Goal: Task Accomplishment & Management: Manage account settings

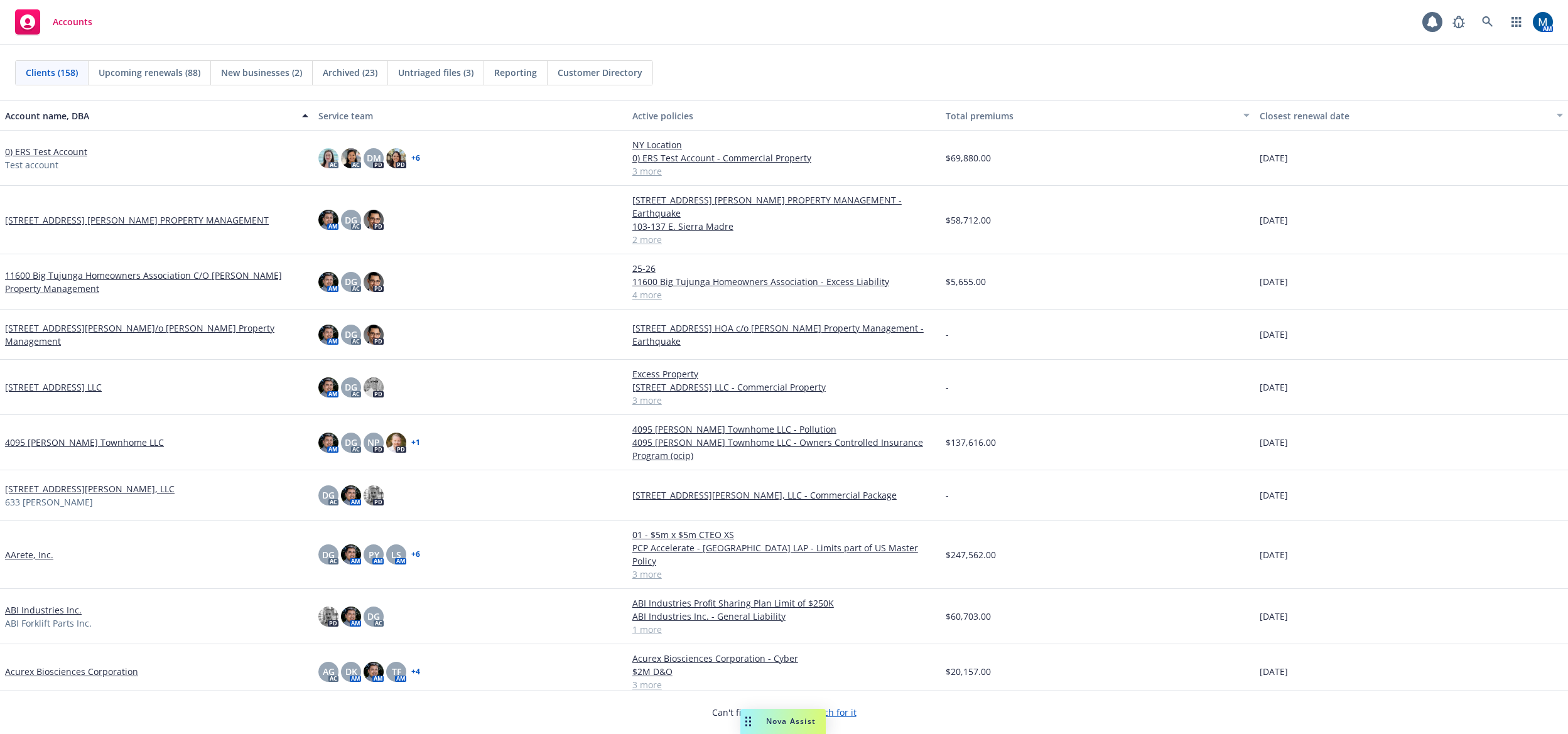
click at [221, 18] on div "Accounts 1 AM" at bounding box center [784, 23] width 1568 height 45
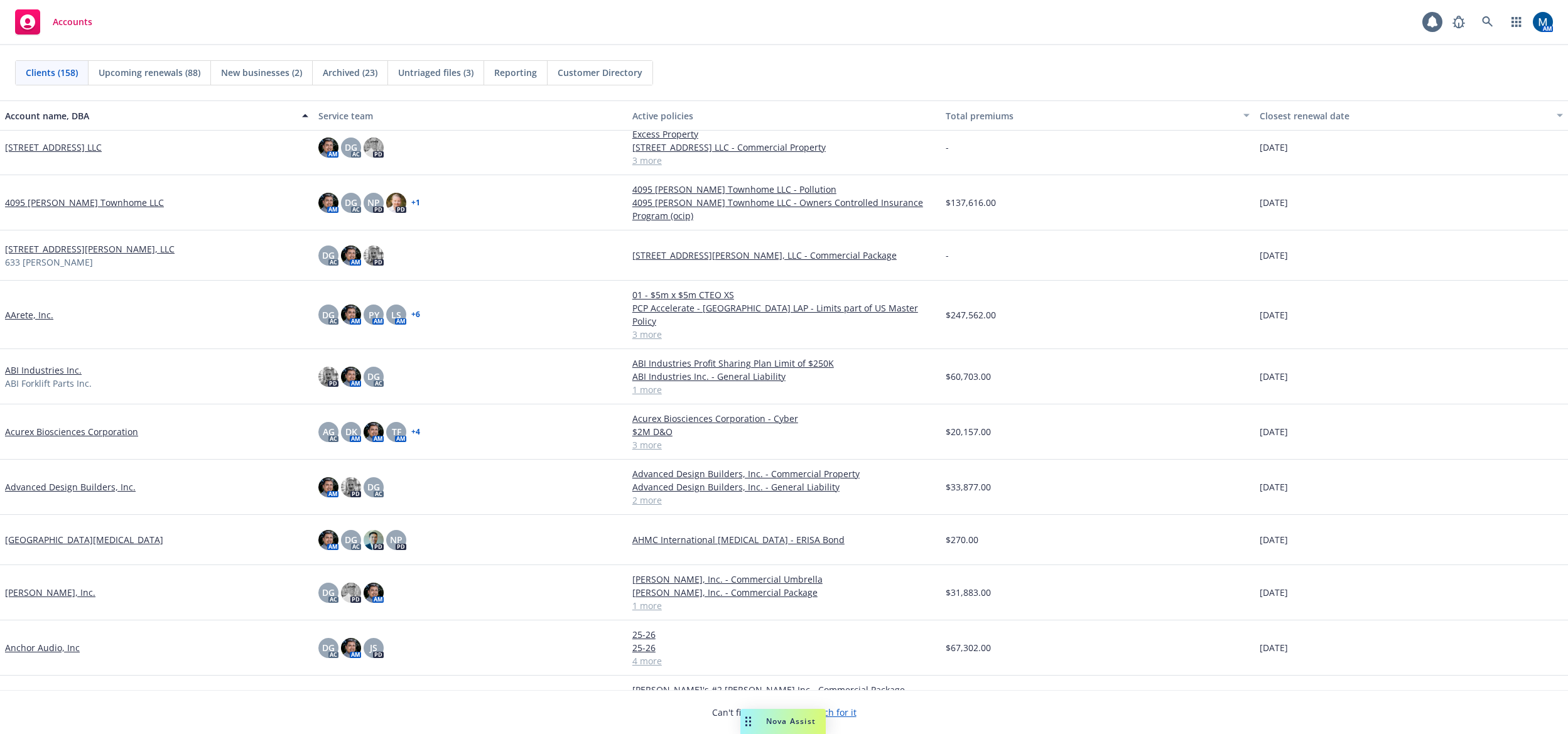
scroll to position [313, 0]
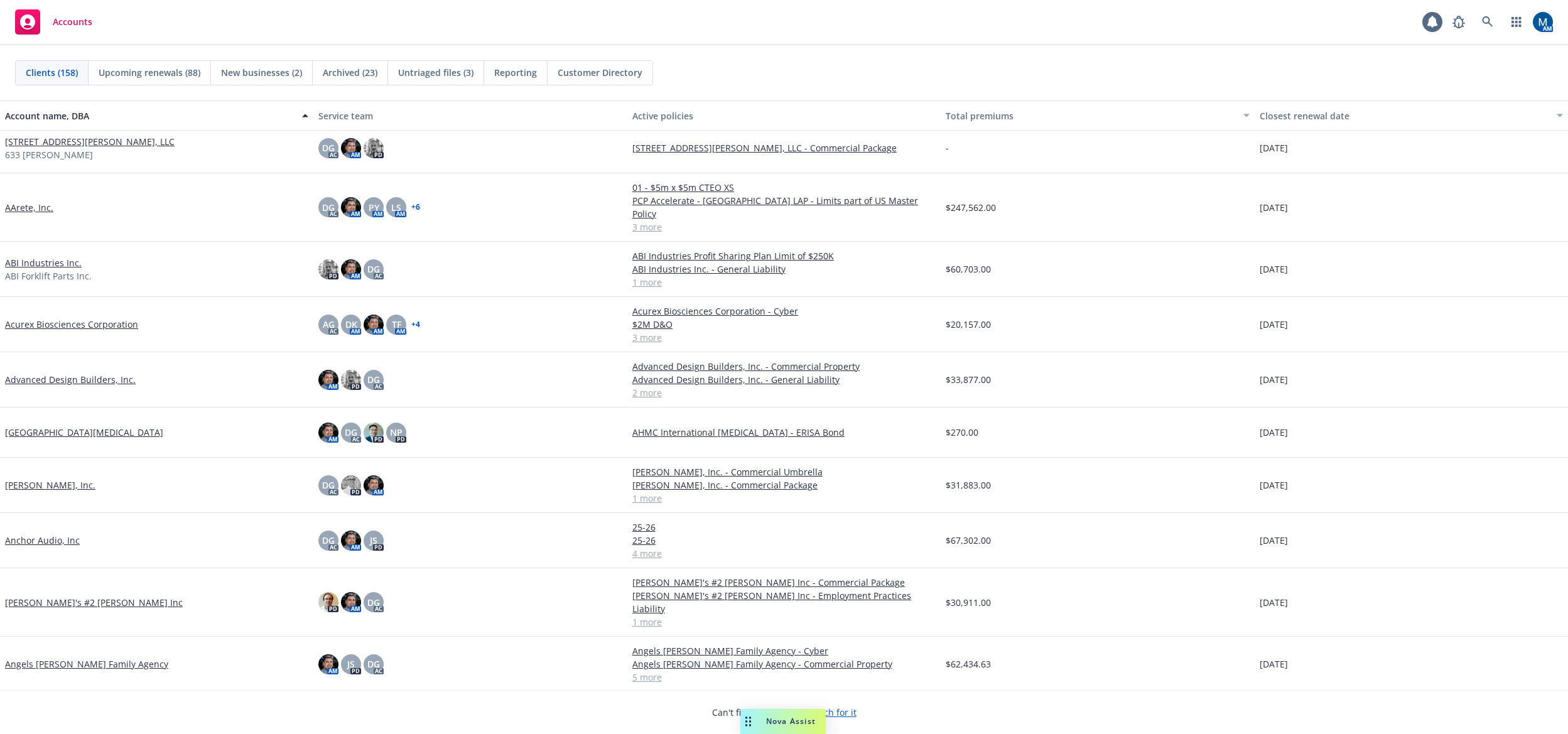
click at [38, 201] on link "AArete, Inc." at bounding box center [30, 207] width 49 height 14
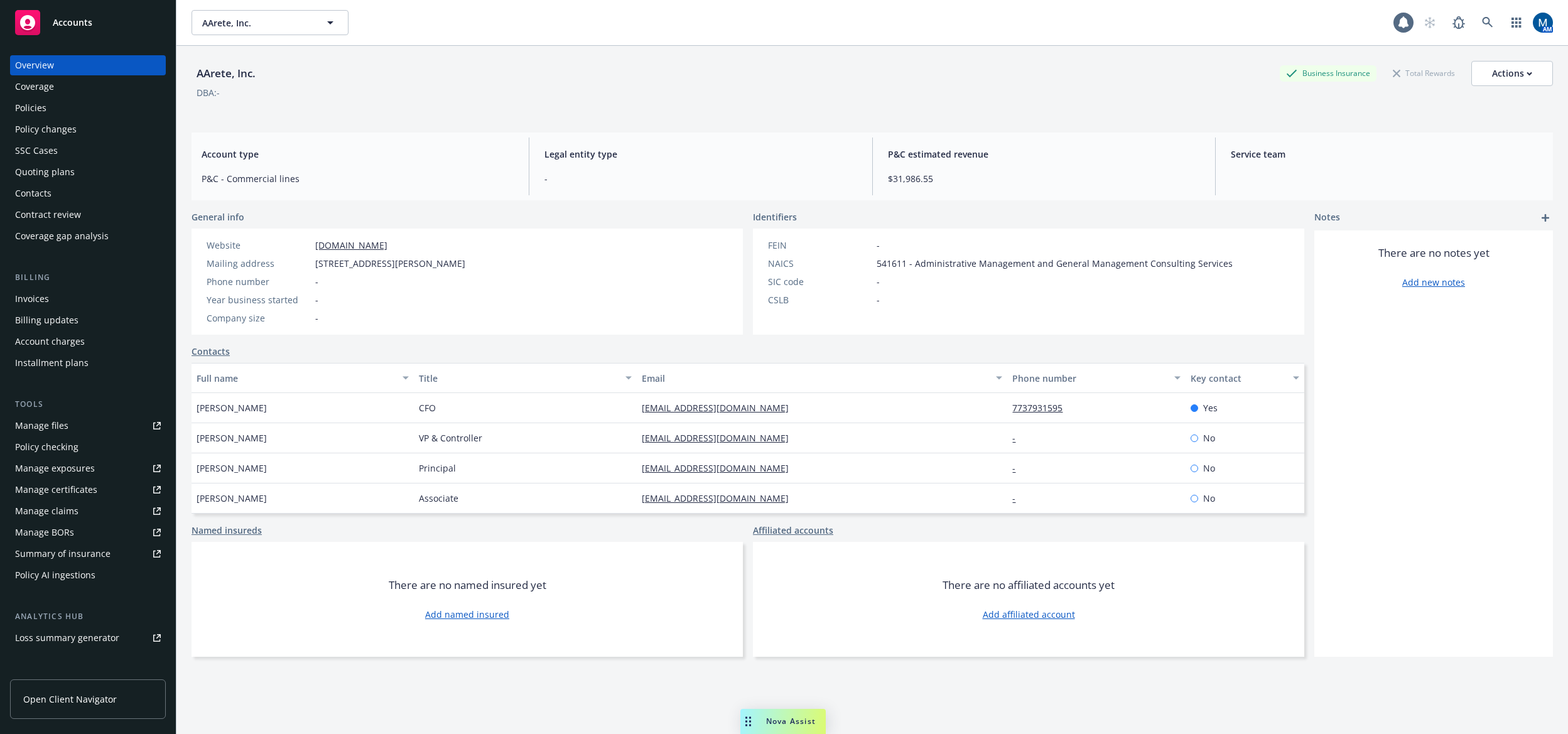
click at [77, 109] on div "Policies" at bounding box center [88, 108] width 146 height 20
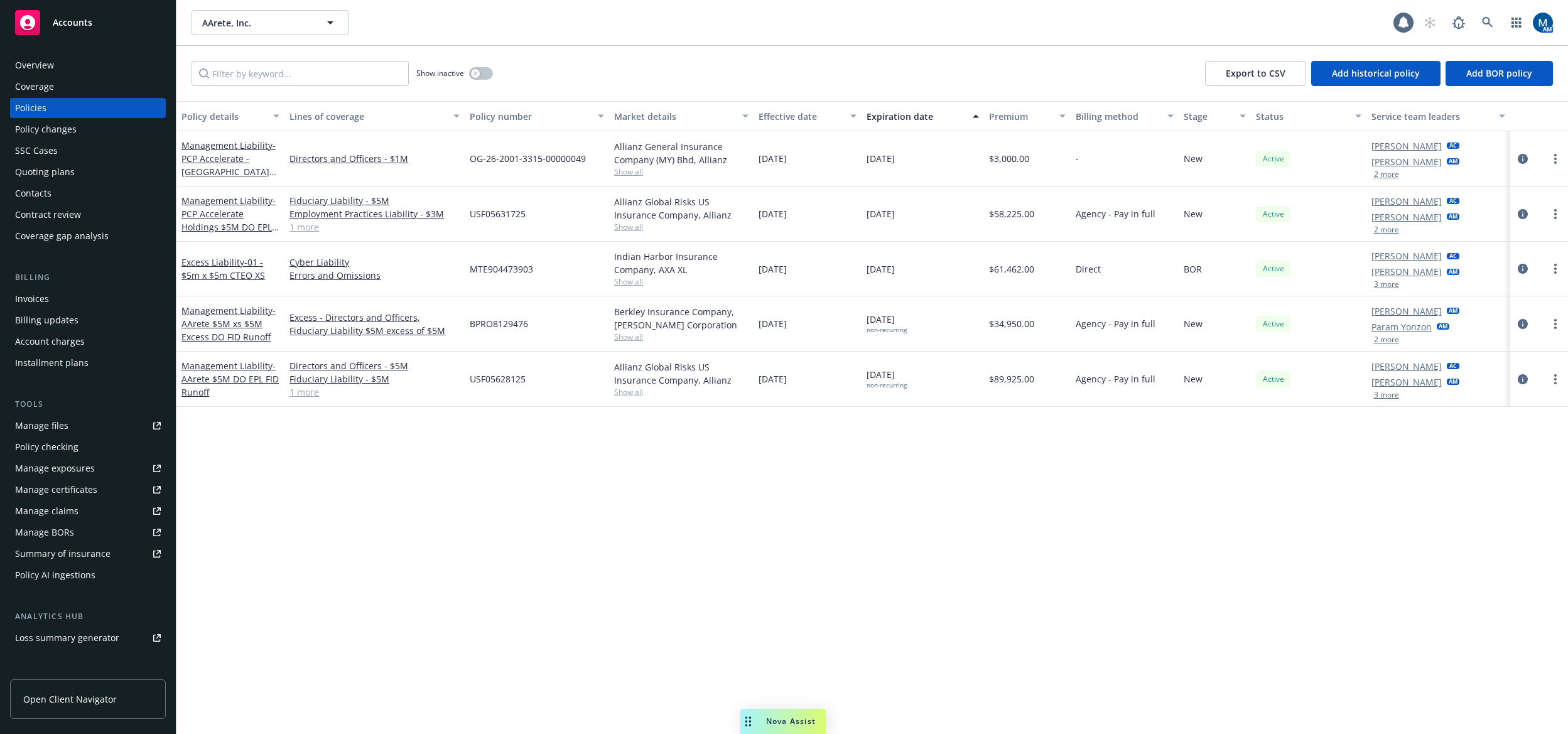
click at [41, 189] on div "Contacts" at bounding box center [33, 193] width 36 height 20
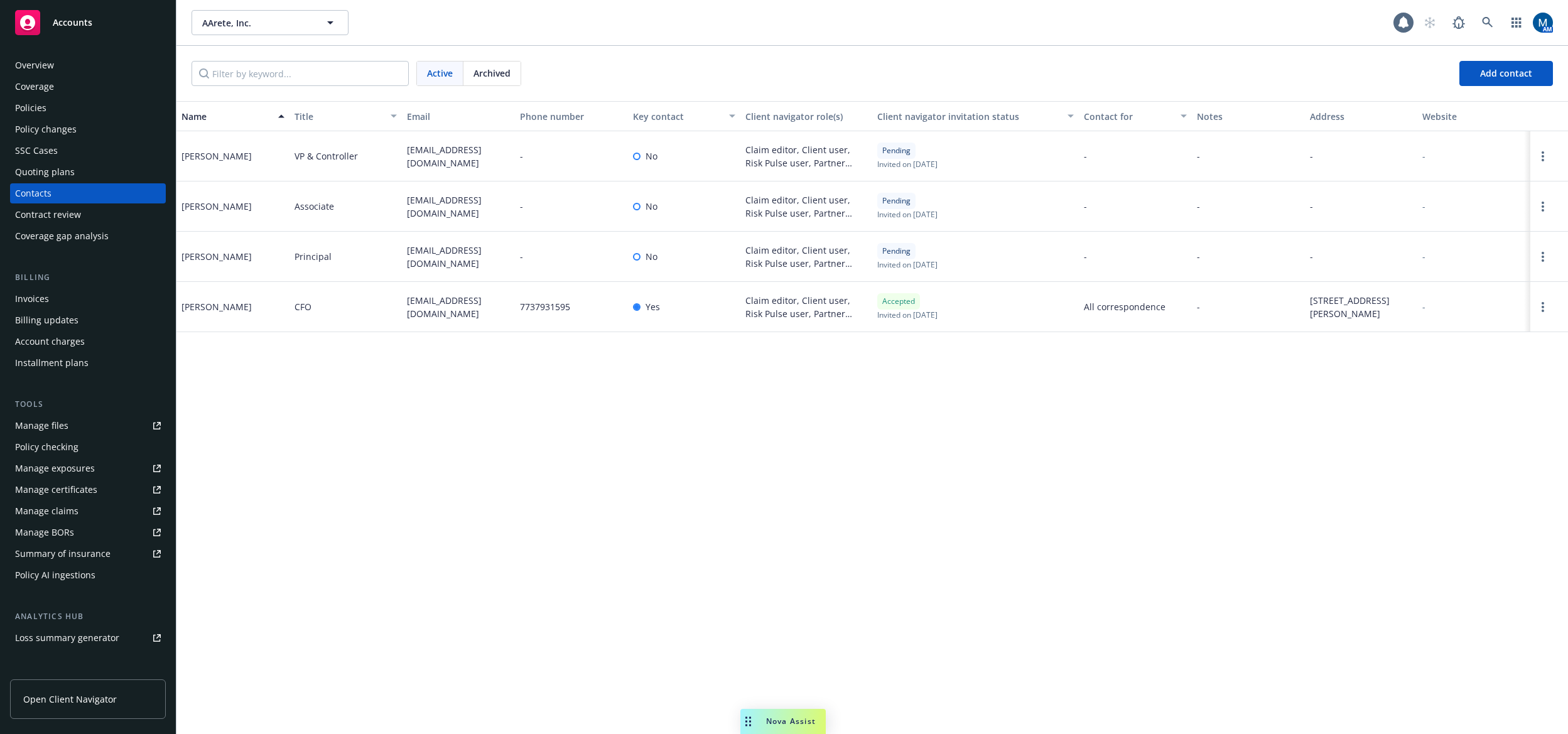
click at [637, 564] on div "Name Title Email Phone number Key contact Client navigator role(s) Client navig…" at bounding box center [872, 417] width 1391 height 632
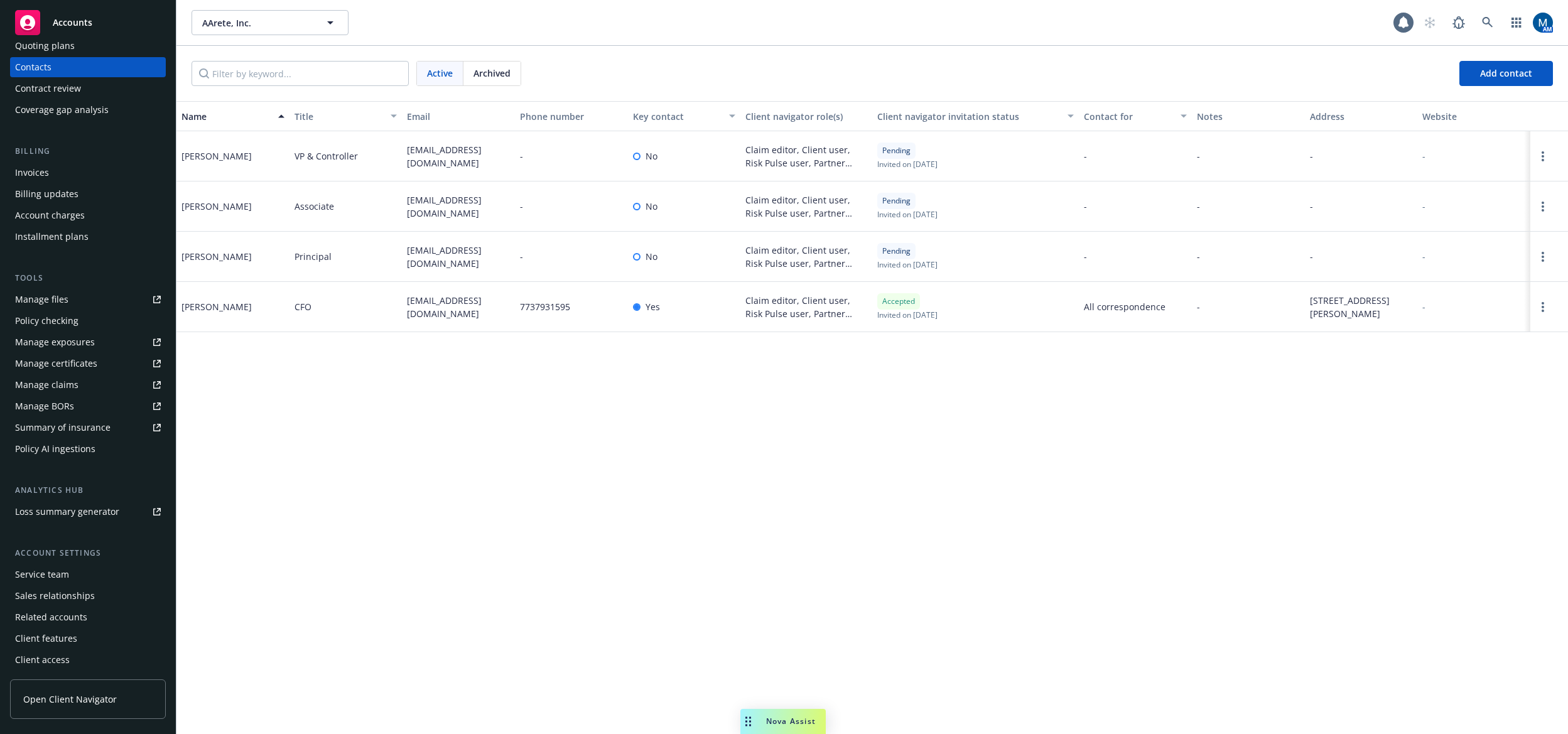
scroll to position [127, 0]
click at [65, 575] on div "Service team" at bounding box center [42, 574] width 54 height 20
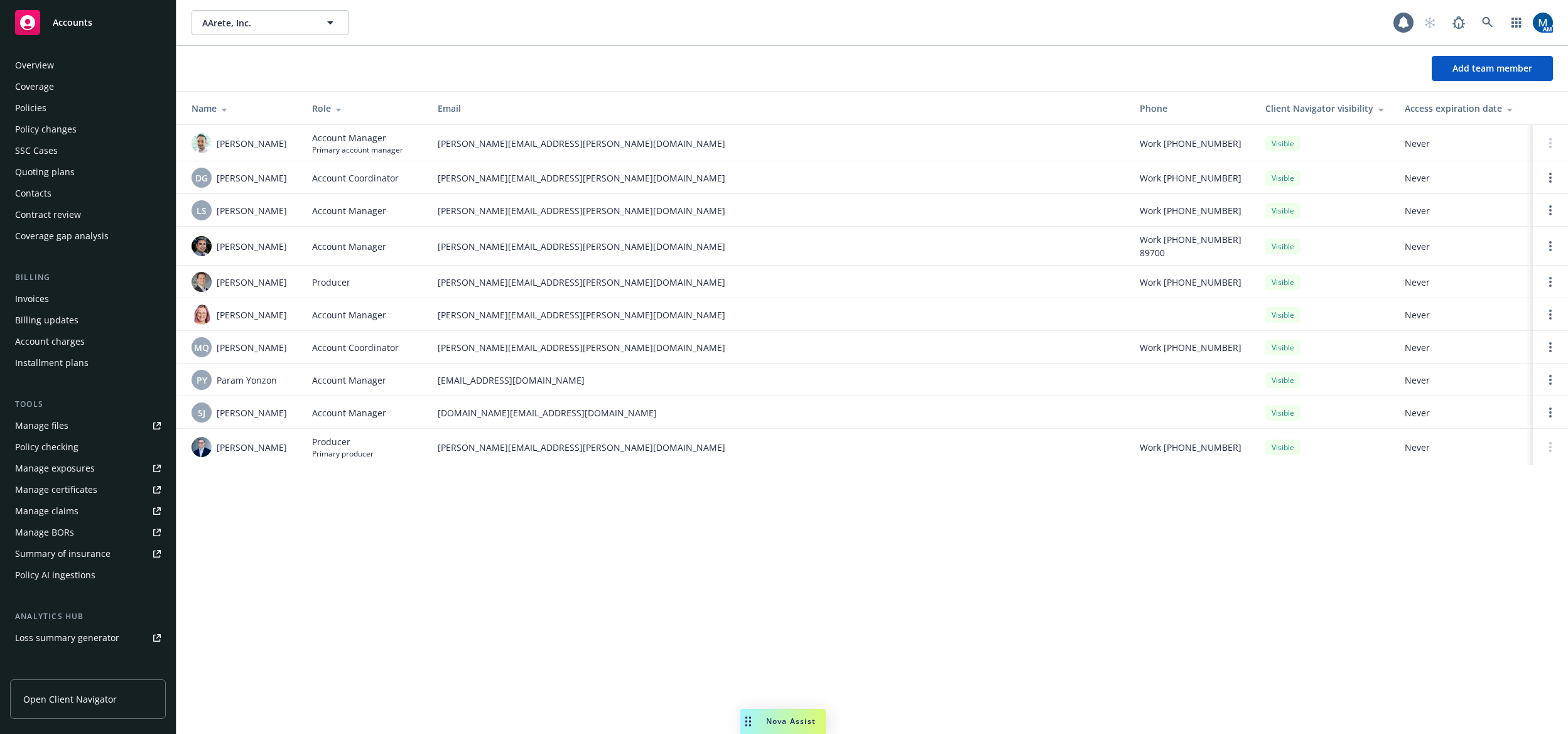
click at [73, 111] on div "Policies" at bounding box center [88, 108] width 146 height 20
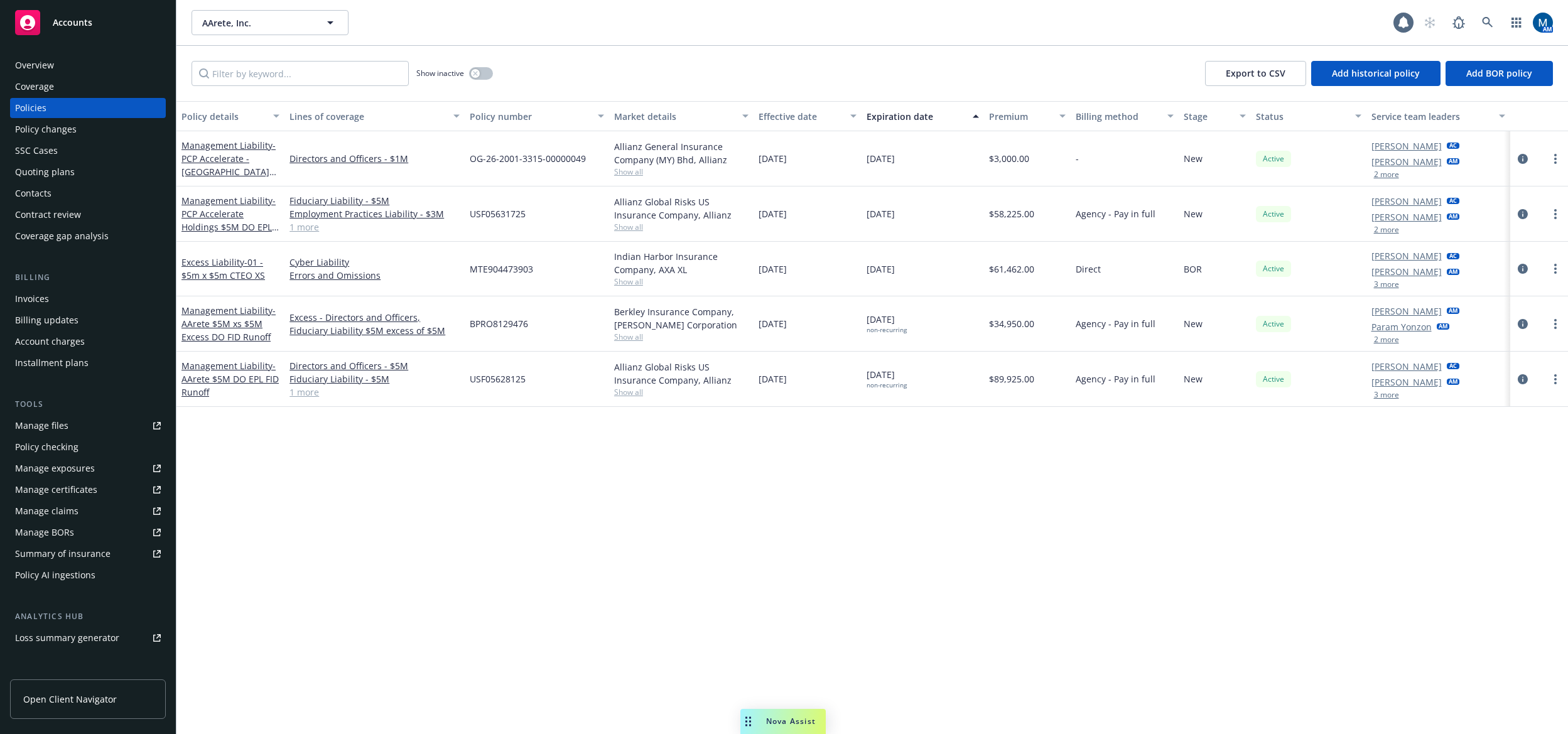
click at [1393, 283] on button "3 more" at bounding box center [1387, 285] width 25 height 7
click at [96, 21] on div "Accounts" at bounding box center [88, 23] width 146 height 25
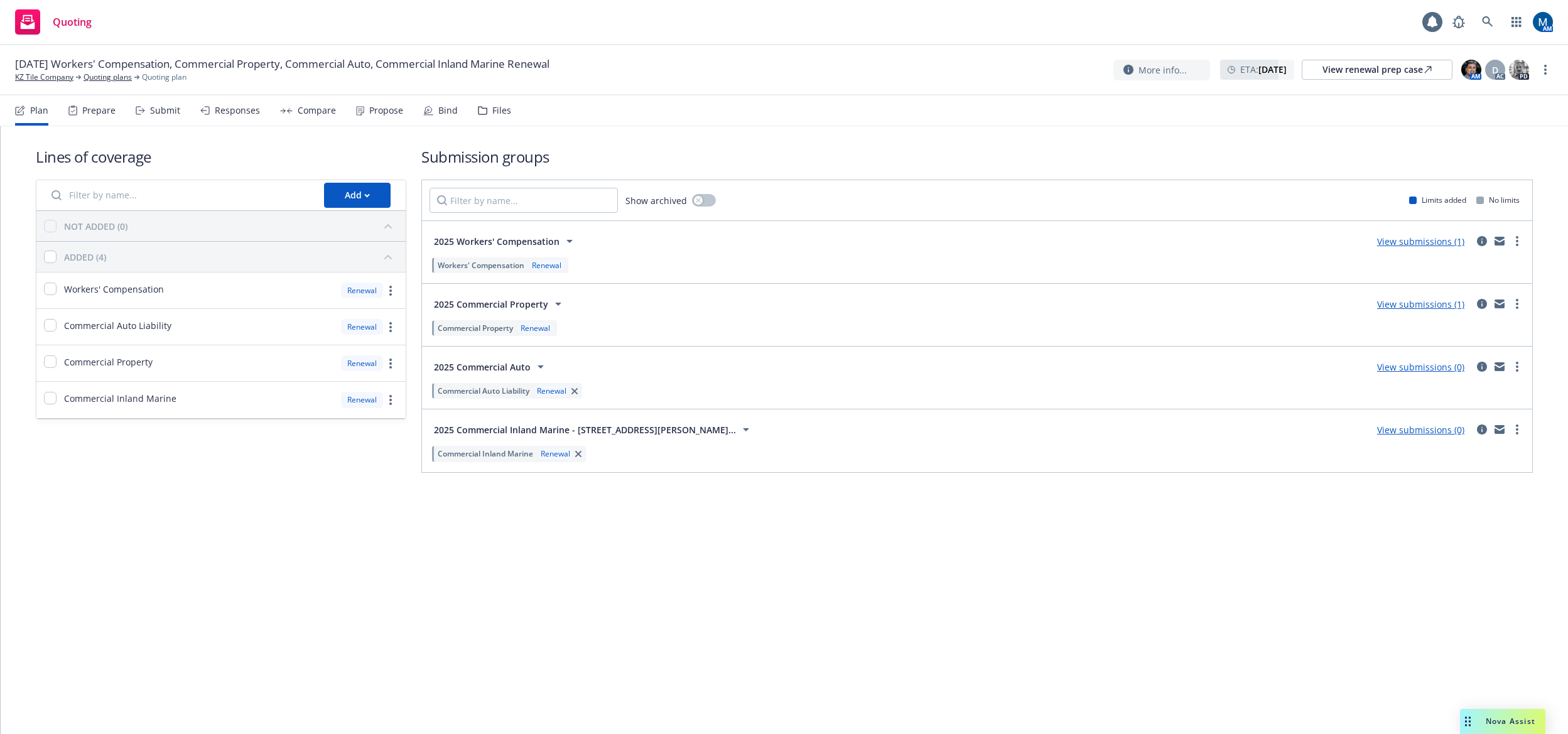
click at [372, 113] on div "Propose" at bounding box center [387, 110] width 34 height 10
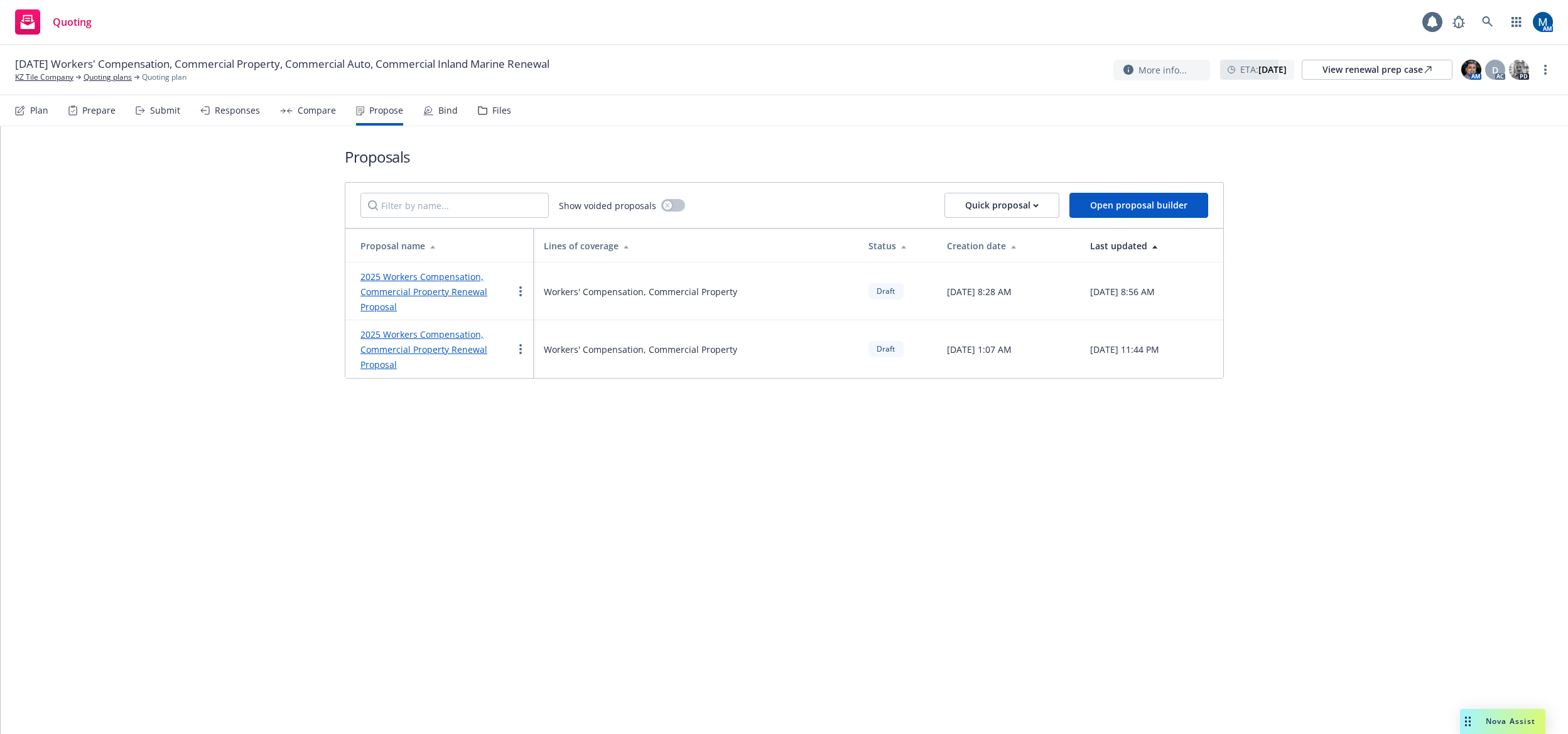
click at [178, 113] on div "Submit" at bounding box center [165, 110] width 30 height 10
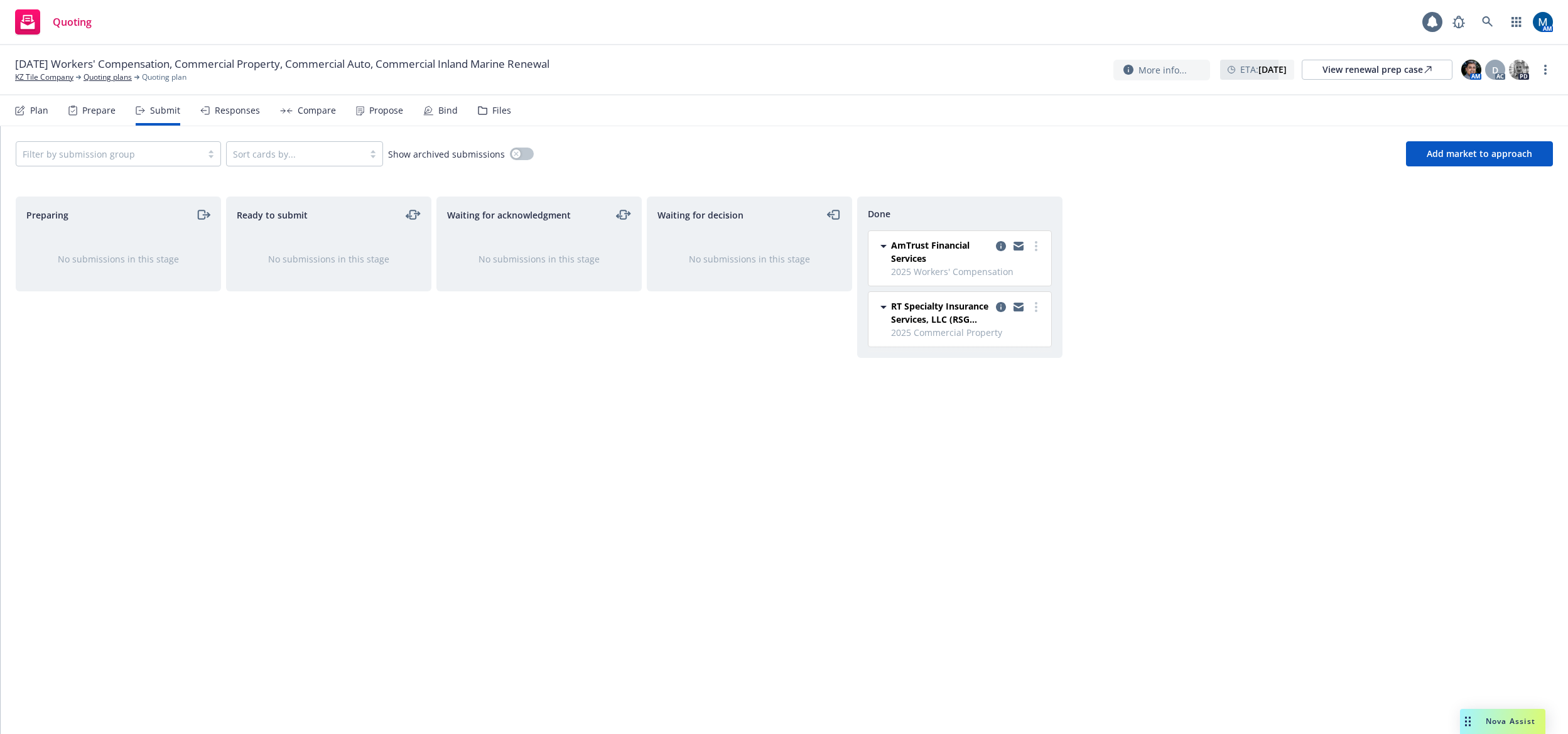
click at [381, 115] on div "Propose" at bounding box center [387, 110] width 34 height 10
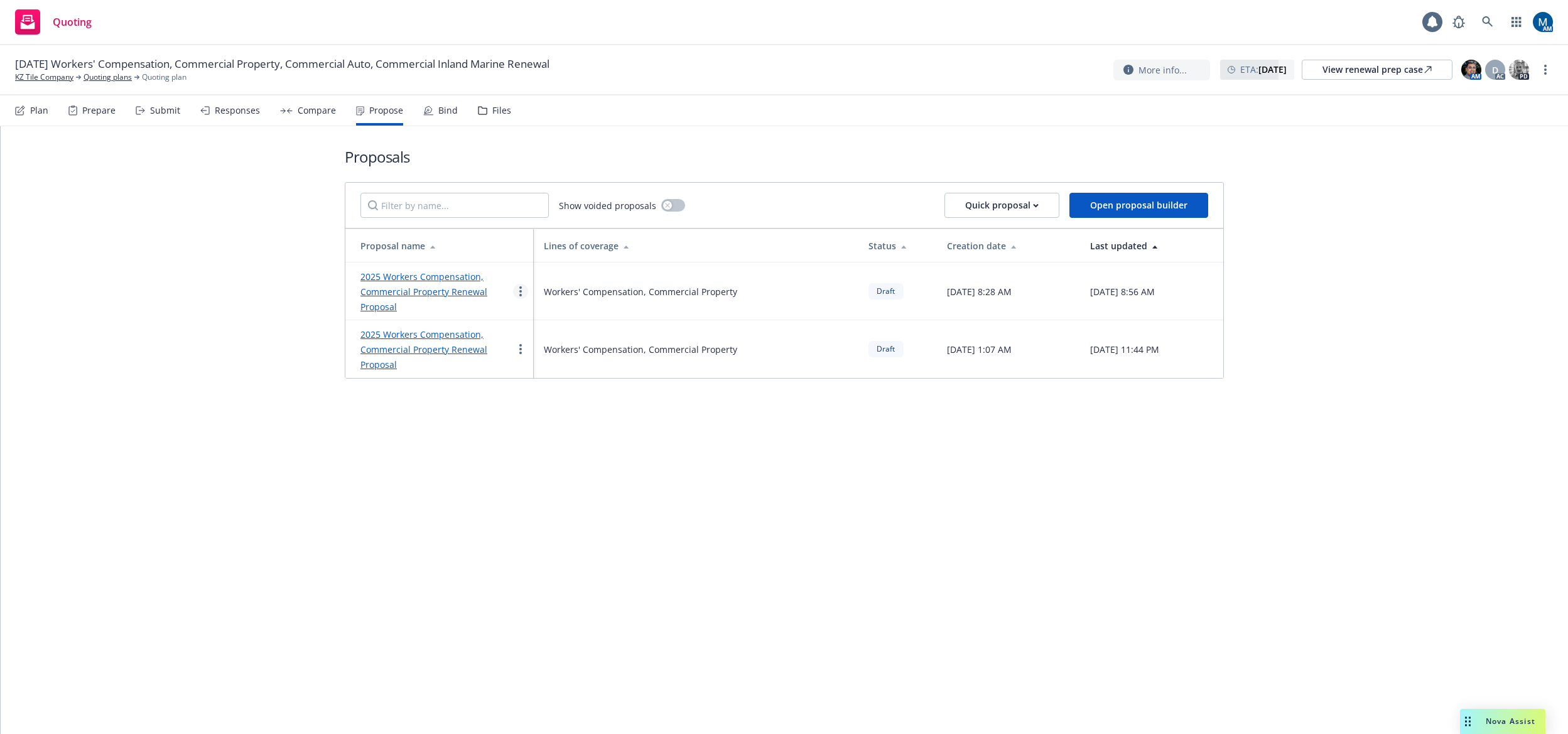
click at [521, 292] on circle "more" at bounding box center [520, 291] width 3 height 3
click at [575, 420] on span "See client view" at bounding box center [560, 421] width 92 height 12
click at [524, 352] on link "more" at bounding box center [520, 349] width 15 height 15
click at [575, 481] on span "See client view" at bounding box center [560, 479] width 92 height 12
click at [420, 340] on link "2025 Workers Compensation, Commercial Property Renewal Proposal" at bounding box center [424, 349] width 127 height 42
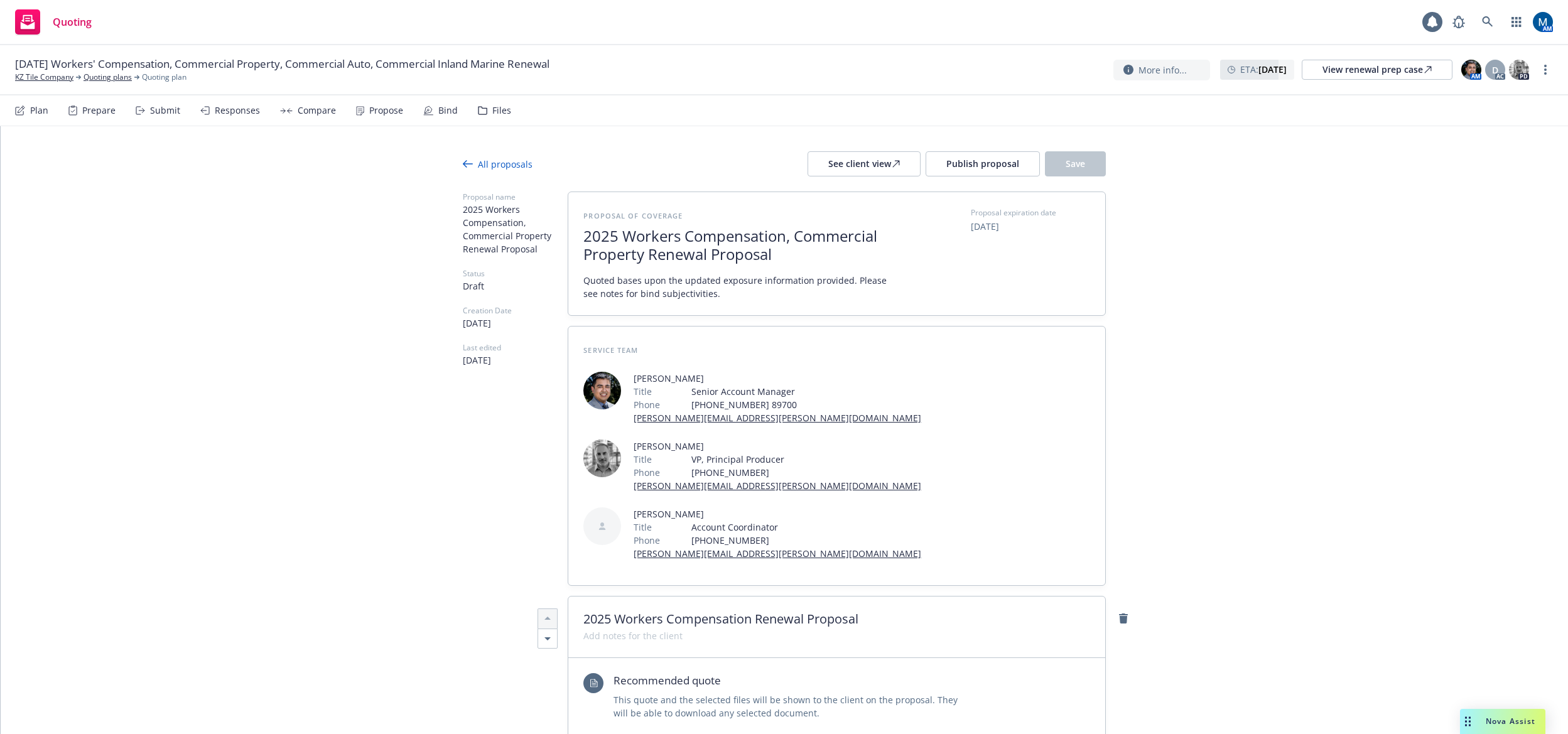
click at [515, 164] on div "All proposals" at bounding box center [497, 164] width 69 height 14
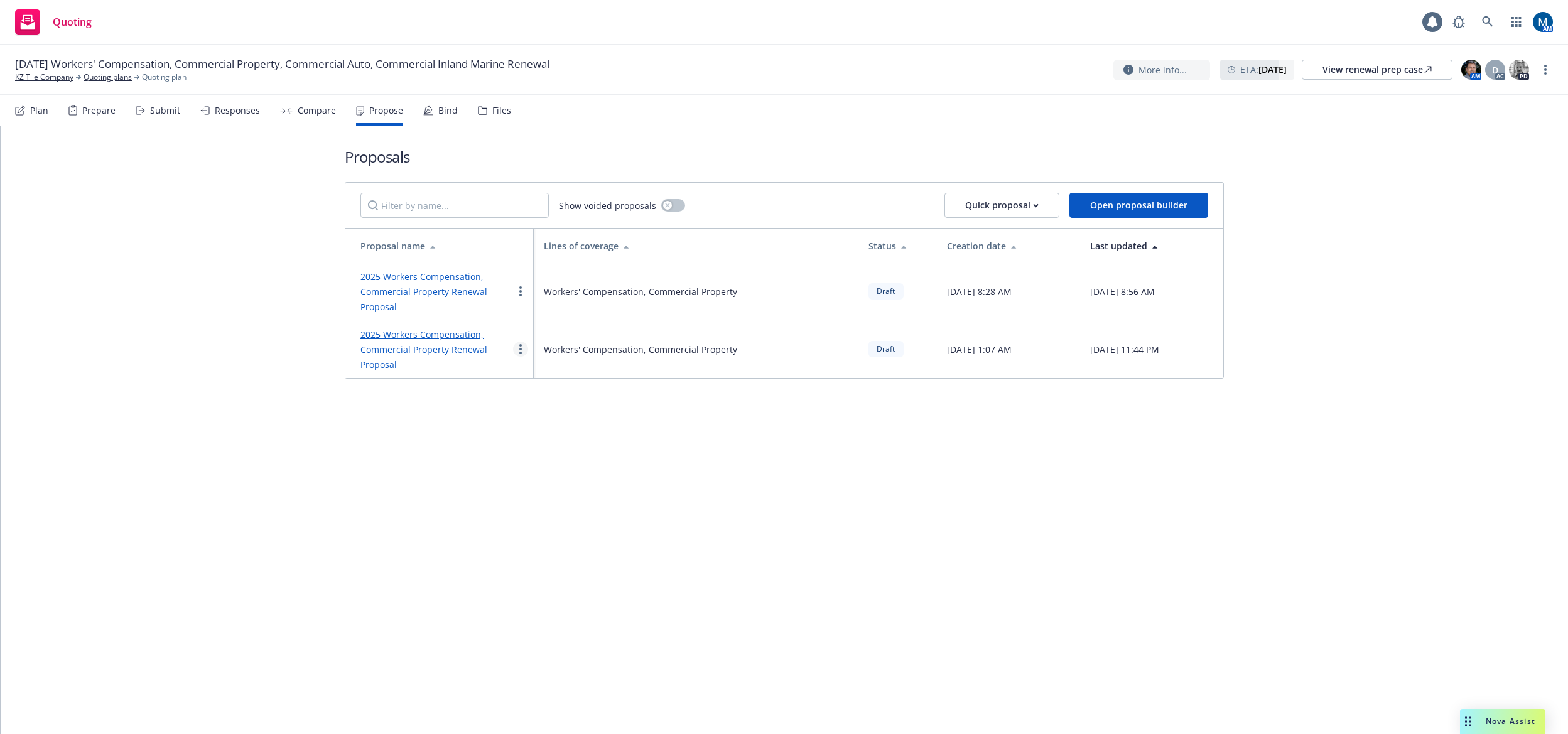
click at [521, 347] on circle "more" at bounding box center [520, 345] width 3 height 3
click at [556, 458] on span "Void" at bounding box center [538, 454] width 49 height 12
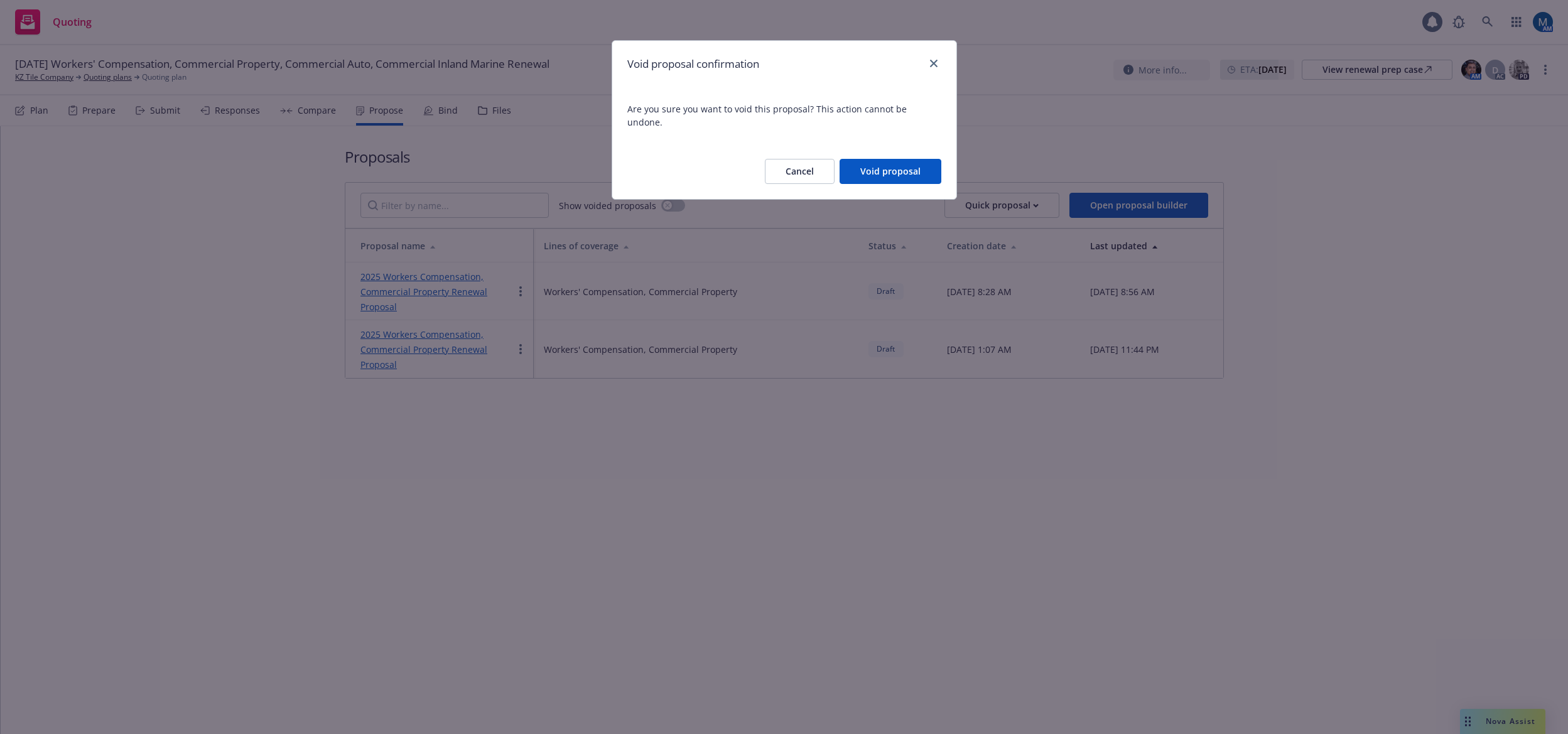
click at [892, 159] on button "Void proposal" at bounding box center [890, 171] width 102 height 25
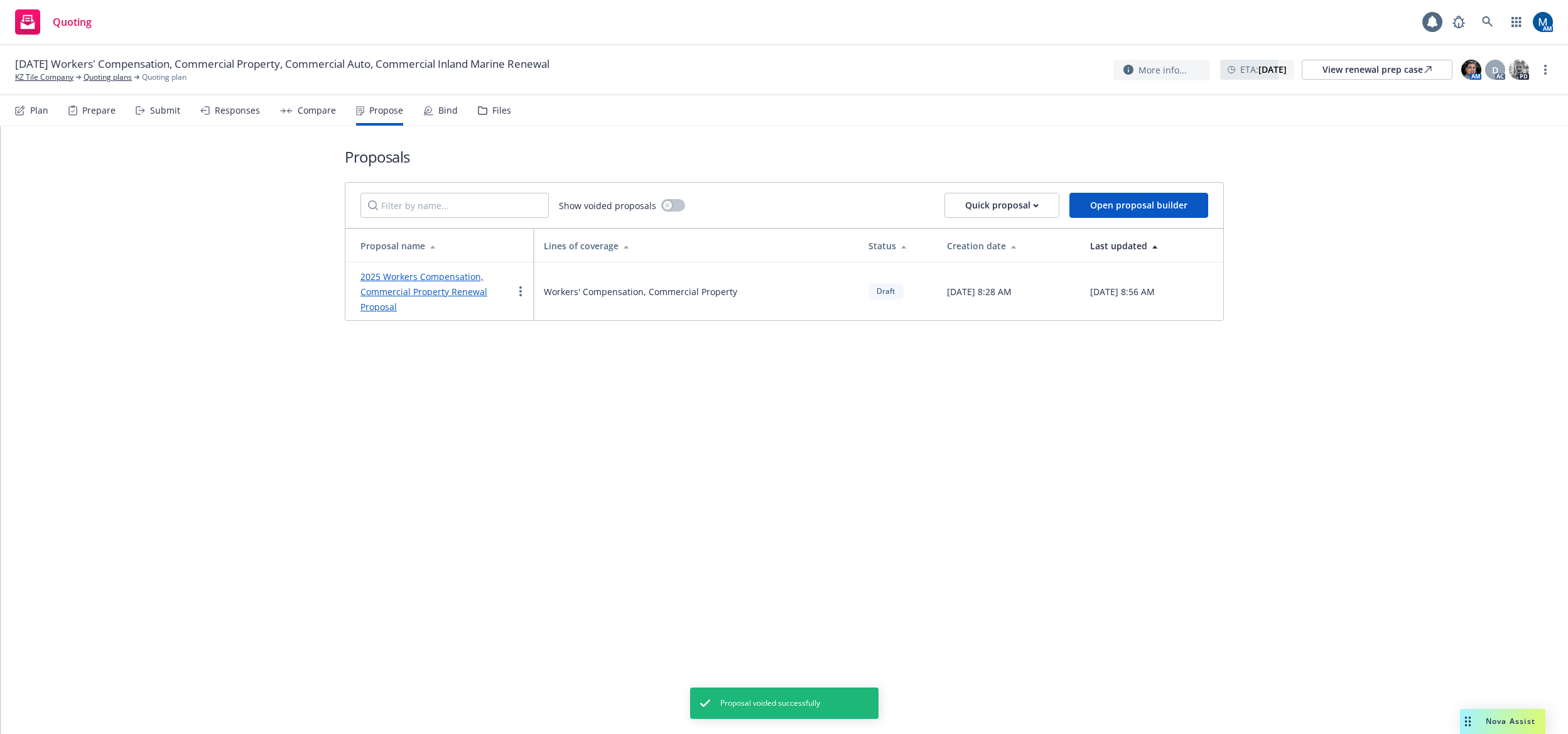
click at [429, 293] on link "2025 Workers Compensation, Commercial Property Renewal Proposal" at bounding box center [424, 291] width 127 height 42
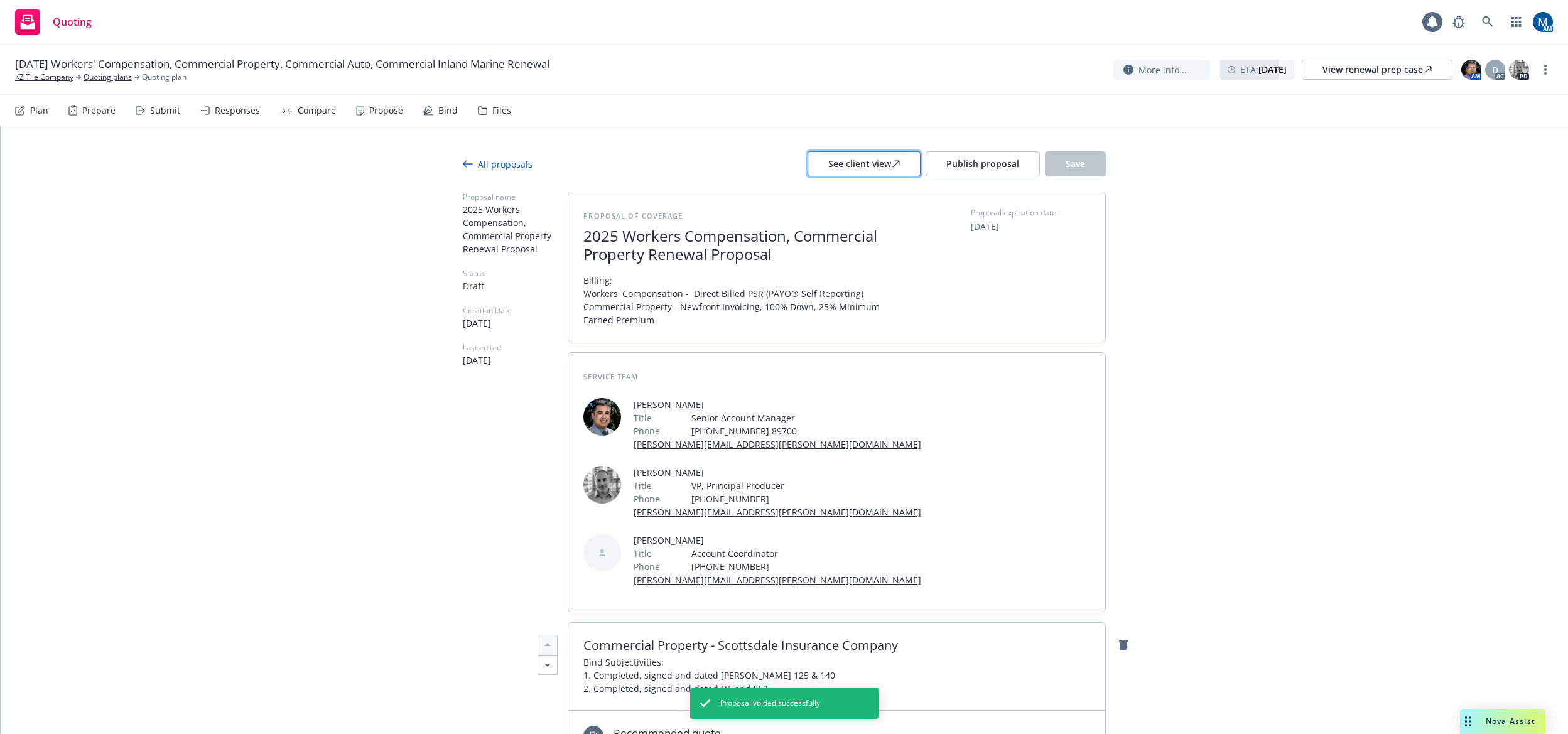
click at [840, 162] on div "See client view" at bounding box center [863, 164] width 71 height 23
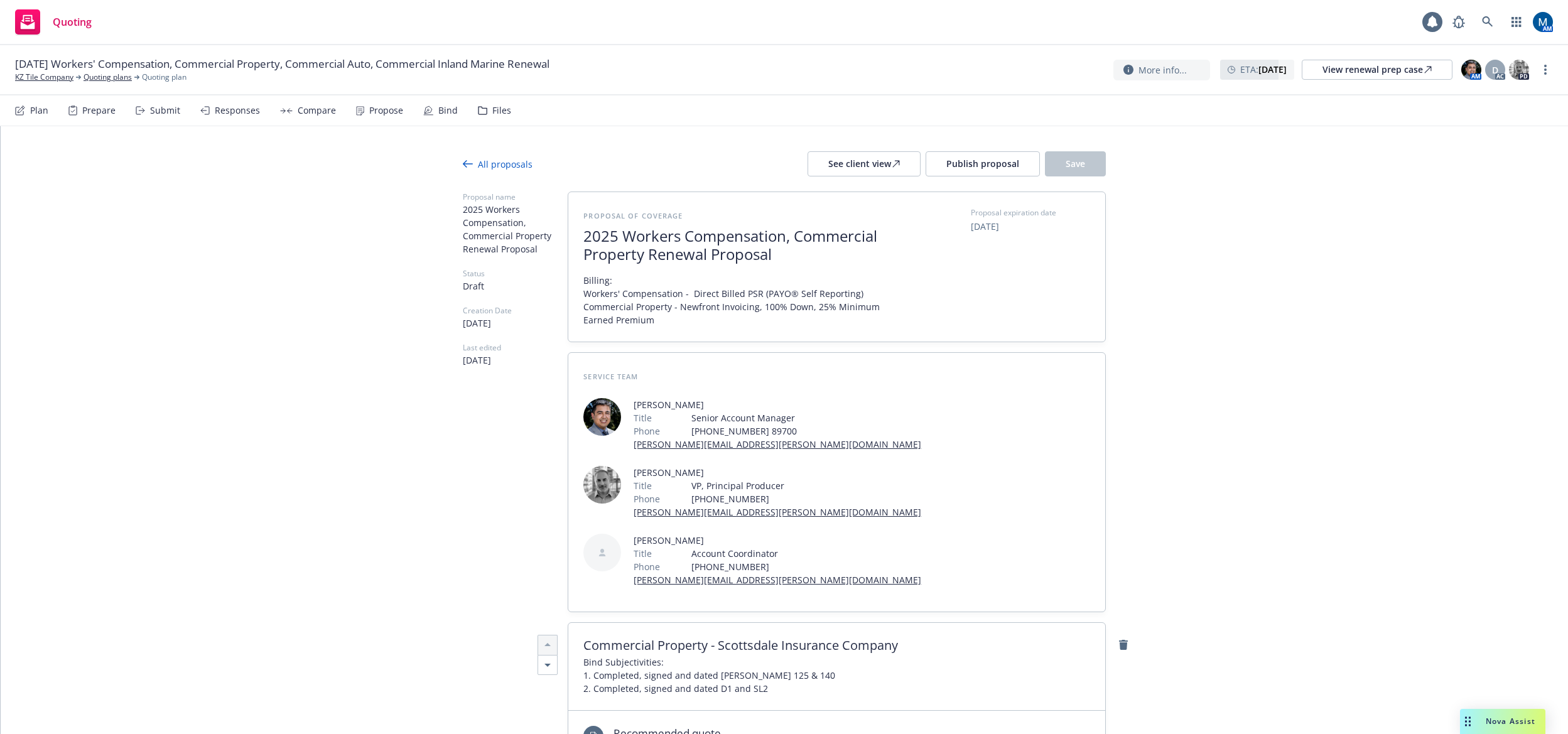
click at [235, 113] on div "Responses" at bounding box center [237, 110] width 45 height 10
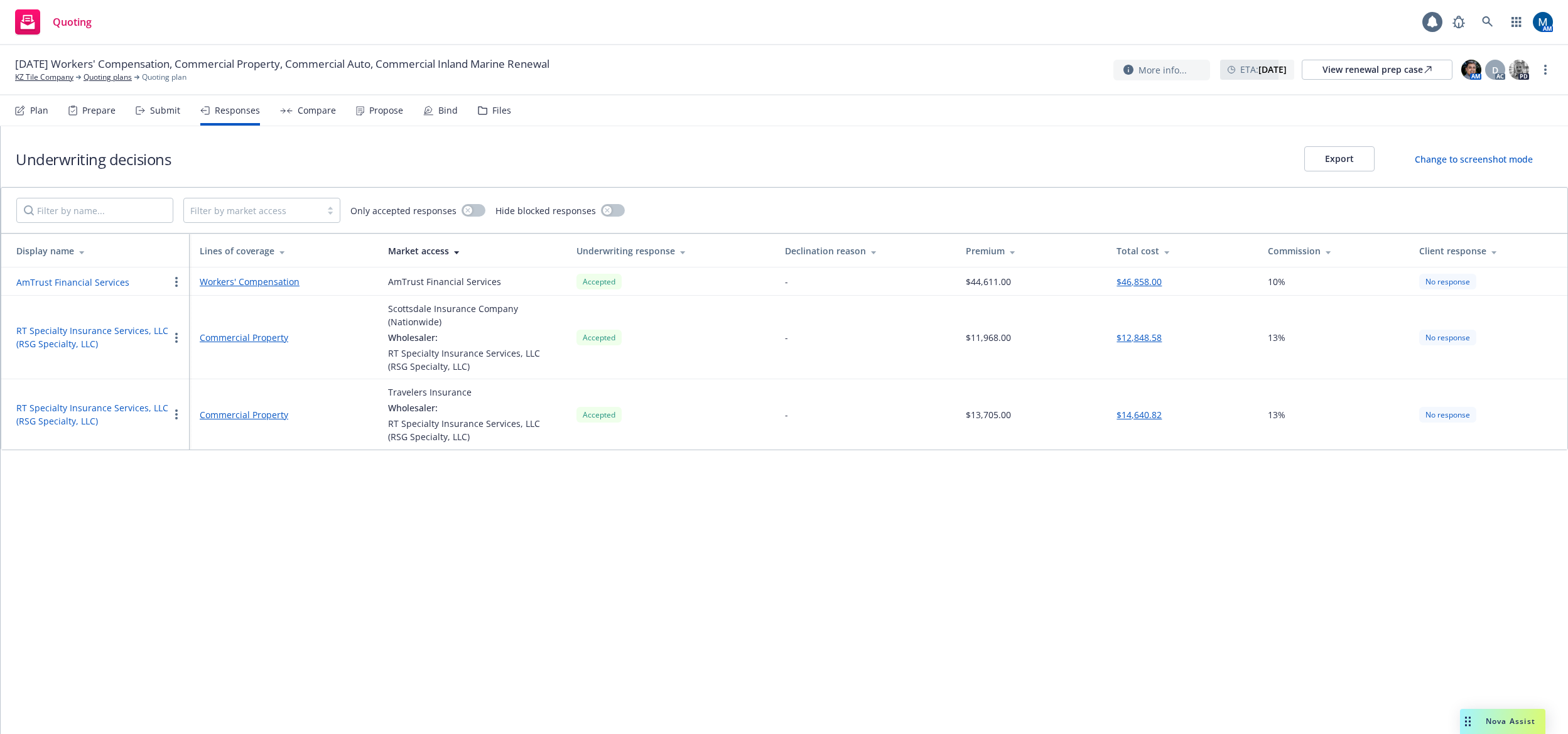
click at [165, 110] on div "Submit" at bounding box center [165, 110] width 30 height 10
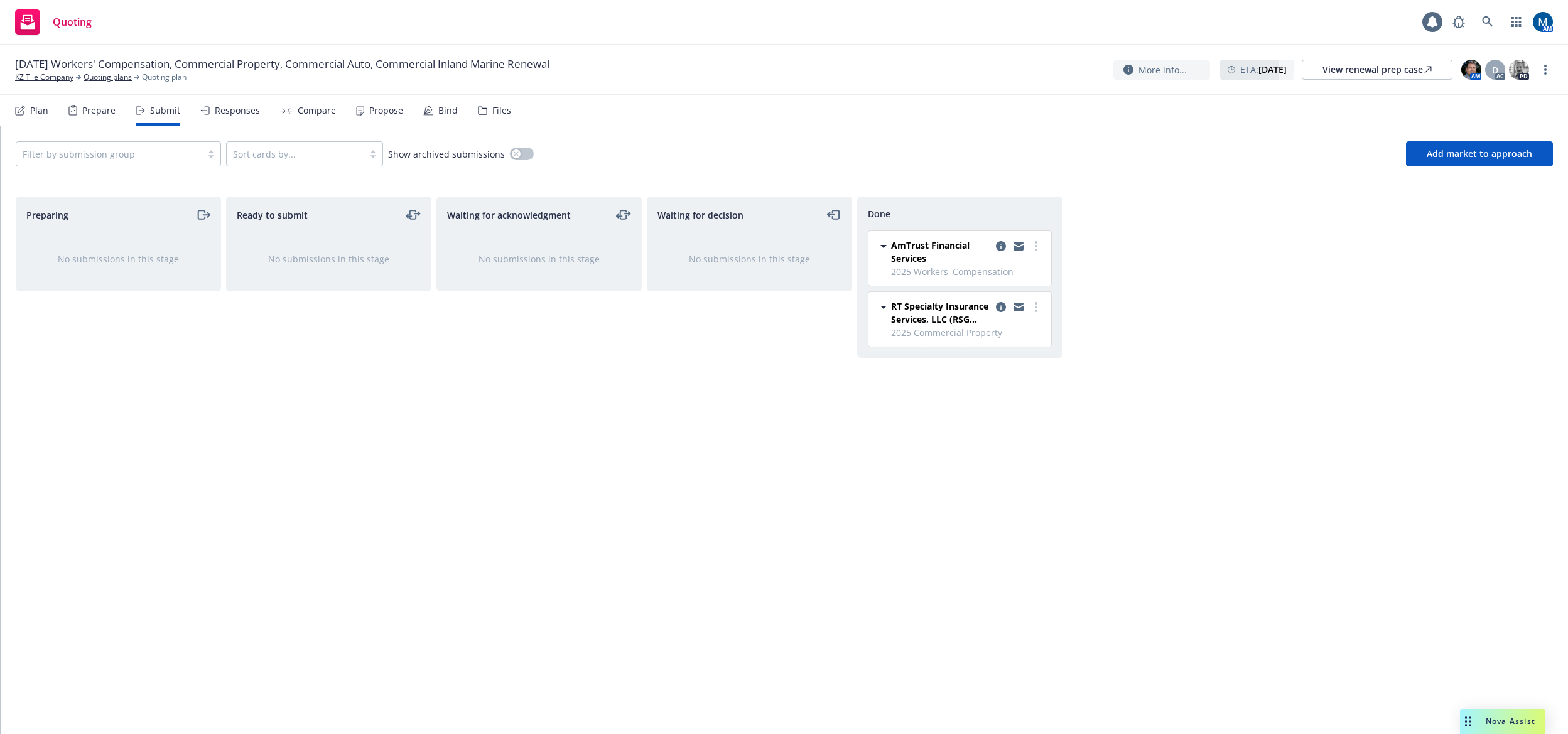
click at [430, 29] on div "Quoting 1 AM" at bounding box center [784, 23] width 1568 height 45
click at [1364, 68] on div "View renewal prep case" at bounding box center [1377, 69] width 109 height 19
click at [372, 109] on div "Propose" at bounding box center [387, 110] width 34 height 10
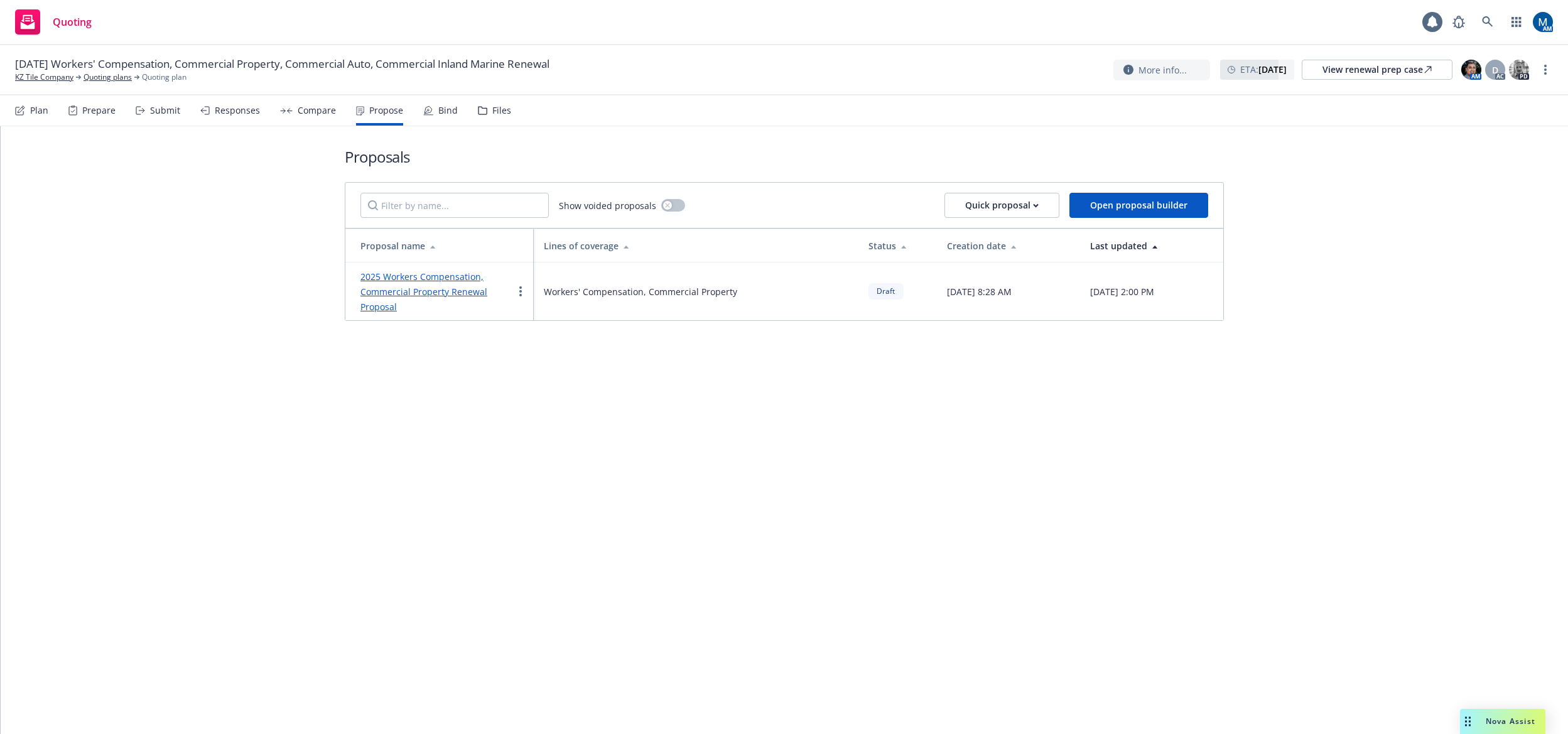
click at [459, 294] on link "2025 Workers Compensation, Commercial Property Renewal Proposal" at bounding box center [424, 291] width 127 height 42
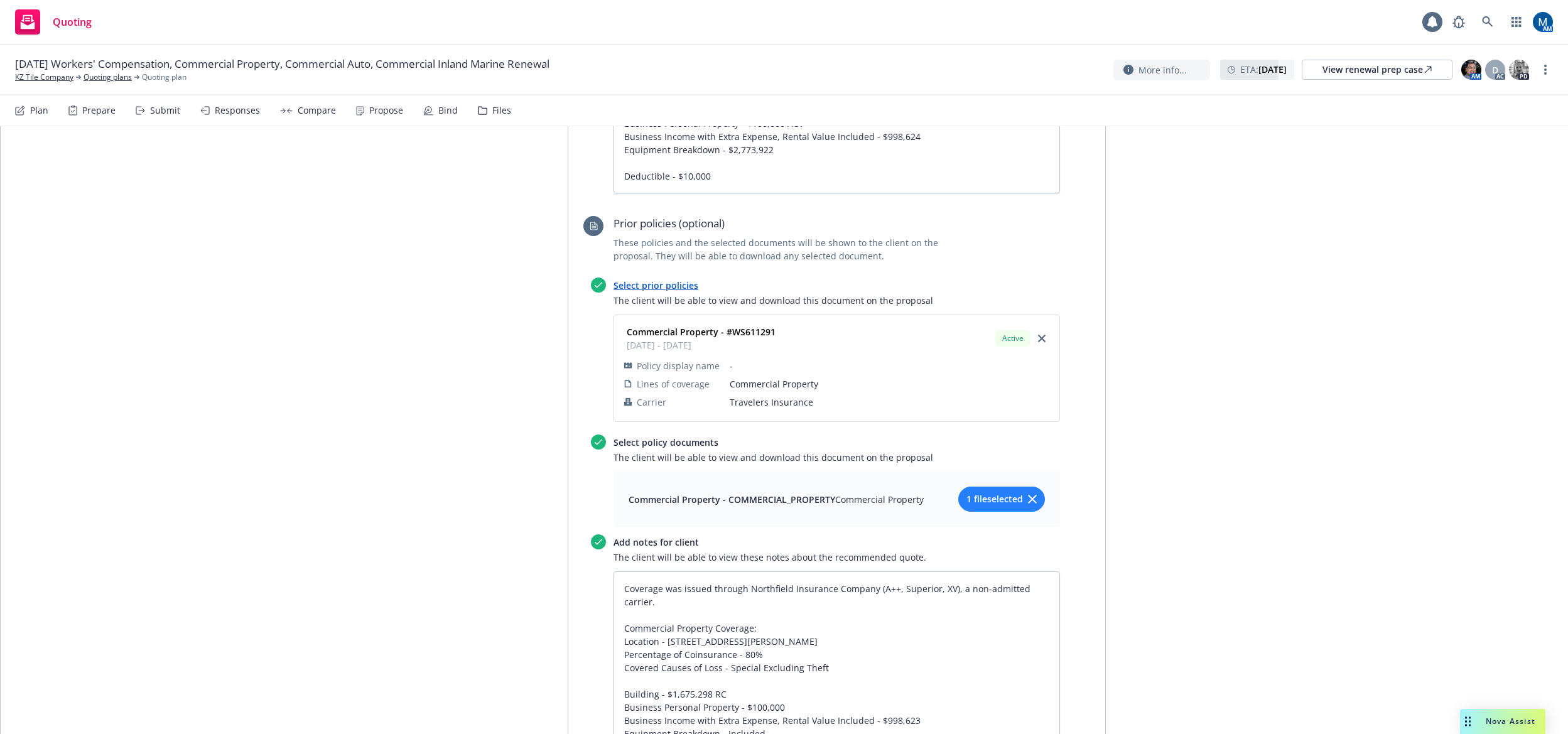
scroll to position [1067, 0]
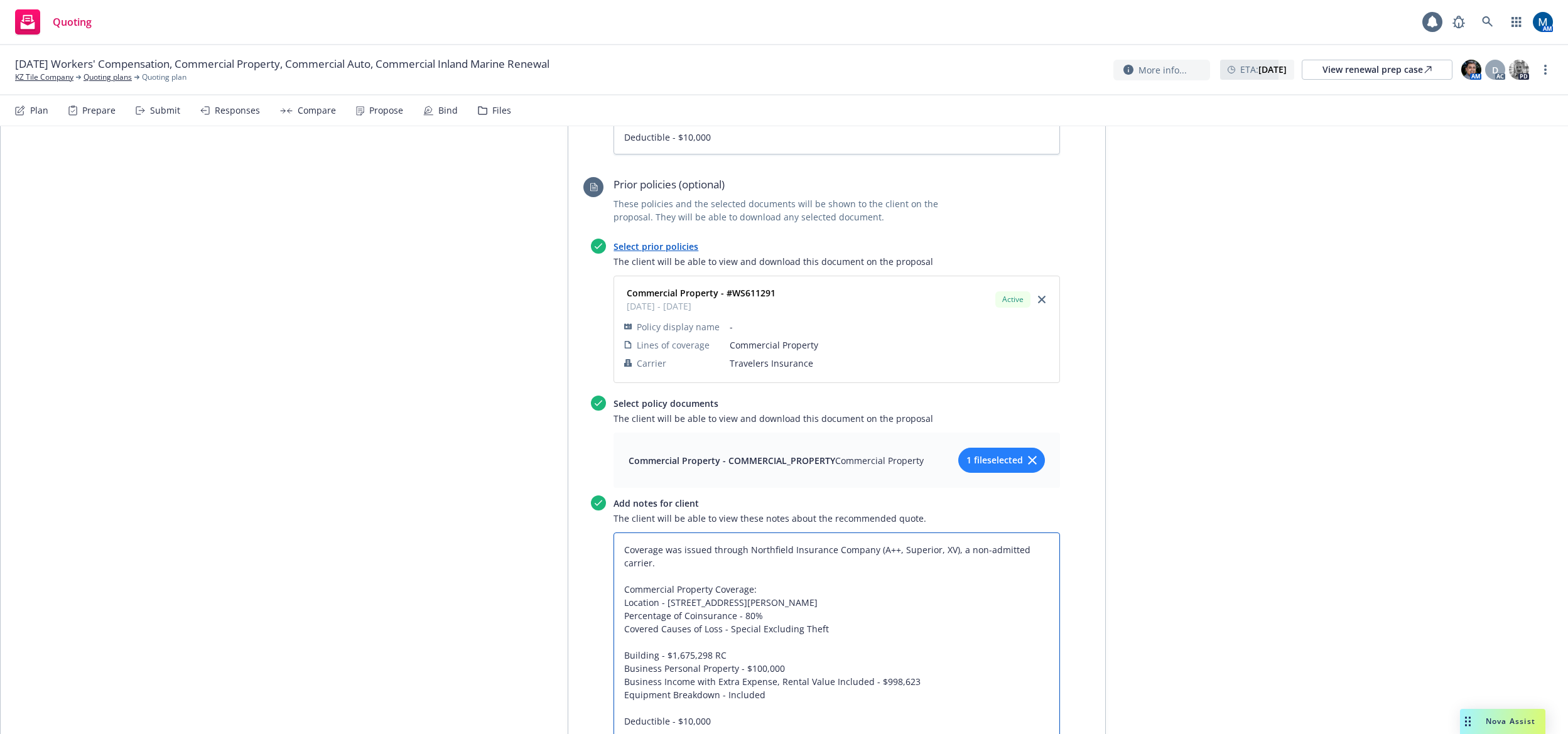
click at [832, 600] on textarea "Coverage was issued through Northfield Insurance Company (A++, Superior, XV), a…" at bounding box center [836, 635] width 446 height 206
type textarea "x"
type textarea "Coverage was issued through Northfield Insurance Company (A++, Superior, XV), a…"
type textarea "x"
type textarea "Coverage was issued through Northfield Insurance Company (A++, Superior, XV), a…"
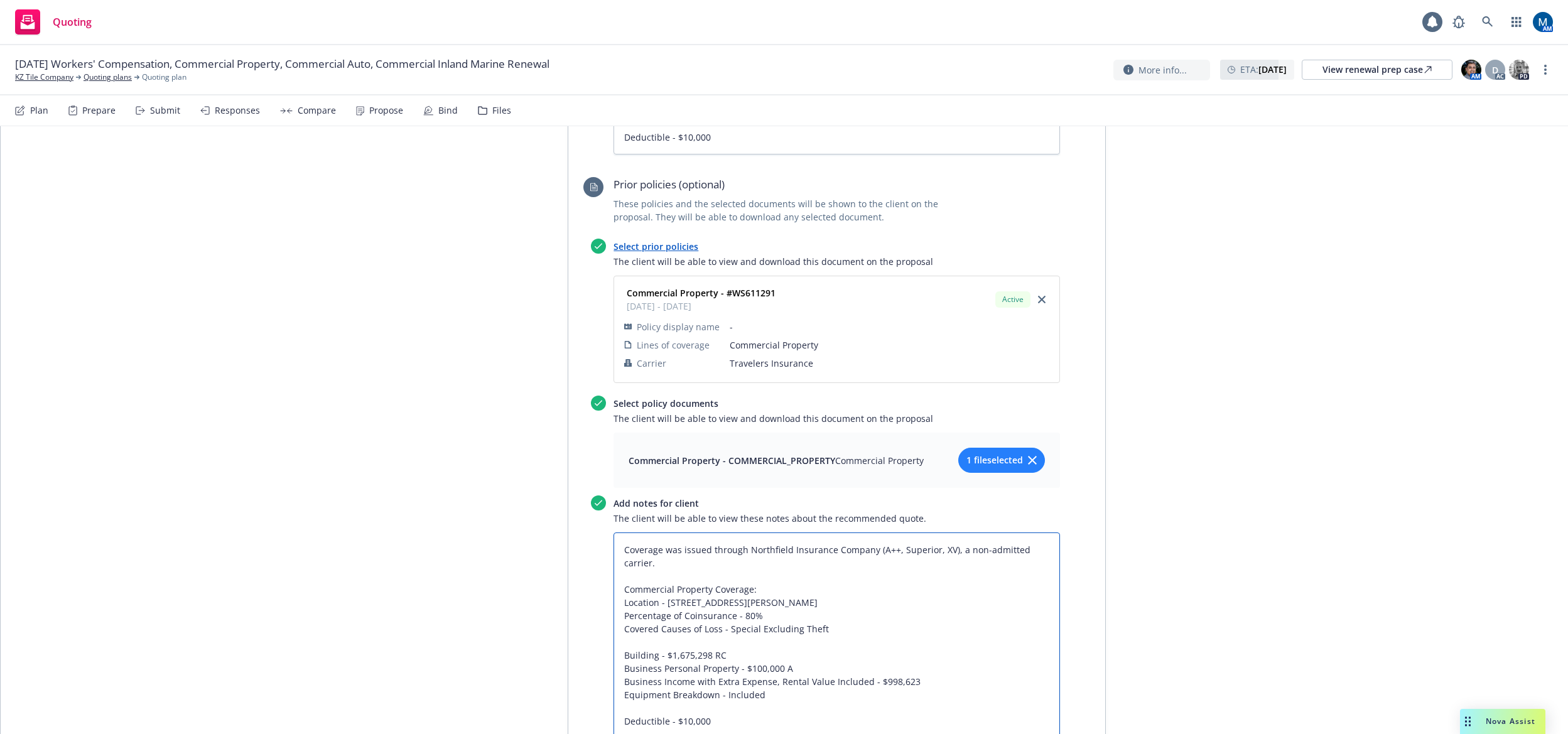
type textarea "x"
type textarea "Coverage was issued through Northfield Insurance Company (A++, Superior, XV), a…"
type textarea "x"
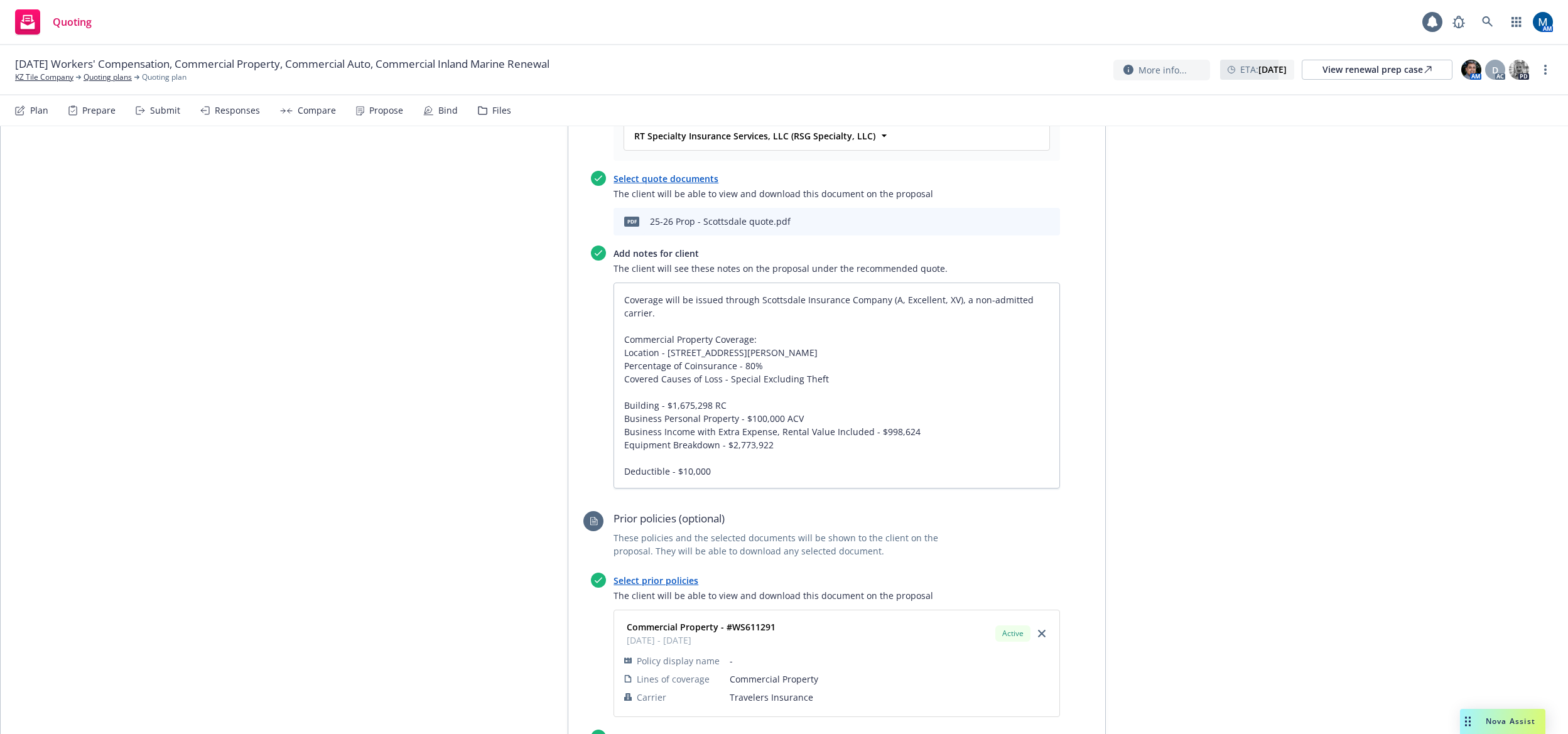
scroll to position [0, 0]
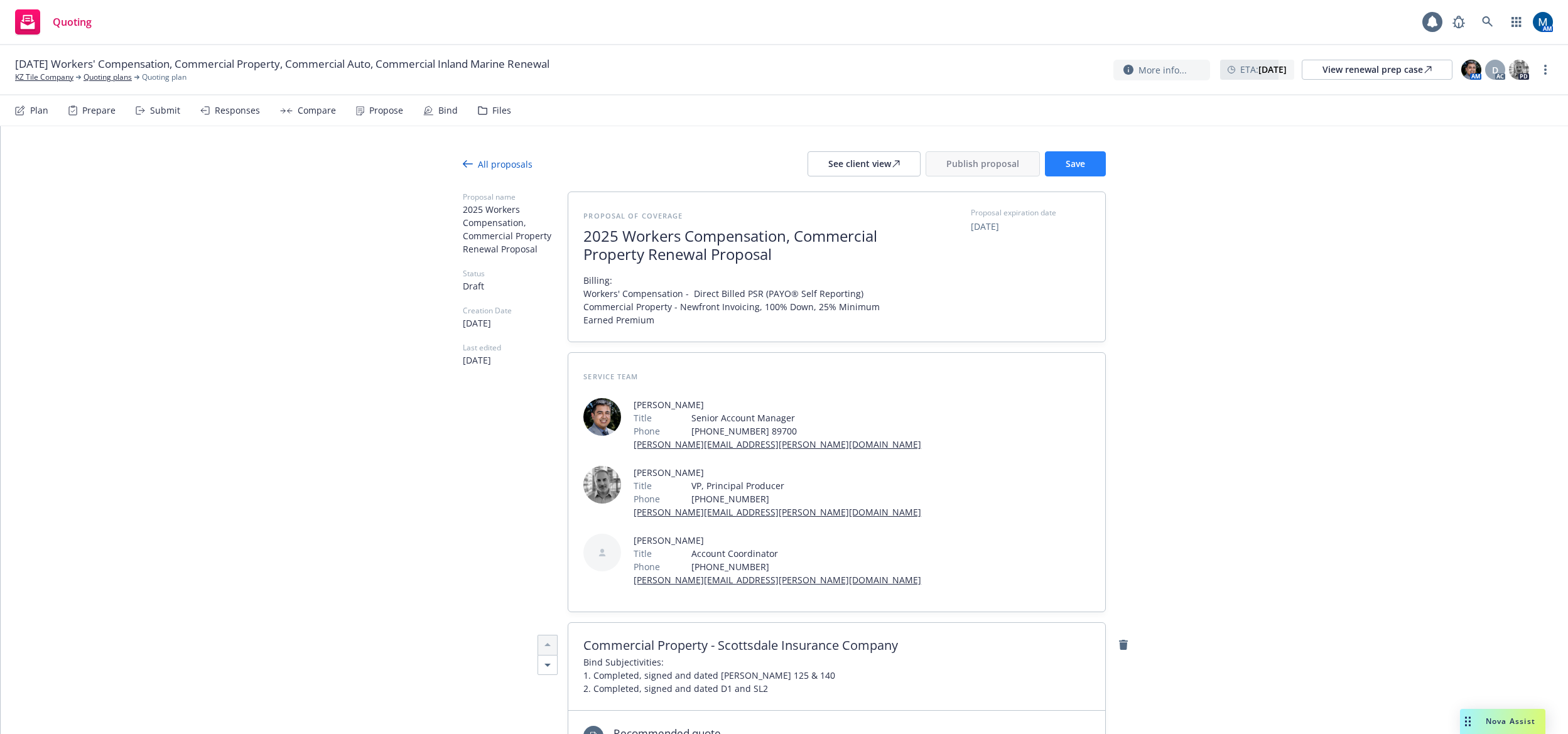
type textarea "Coverage was issued through Northfield Insurance Company (A++, Superior, XV), a…"
click at [1087, 173] on button "Save" at bounding box center [1076, 164] width 61 height 25
type textarea "x"
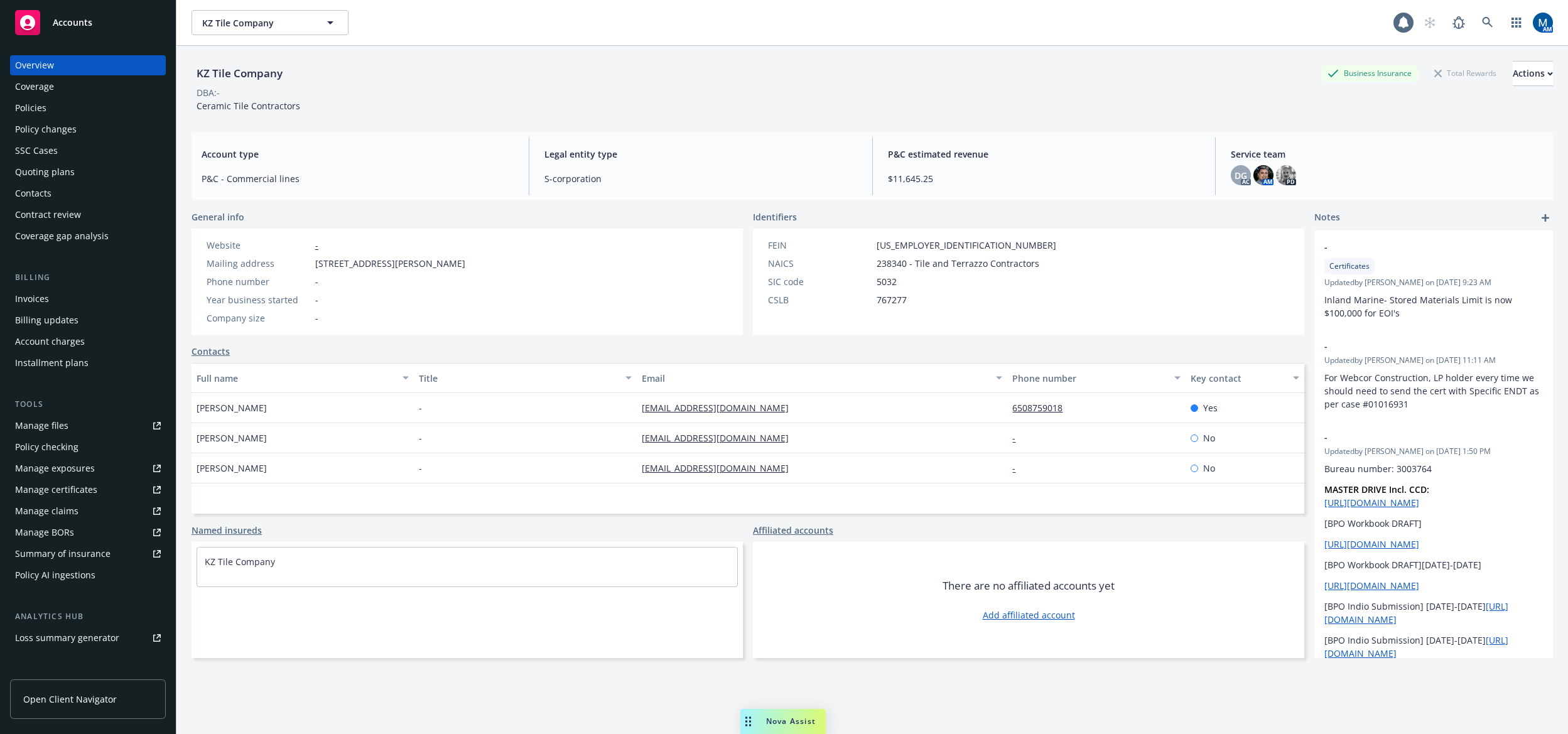
click at [102, 111] on div "Policies" at bounding box center [88, 108] width 146 height 20
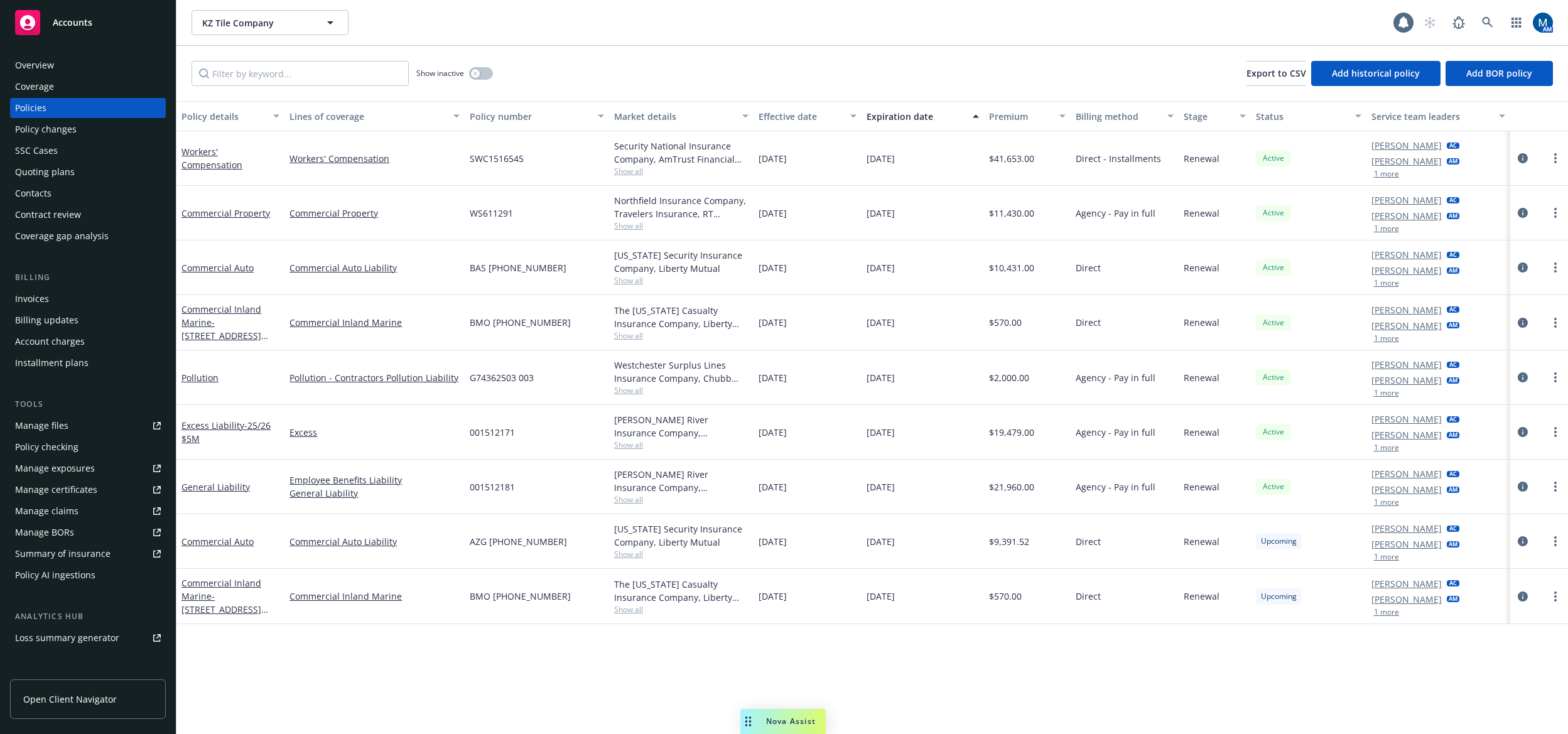
drag, startPoint x: 532, startPoint y: 32, endPoint x: 520, endPoint y: 34, distance: 12.2
click at [532, 32] on div "KZ Tile Company KZ Tile Company" at bounding box center [793, 23] width 1202 height 25
click at [1487, 18] on icon at bounding box center [1488, 23] width 11 height 11
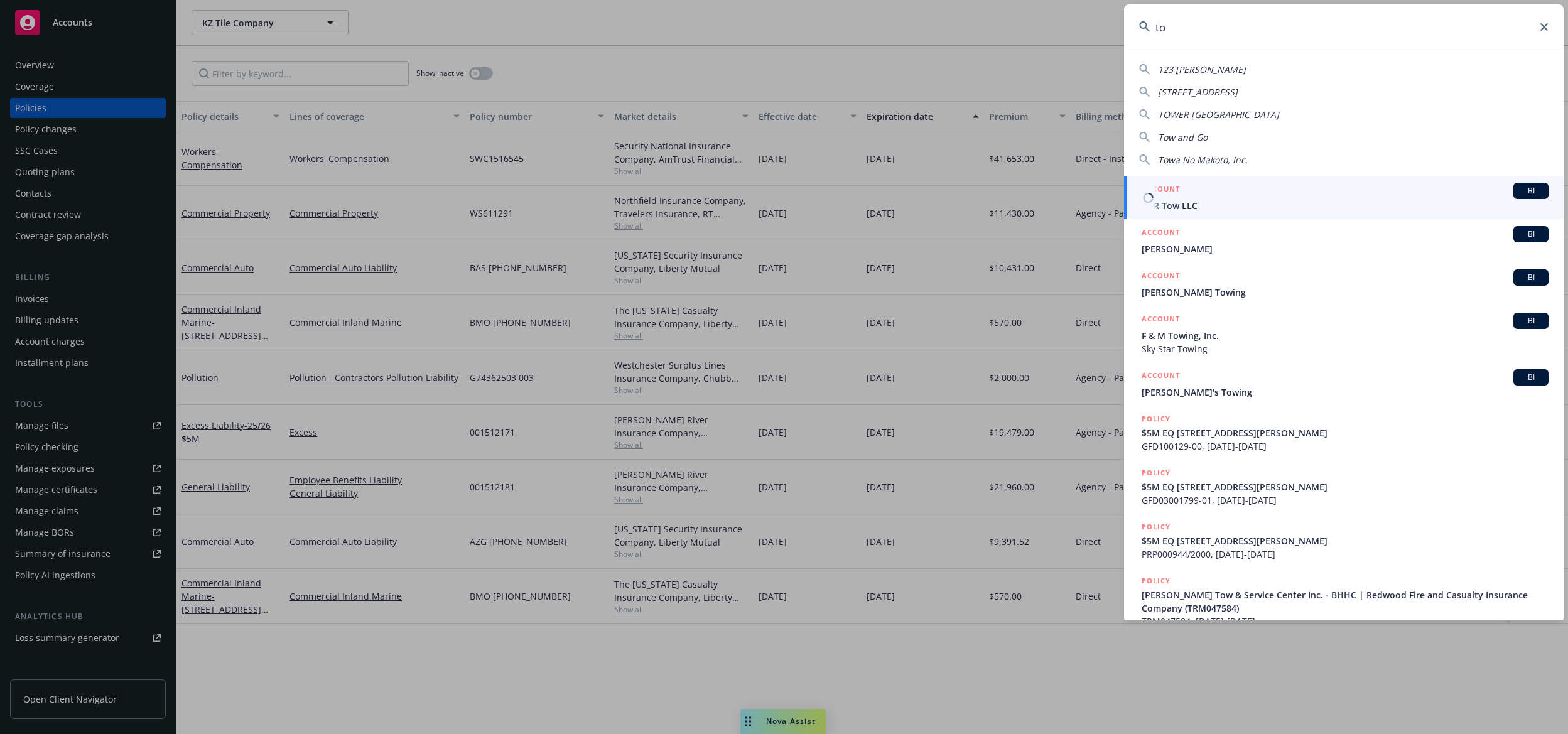
type input "t"
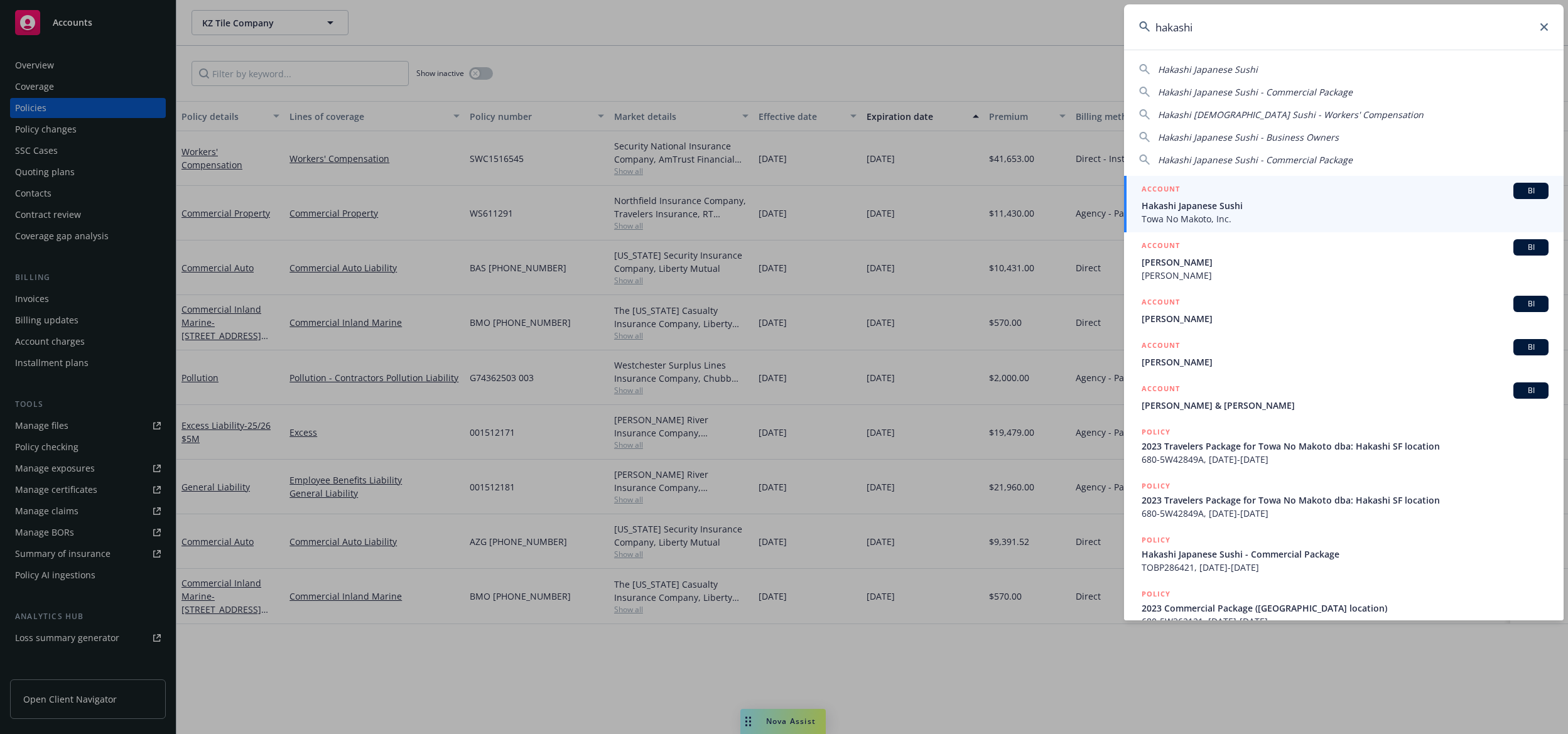
type input "hakashi"
click at [1238, 207] on span "Hakashi Japanese Sushi" at bounding box center [1345, 205] width 407 height 14
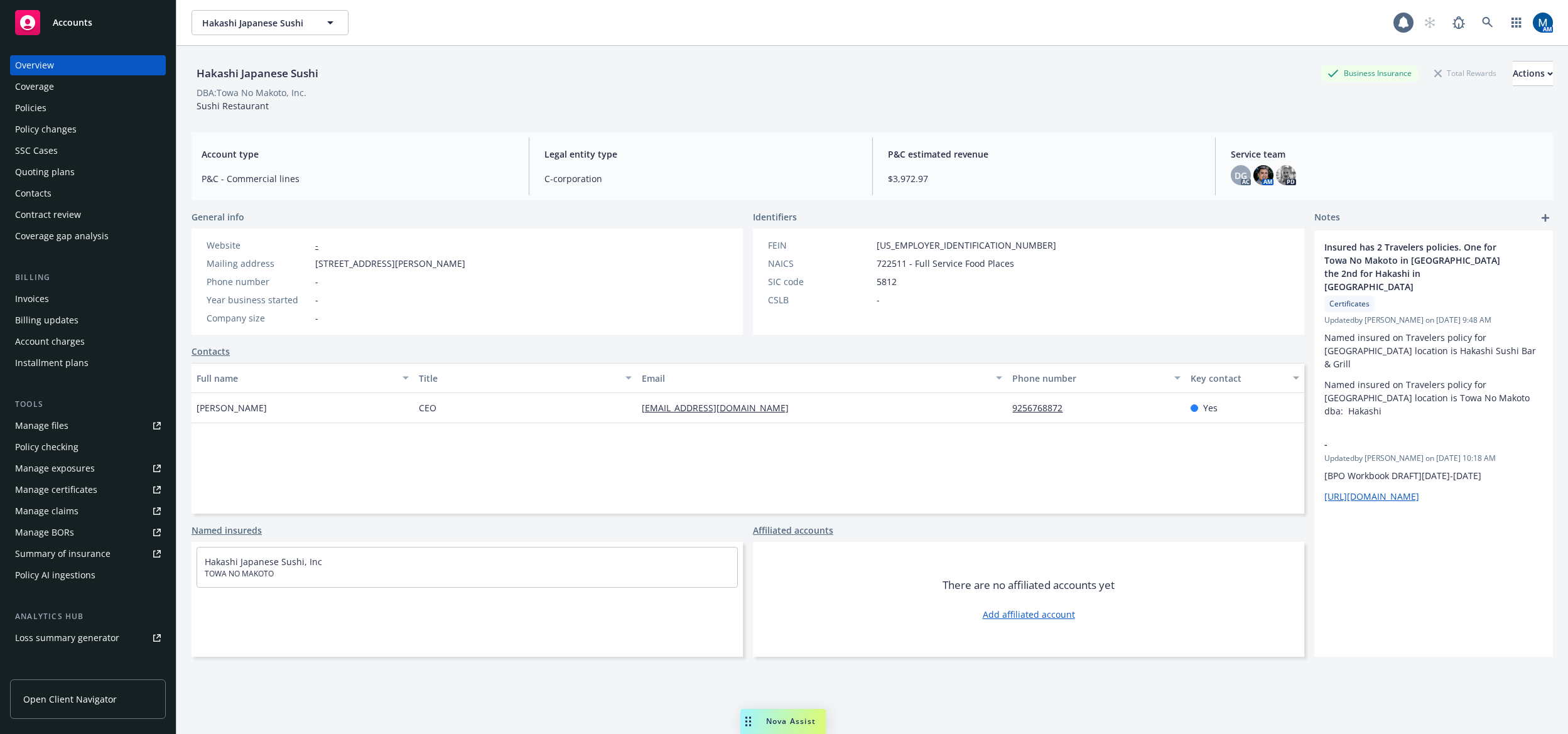
click at [77, 107] on div "Policies" at bounding box center [88, 108] width 146 height 20
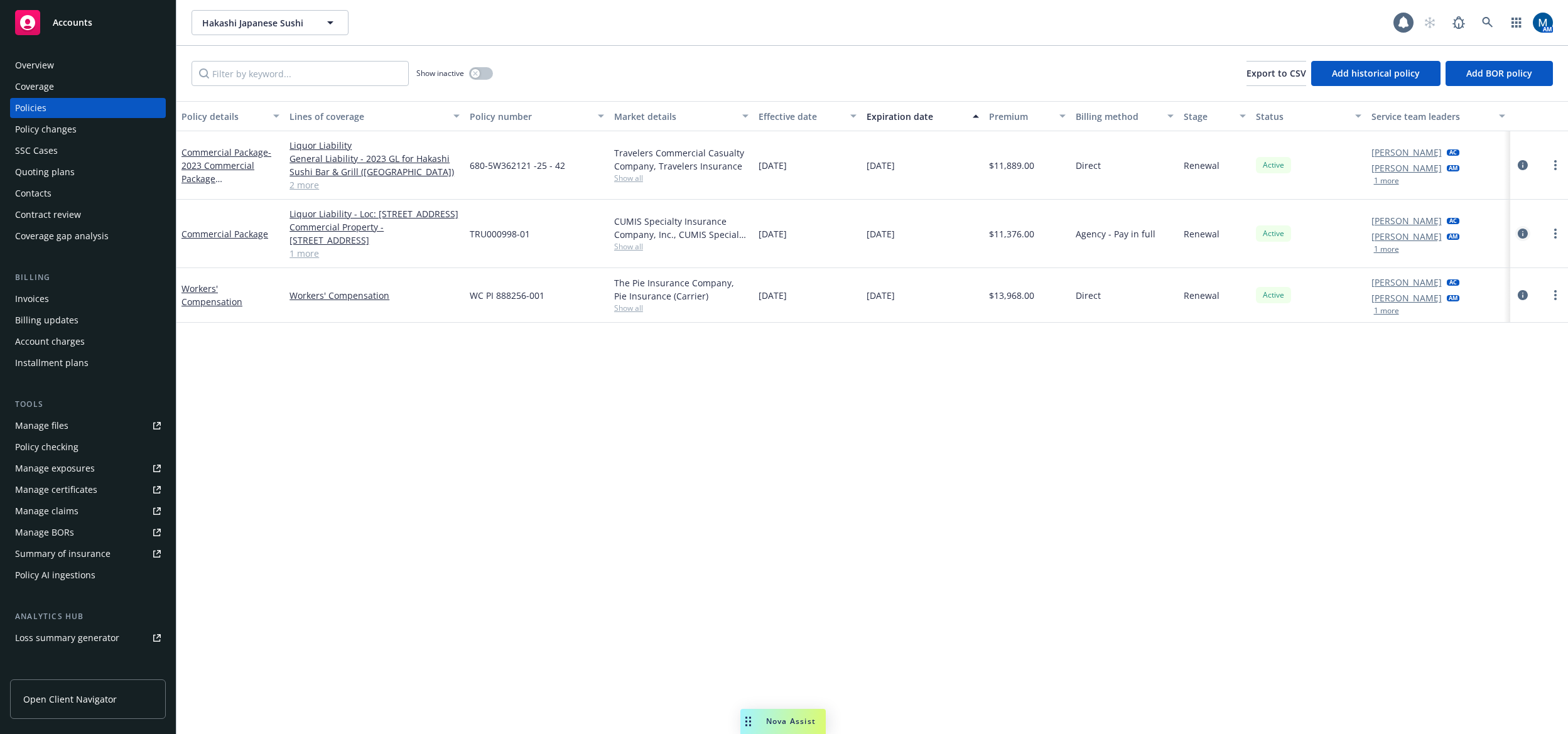
click at [1525, 239] on icon "circleInformation" at bounding box center [1522, 233] width 10 height 10
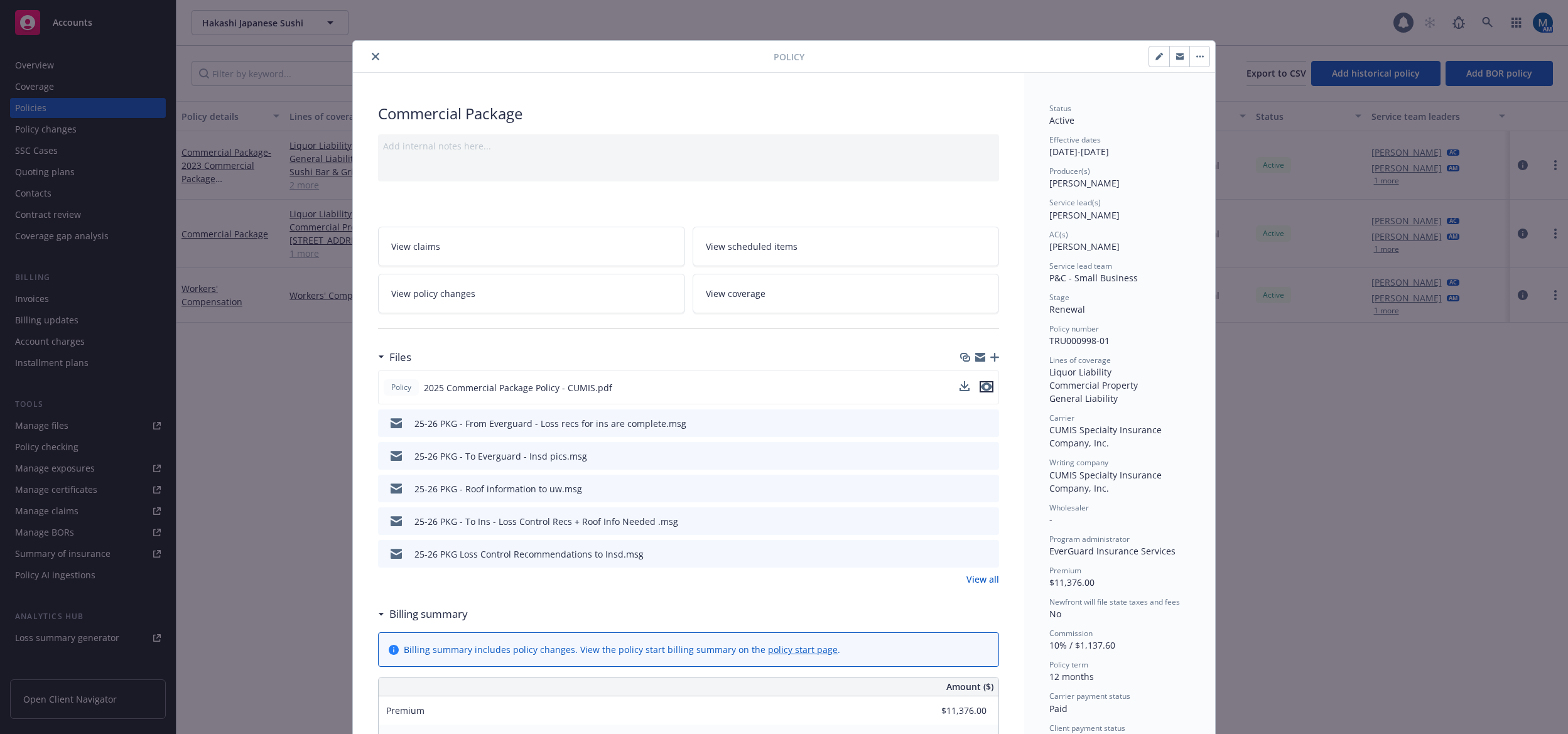
click at [986, 388] on icon "preview file" at bounding box center [987, 386] width 12 height 9
click at [372, 57] on icon "close" at bounding box center [376, 57] width 7 height 7
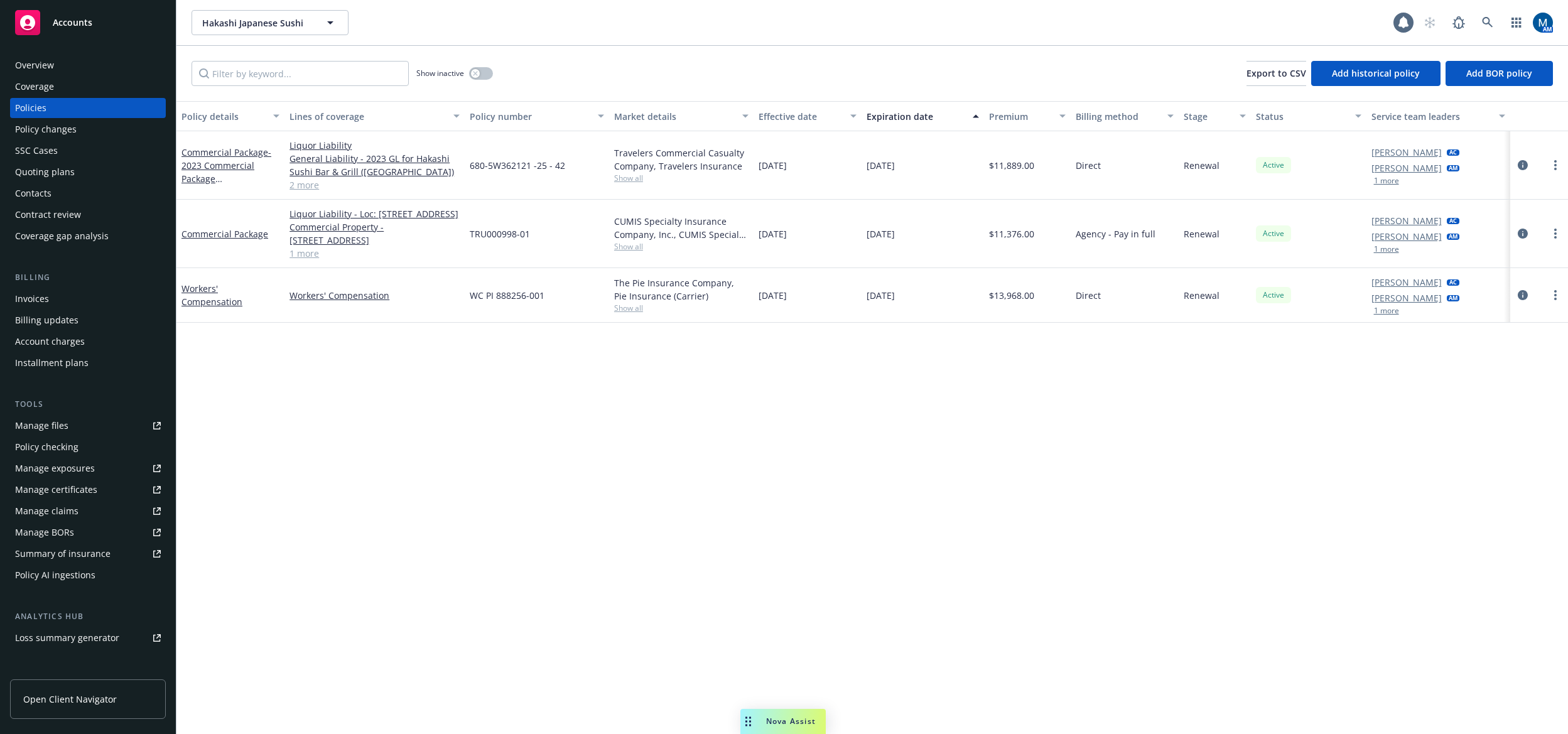
click at [61, 23] on span "Accounts" at bounding box center [73, 23] width 40 height 10
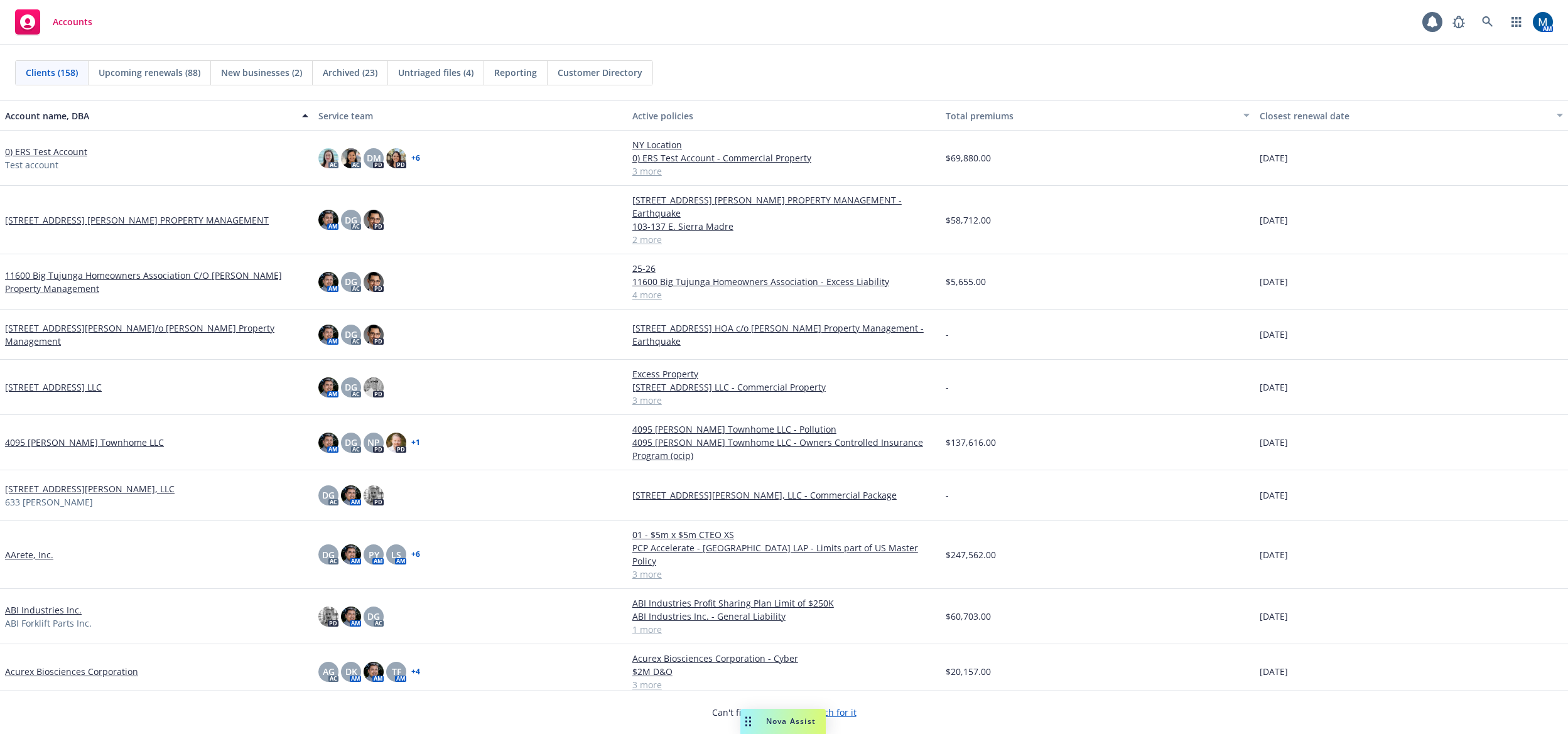
drag, startPoint x: 960, startPoint y: 55, endPoint x: 1272, endPoint y: 27, distance: 313.3
click at [961, 55] on div "Clients (158) Upcoming renewals (88) New businesses (2) Archived (23) Untriaged…" at bounding box center [784, 72] width 1568 height 55
click at [1497, 15] on link at bounding box center [1488, 22] width 25 height 25
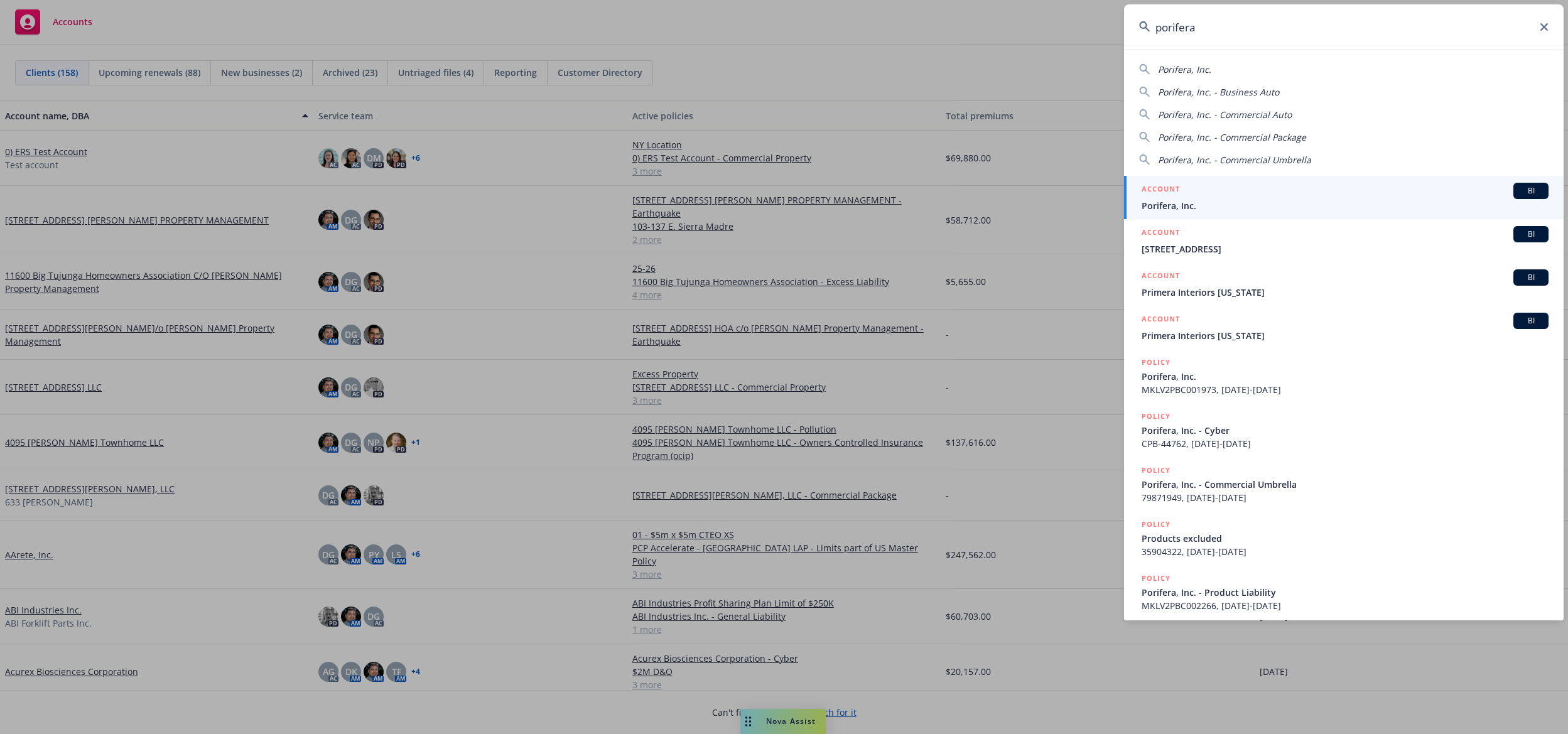
type input "porifera"
click at [1257, 202] on span "Porifera, Inc." at bounding box center [1345, 205] width 407 height 14
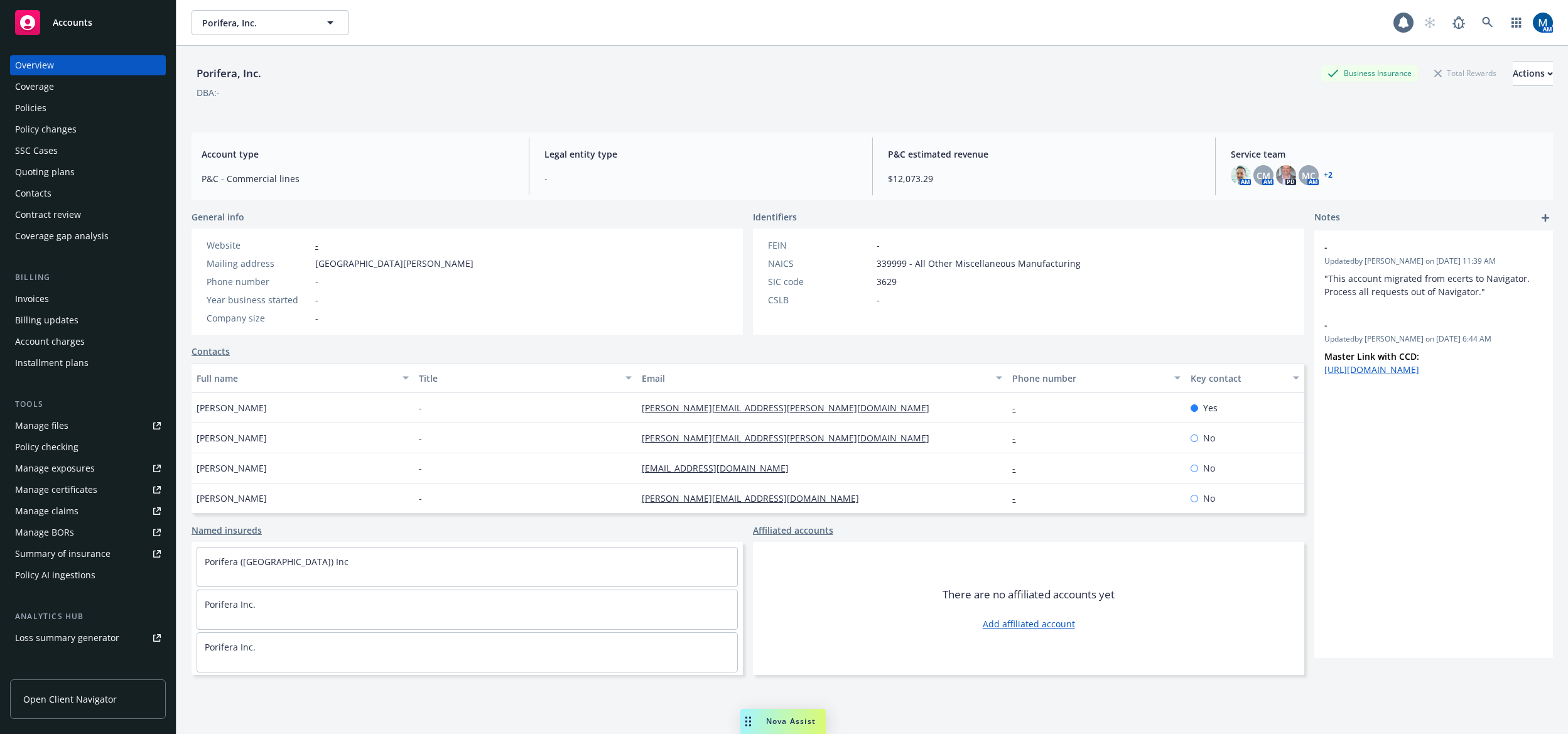
click at [92, 101] on div "Policies" at bounding box center [88, 108] width 146 height 20
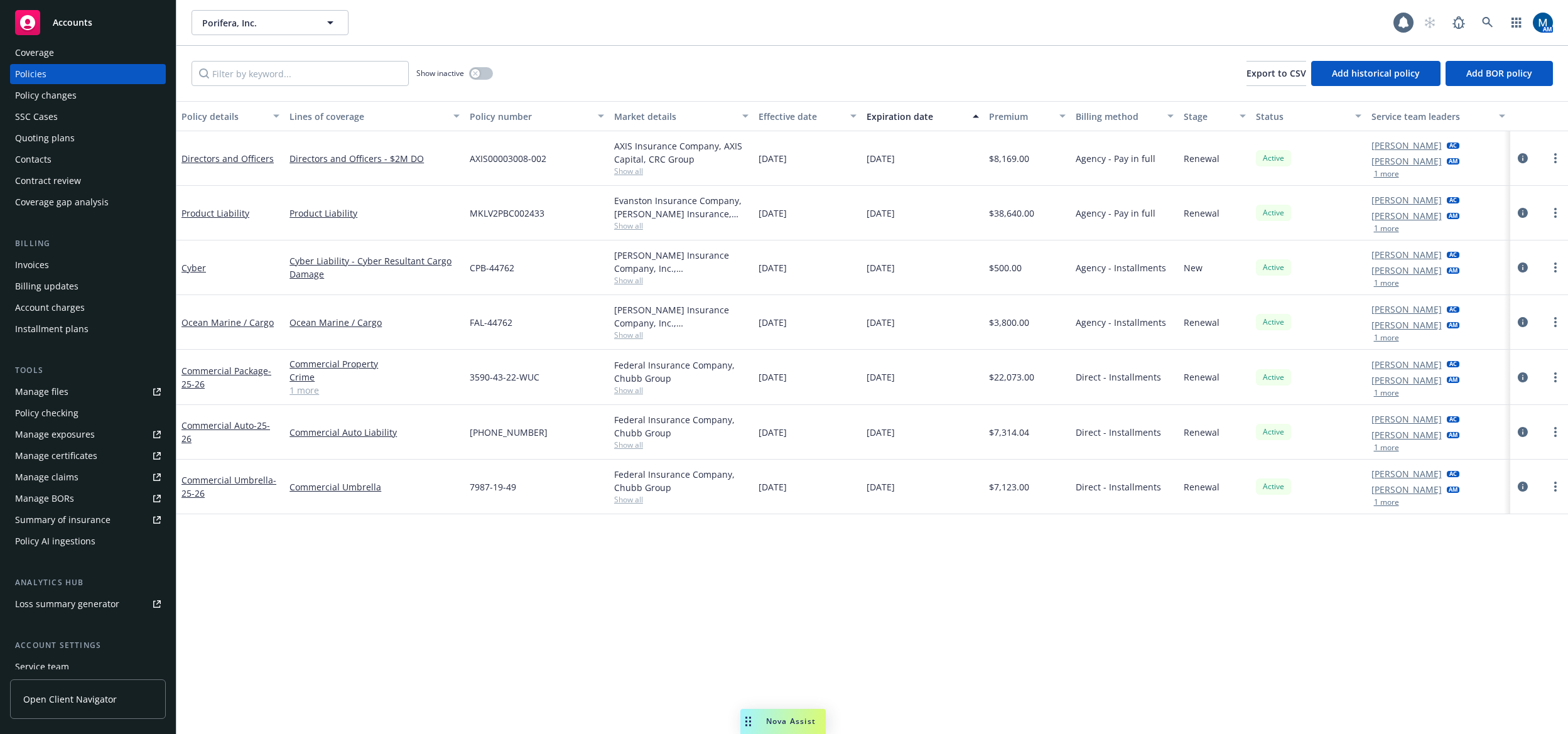
scroll to position [63, 0]
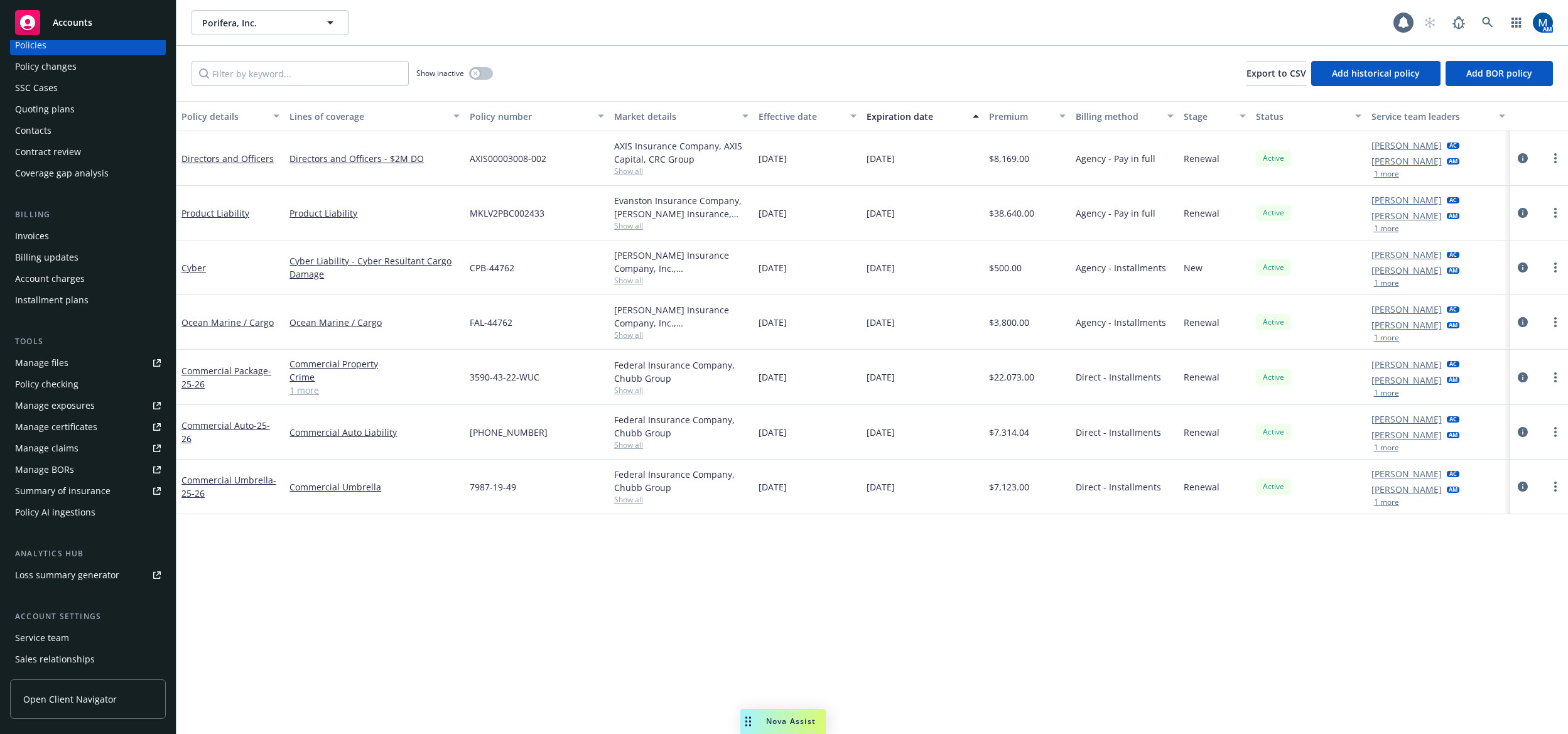
click at [59, 635] on div "Service team" at bounding box center [42, 638] width 54 height 20
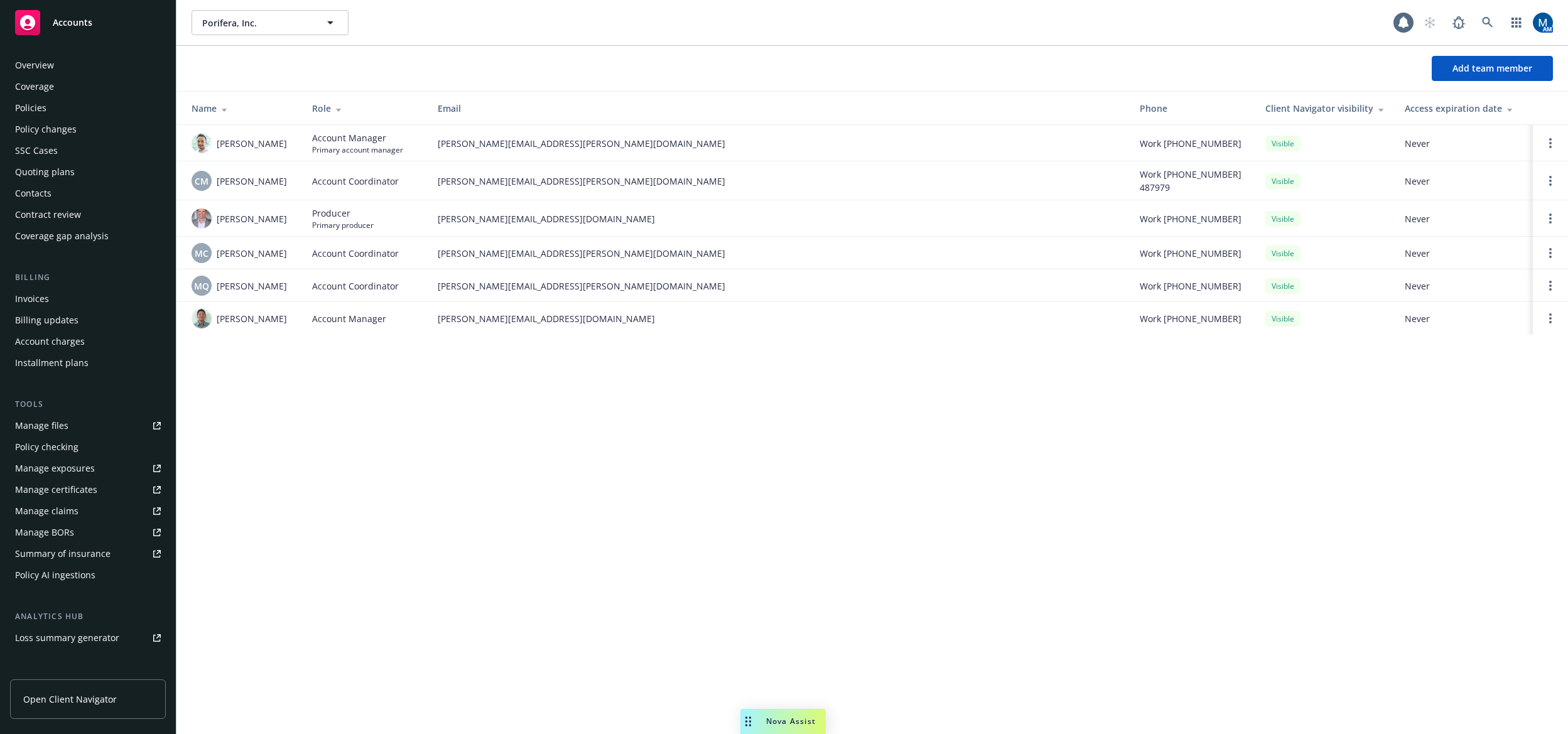
click at [74, 72] on div "Overview" at bounding box center [88, 65] width 146 height 20
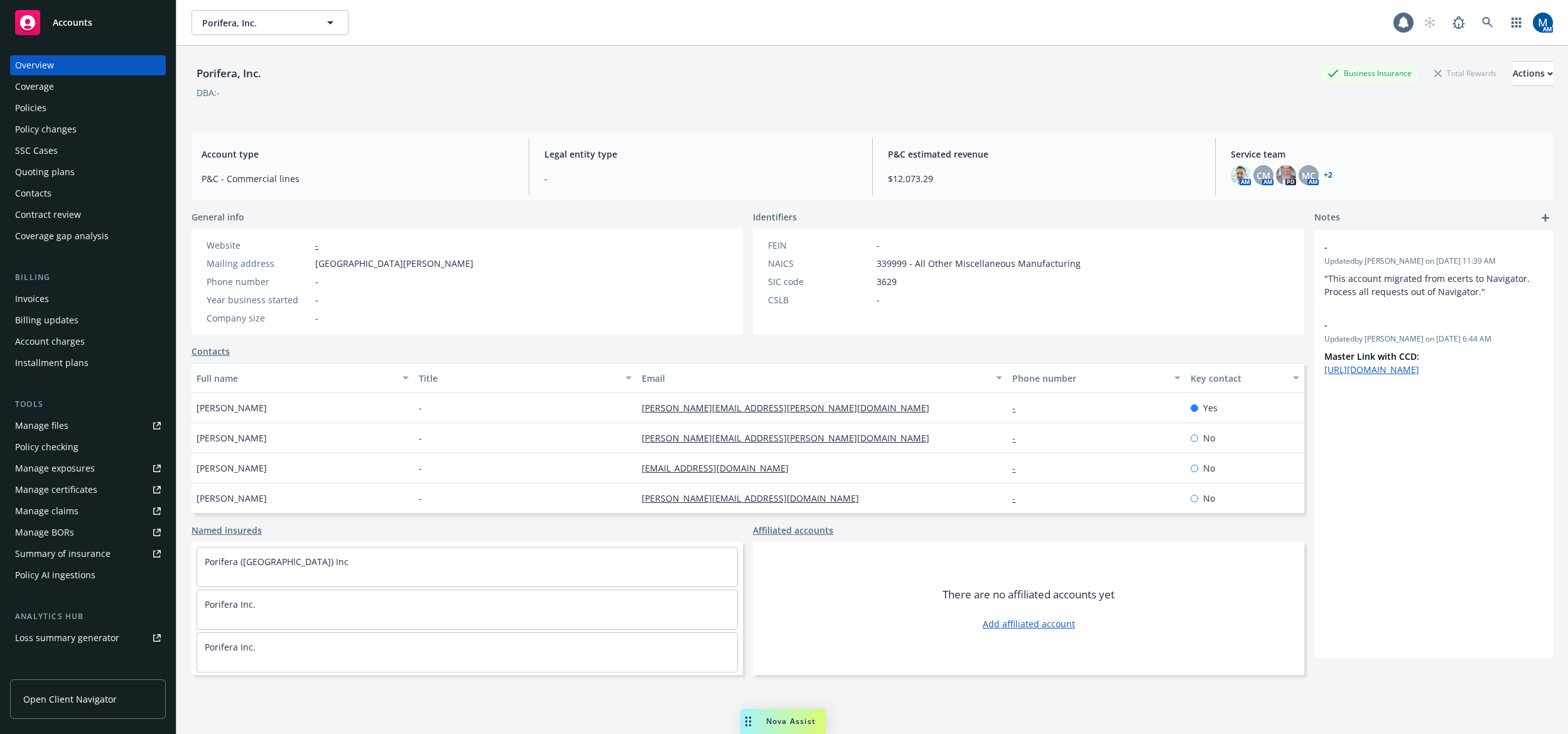
click at [55, 106] on div "Policies" at bounding box center [88, 108] width 146 height 20
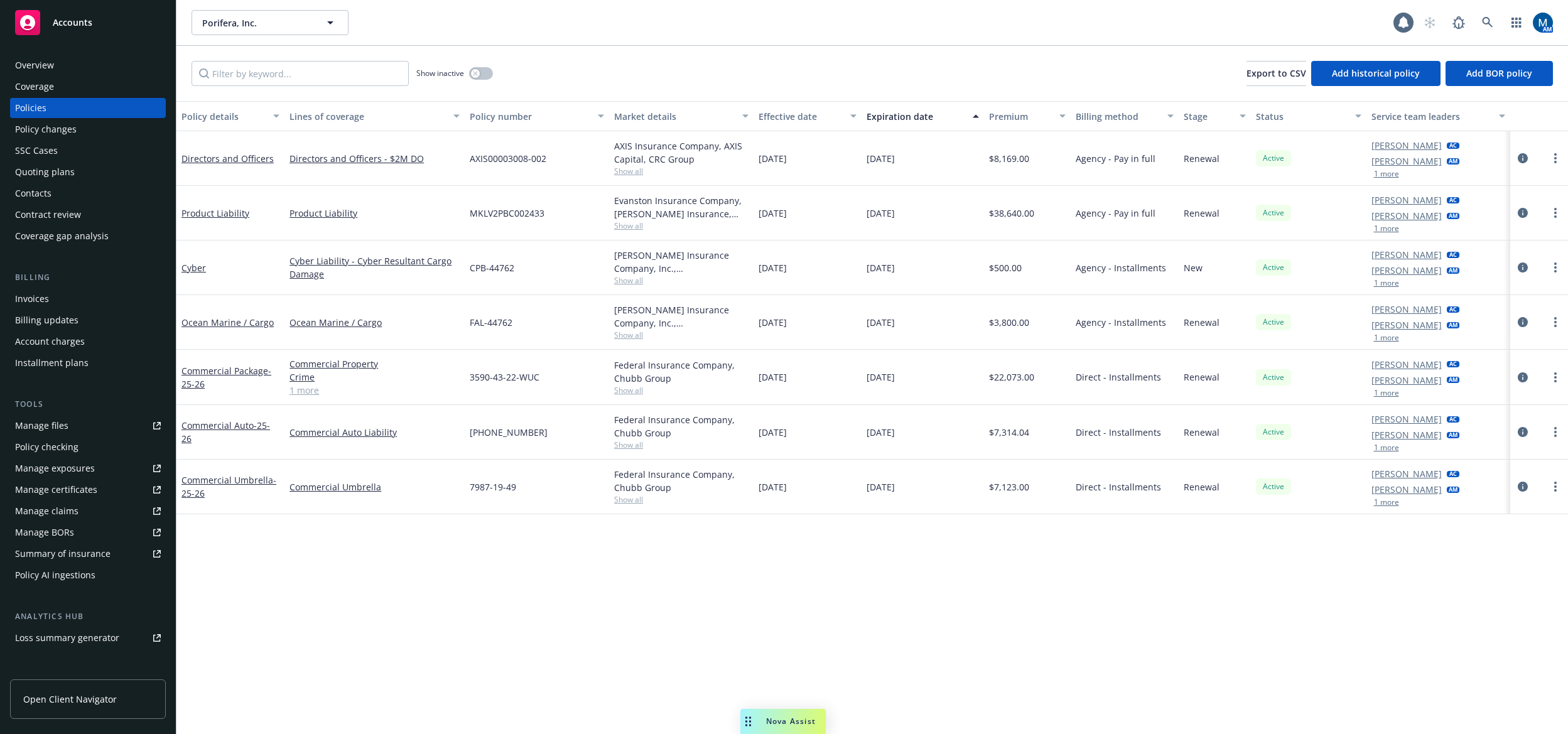
click at [781, 616] on div "Policy details Lines of coverage Policy number Market details Effective date Ex…" at bounding box center [872, 417] width 1391 height 632
click at [878, 622] on div "Policy details Lines of coverage Policy number Market details Effective date Ex…" at bounding box center [872, 417] width 1391 height 632
click at [471, 73] on div "button" at bounding box center [476, 74] width 9 height 9
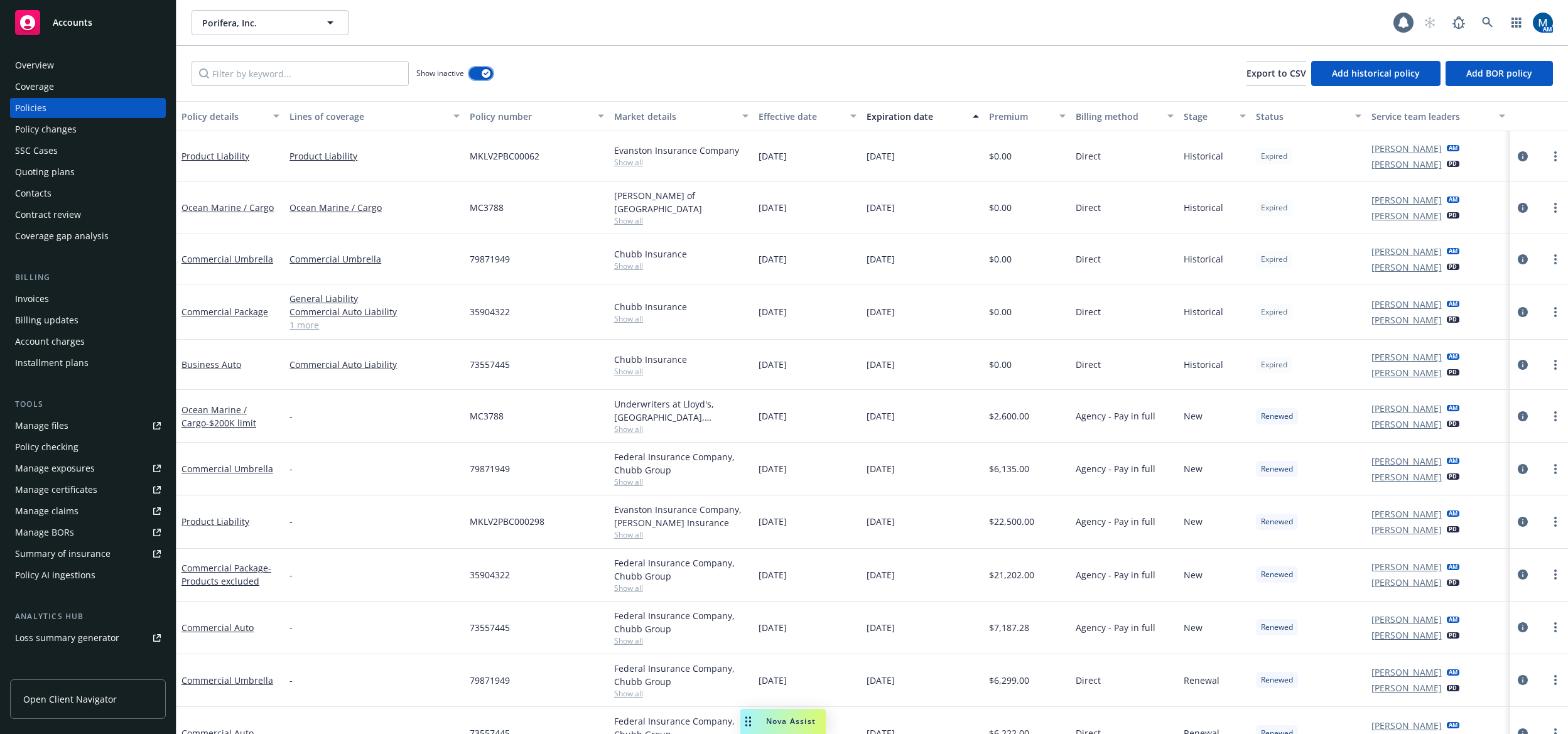
click at [477, 70] on button "button" at bounding box center [481, 74] width 23 height 13
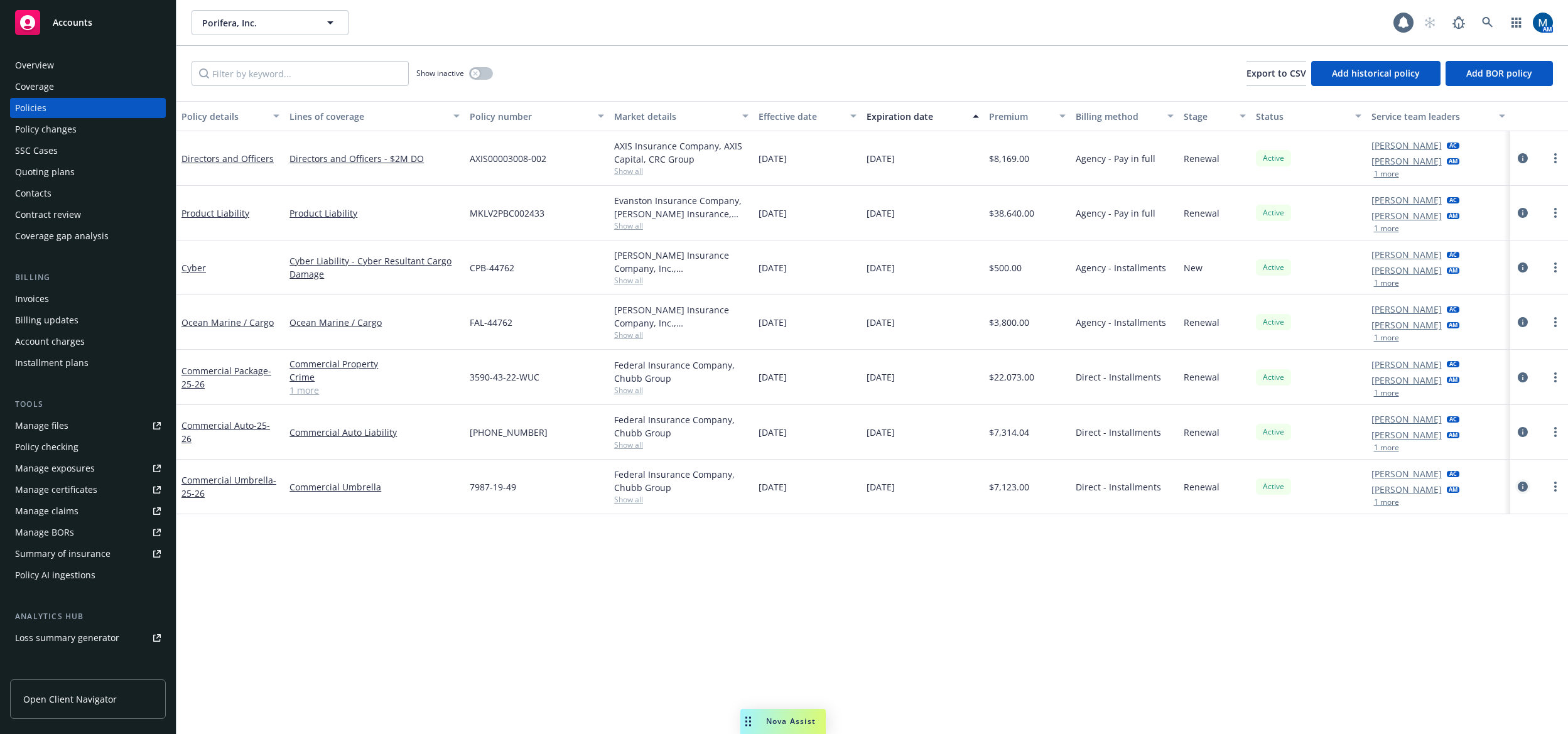
click at [1519, 490] on icon "circleInformation" at bounding box center [1522, 486] width 10 height 10
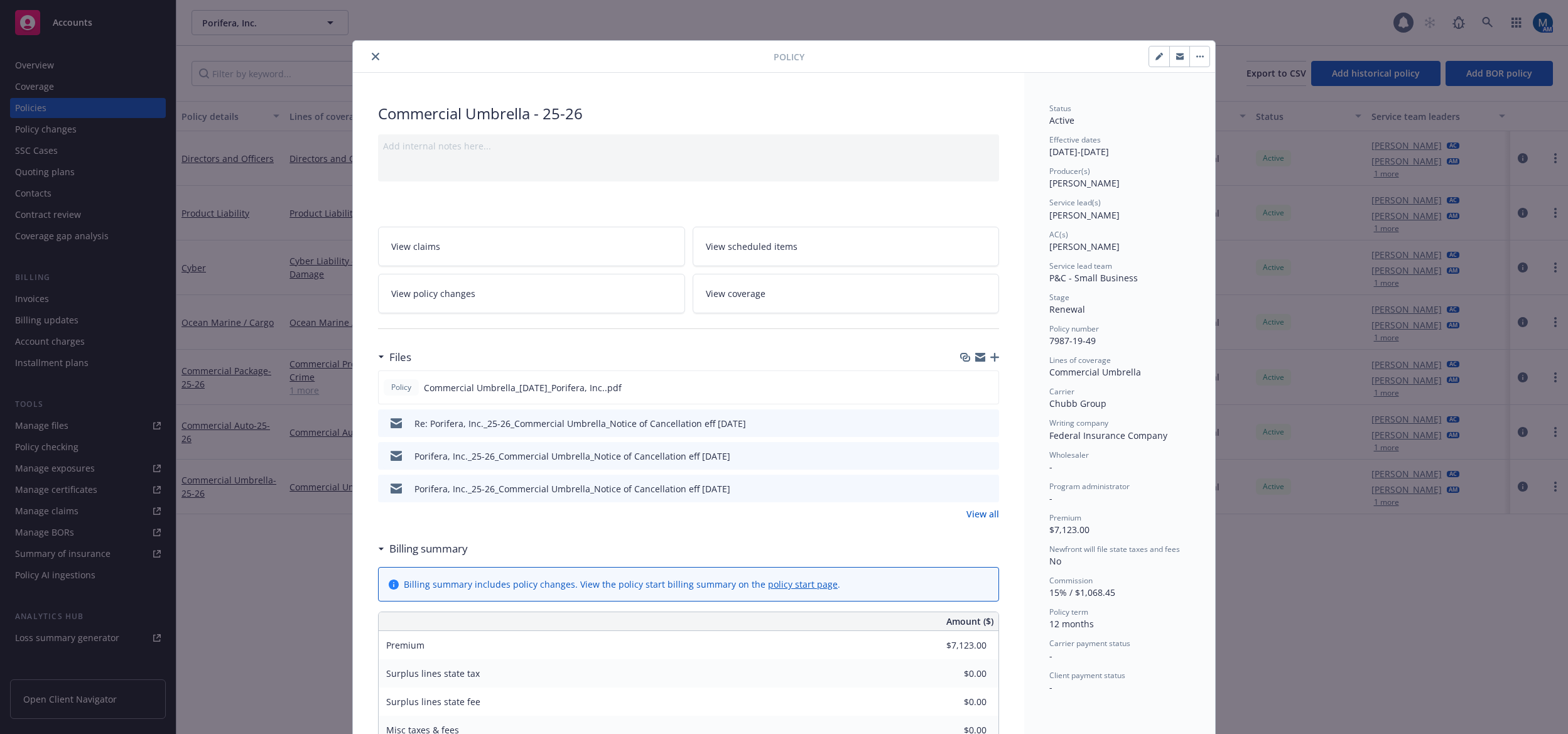
click at [1179, 59] on icon "button" at bounding box center [1180, 57] width 7 height 7
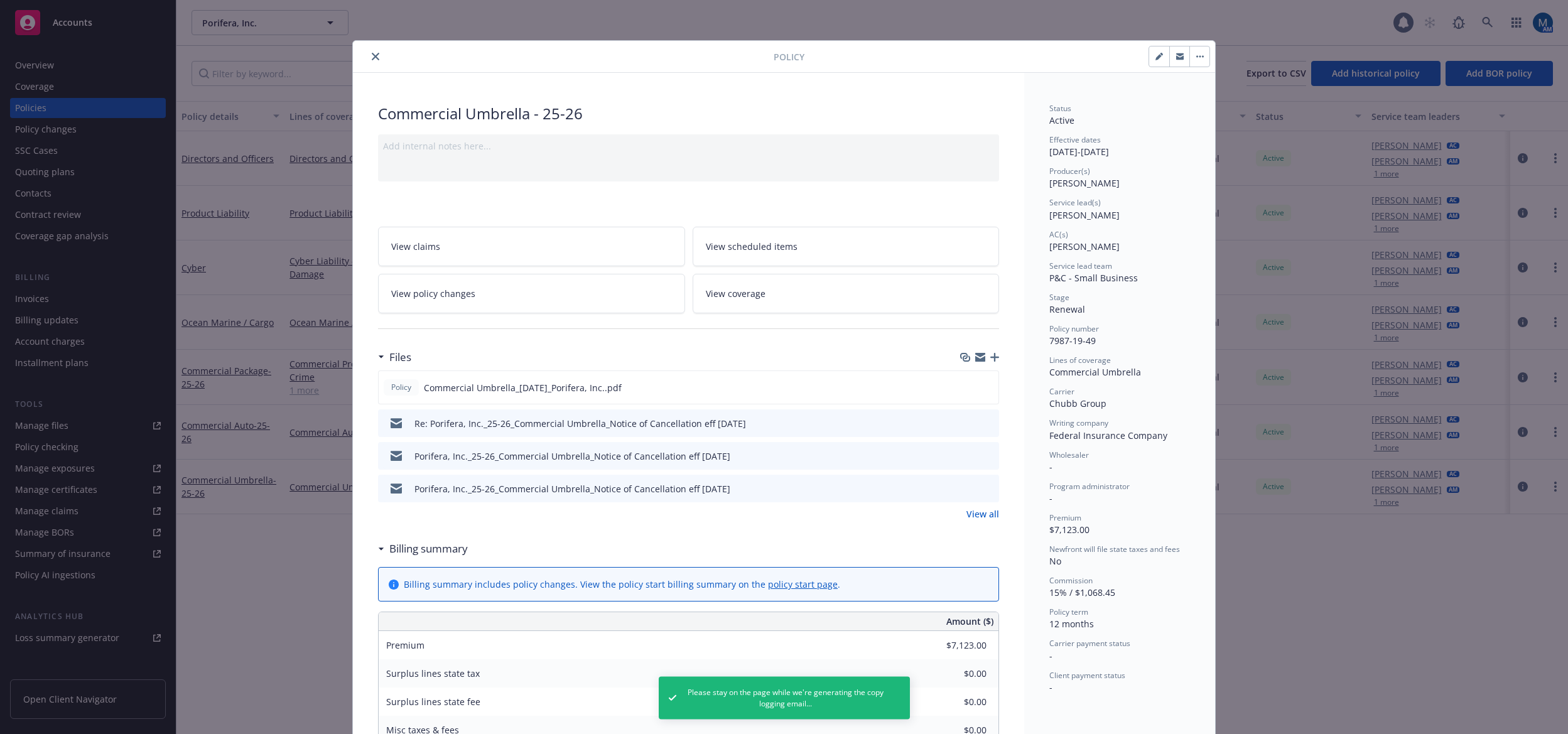
click at [1176, 57] on icon "button" at bounding box center [1180, 57] width 7 height 7
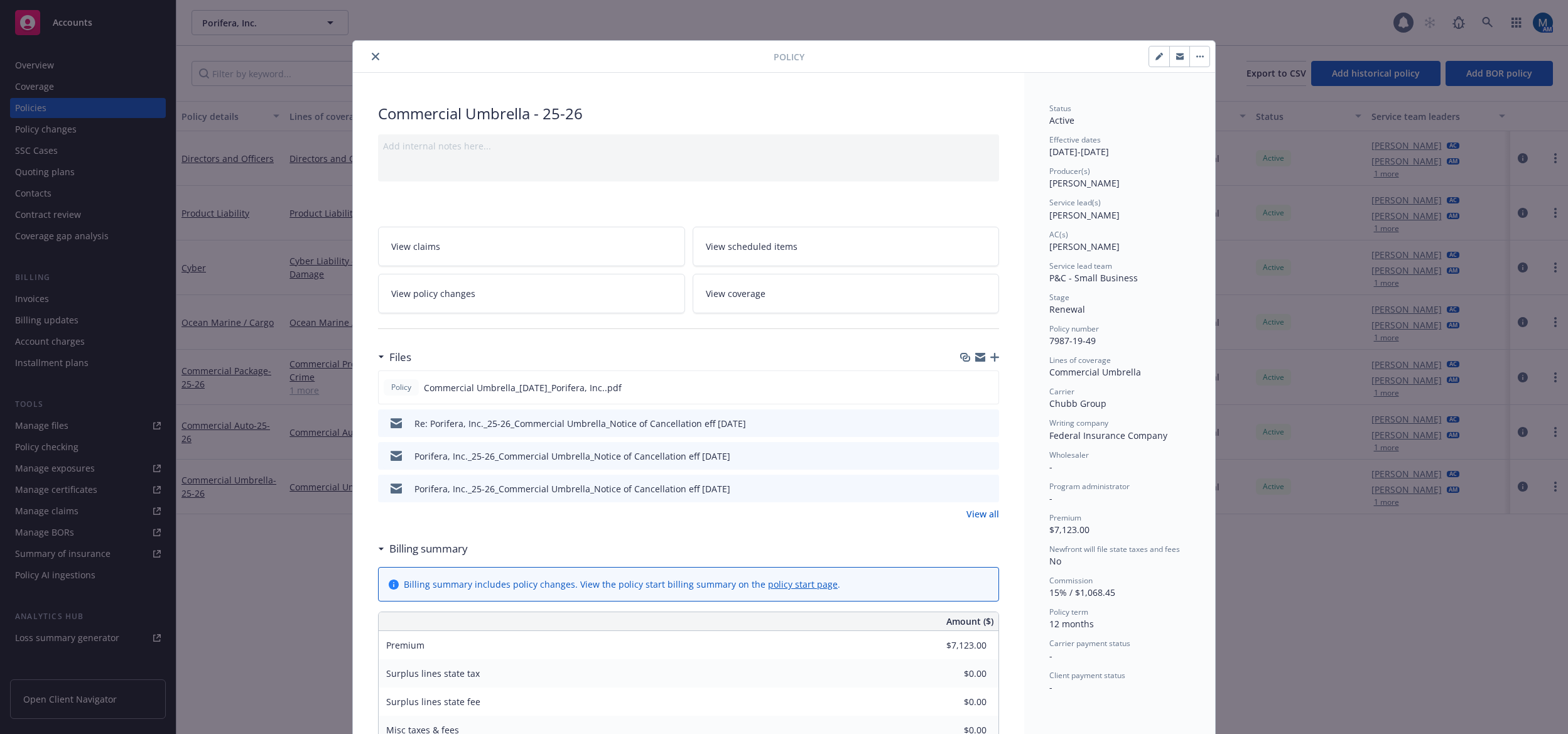
click at [368, 59] on button "close" at bounding box center [375, 56] width 15 height 15
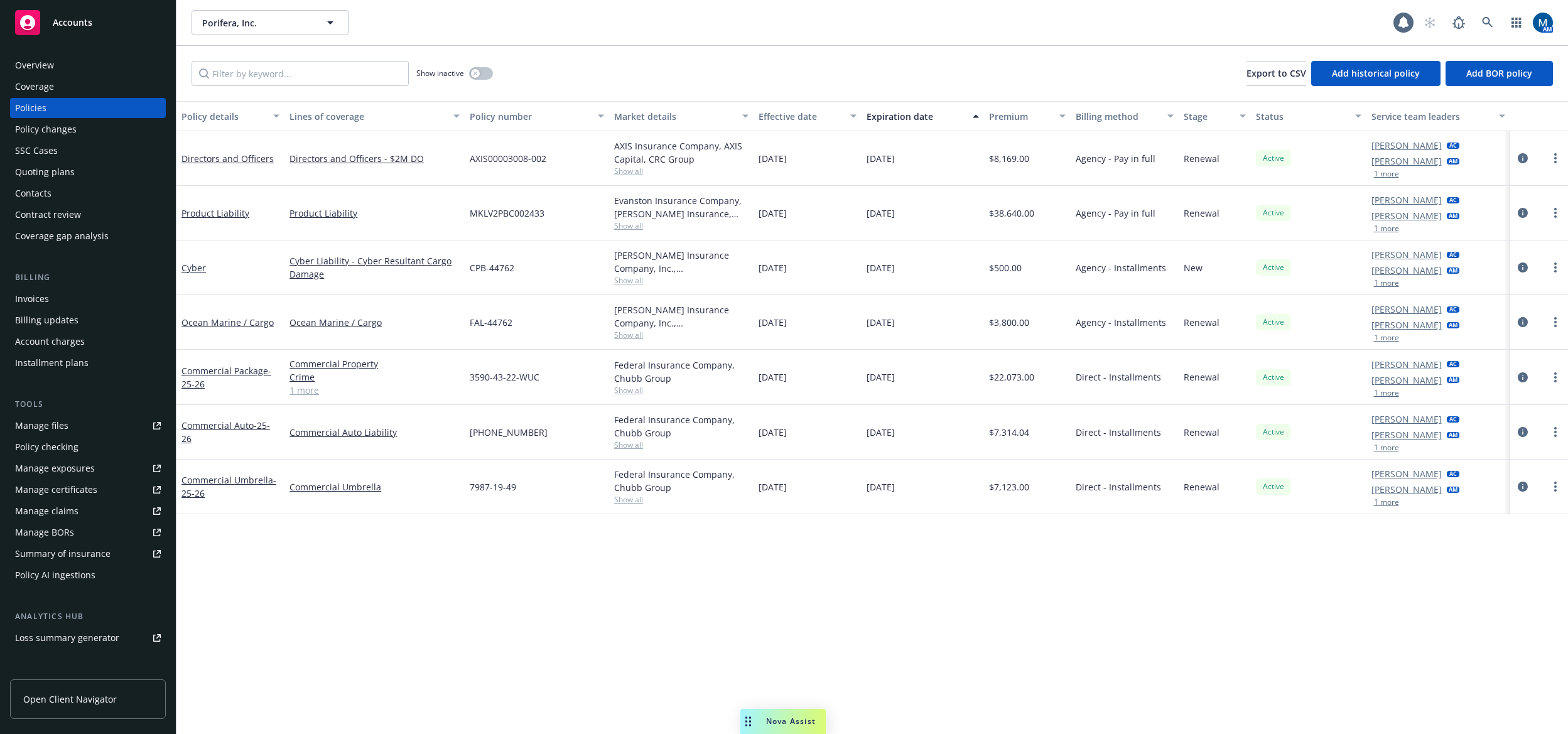
click at [726, 32] on div "Porifera, Inc. Porifera, Inc." at bounding box center [793, 23] width 1202 height 25
drag, startPoint x: 701, startPoint y: 648, endPoint x: 701, endPoint y: 630, distance: 18.0
click at [701, 648] on div "Policy details Lines of coverage Policy number Market details Effective date Ex…" at bounding box center [872, 417] width 1391 height 632
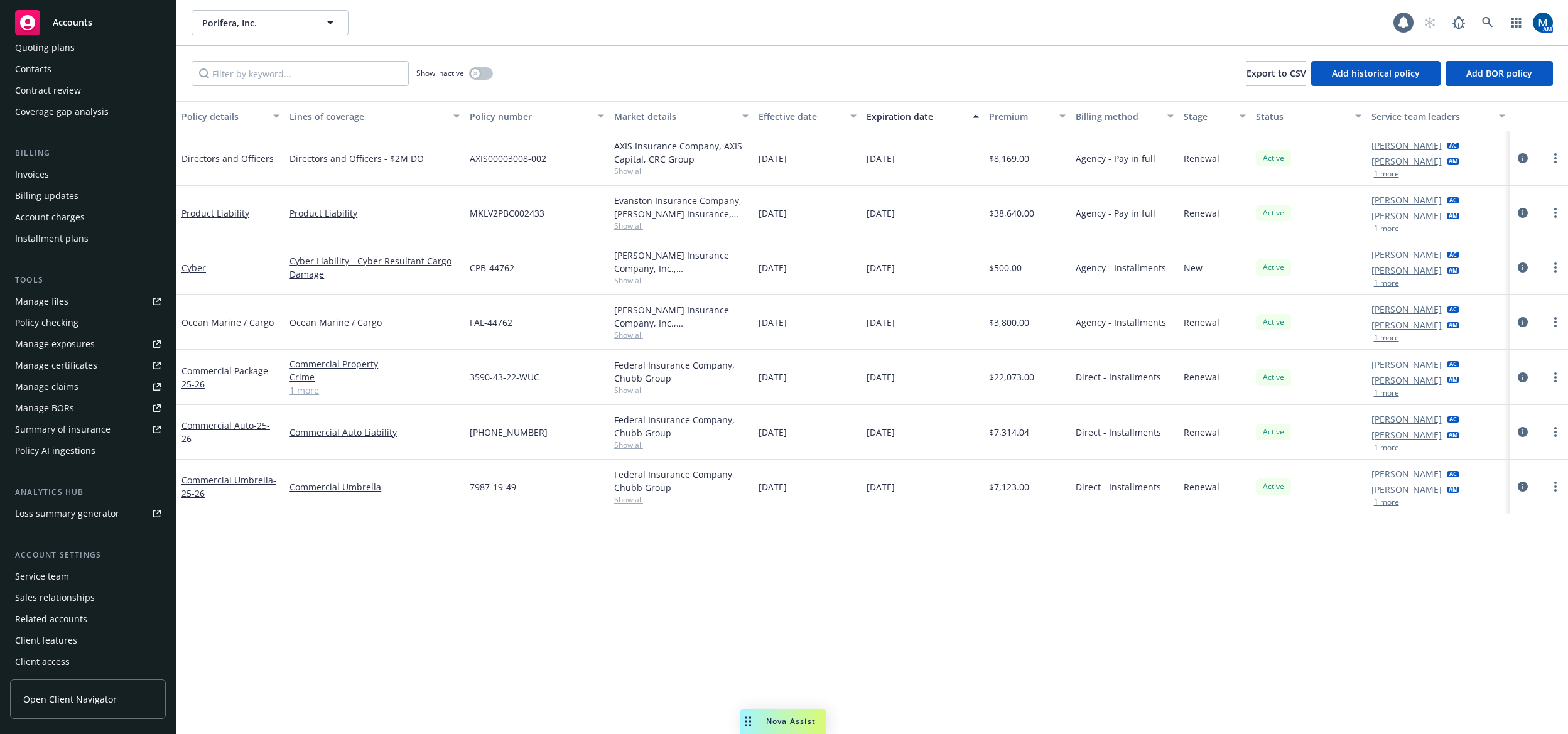
scroll to position [125, 0]
click at [72, 575] on div "Service team" at bounding box center [88, 575] width 146 height 20
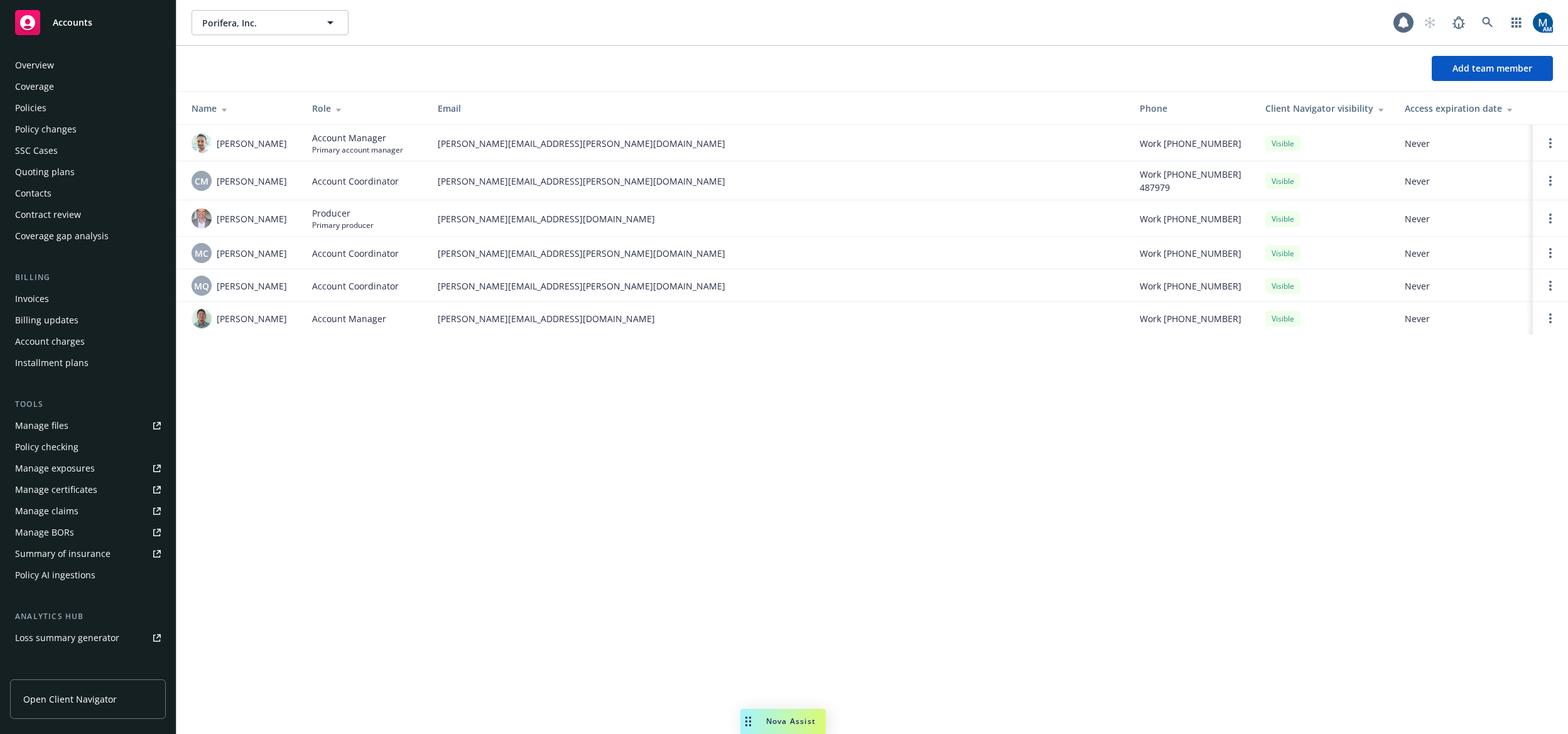
scroll to position [127, 0]
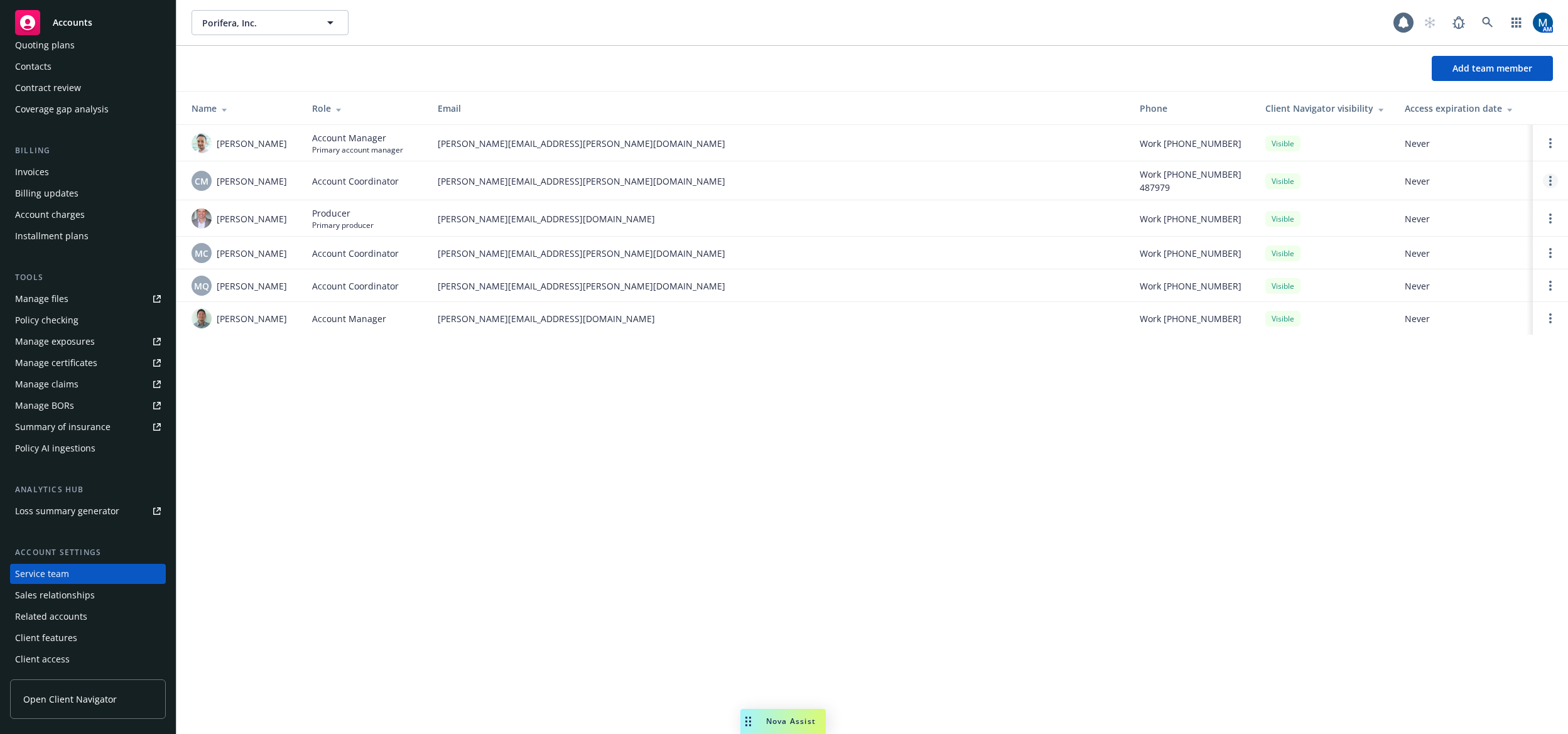
click at [1553, 175] on link "Open options" at bounding box center [1550, 180] width 15 height 15
click at [1458, 142] on span "Remove account coordinator" at bounding box center [1465, 145] width 150 height 12
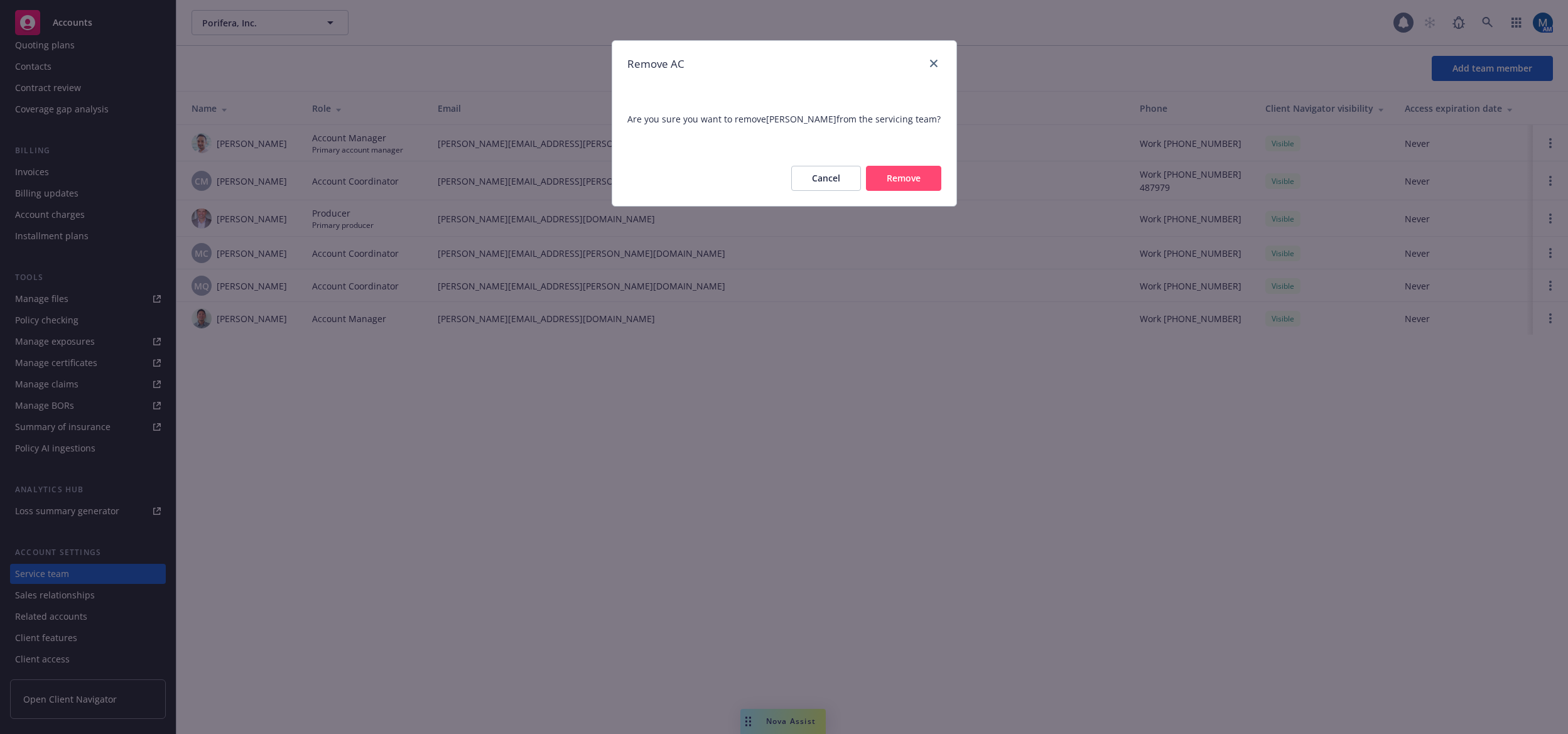
click at [907, 191] on button "Remove" at bounding box center [904, 178] width 76 height 25
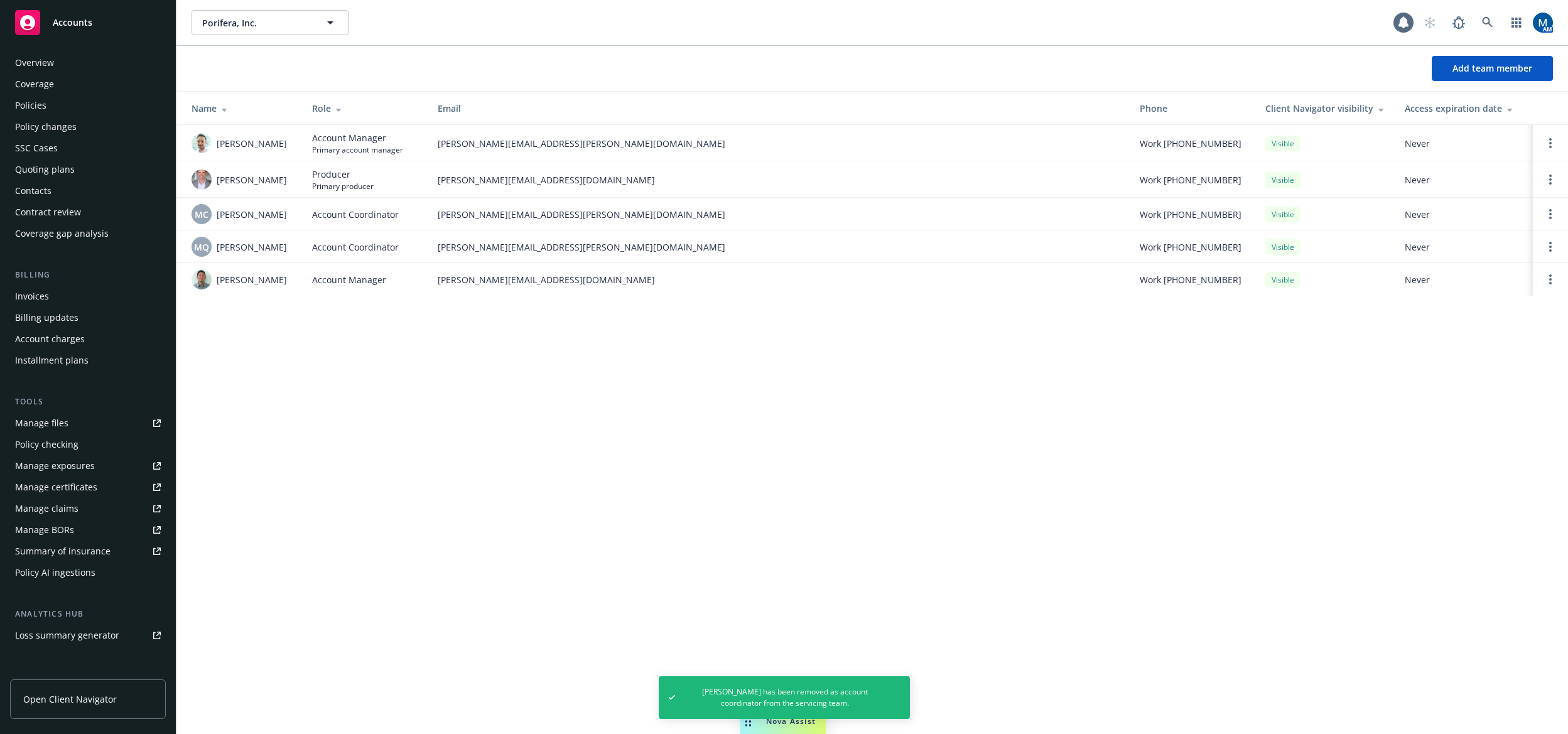
scroll to position [0, 0]
click at [76, 104] on div "Policies" at bounding box center [88, 108] width 146 height 20
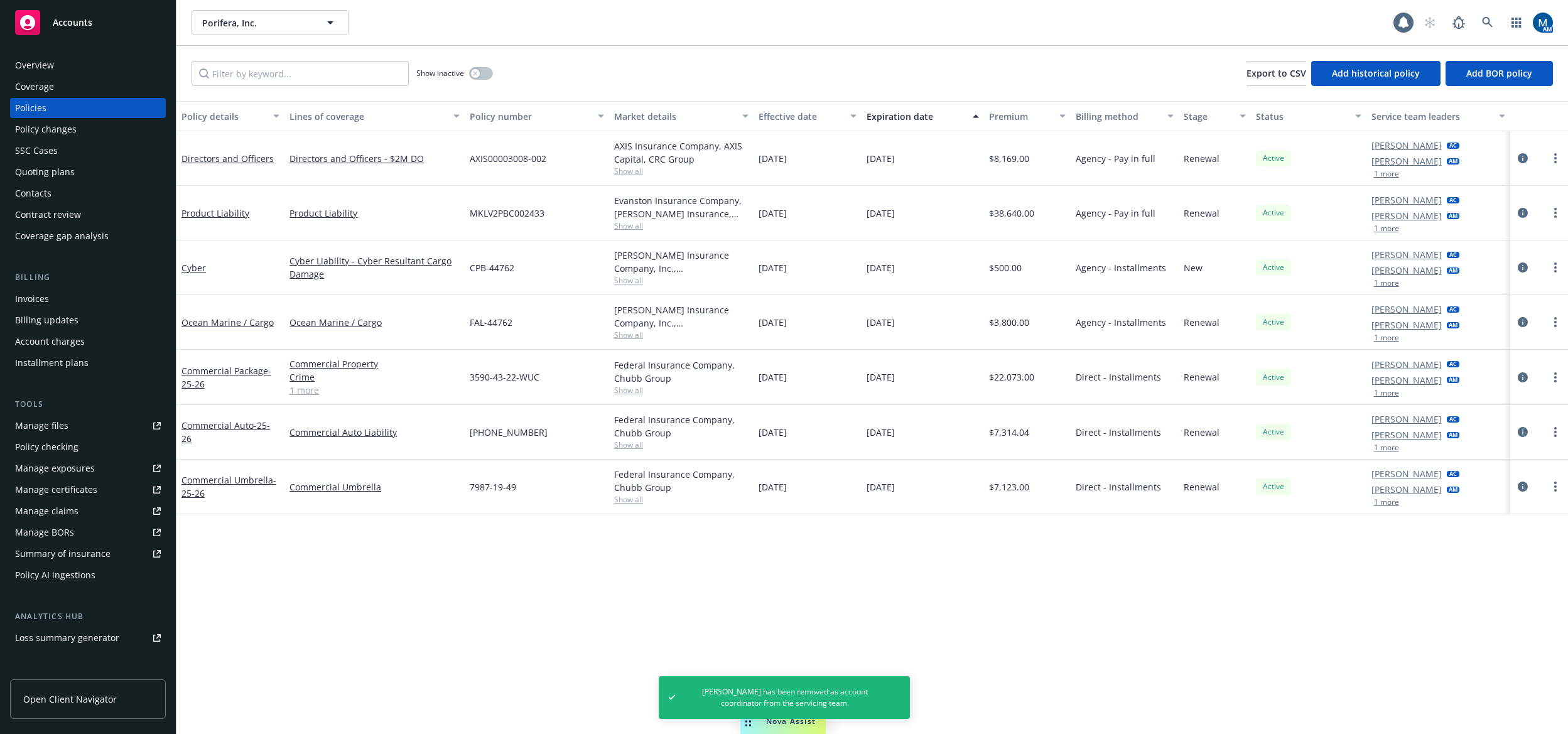
click at [715, 579] on div "Policy details Lines of coverage Policy number Market details Effective date Ex…" at bounding box center [872, 417] width 1391 height 632
click at [1556, 485] on icon "more" at bounding box center [1555, 486] width 3 height 10
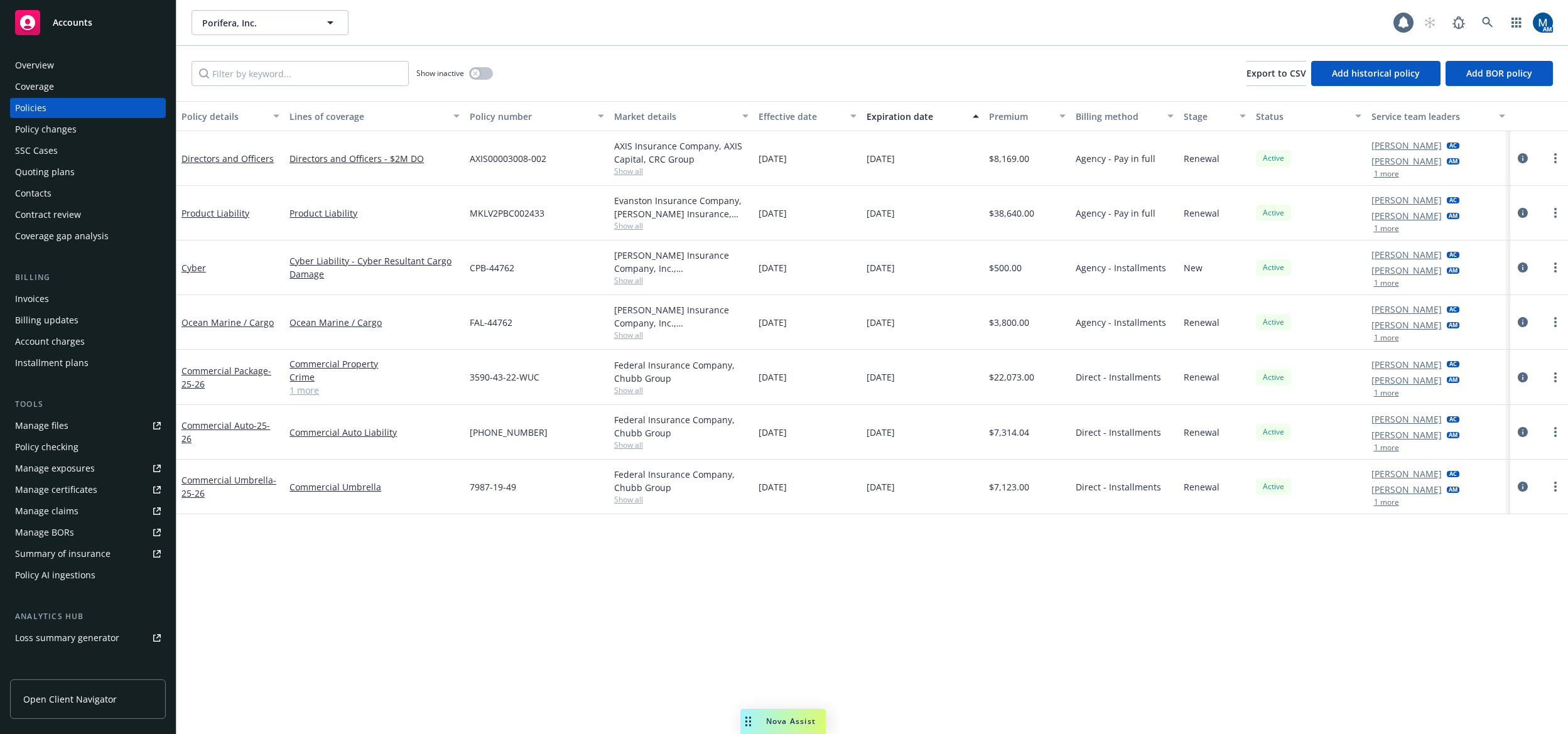
click at [1525, 662] on div "Policy details Lines of coverage Policy number Market details Effective date Ex…" at bounding box center [872, 417] width 1391 height 632
click at [1557, 485] on link "more" at bounding box center [1555, 486] width 15 height 15
click at [1503, 664] on link "Copy logging email" at bounding box center [1489, 663] width 148 height 25
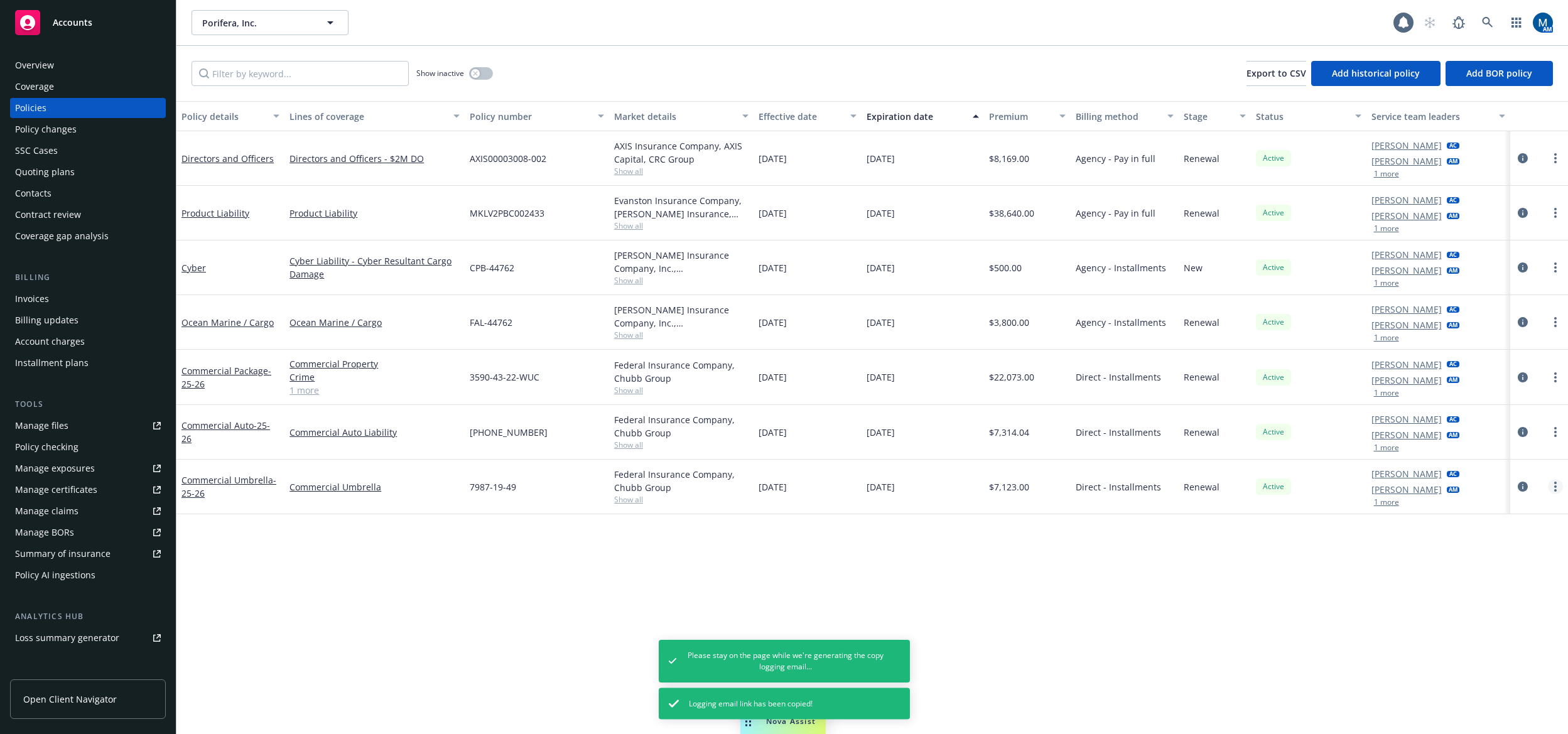
click at [1551, 484] on link "more" at bounding box center [1555, 486] width 15 height 15
click at [1505, 659] on link "Copy logging email" at bounding box center [1489, 663] width 148 height 25
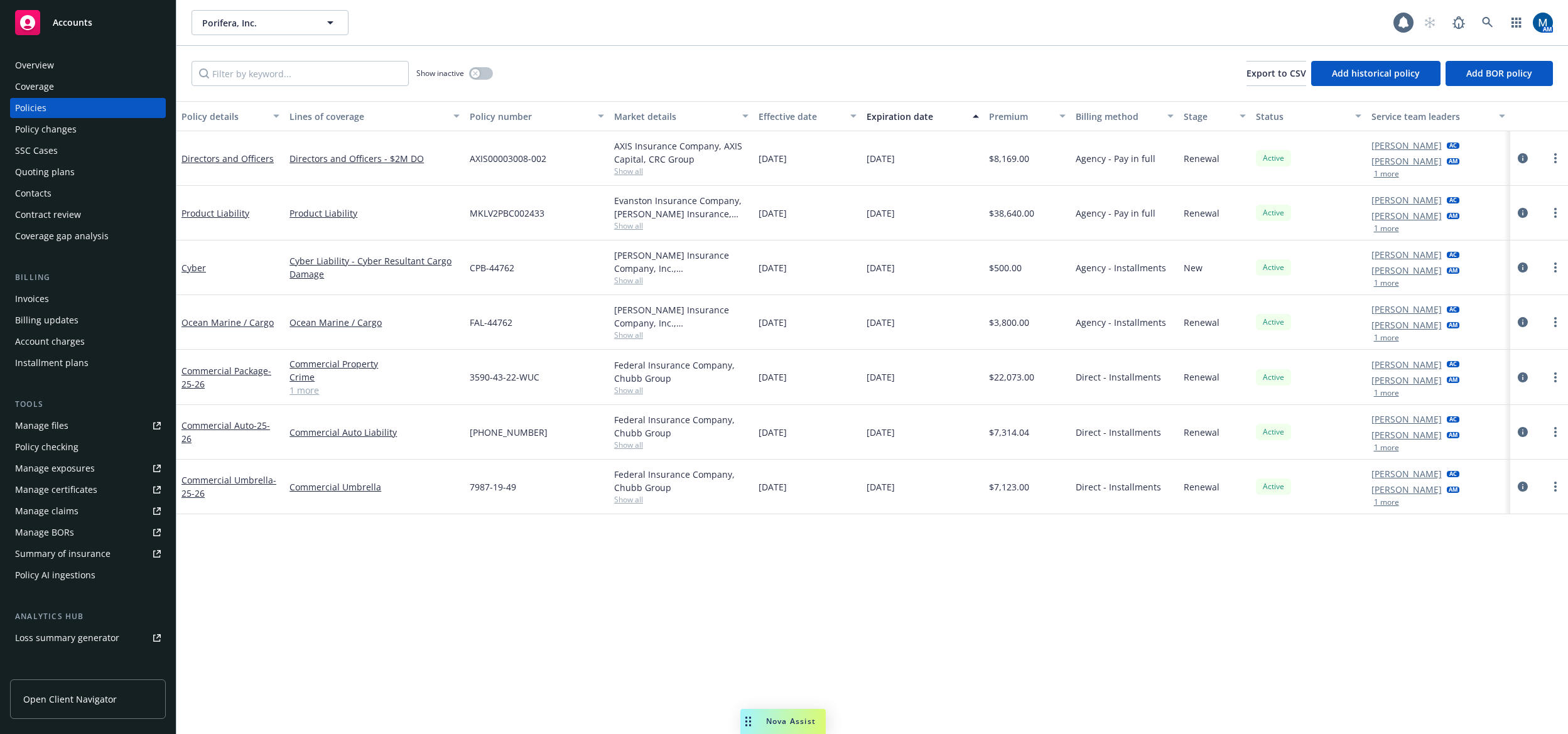
click at [113, 70] on div "Overview" at bounding box center [88, 65] width 146 height 20
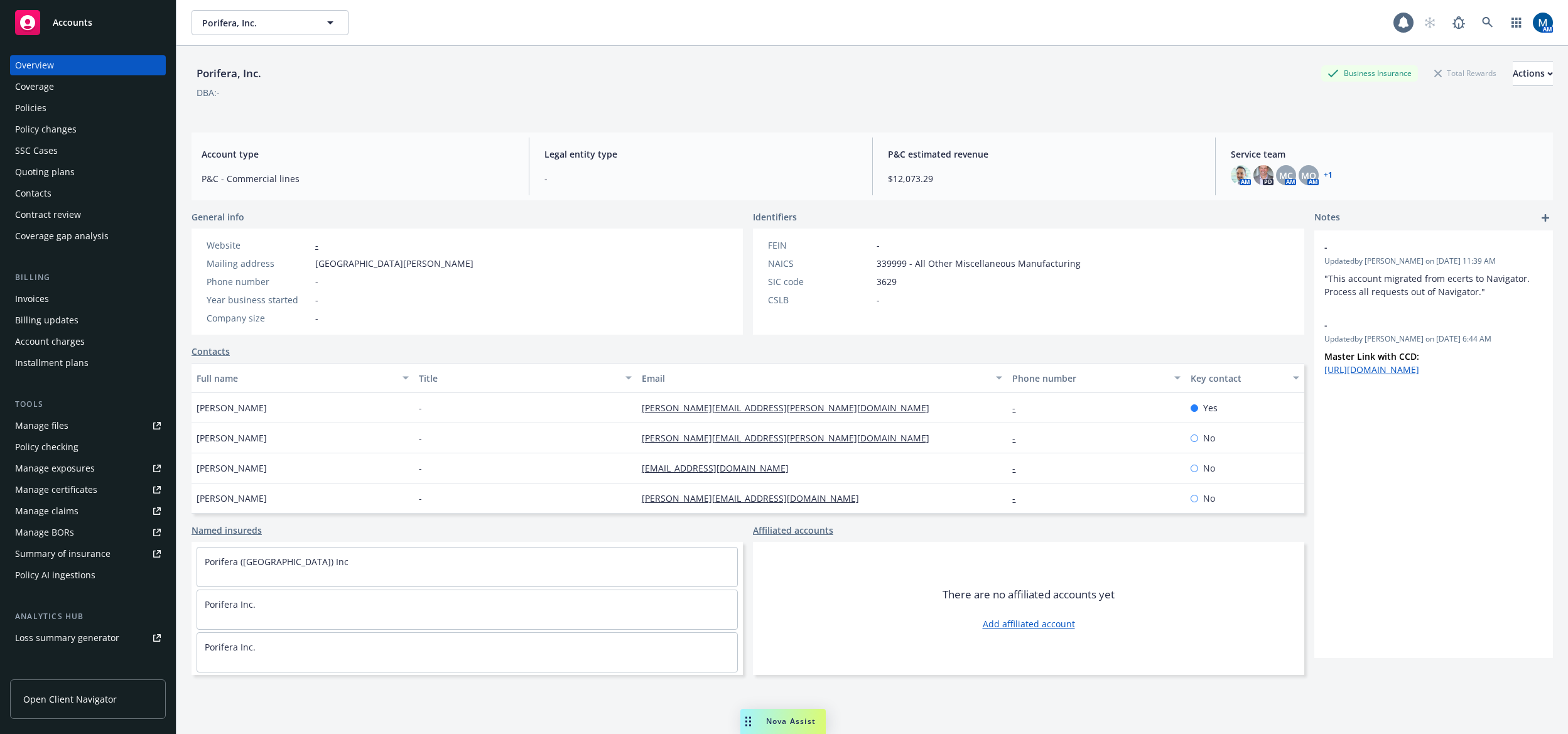
click at [68, 27] on span "Accounts" at bounding box center [73, 23] width 40 height 10
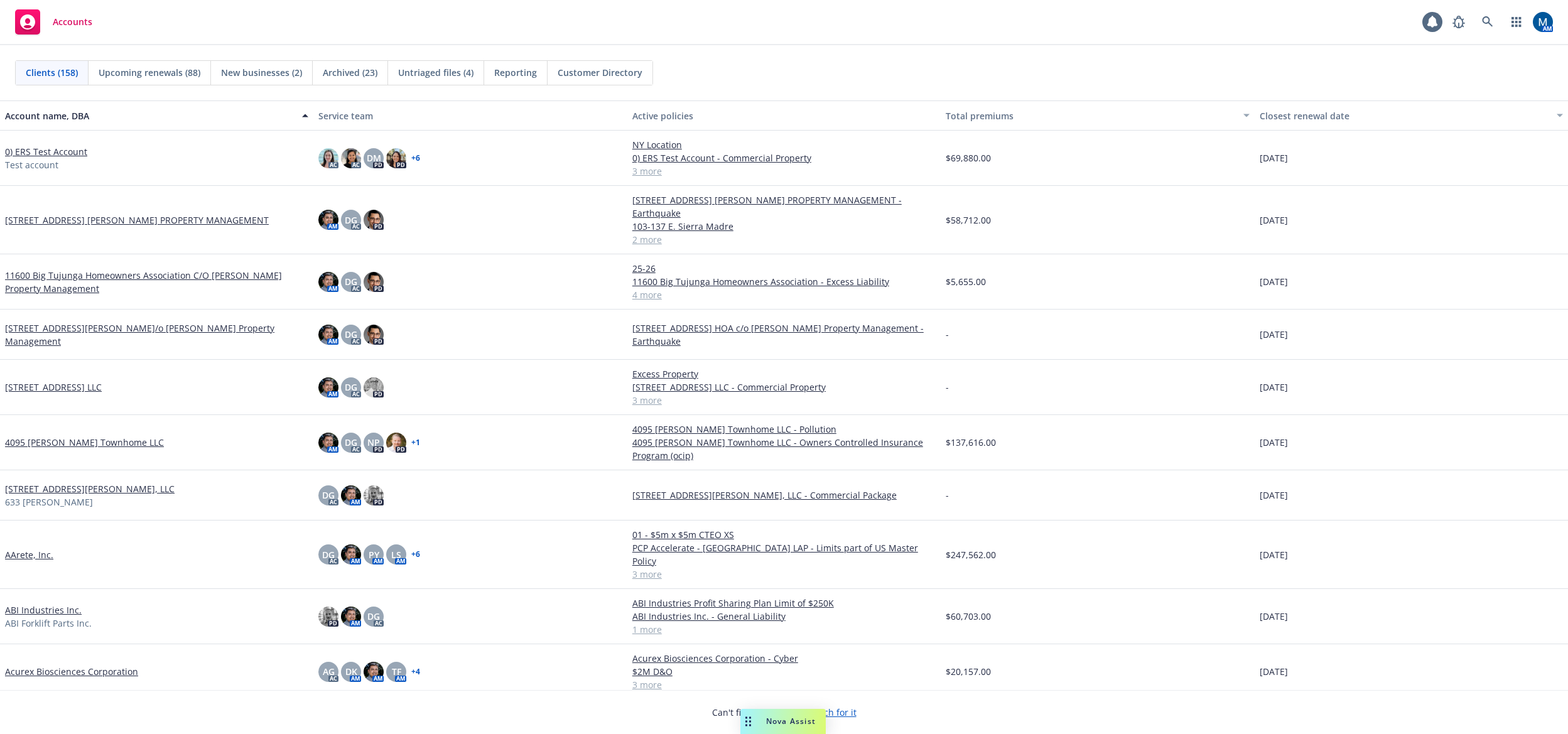
click at [639, 27] on div "Accounts 1 AM" at bounding box center [784, 23] width 1568 height 45
click at [1493, 23] on link at bounding box center [1488, 22] width 25 height 25
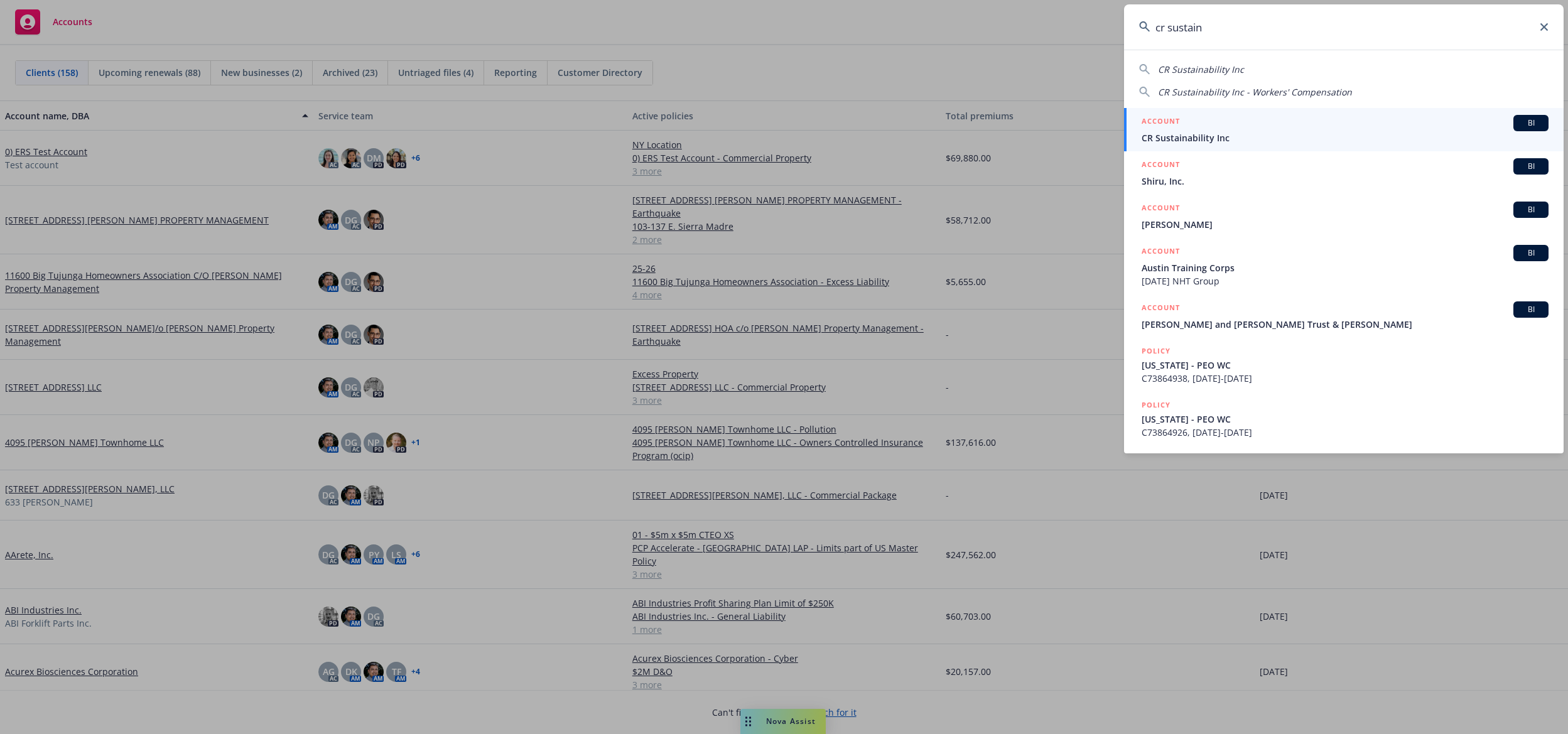
type input "cr sustain"
click at [1213, 122] on div "ACCOUNT BI" at bounding box center [1345, 123] width 407 height 16
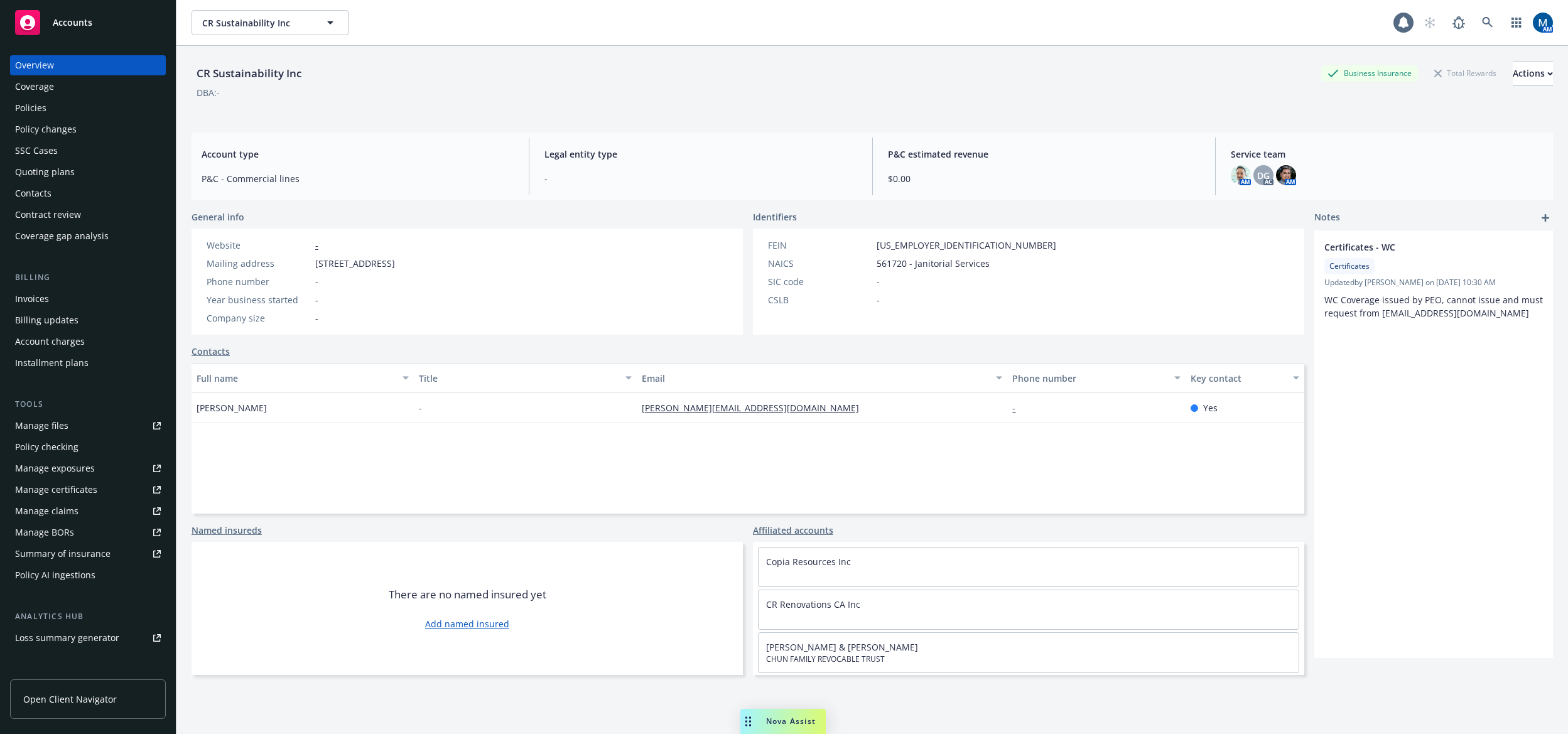
click at [110, 110] on div "Policies" at bounding box center [88, 108] width 146 height 20
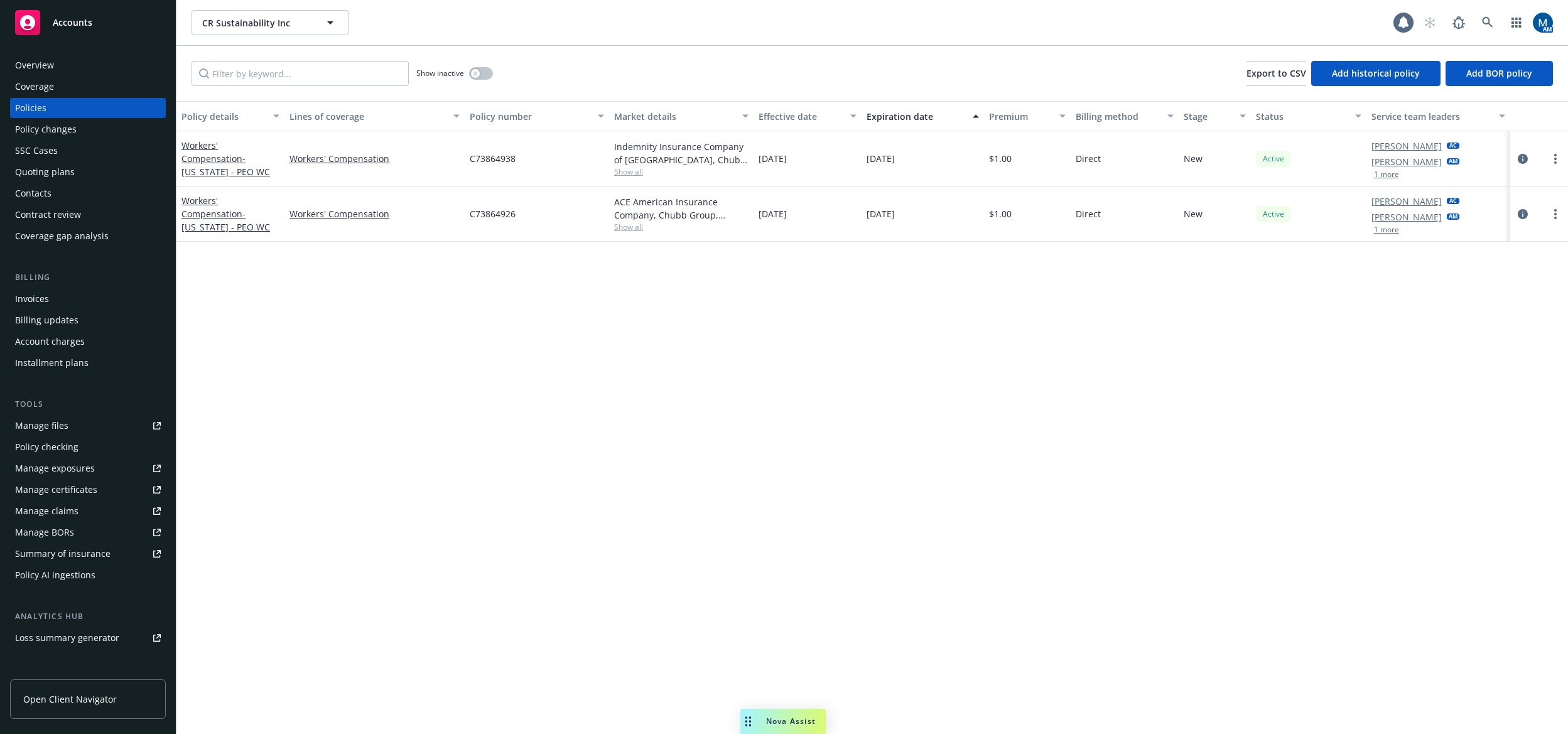
click at [115, 23] on div "Accounts" at bounding box center [88, 23] width 146 height 25
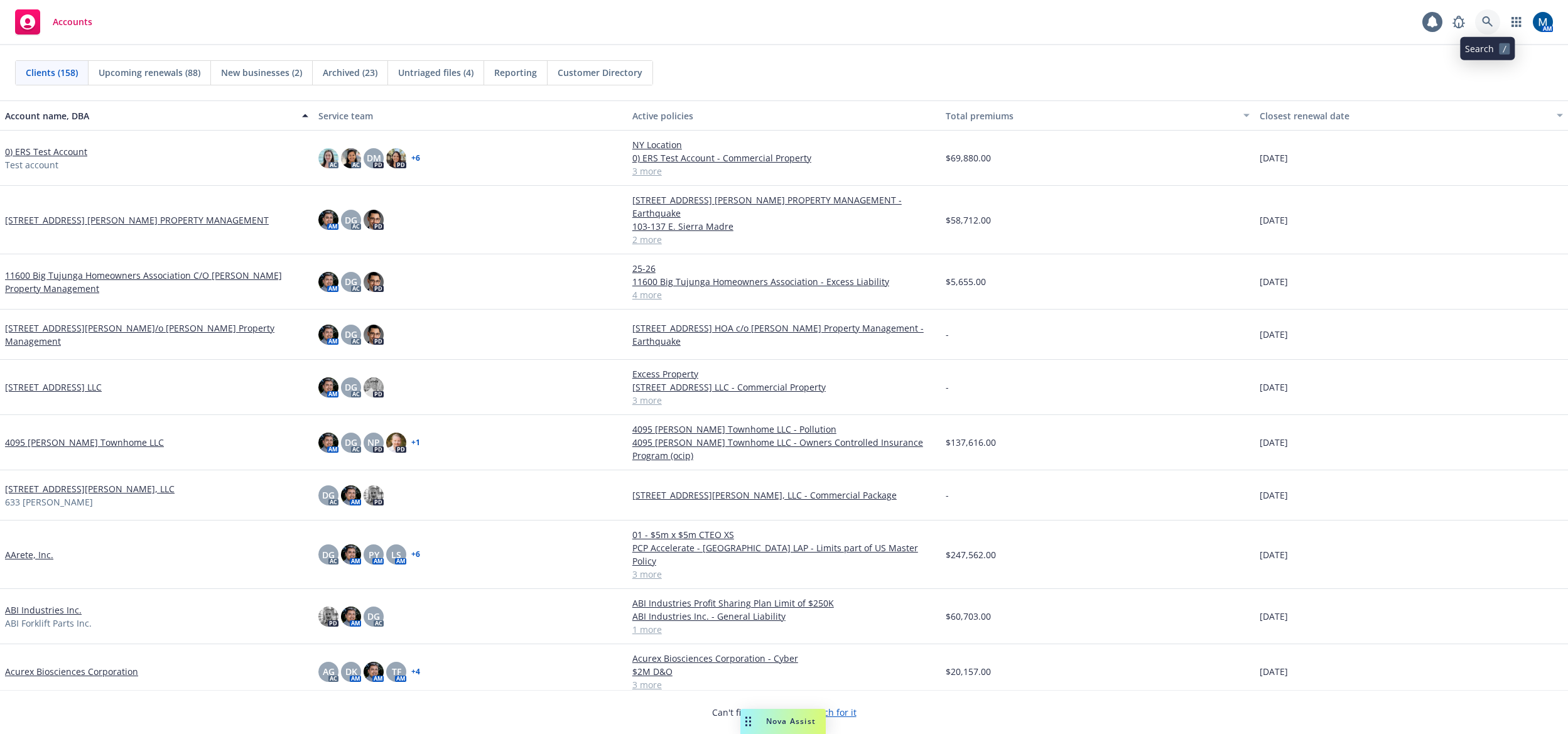
click at [1491, 17] on link at bounding box center [1488, 22] width 25 height 25
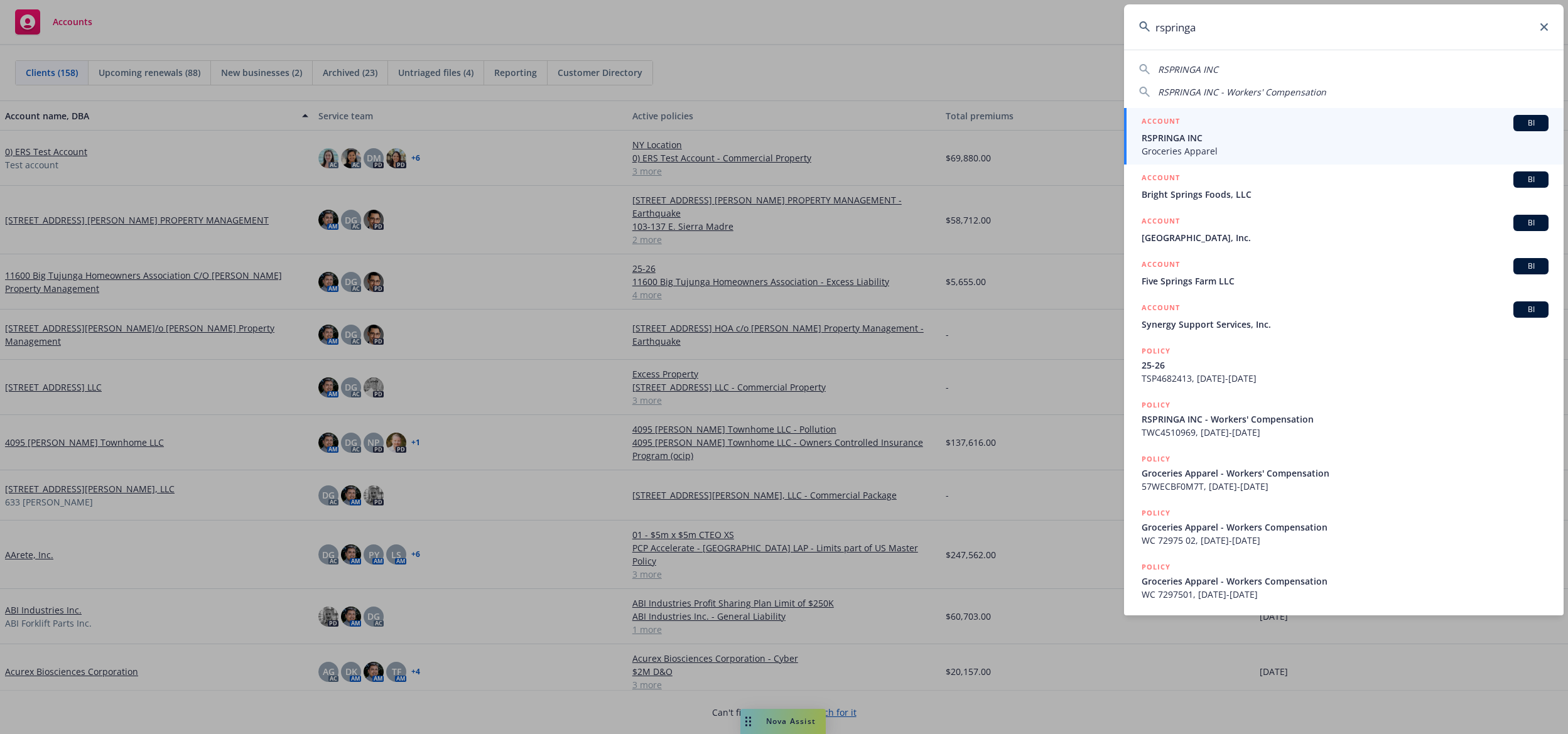
type input "rspringa"
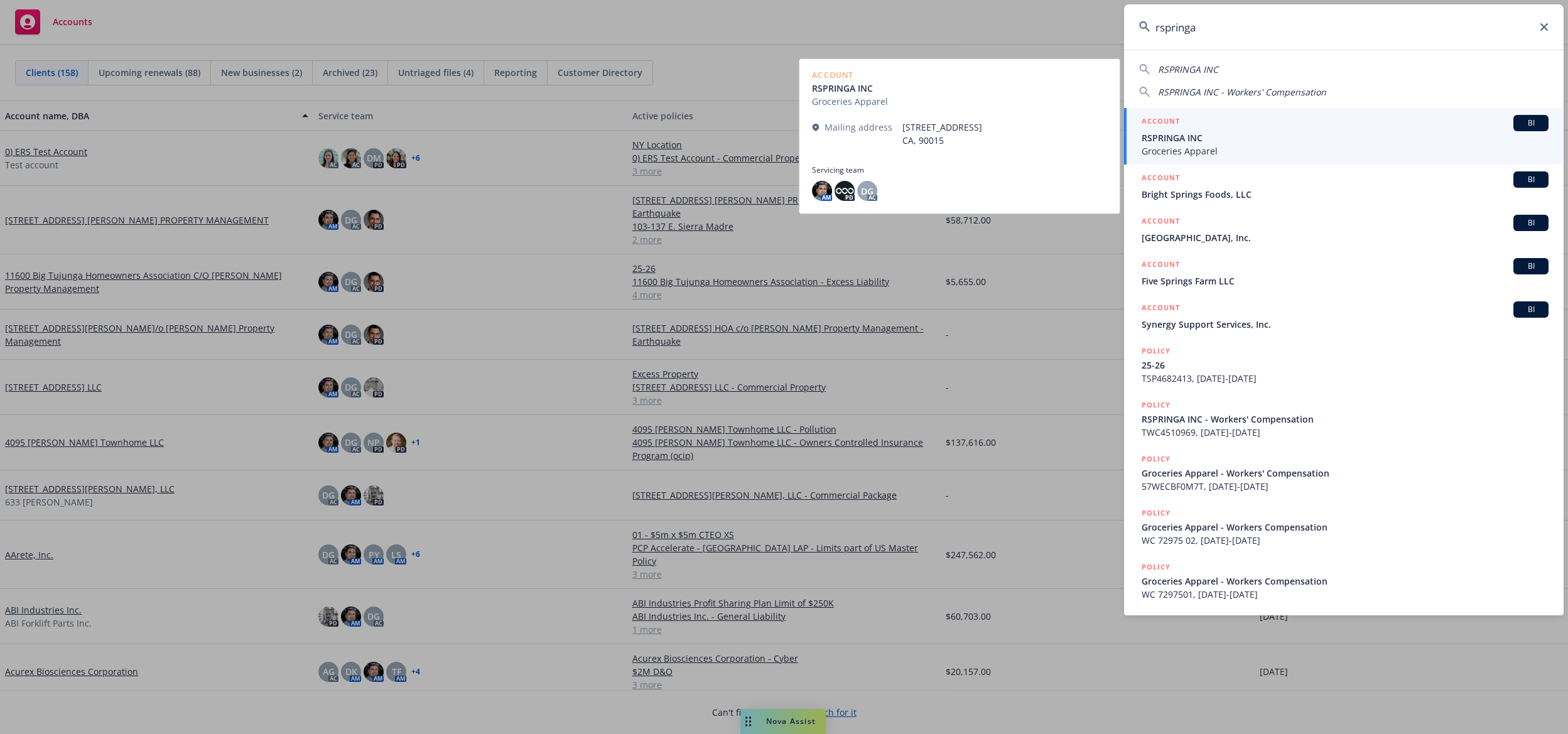
click at [1248, 127] on div "ACCOUNT BI" at bounding box center [1345, 123] width 407 height 16
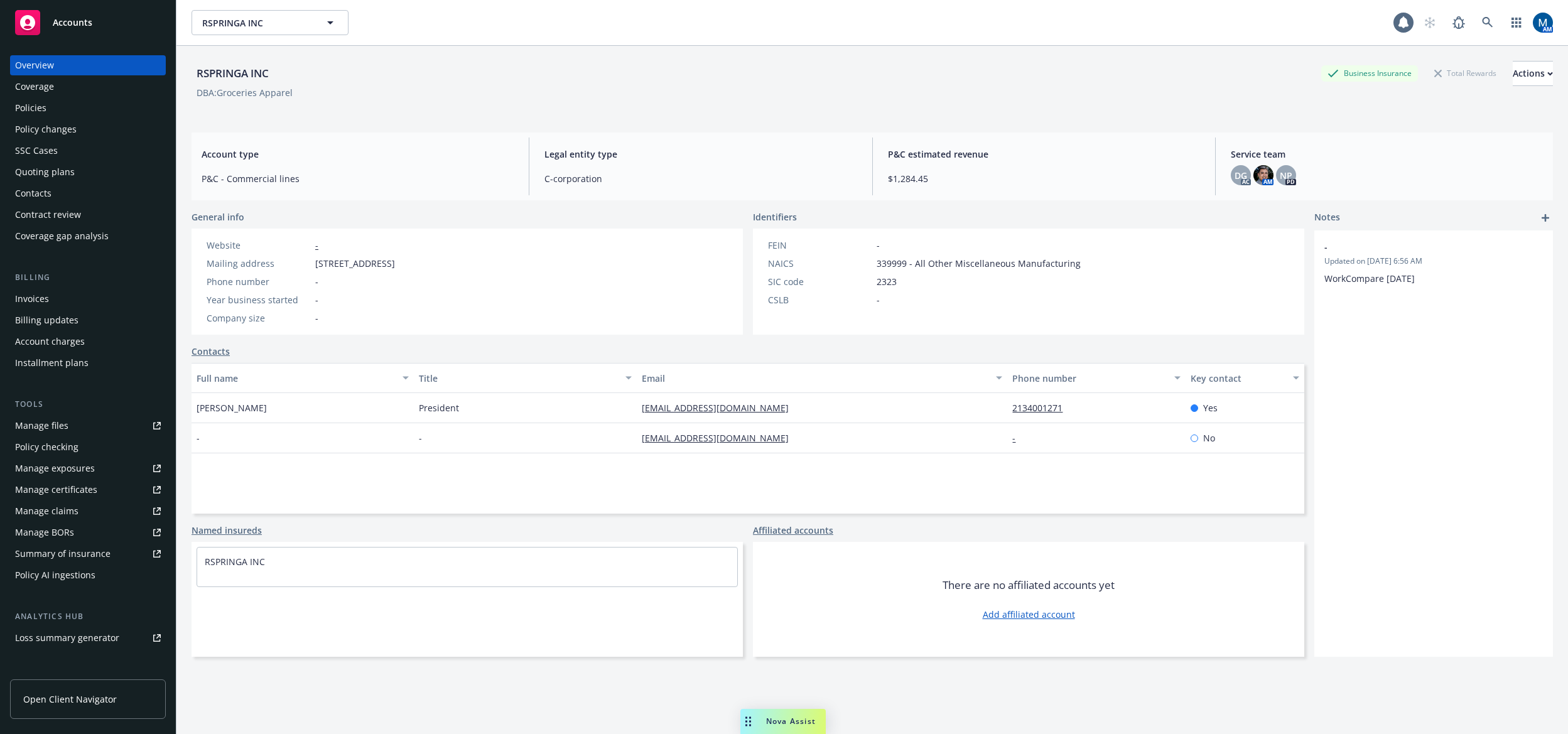
click at [96, 106] on div "Policies" at bounding box center [88, 108] width 146 height 20
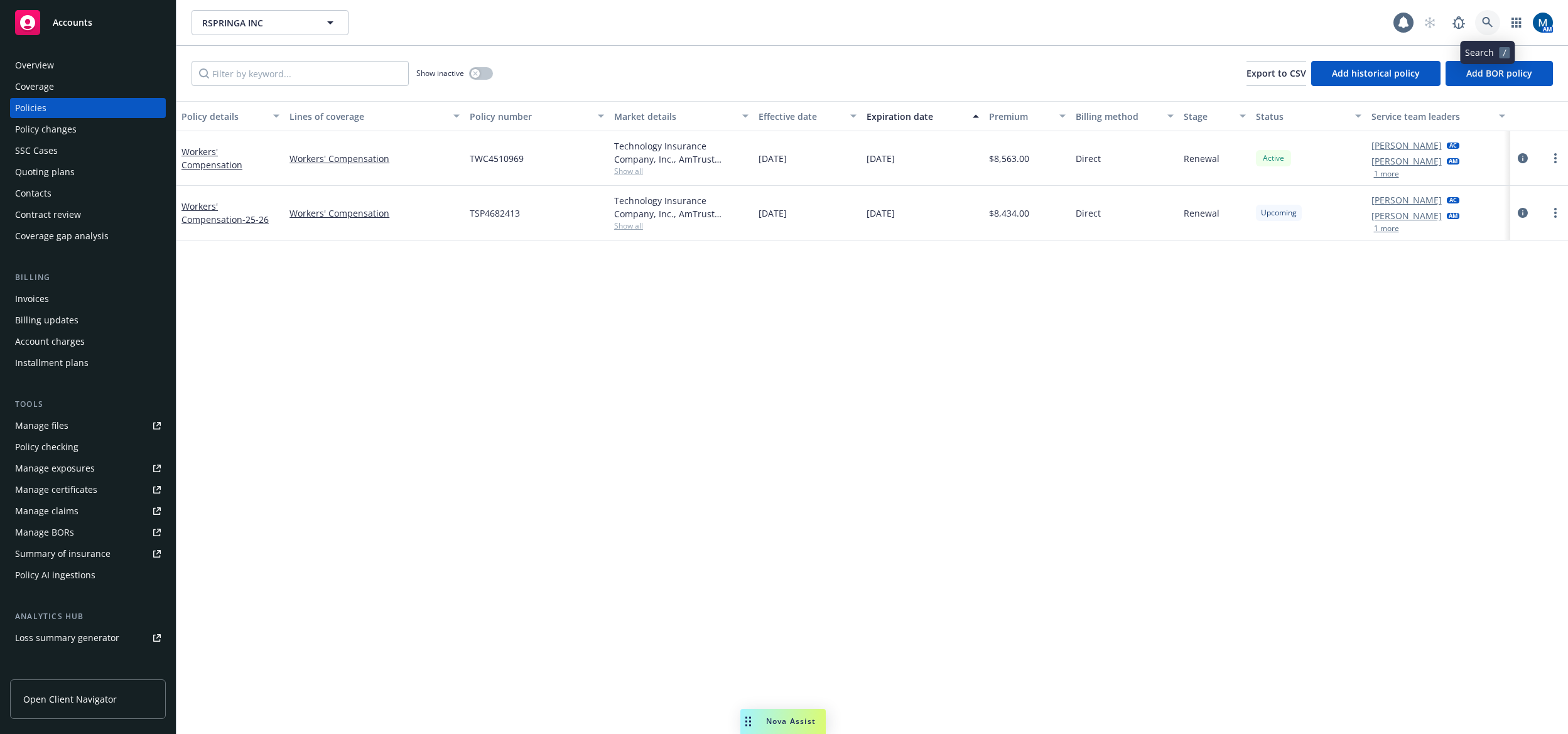
click at [1478, 18] on link at bounding box center [1488, 23] width 25 height 25
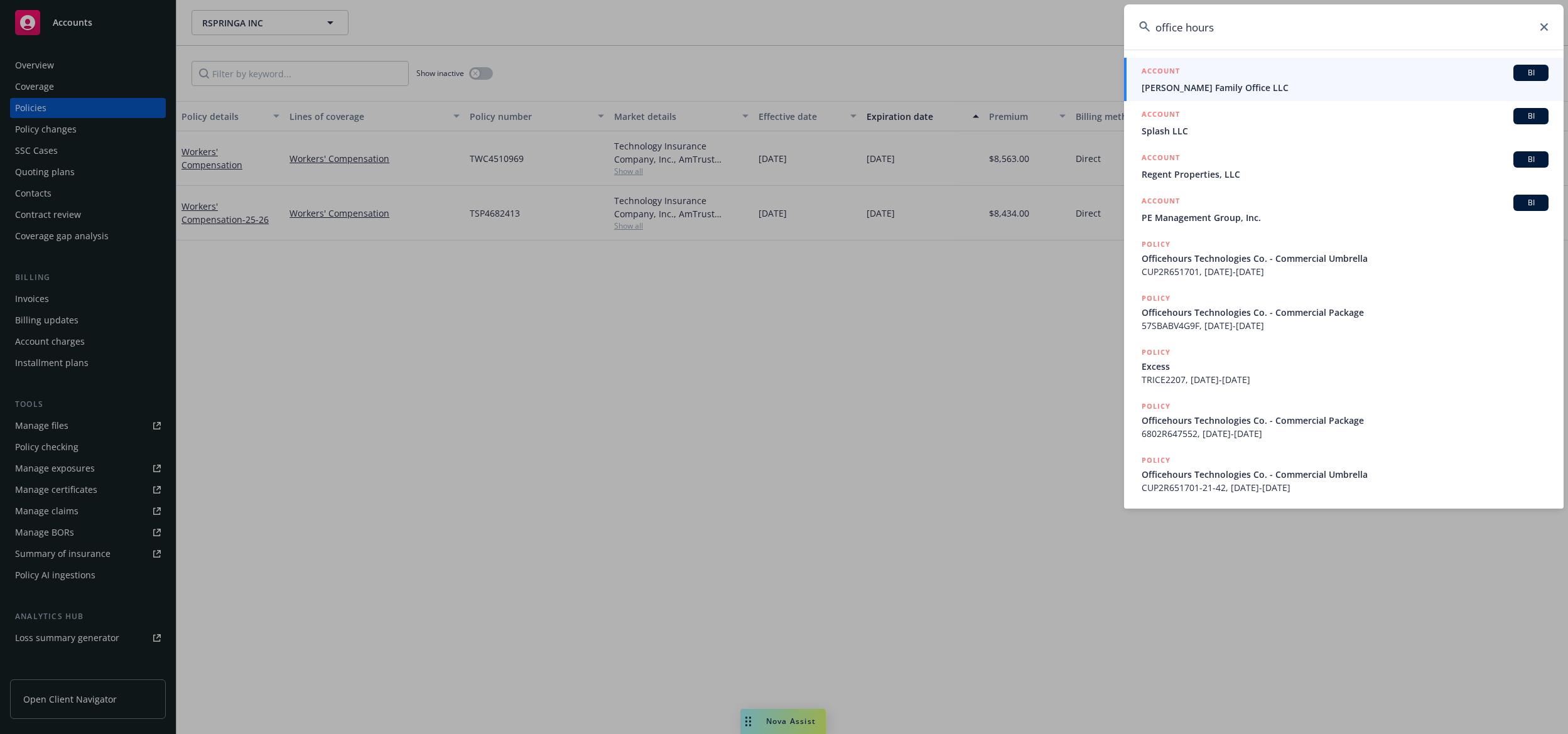
click at [1189, 26] on input "office hours" at bounding box center [1344, 27] width 440 height 45
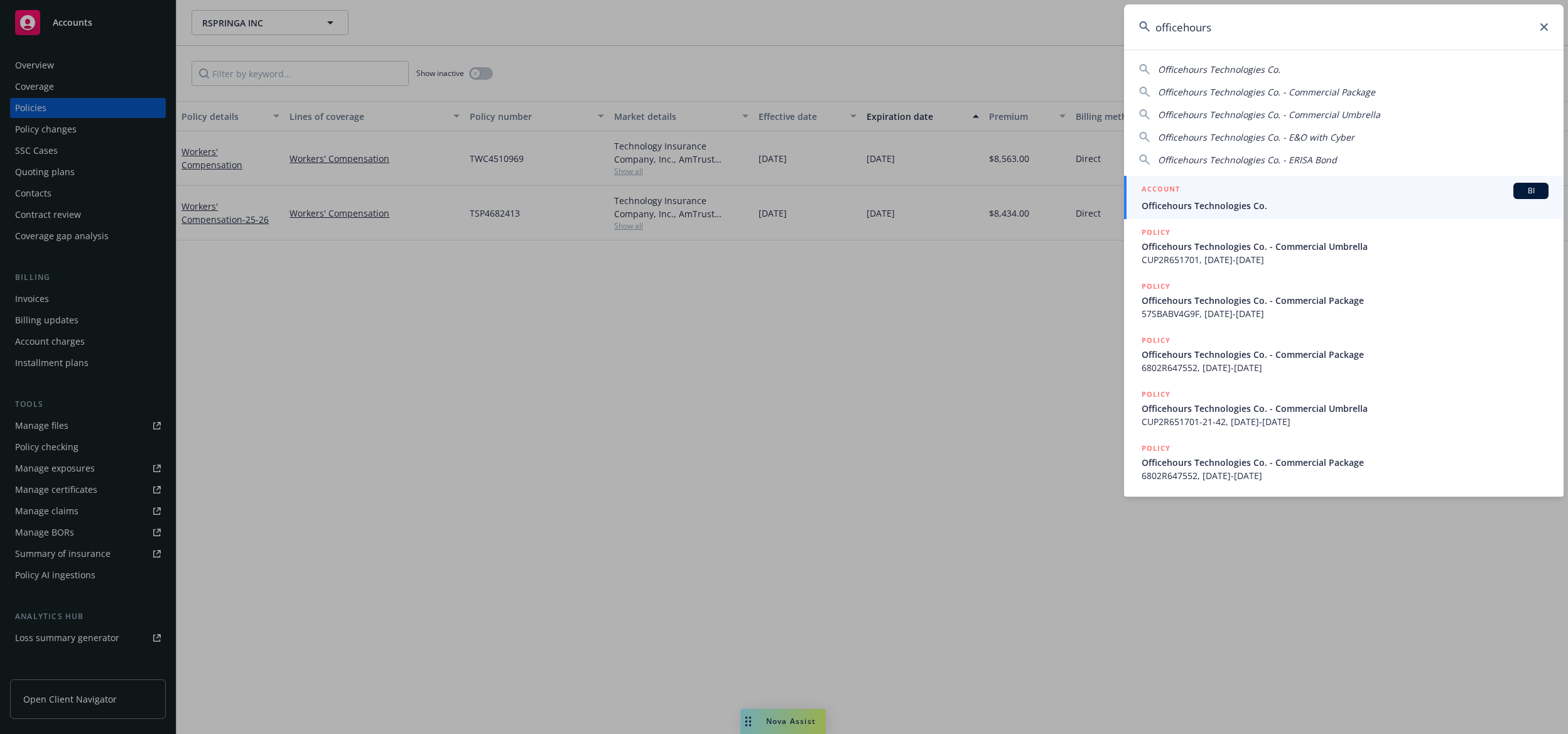
type input "officehours"
click at [1209, 195] on div "ACCOUNT BI" at bounding box center [1345, 191] width 407 height 16
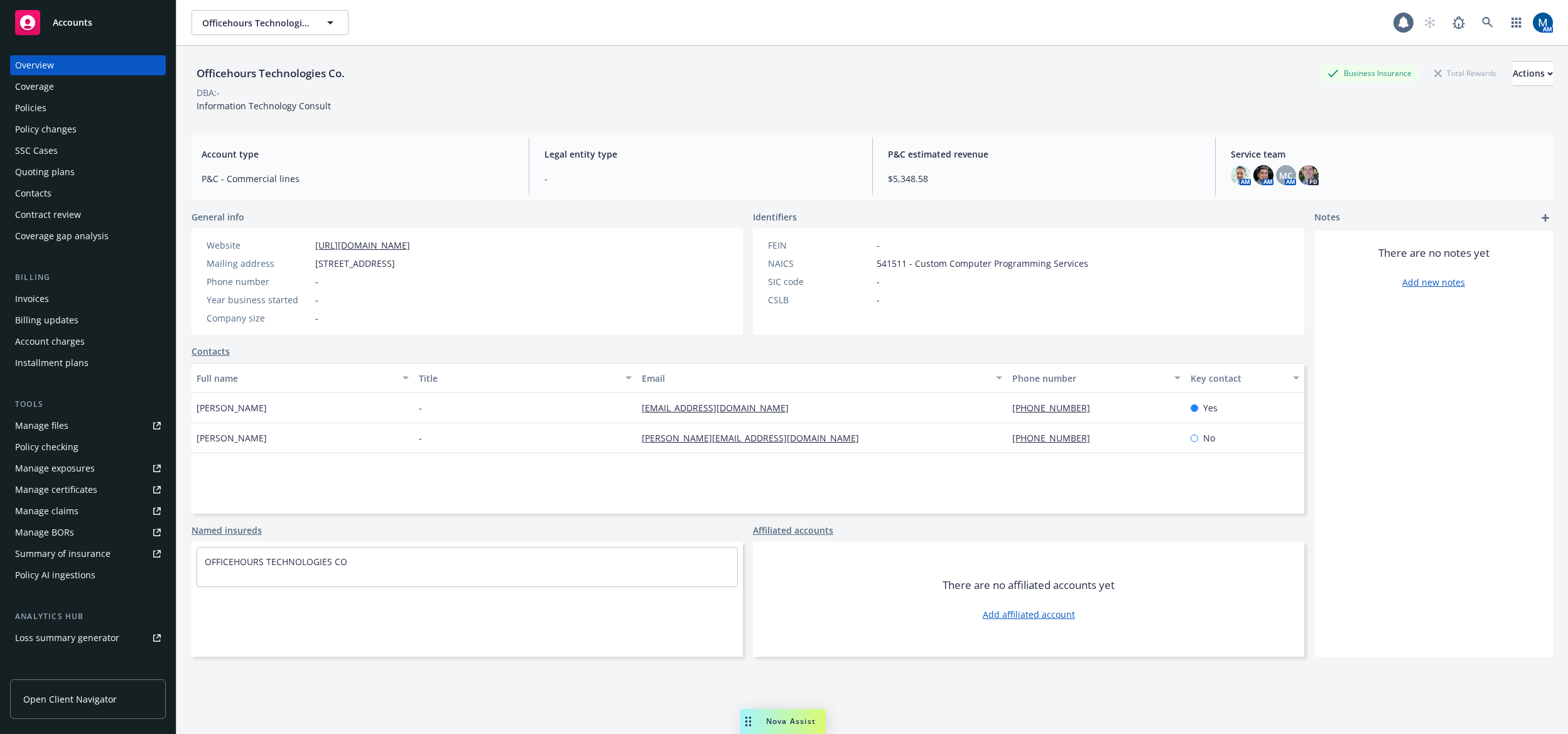
click at [103, 113] on div "Policies" at bounding box center [88, 108] width 146 height 20
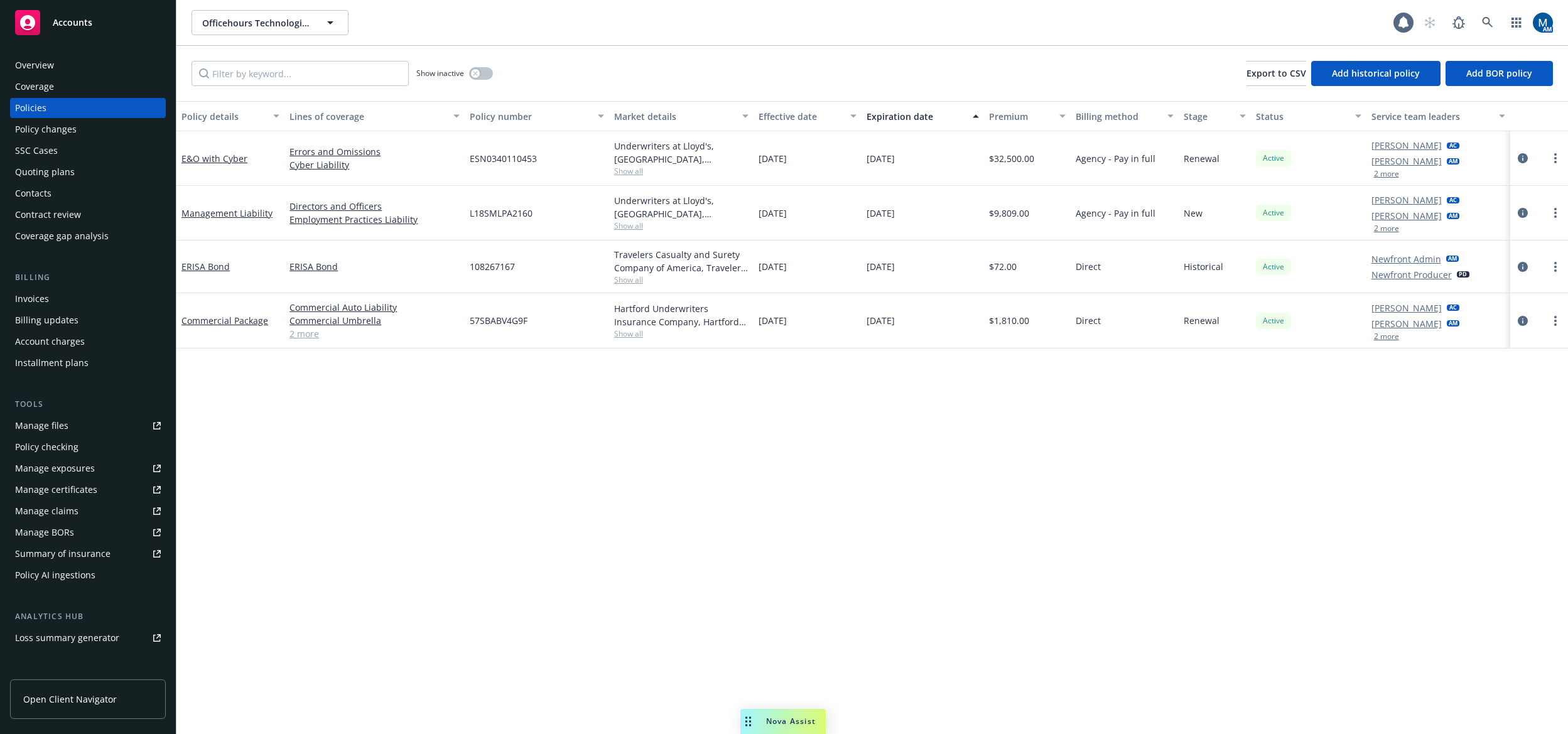
click at [80, 174] on div "Quoting plans" at bounding box center [88, 172] width 146 height 20
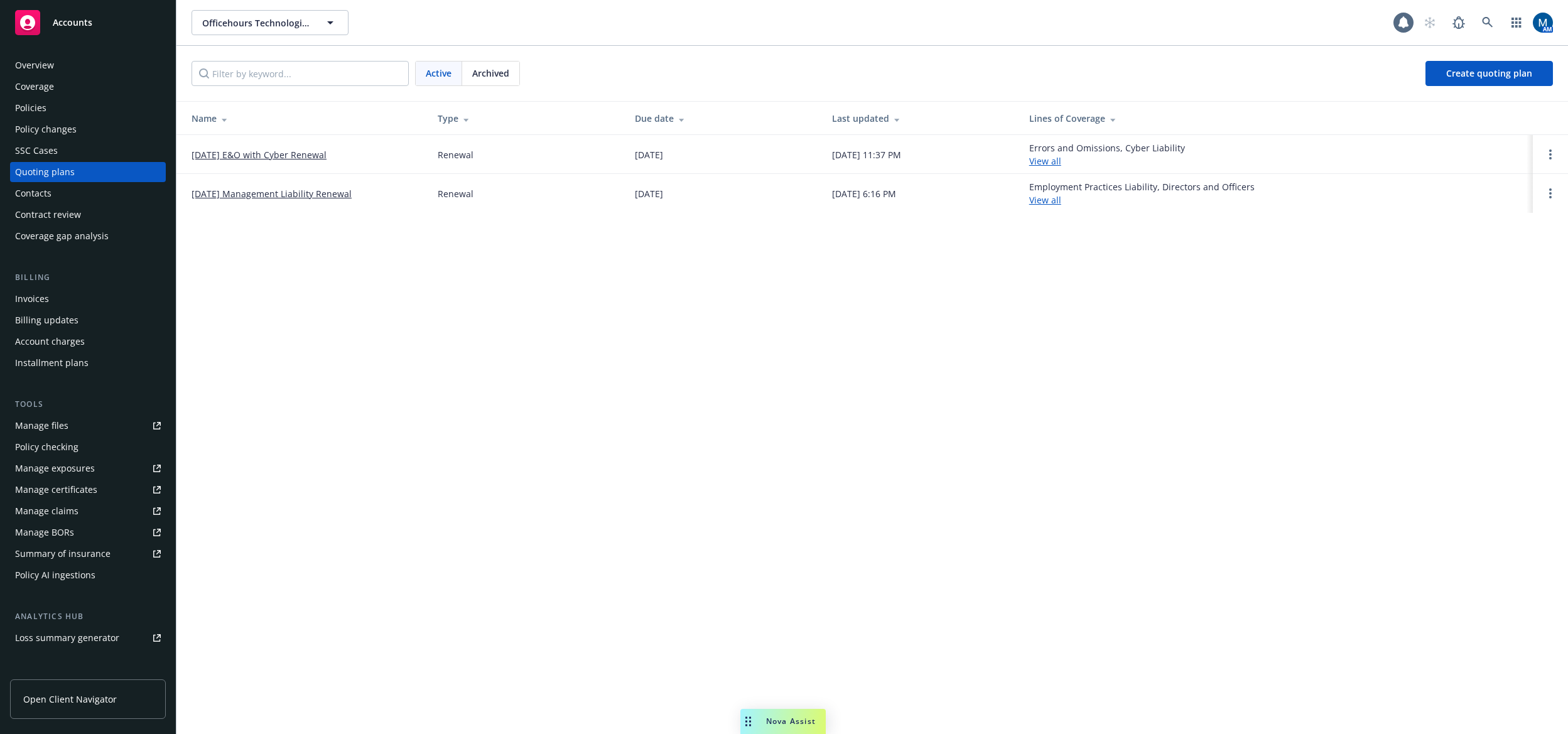
click at [67, 111] on div "Policies" at bounding box center [88, 108] width 146 height 20
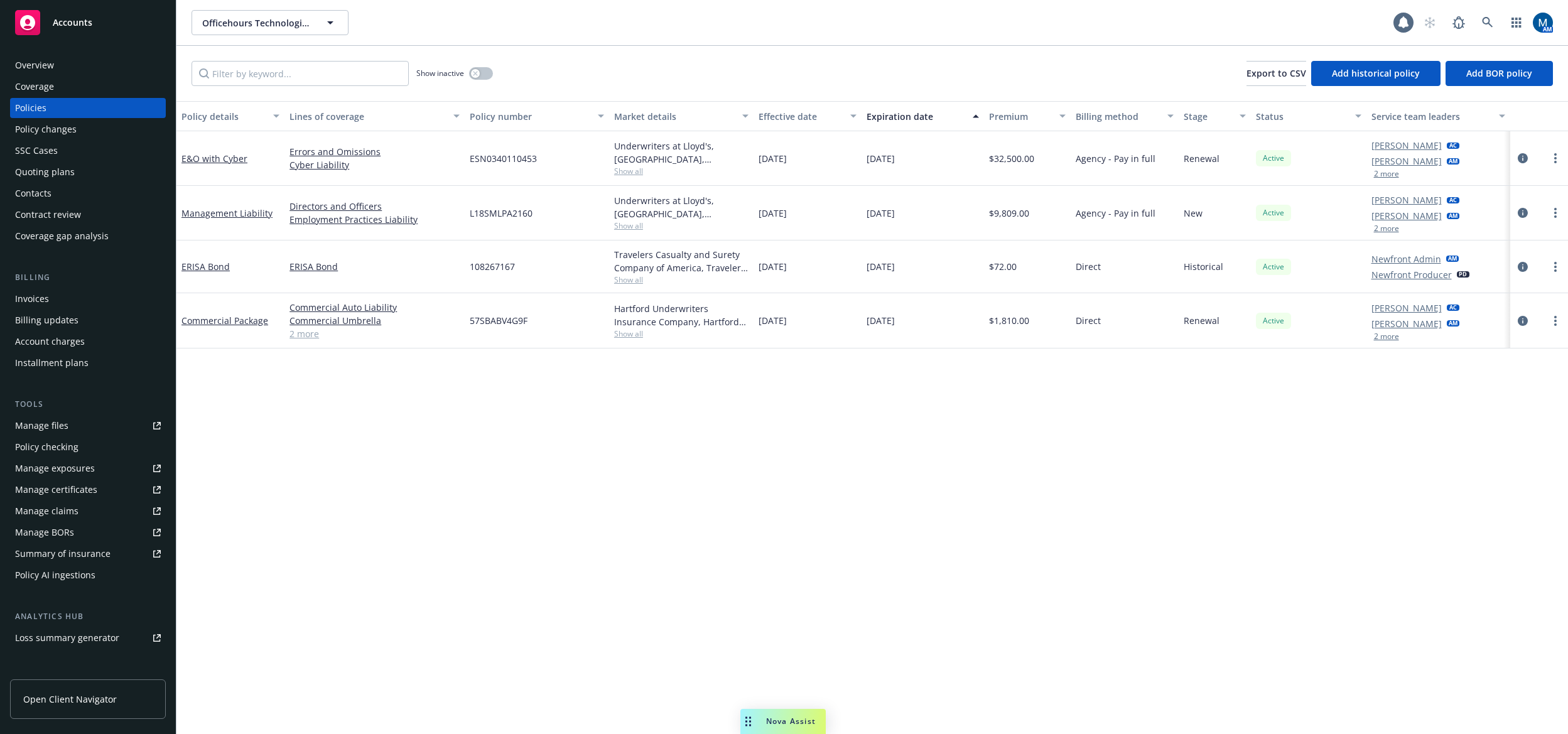
click at [666, 527] on div "Policy details Lines of coverage Policy number Market details Effective date Ex…" at bounding box center [872, 417] width 1391 height 632
click at [93, 430] on link "Manage files" at bounding box center [87, 425] width 156 height 20
click at [68, 73] on div "Overview" at bounding box center [88, 65] width 146 height 20
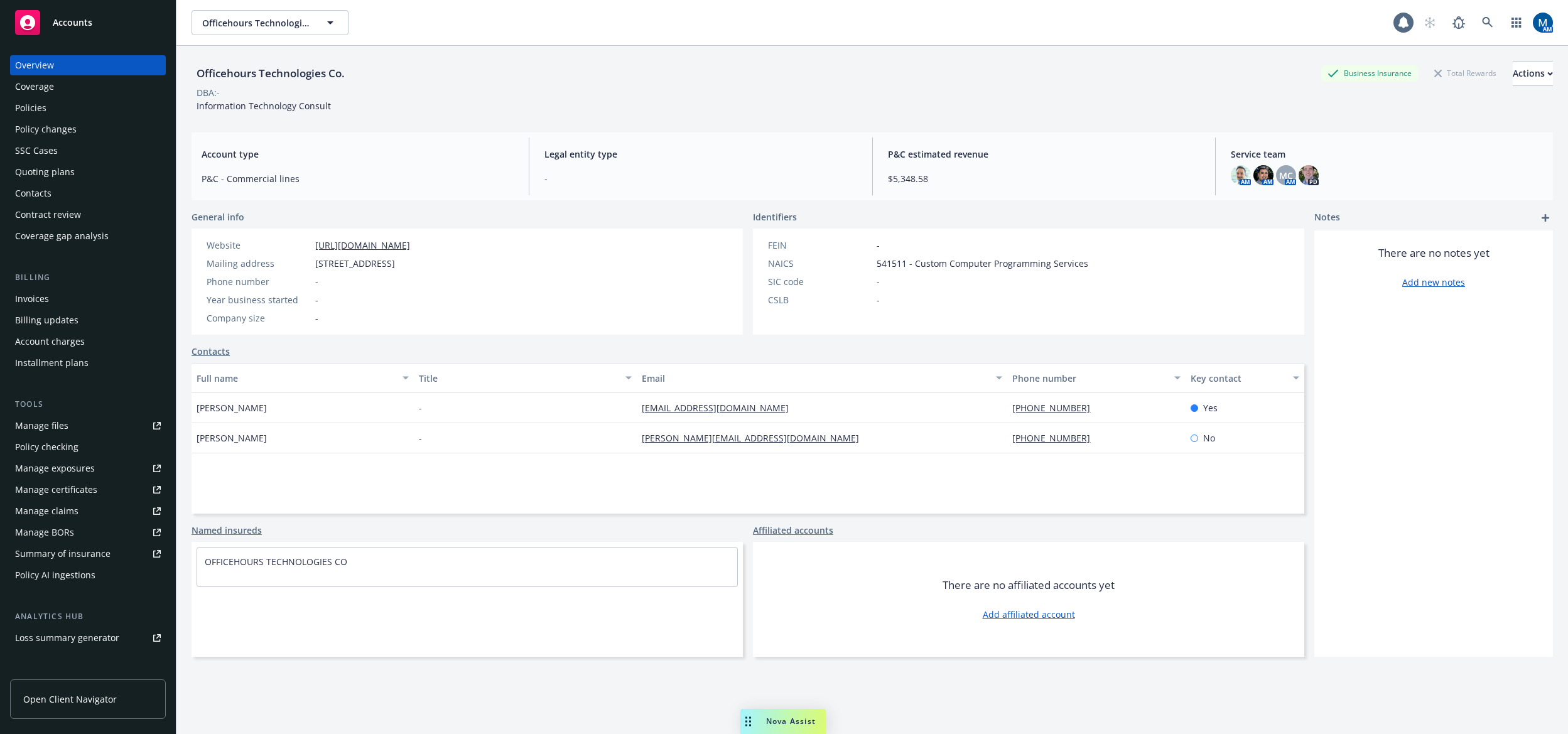
click at [86, 113] on div "Policies" at bounding box center [88, 108] width 146 height 20
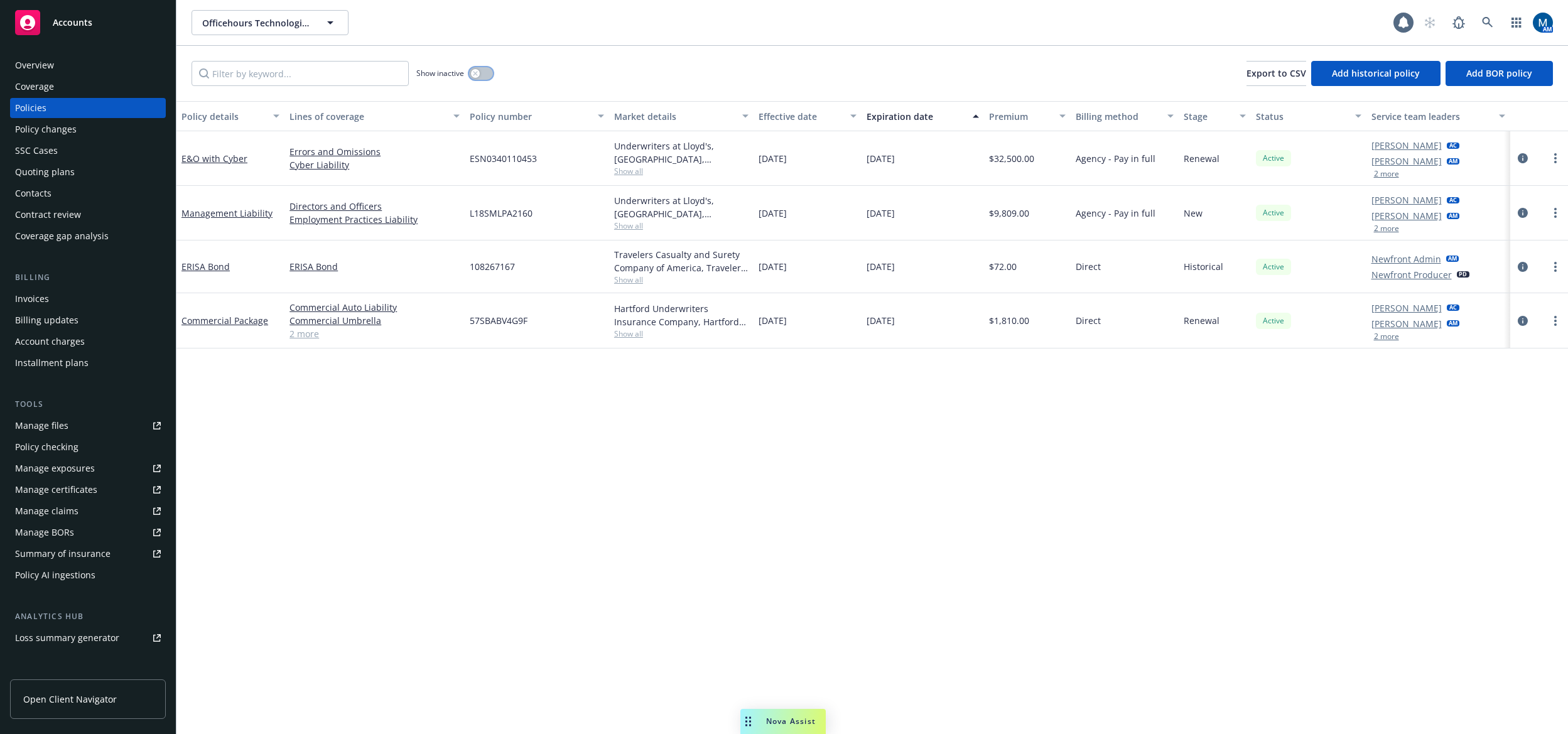
click at [477, 71] on icon "button" at bounding box center [476, 74] width 5 height 5
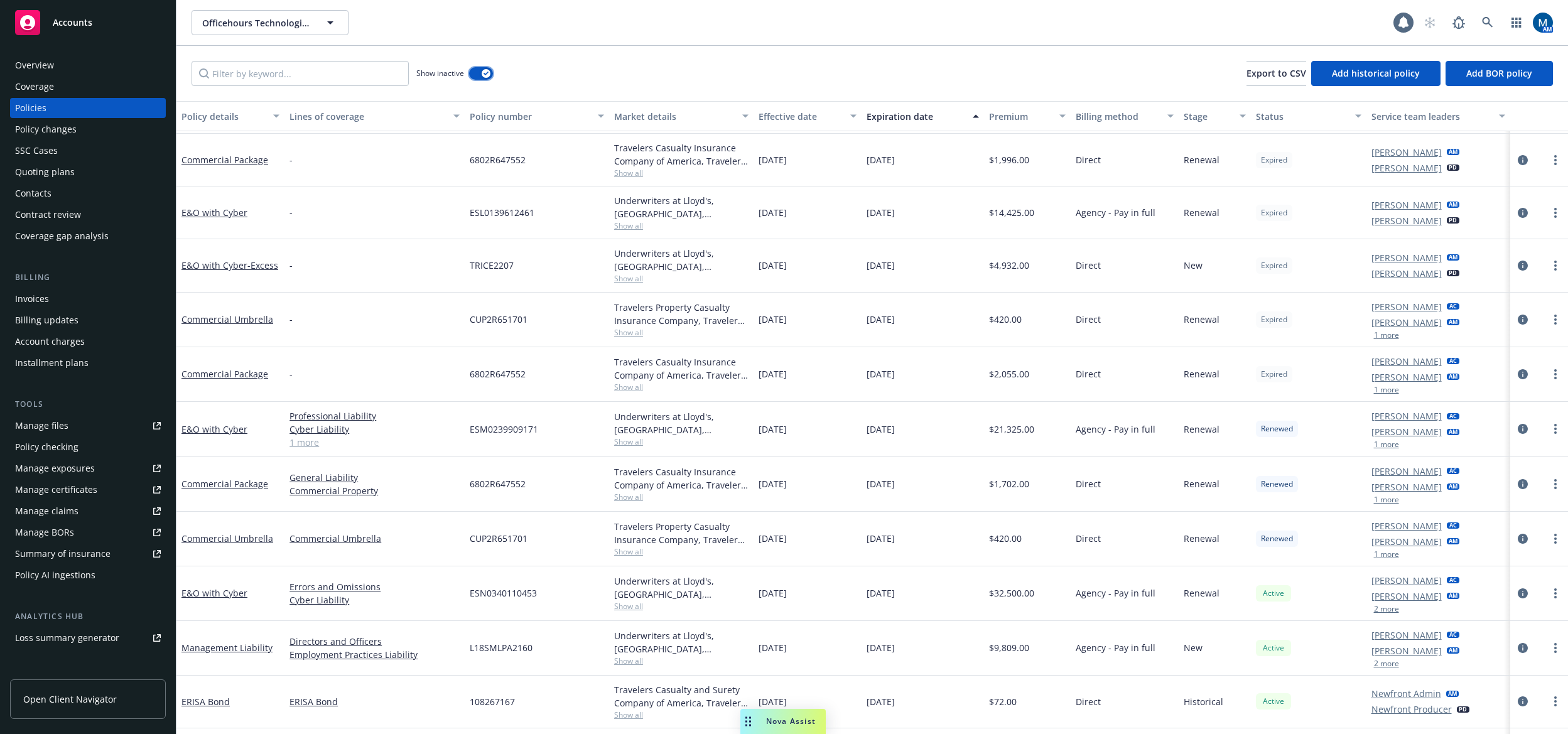
scroll to position [401, 0]
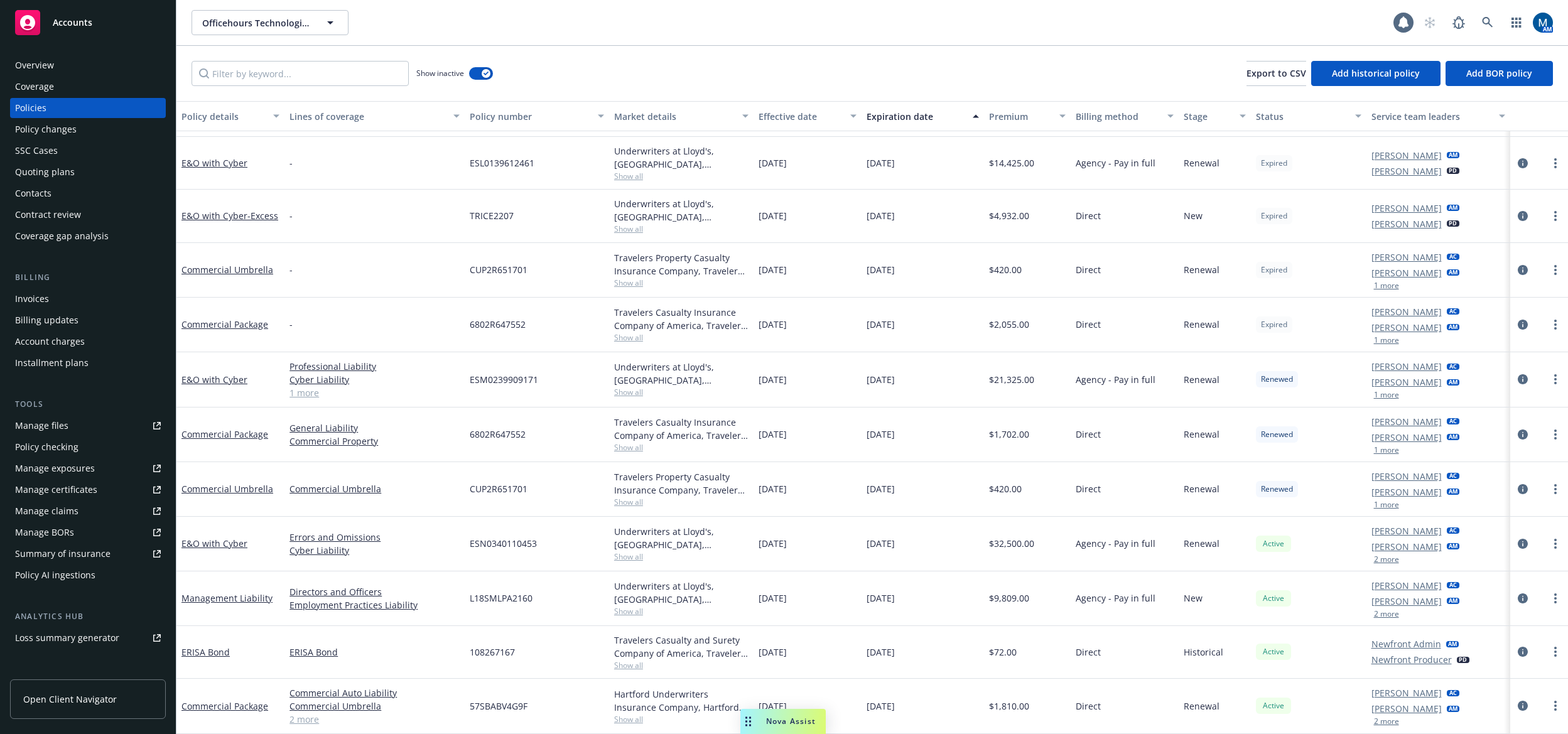
click at [1392, 560] on div "2 more" at bounding box center [1416, 559] width 88 height 7
click at [1390, 561] on button "2 more" at bounding box center [1387, 559] width 25 height 7
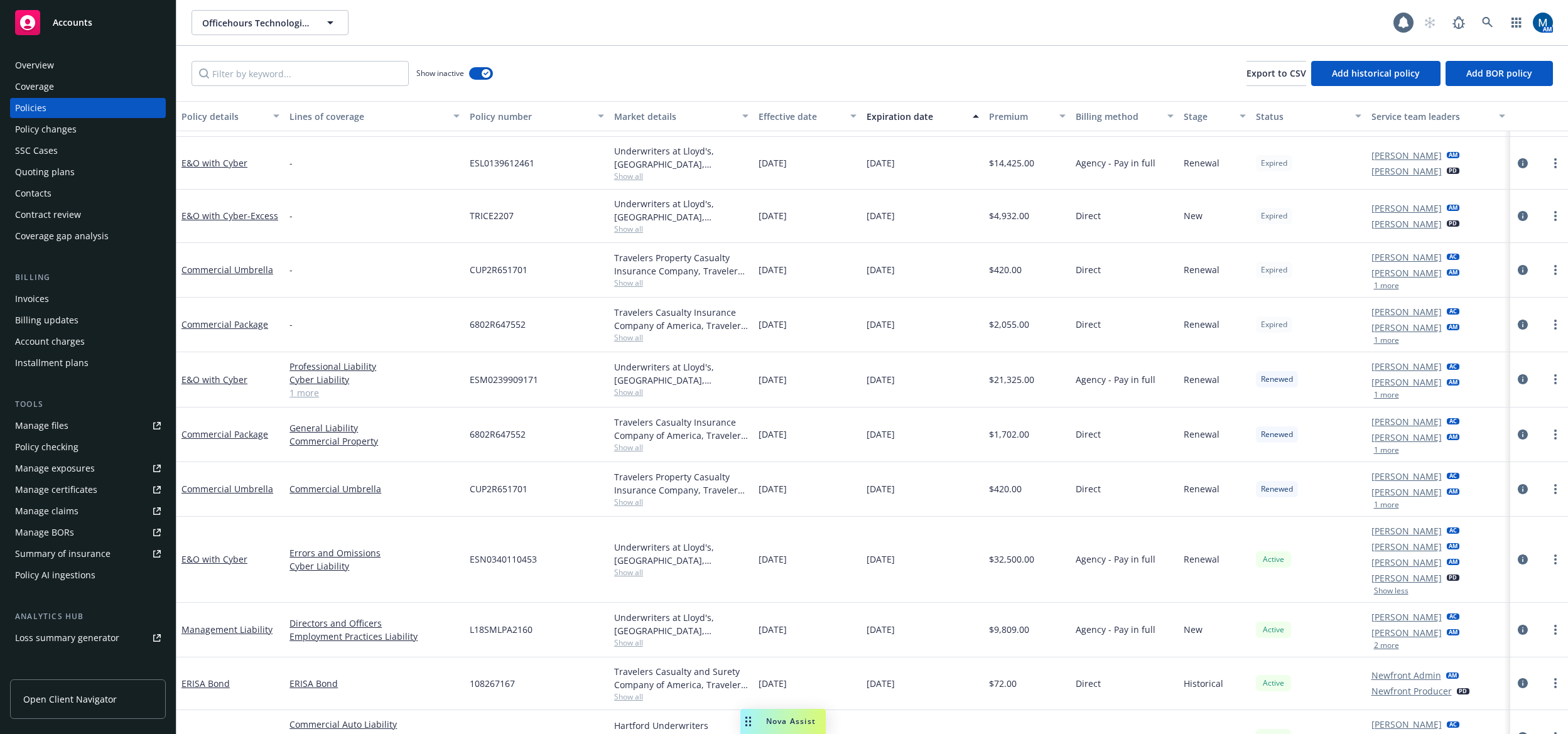
click at [1393, 593] on button "Show less" at bounding box center [1391, 591] width 34 height 7
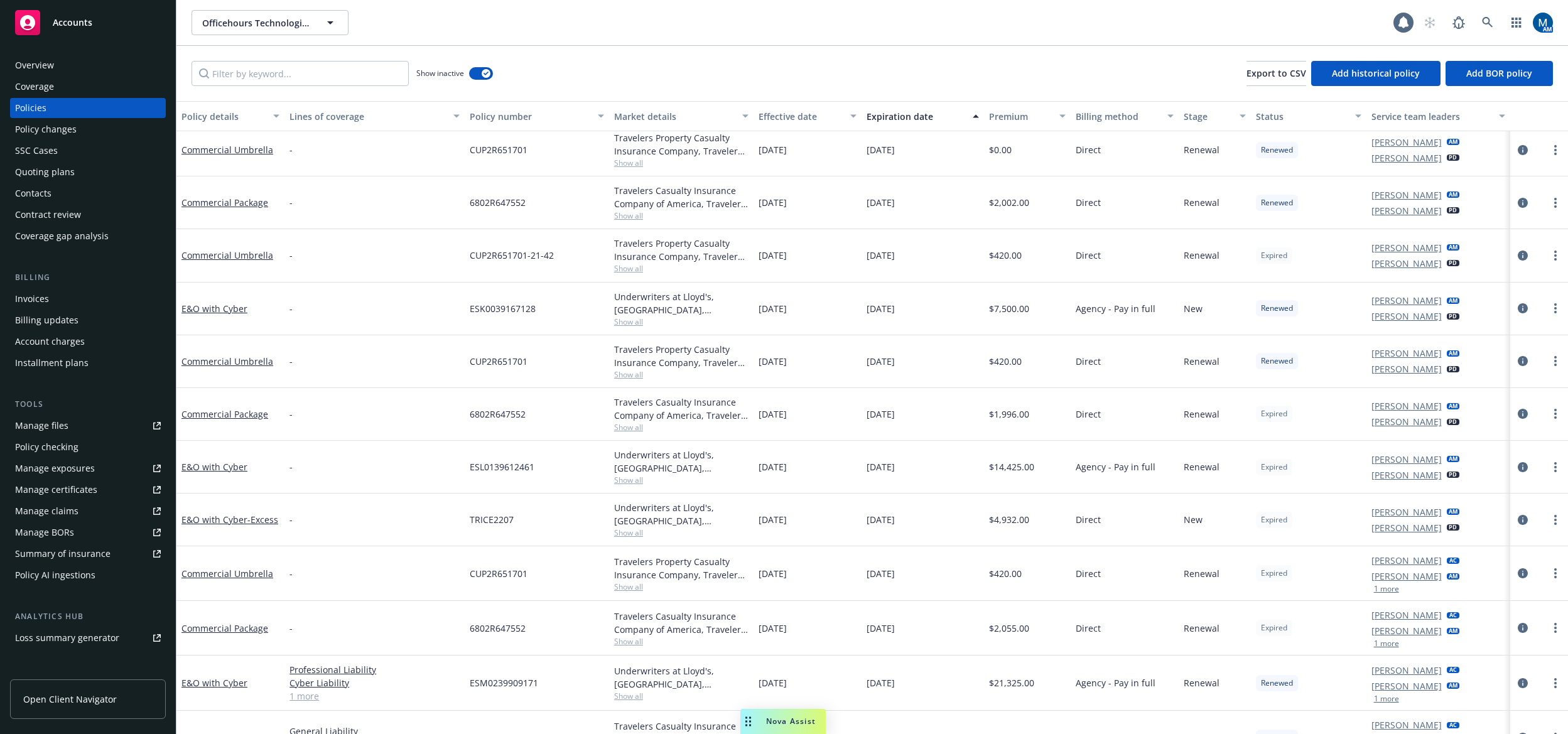
scroll to position [0, 0]
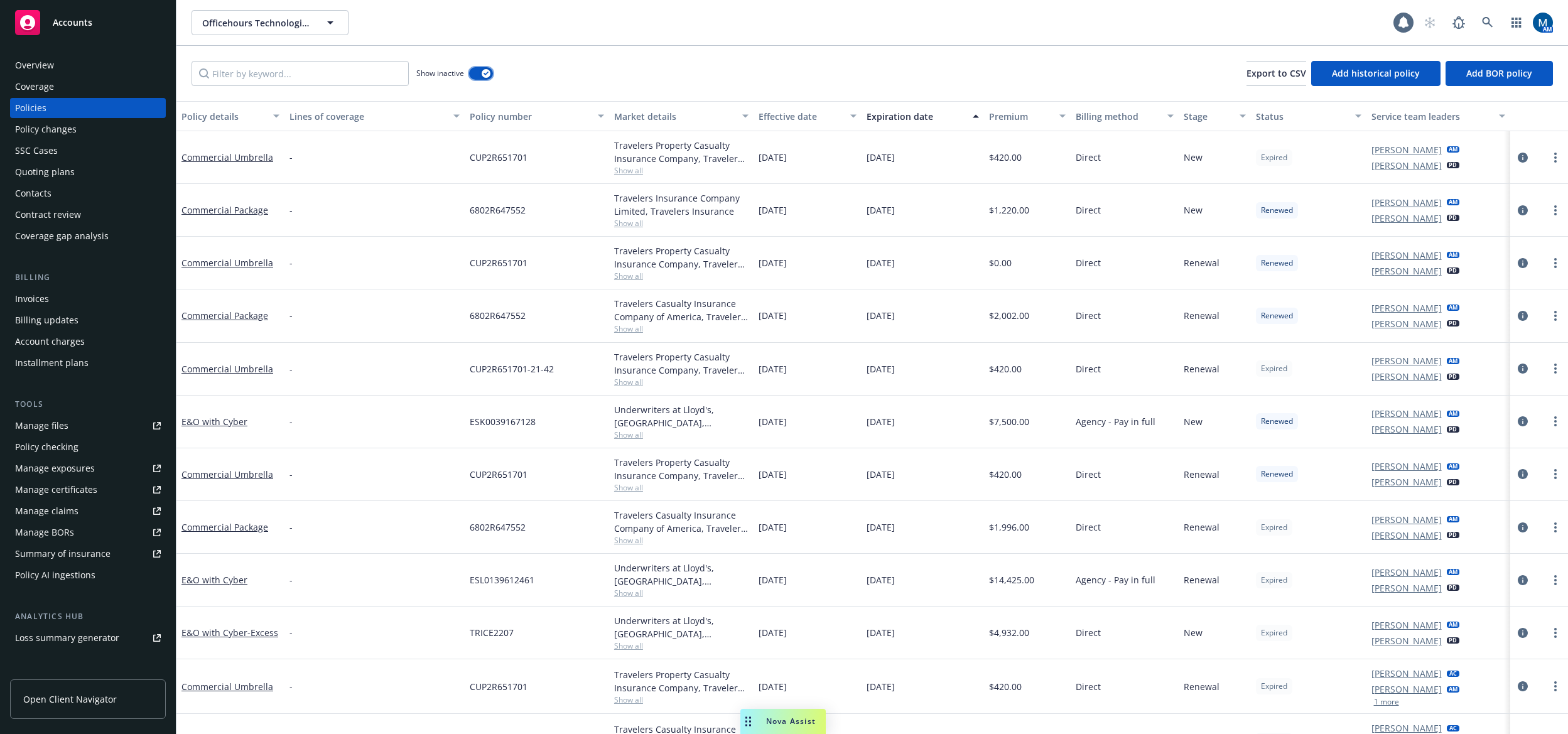
click at [478, 74] on button "button" at bounding box center [481, 74] width 23 height 13
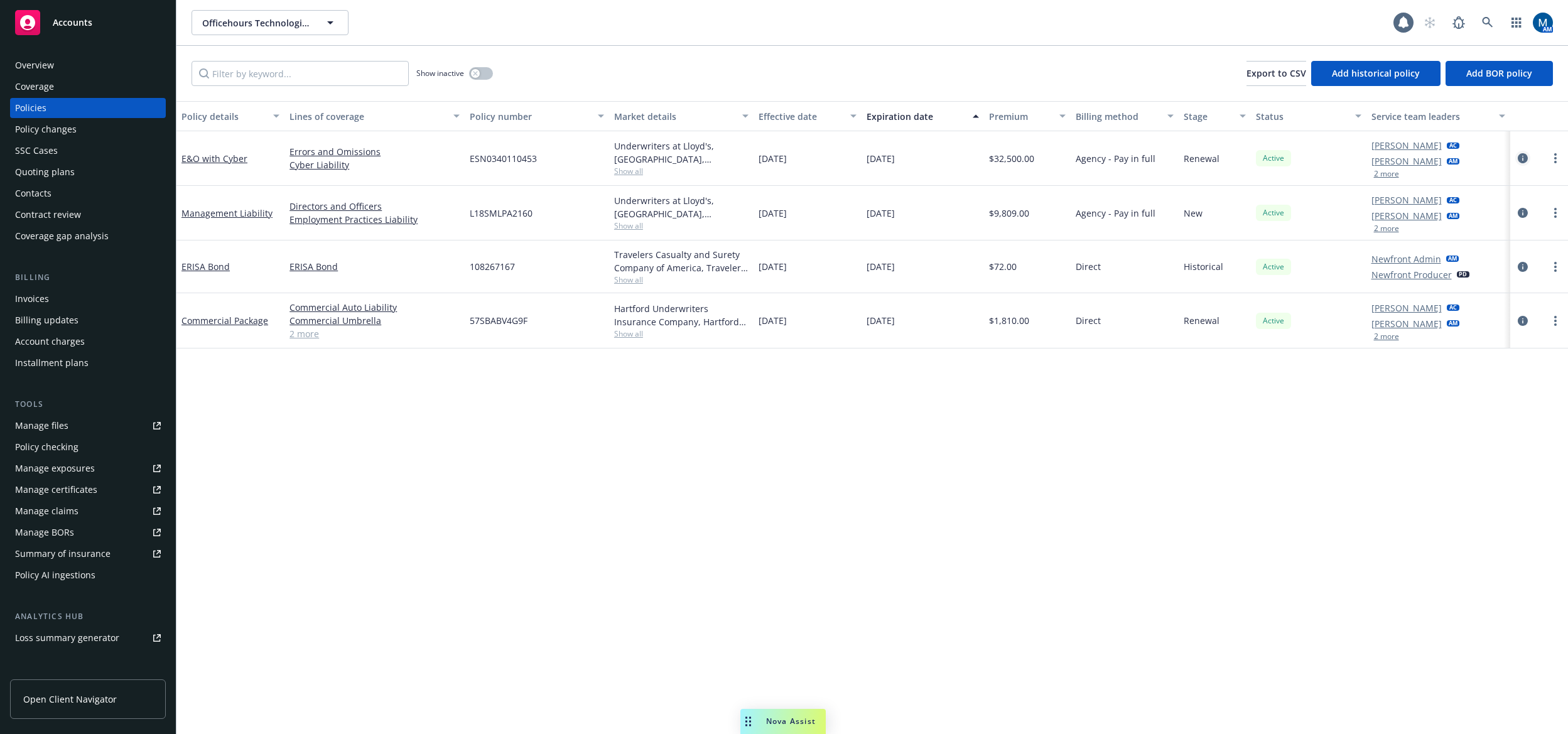
click at [1521, 158] on icon "circleInformation" at bounding box center [1522, 158] width 10 height 10
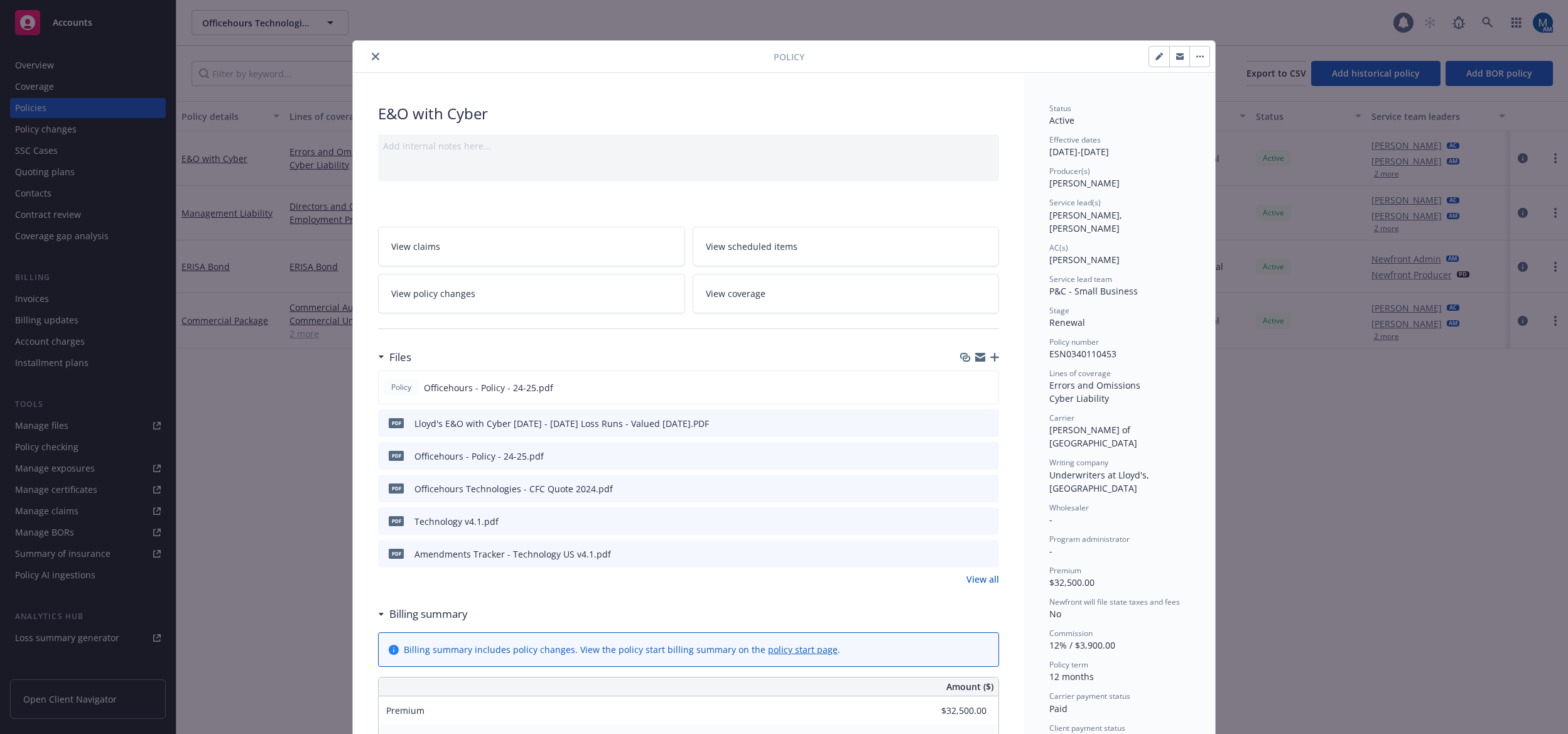
click at [372, 55] on icon "close" at bounding box center [376, 57] width 7 height 7
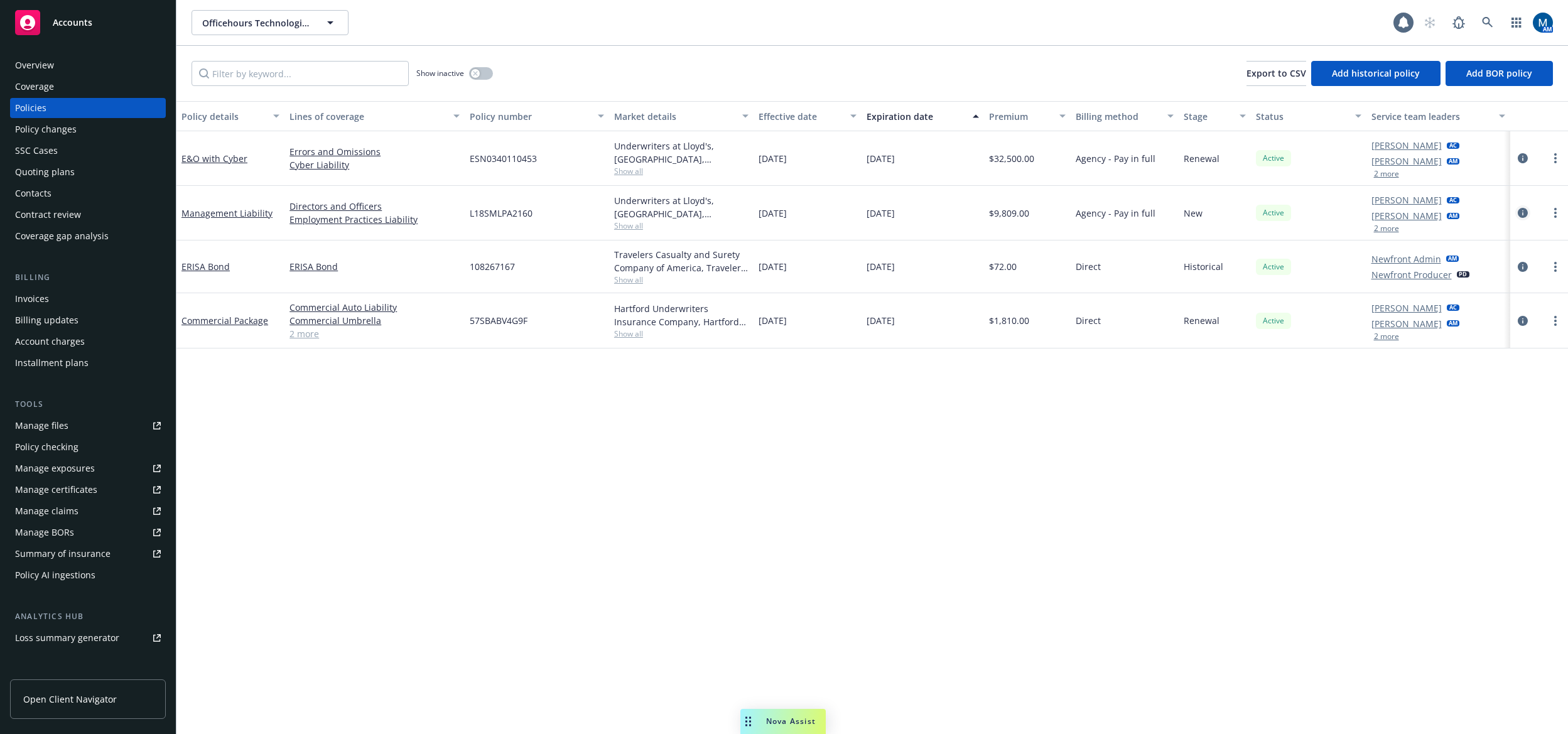
click at [1522, 210] on icon "circleInformation" at bounding box center [1522, 213] width 10 height 10
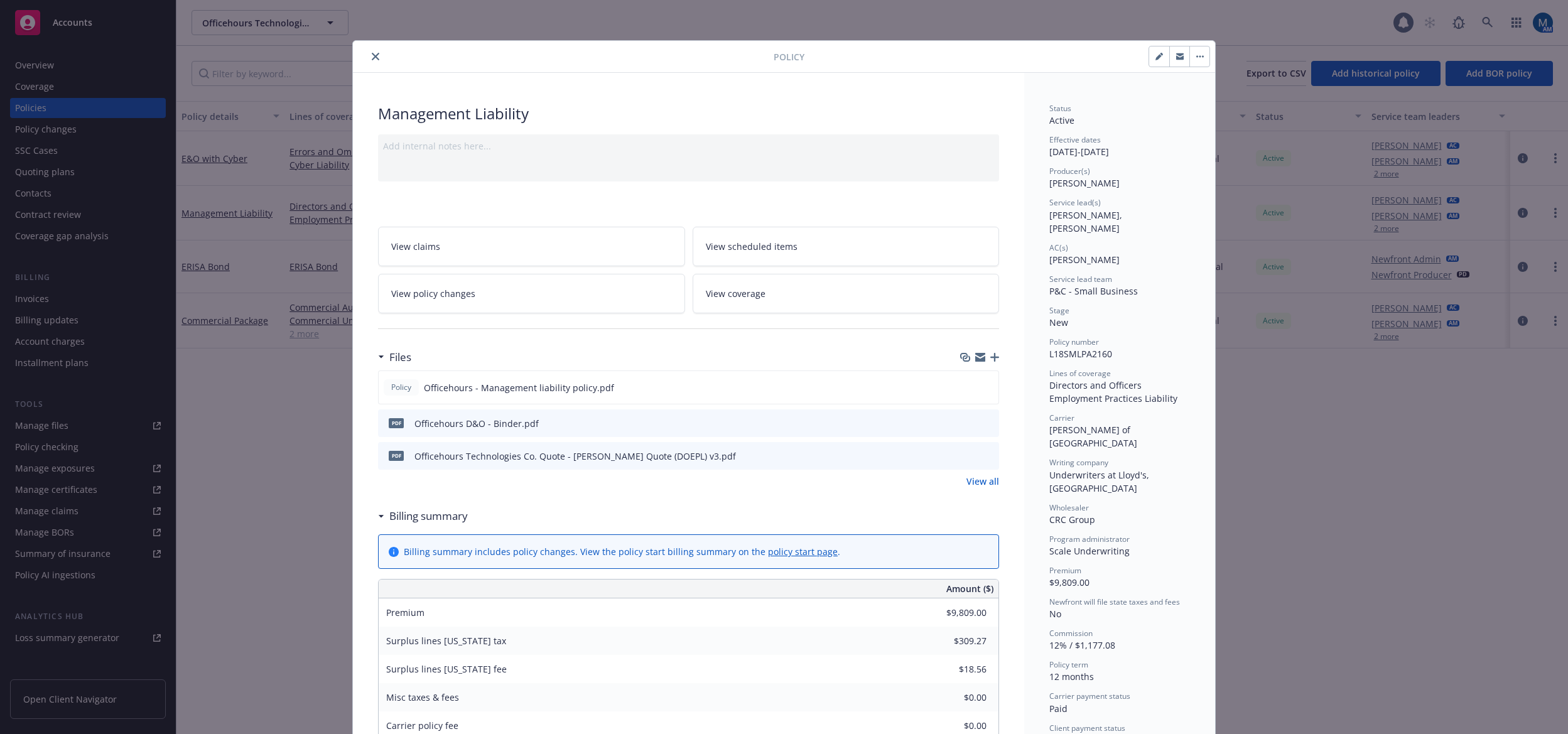
drag, startPoint x: 374, startPoint y: 56, endPoint x: 385, endPoint y: 18, distance: 39.6
click at [374, 56] on icon "close" at bounding box center [376, 57] width 7 height 7
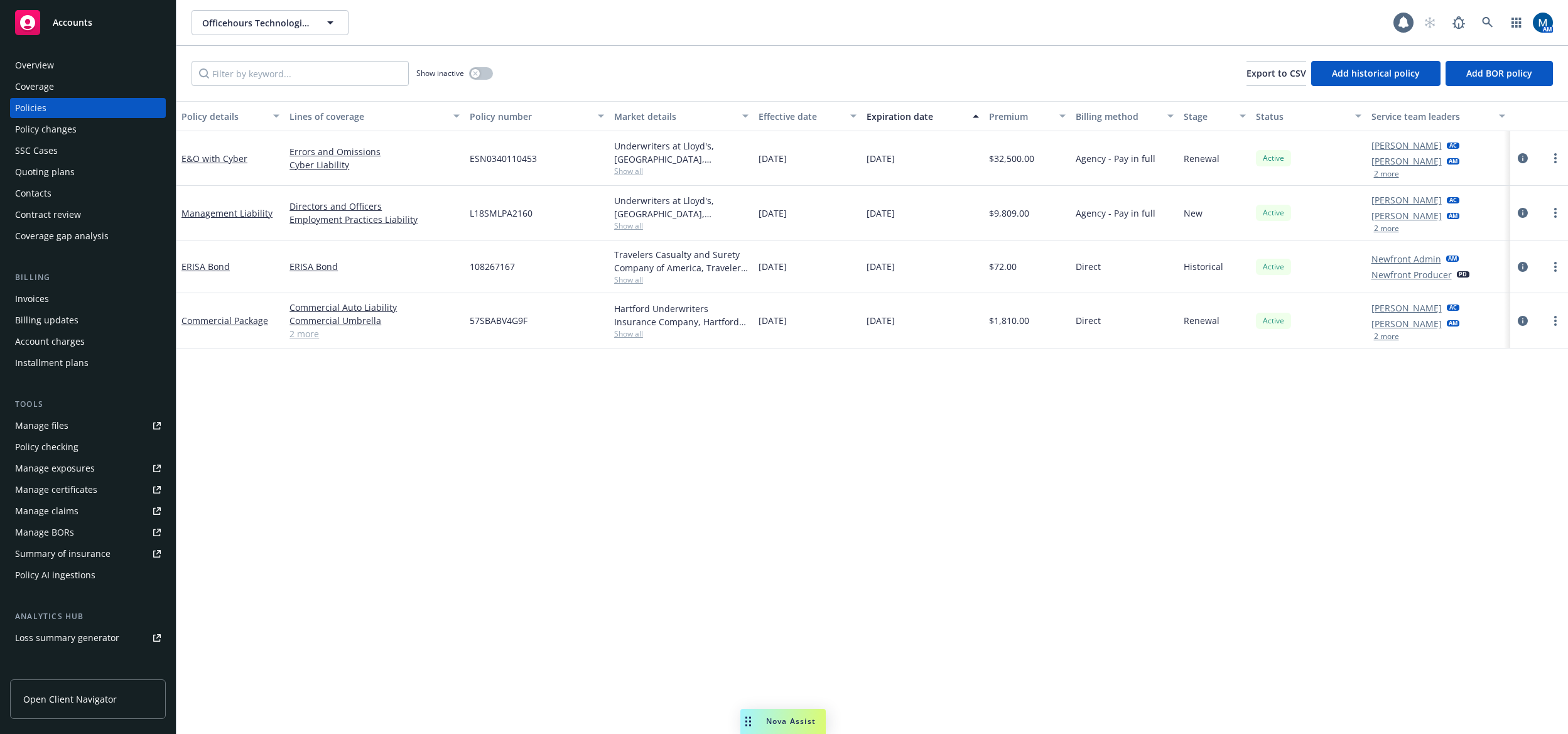
click at [488, 479] on div "Policy details Lines of coverage Policy number Market details Effective date Ex…" at bounding box center [872, 417] width 1391 height 632
click at [1382, 174] on button "2 more" at bounding box center [1387, 174] width 25 height 7
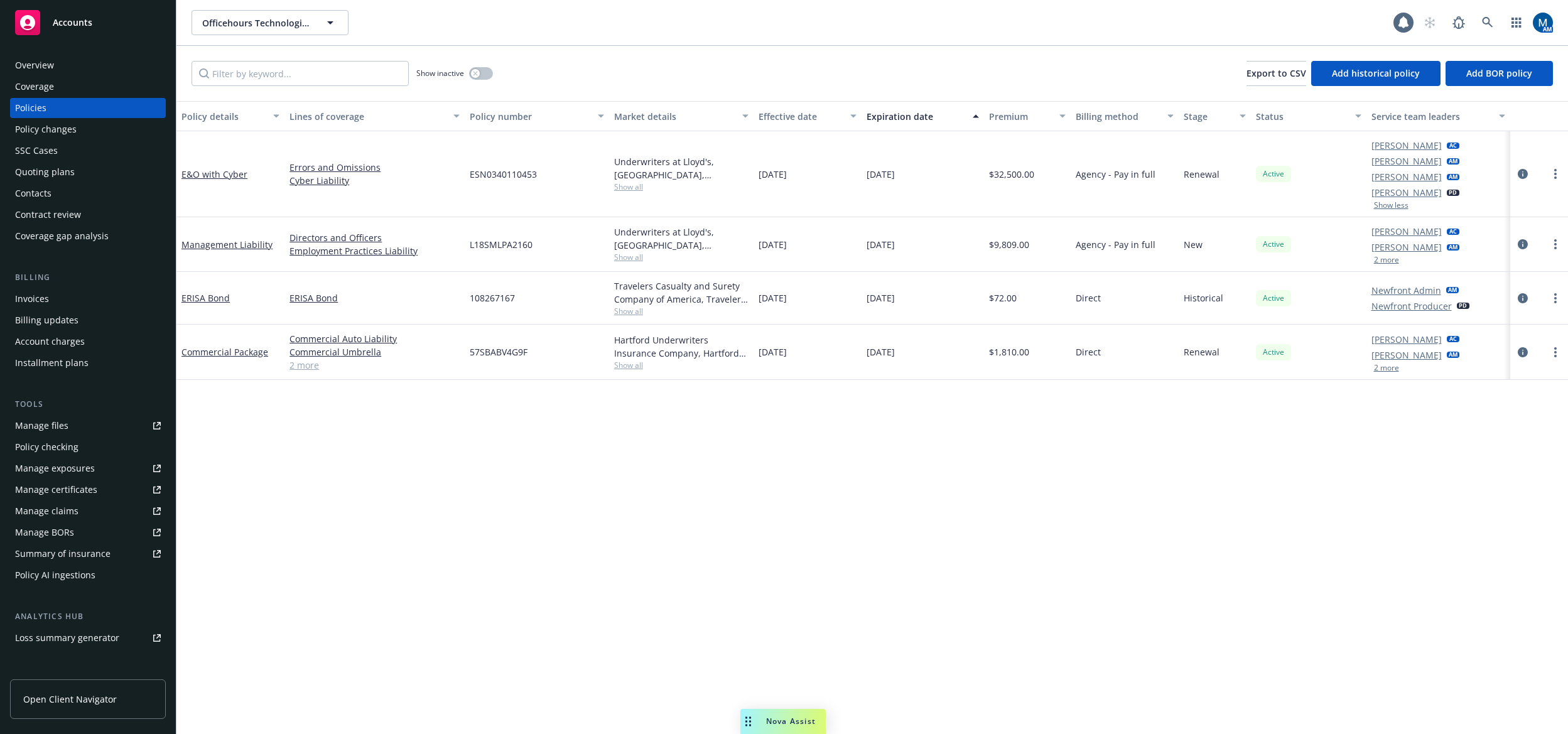
click at [1390, 262] on button "2 more" at bounding box center [1387, 259] width 25 height 7
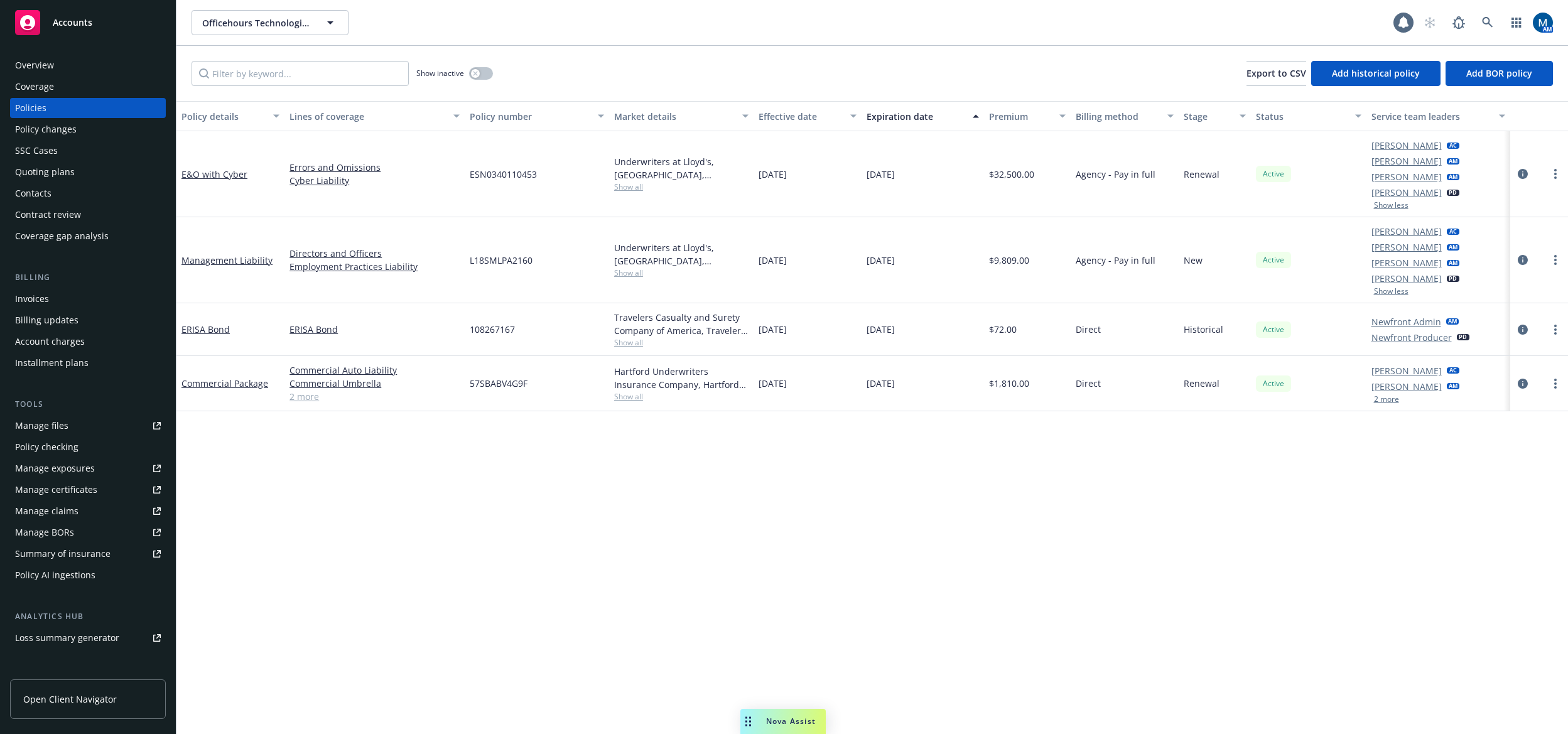
click at [1213, 503] on div "Policy details Lines of coverage Policy number Market details Effective date Ex…" at bounding box center [872, 417] width 1391 height 632
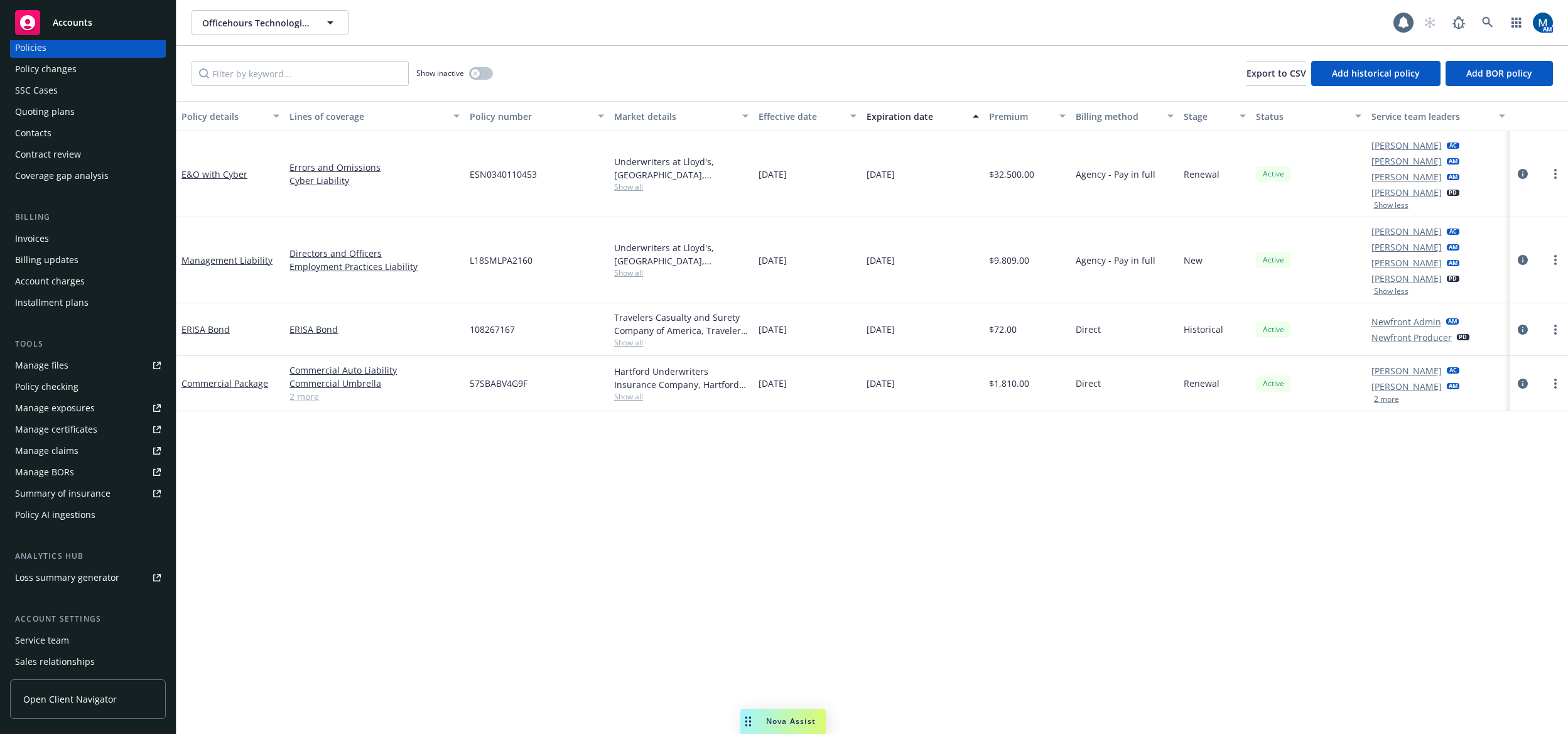
scroll to position [125, 0]
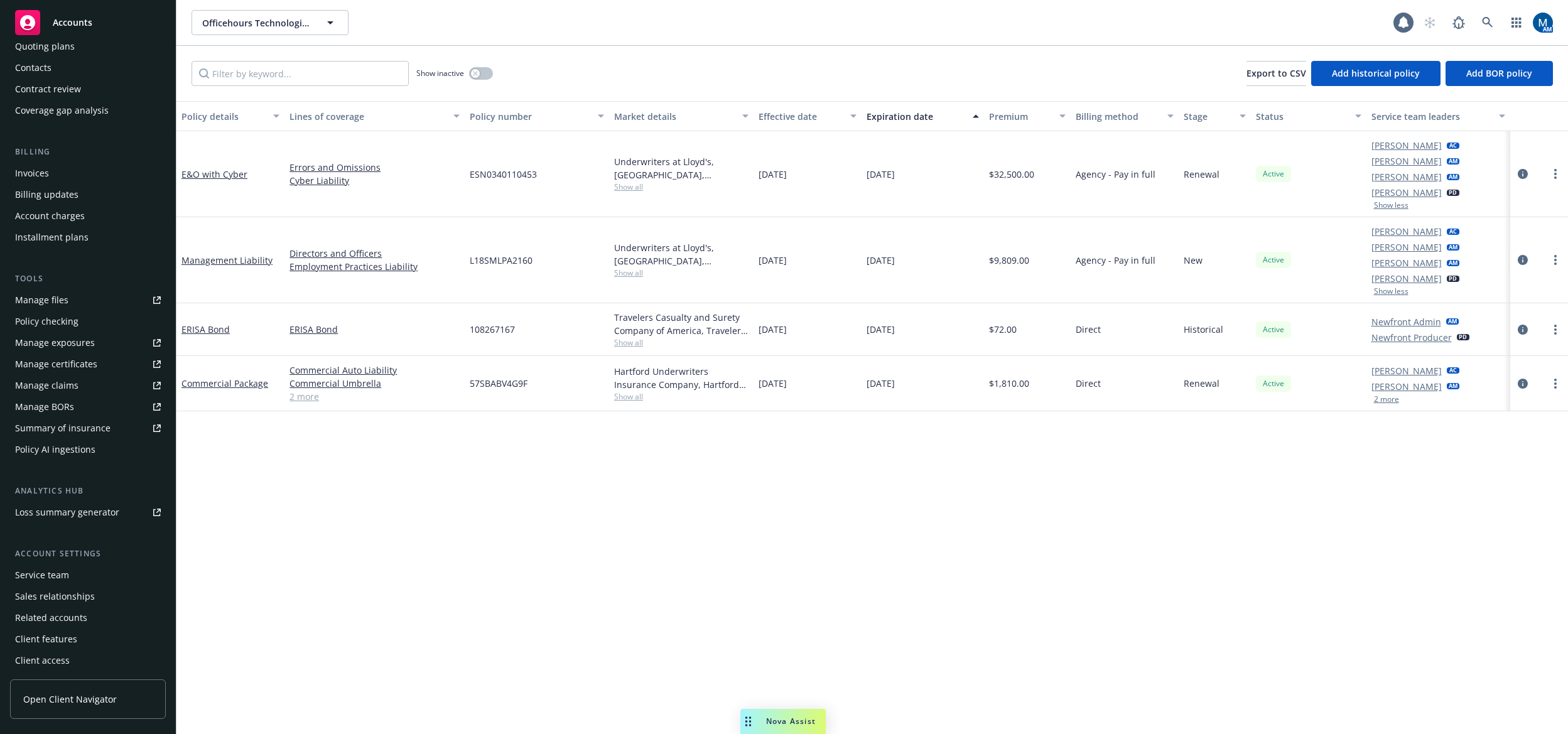
click at [57, 575] on div "Service team" at bounding box center [42, 575] width 54 height 20
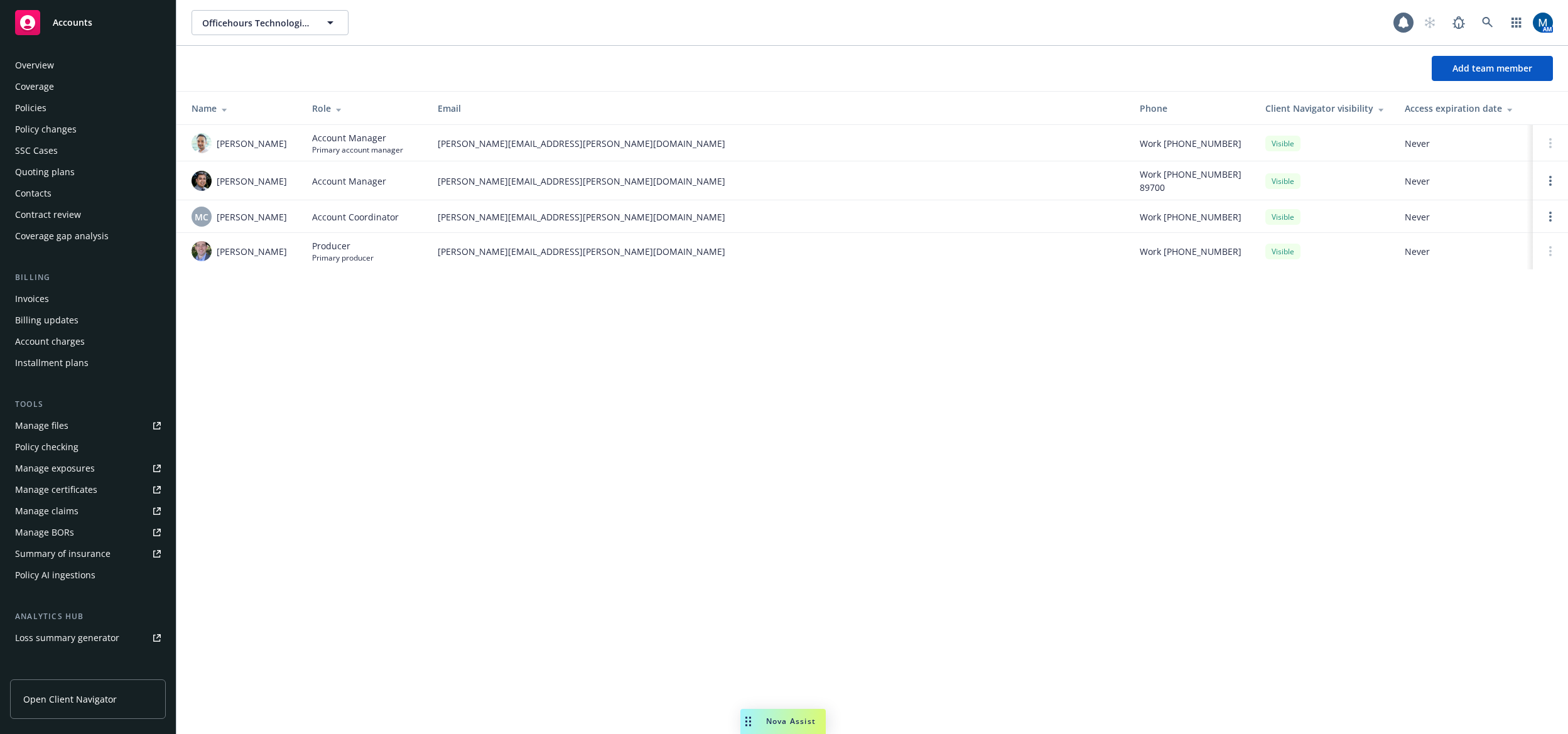
click at [58, 108] on div "Policies" at bounding box center [88, 108] width 146 height 20
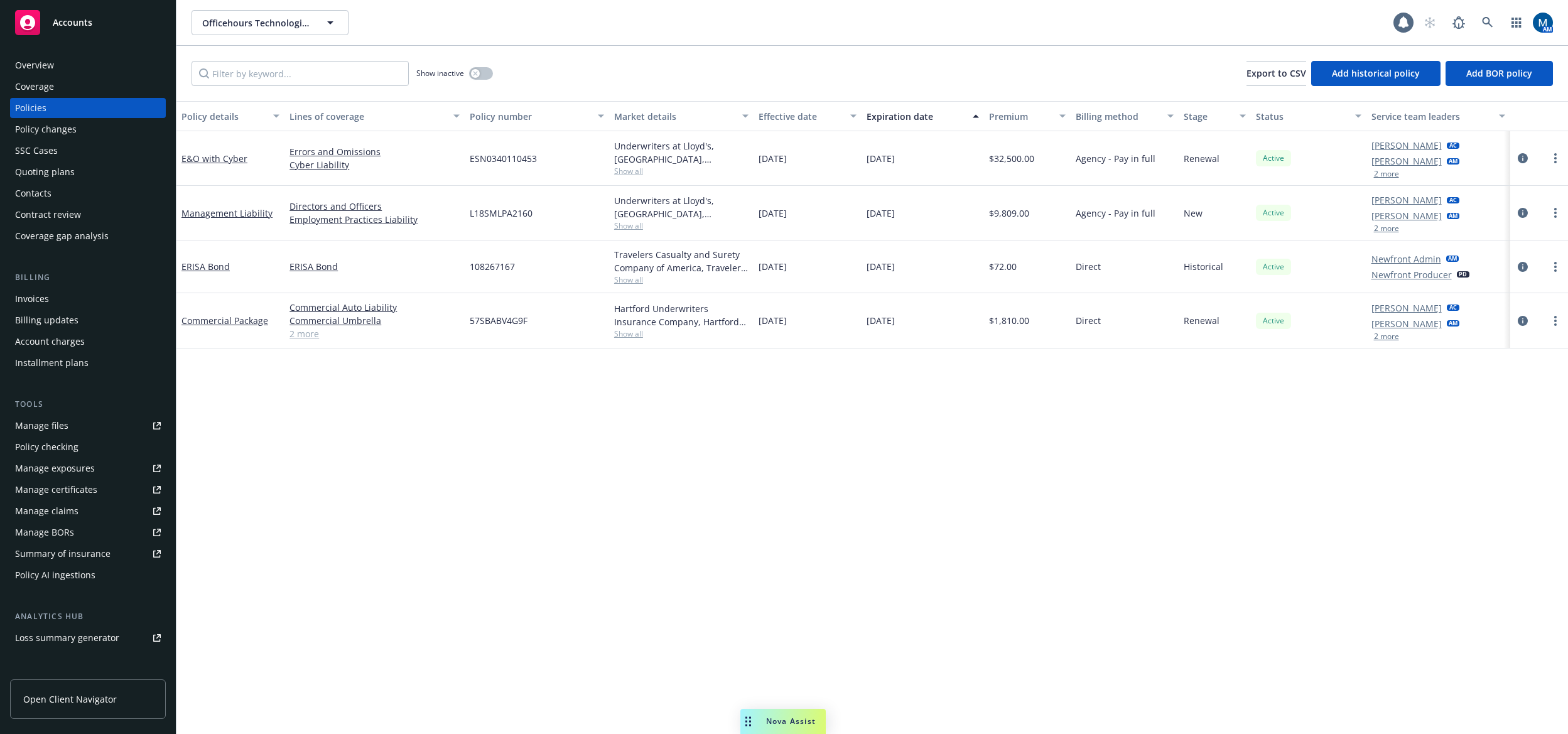
click at [766, 502] on div "Policy details Lines of coverage Policy number Market details Effective date Ex…" at bounding box center [872, 417] width 1391 height 632
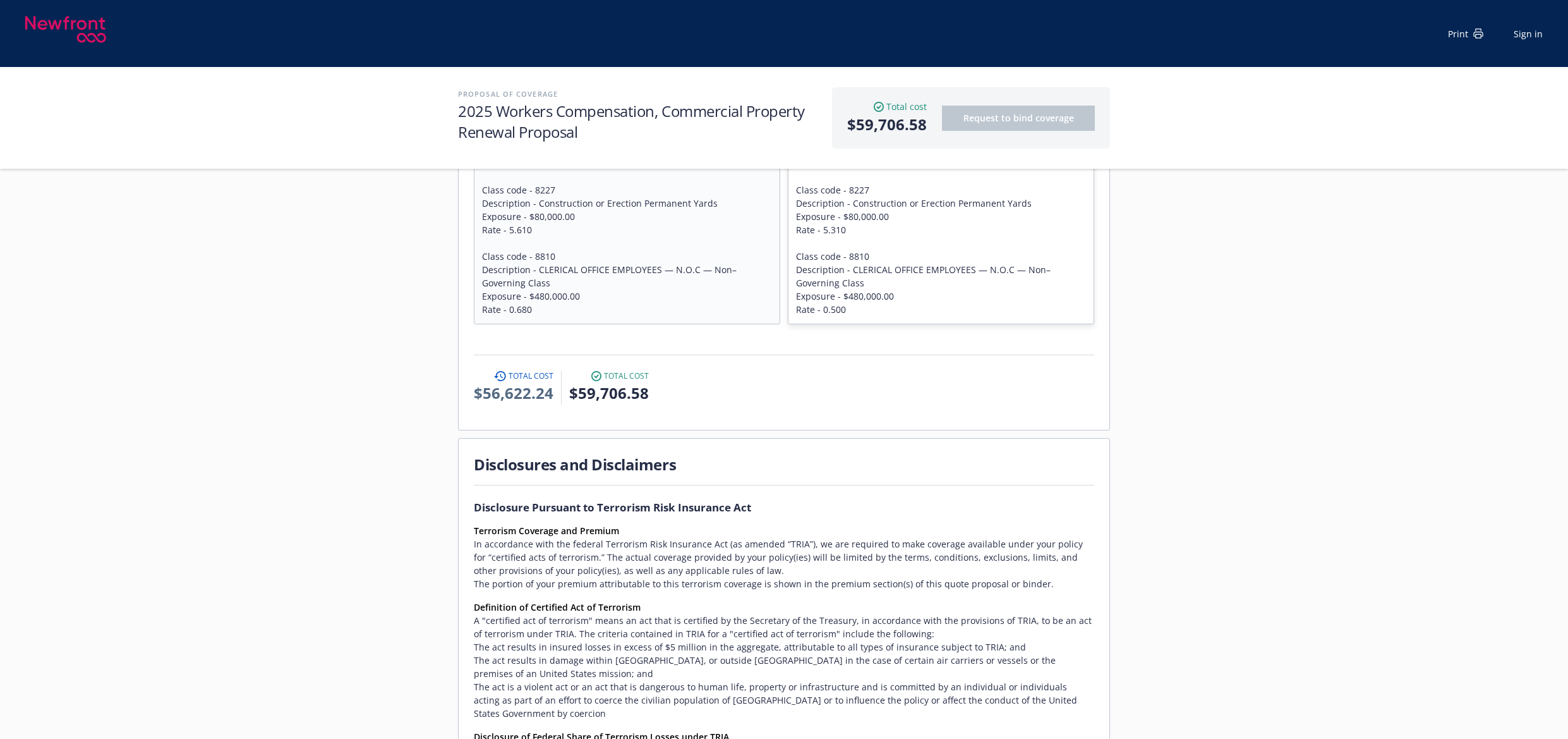
scroll to position [1415, 0]
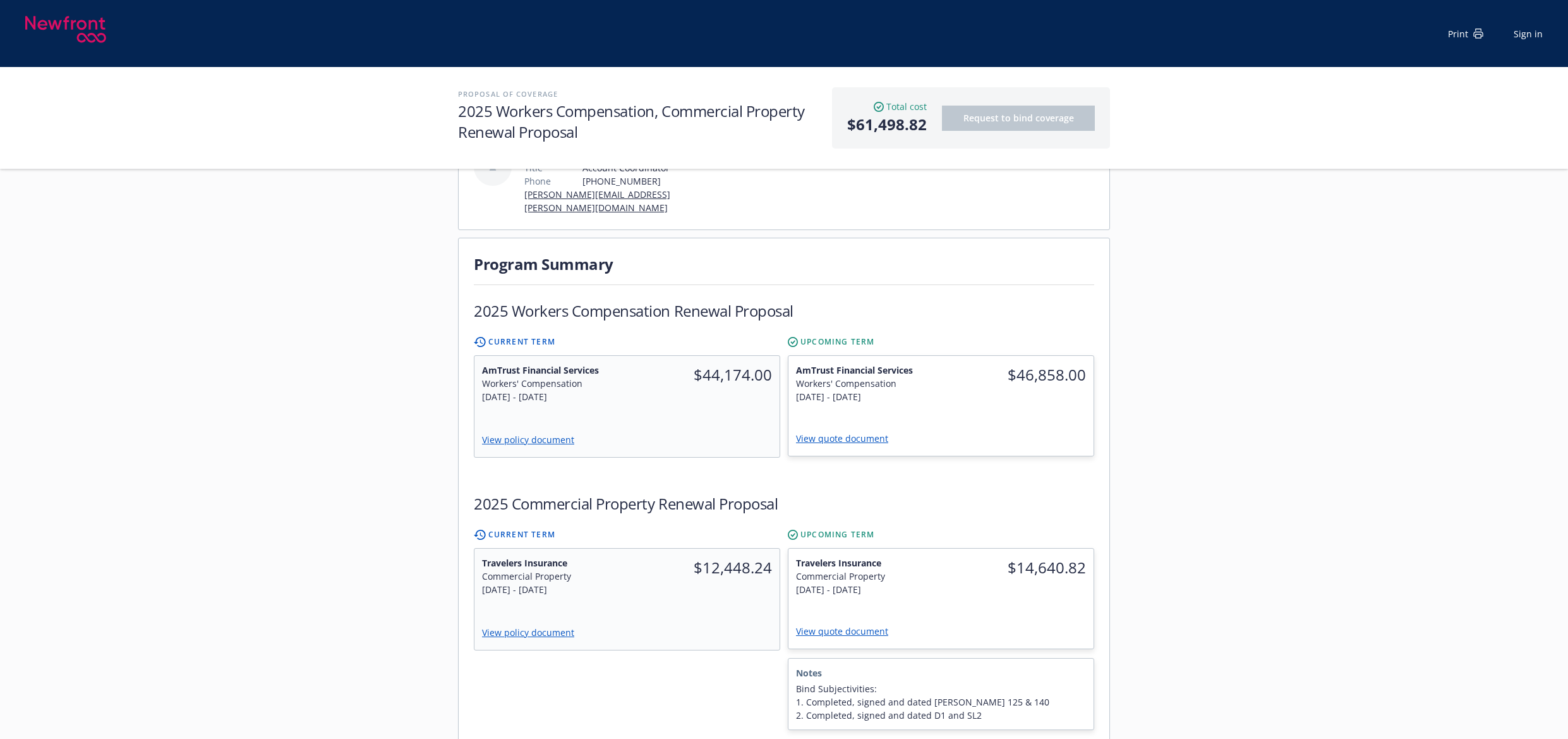
scroll to position [316, 0]
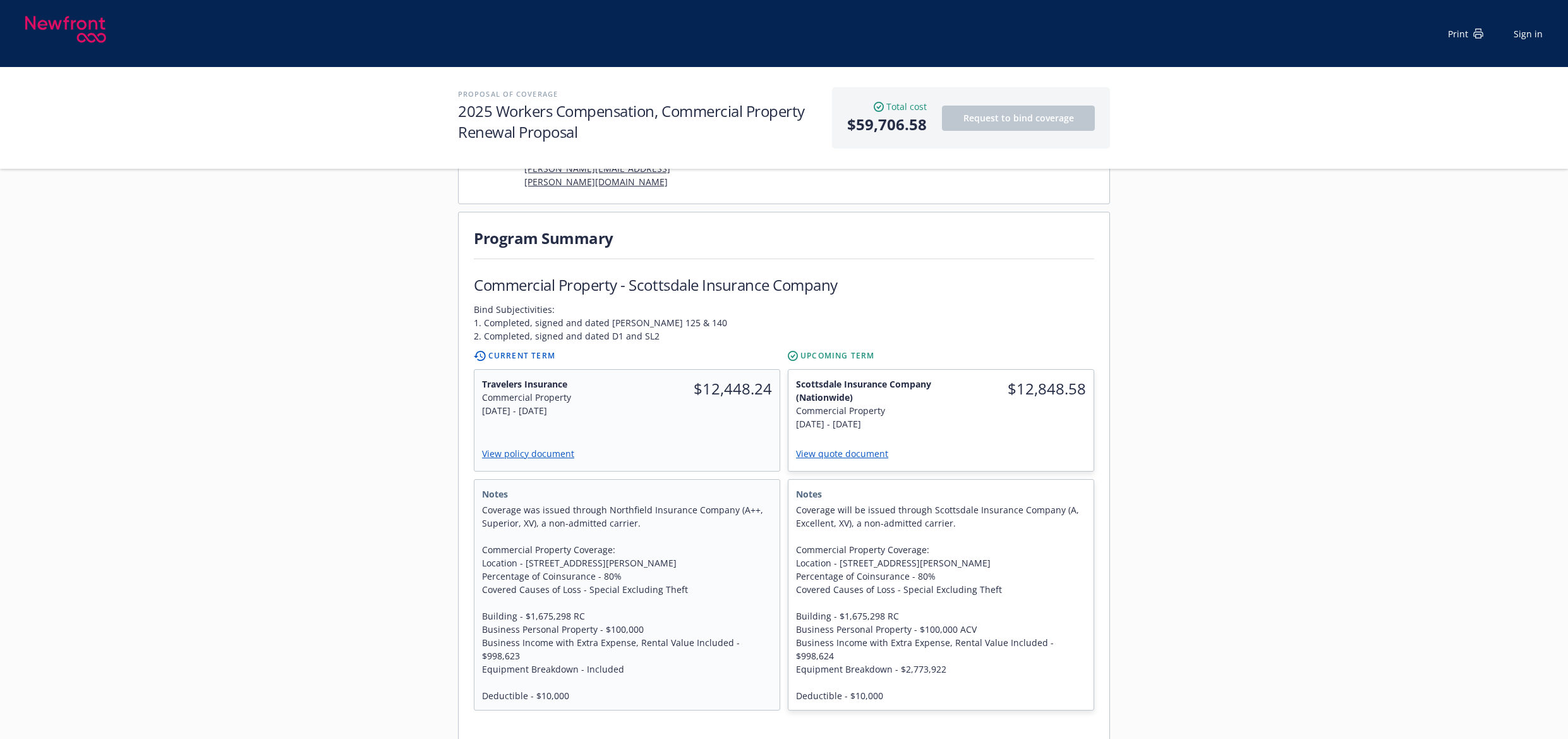
scroll to position [316, 0]
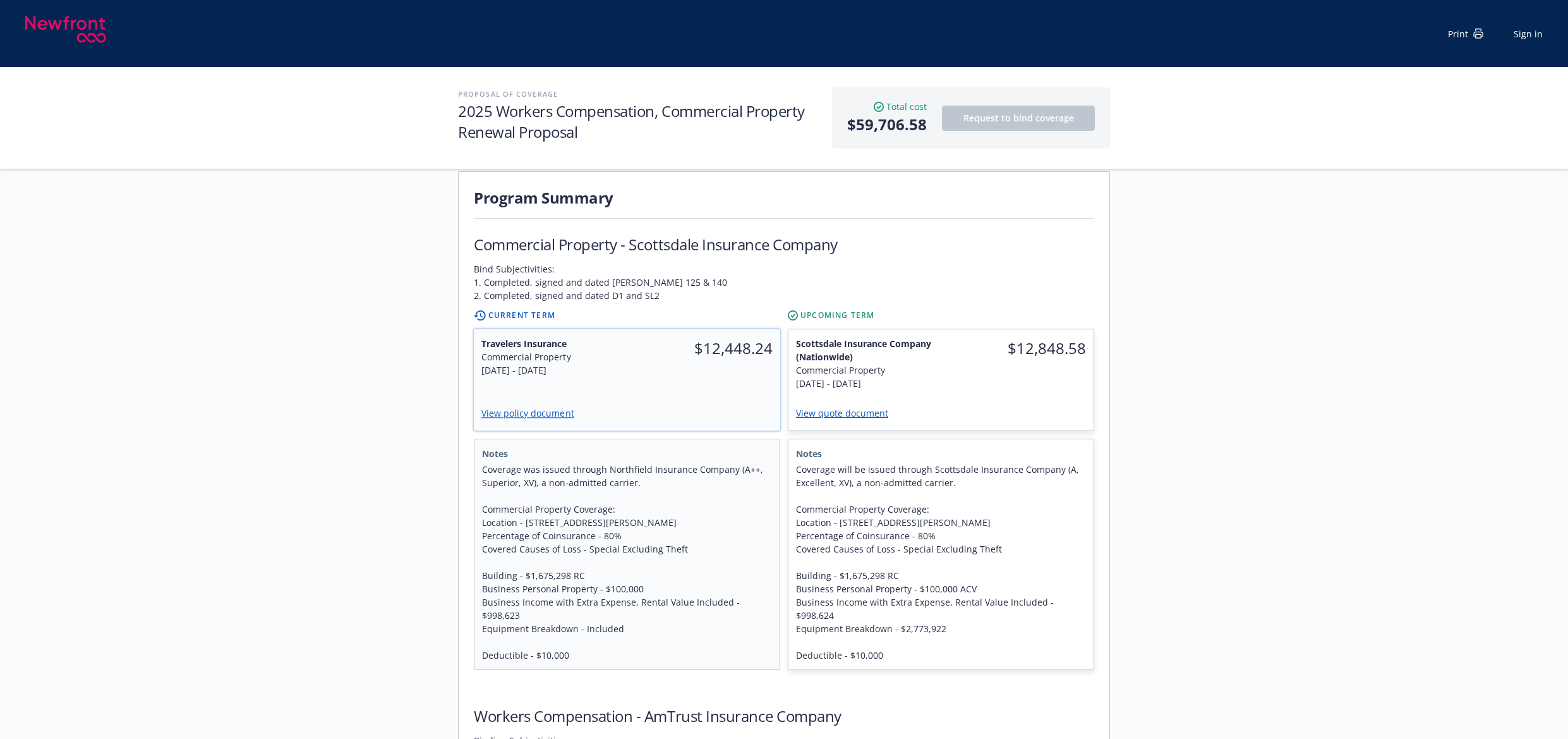
click at [649, 364] on div "$12,448.24" at bounding box center [703, 356] width 153 height 55
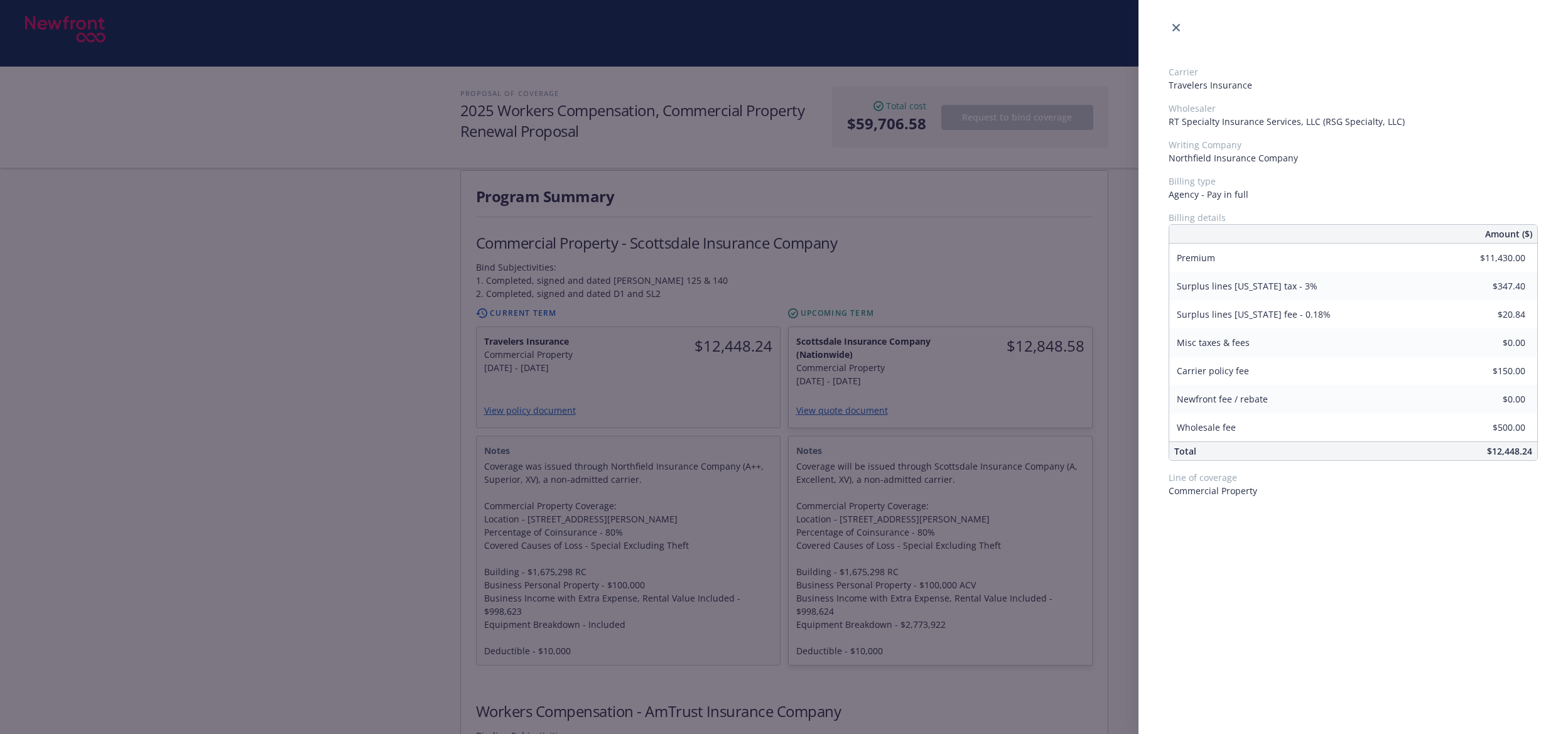
click at [348, 345] on div "Carrier Travelers Insurance Wholesaler RT Specialty Insurance Services, LLC (RS…" at bounding box center [784, 367] width 1568 height 734
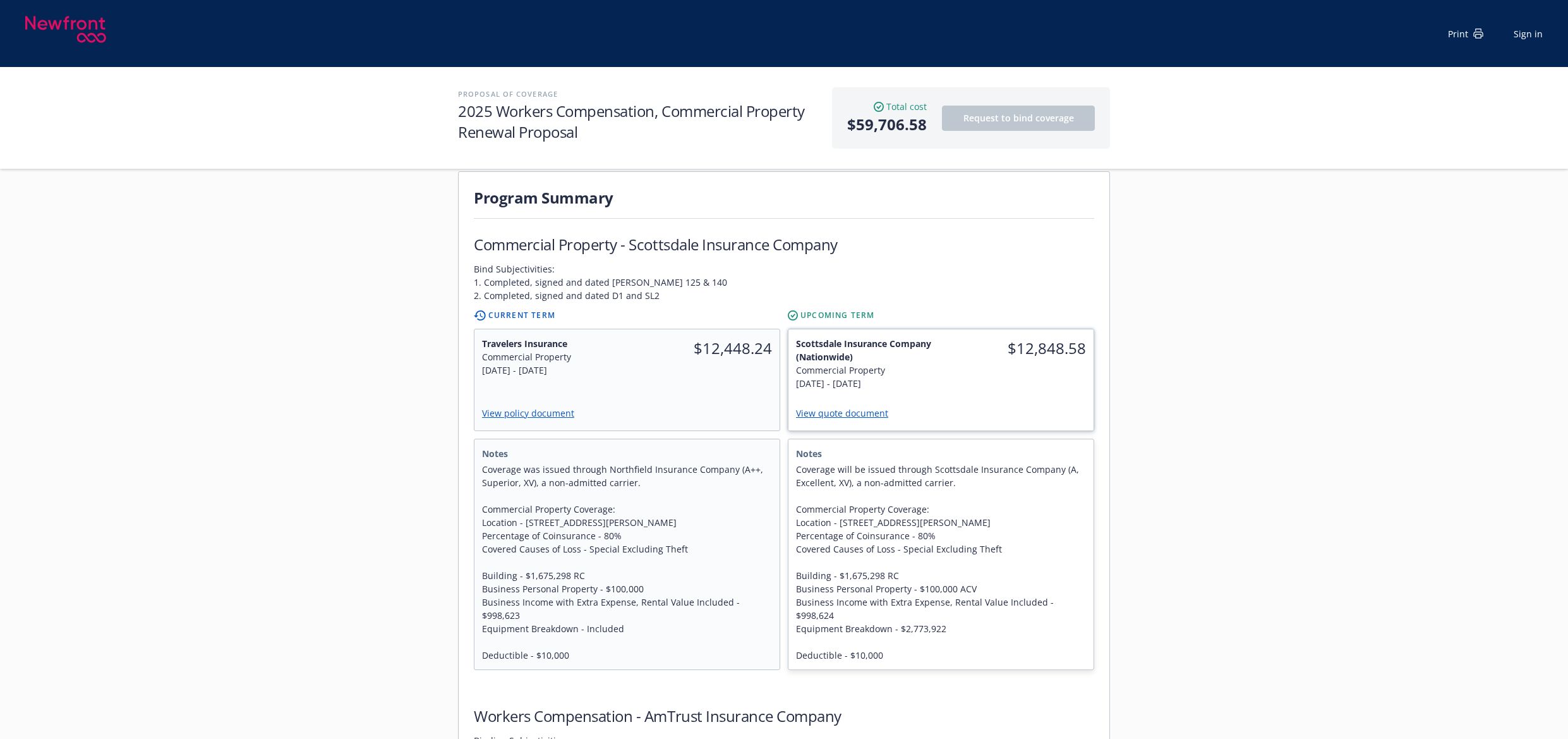
click at [881, 347] on span "Scottsdale Insurance Company (Nationwide)" at bounding box center [865, 349] width 138 height 26
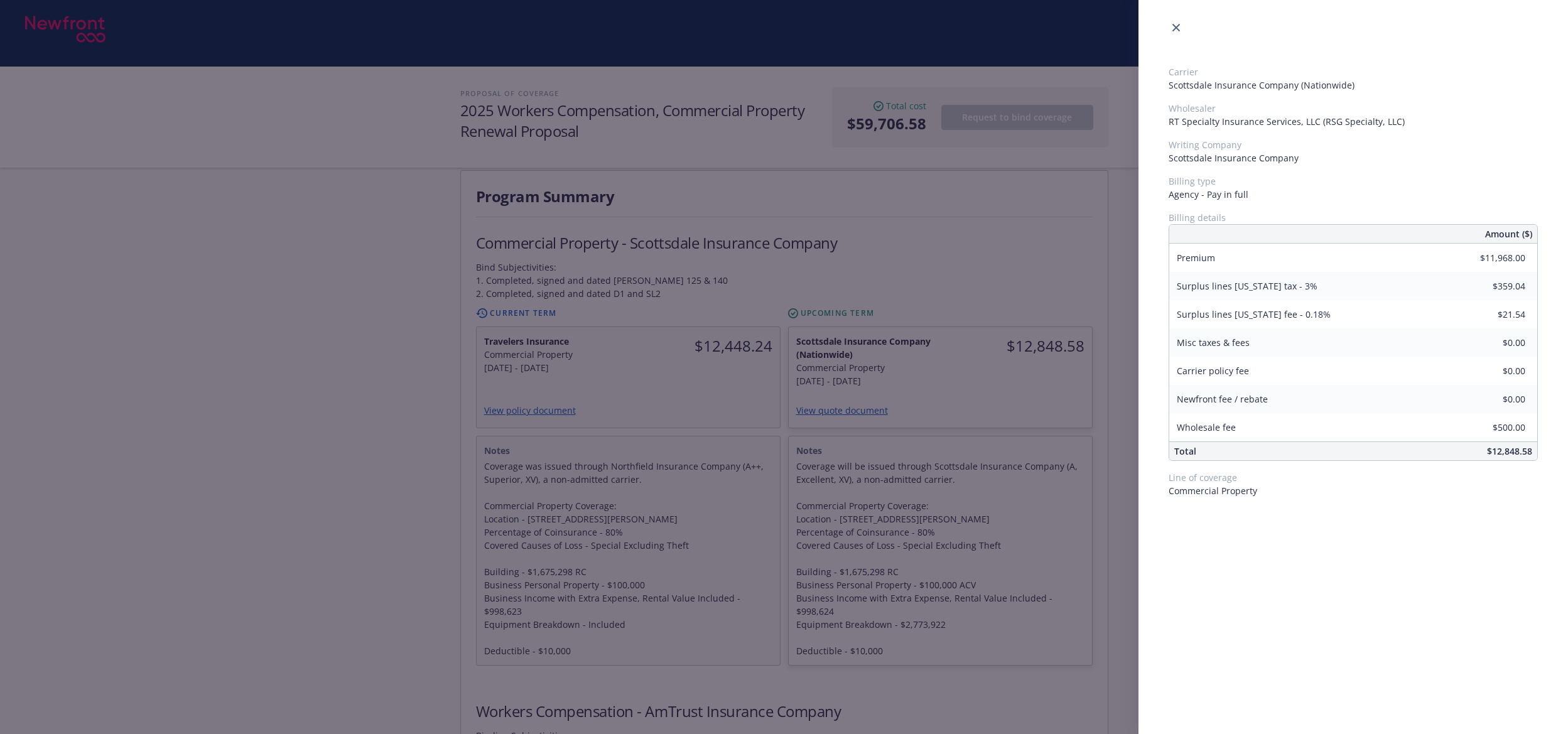
click at [310, 387] on div "Carrier Scottsdale Insurance Company (Nationwide) Wholesaler RT Specialty Insur…" at bounding box center [784, 367] width 1568 height 734
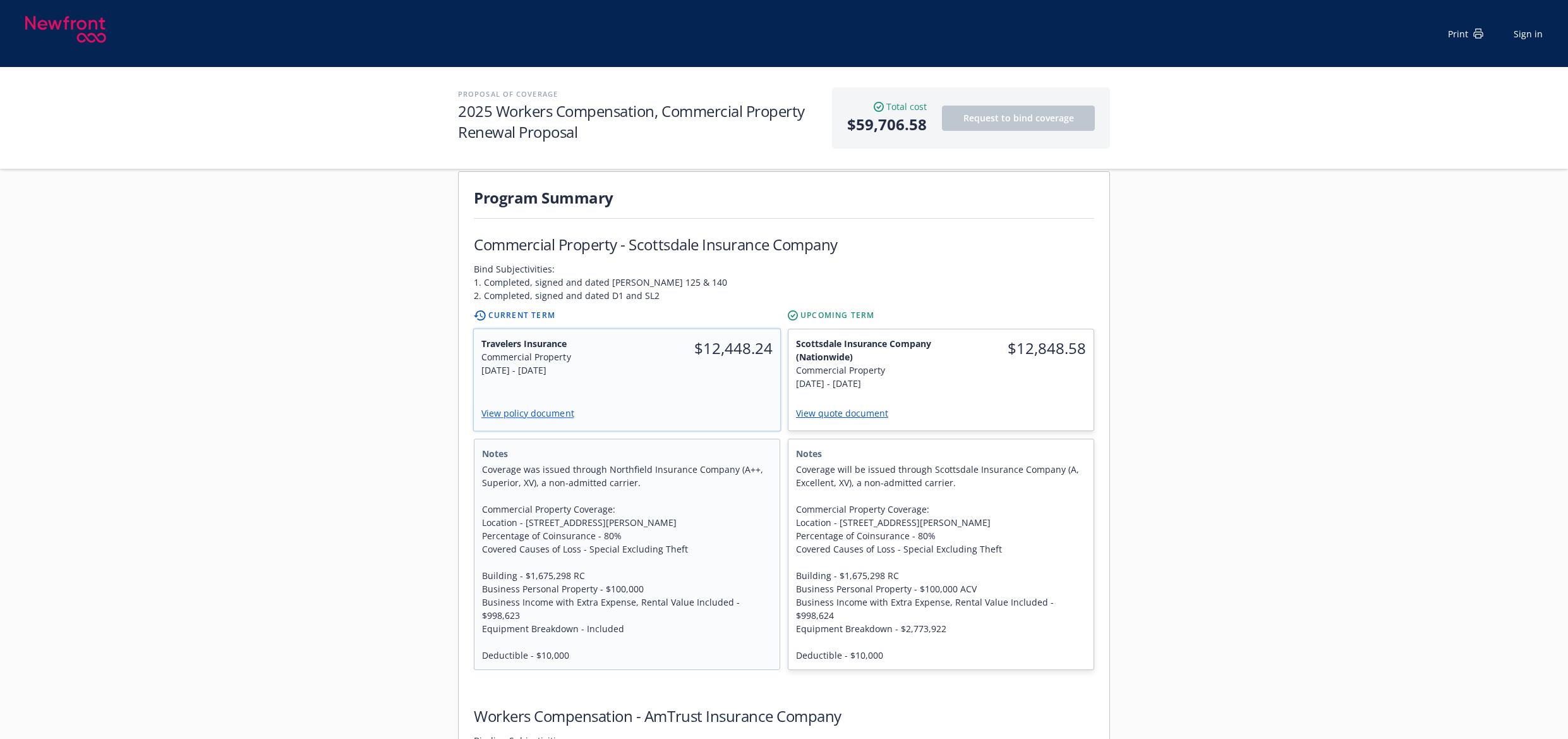
click at [567, 372] on div "Travelers Insurance Commercial Property 10/1/2024 - 10/1/2025 $12,448.24 View p…" at bounding box center [627, 380] width 306 height 102
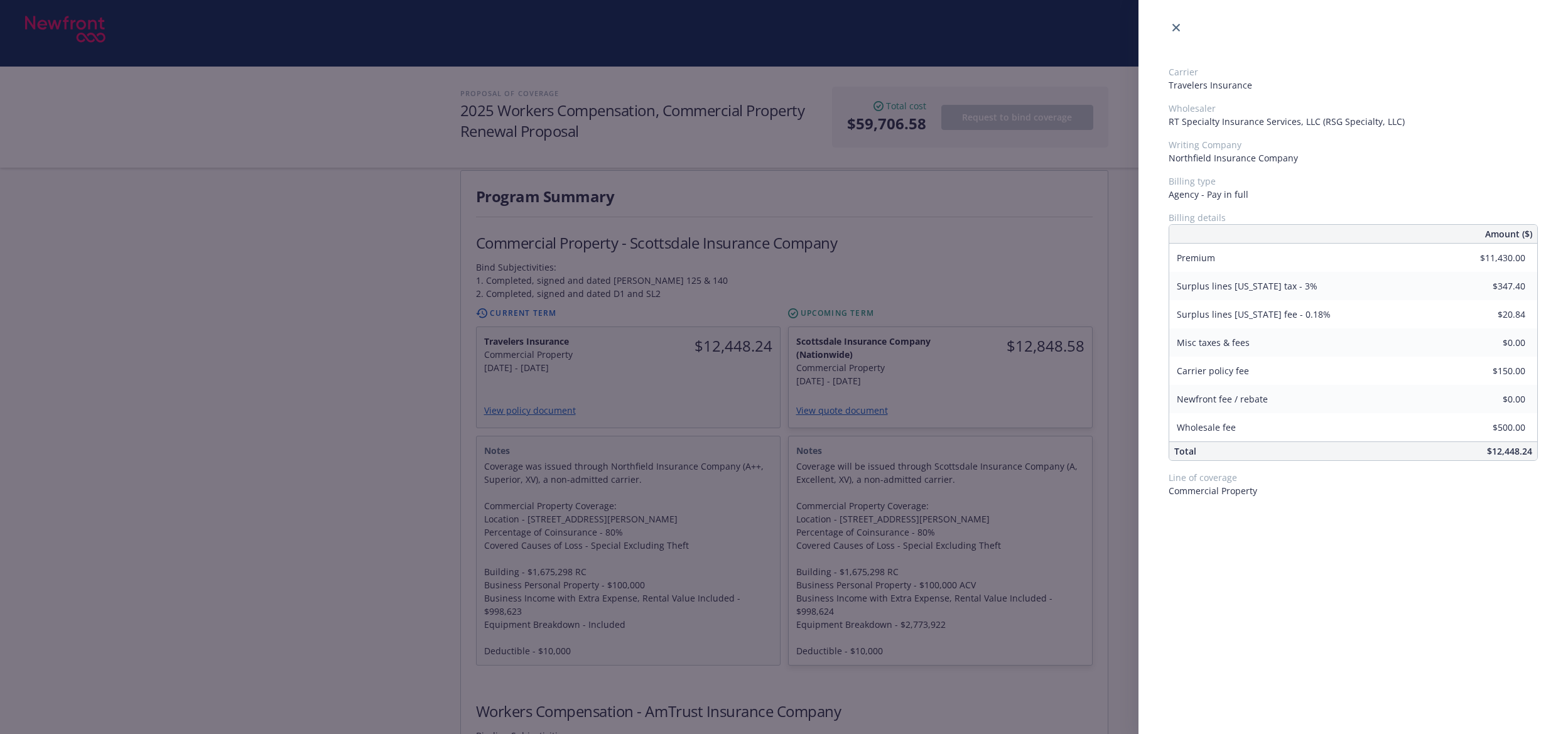
click at [335, 387] on div "Carrier Travelers Insurance Wholesaler RT Specialty Insurance Services, LLC (RS…" at bounding box center [784, 367] width 1568 height 734
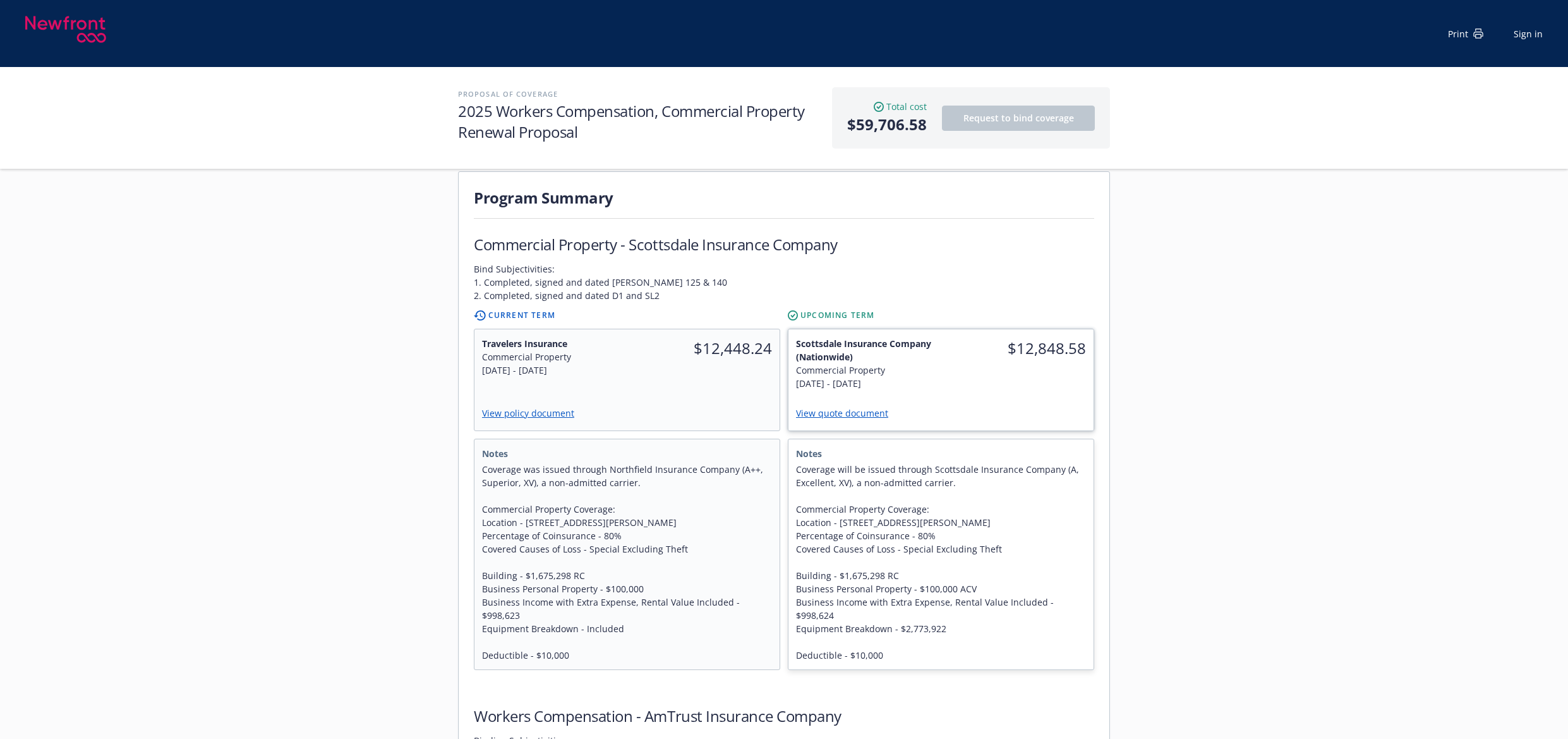
click at [822, 407] on link "View quote document" at bounding box center [847, 413] width 102 height 12
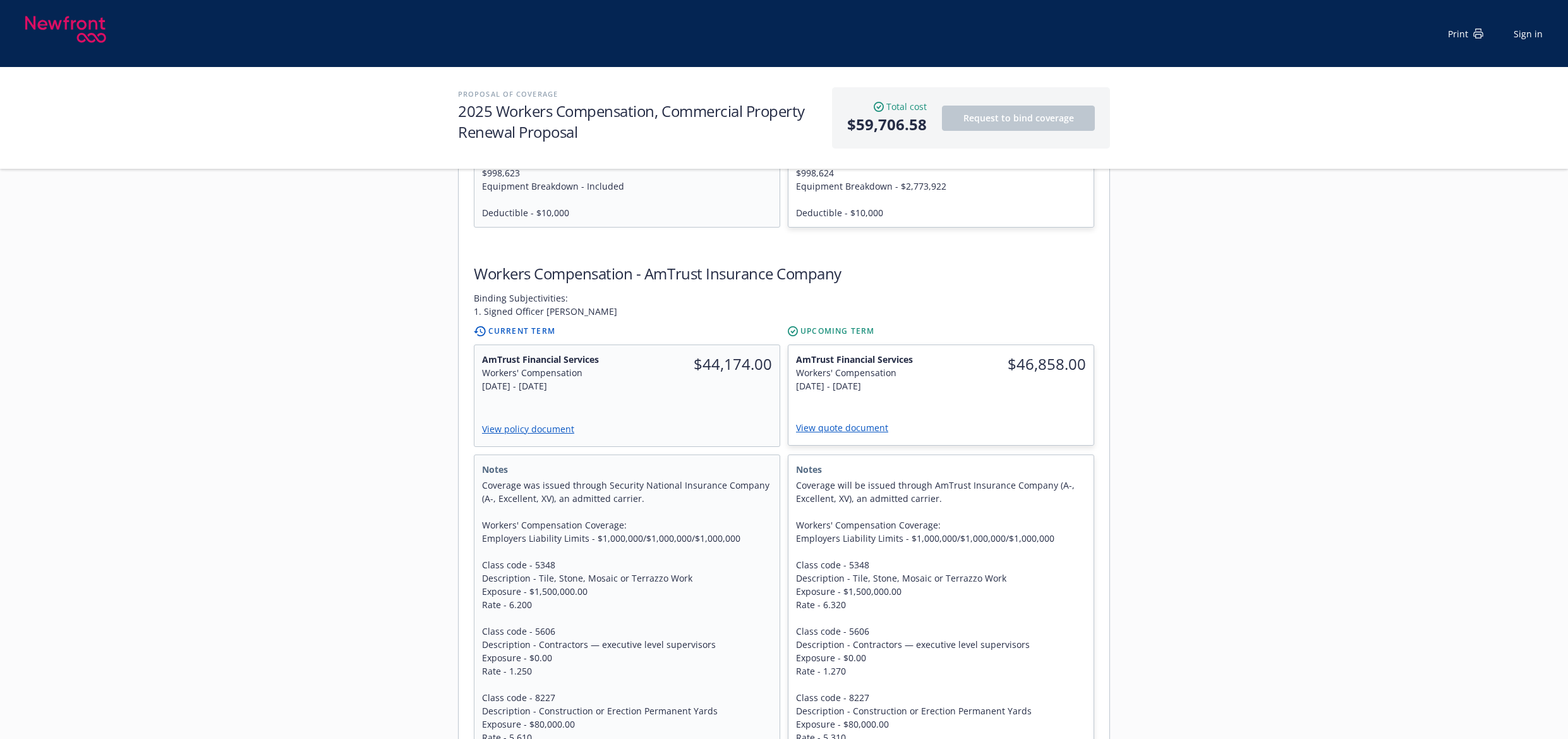
click at [356, 417] on div "Servicing team Marlowe Milo Title Senior Account Manager Phone (650) 488-8565 8…" at bounding box center [784, 439] width 1568 height 1940
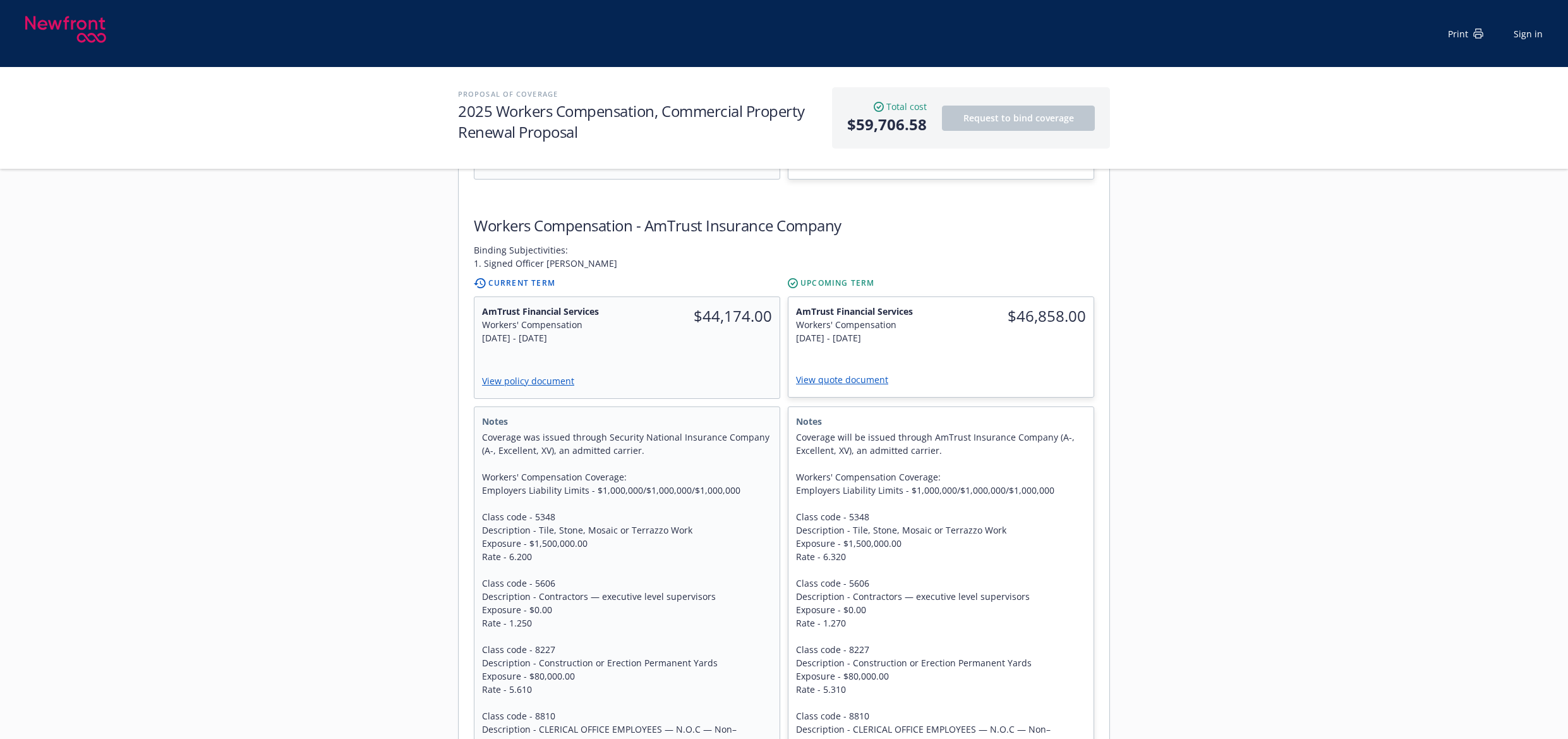
scroll to position [758, 0]
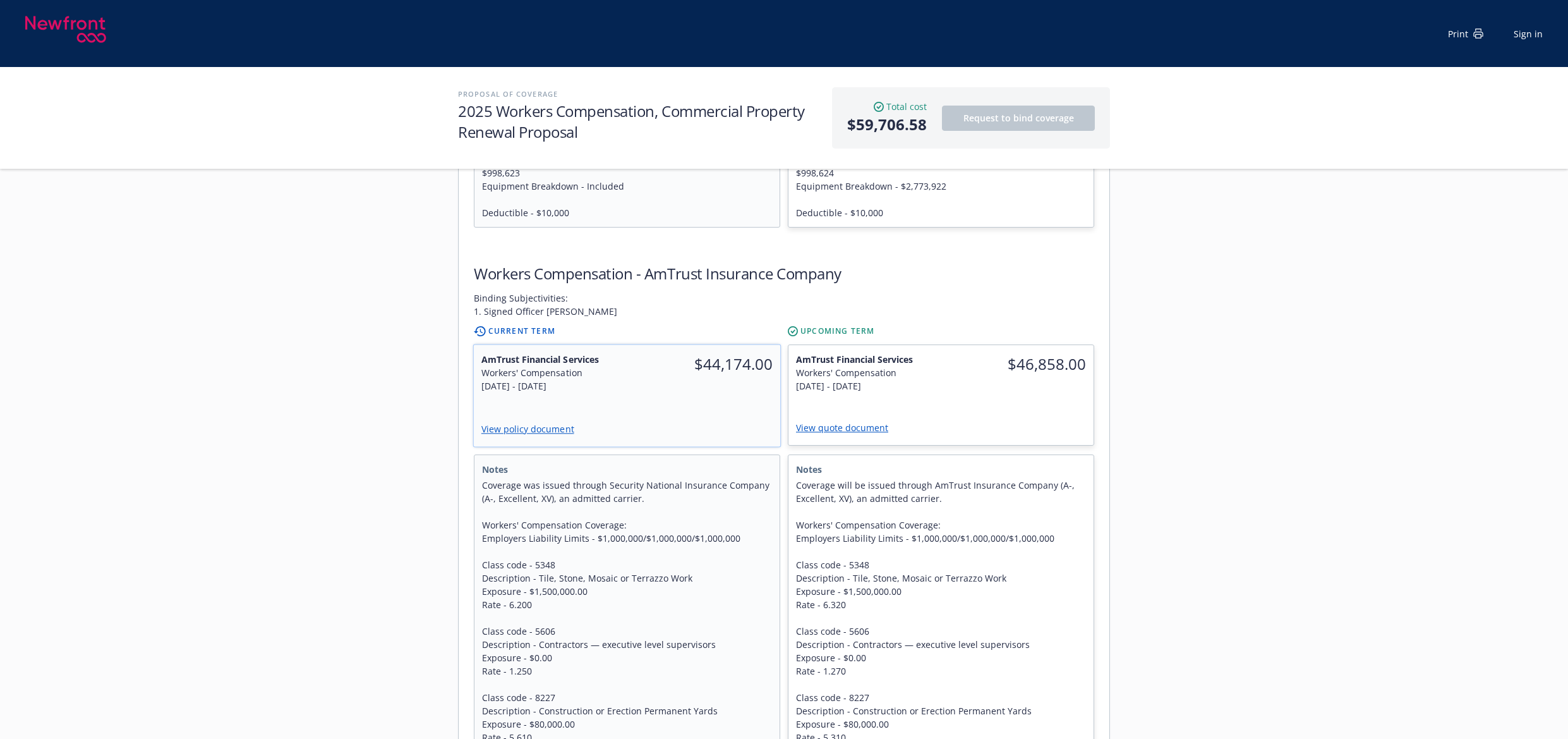
click at [641, 353] on span "$44,174.00" at bounding box center [703, 364] width 139 height 23
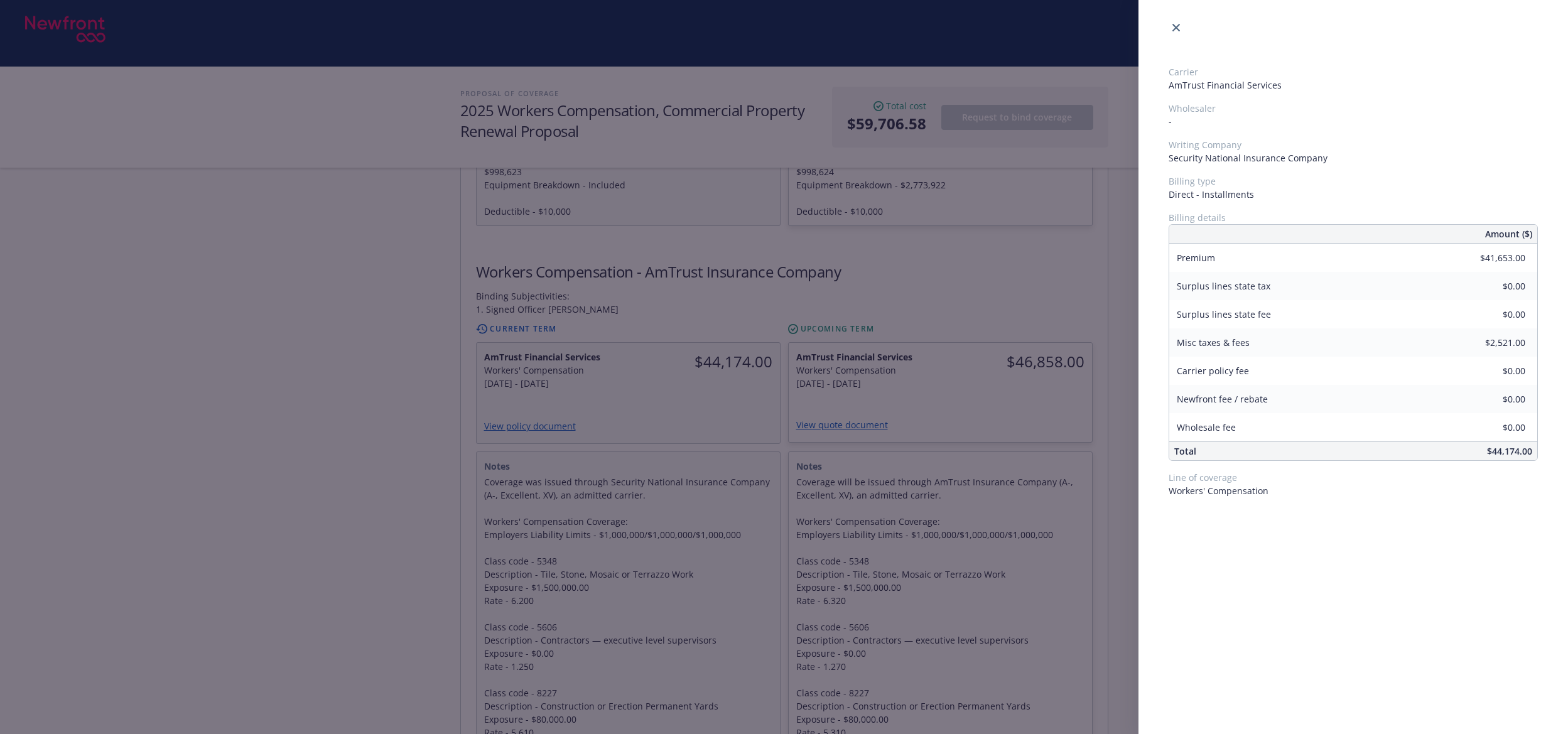
click at [388, 380] on div "Carrier AmTrust Financial Services Wholesaler - Writing Company Security Nation…" at bounding box center [784, 367] width 1568 height 734
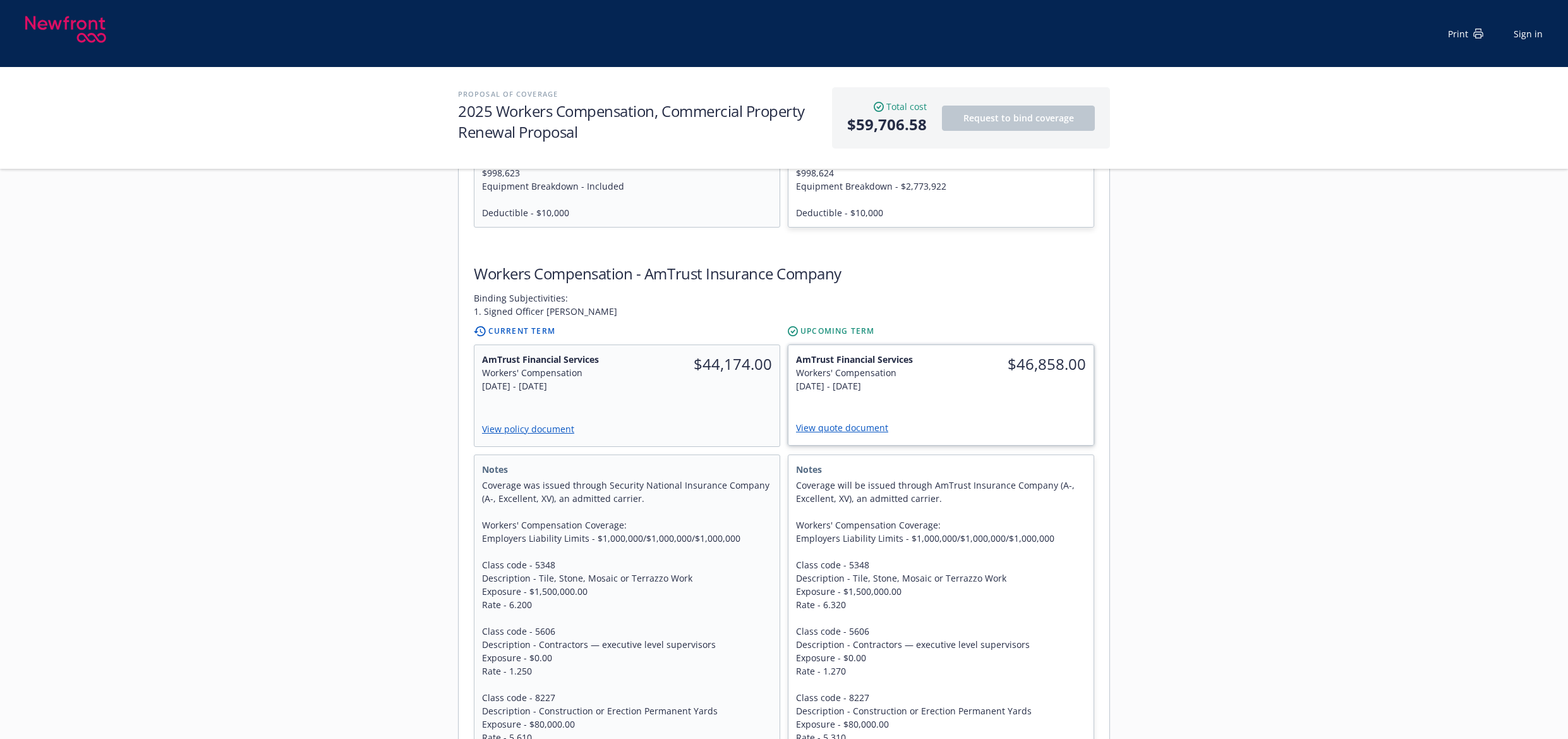
click at [1022, 353] on span "$46,858.00" at bounding box center [1018, 364] width 138 height 23
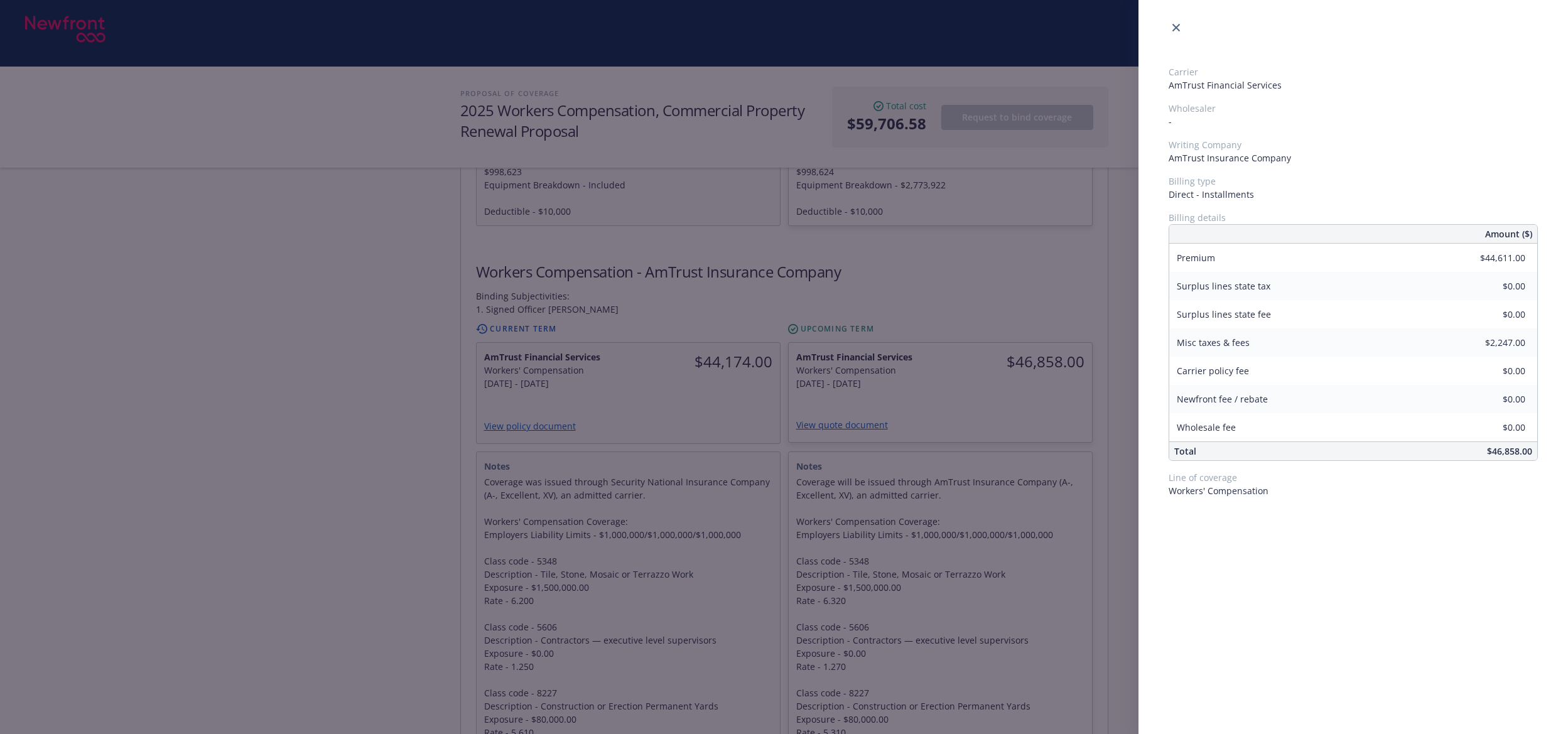
click at [370, 442] on div "Carrier AmTrust Financial Services Wholesaler - Writing Company AmTrust Insuran…" at bounding box center [784, 367] width 1568 height 734
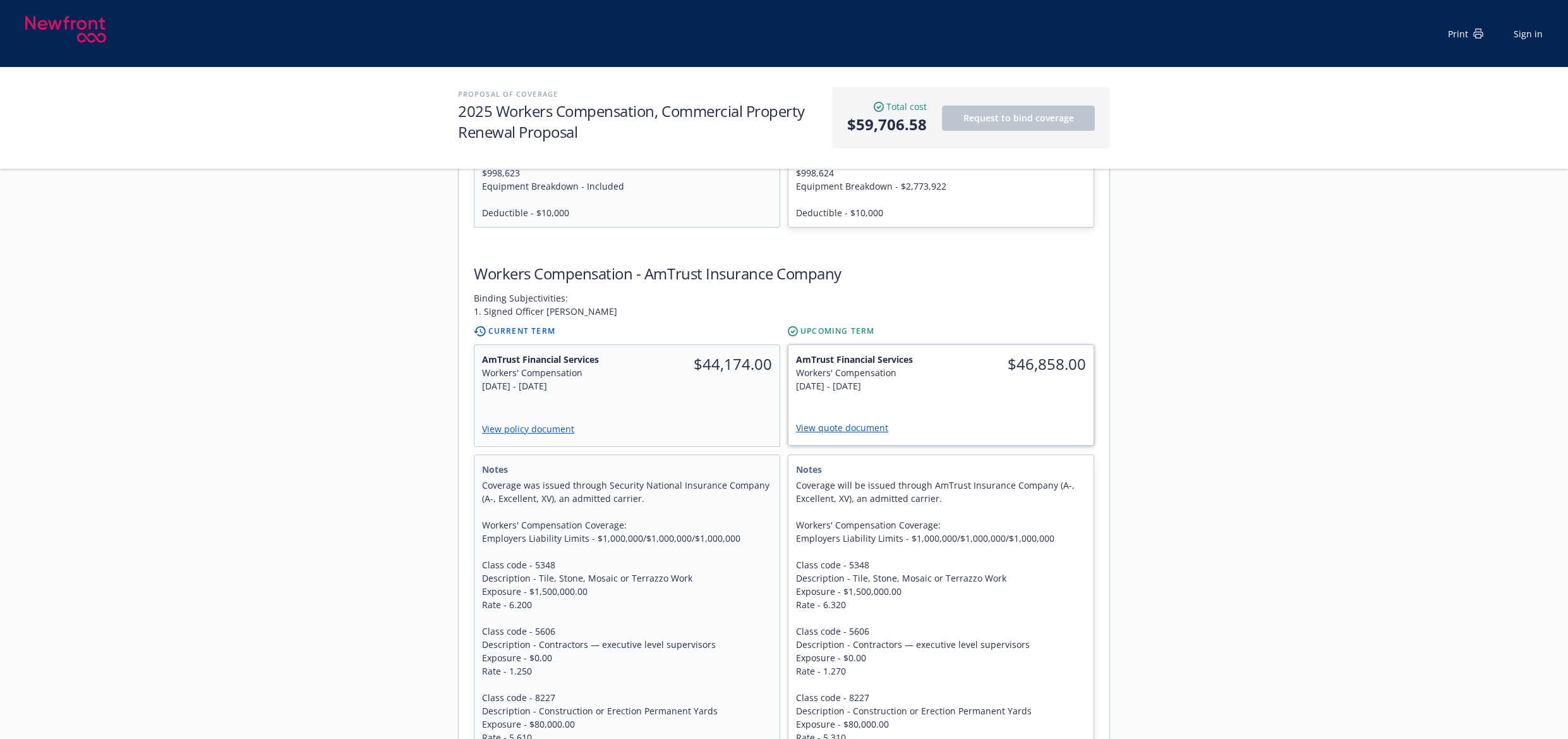
click at [849, 422] on link "View quote document" at bounding box center [847, 427] width 102 height 12
click at [554, 423] on link "View policy document" at bounding box center [533, 428] width 103 height 12
click at [319, 447] on div "Servicing team Marlowe Milo Title Senior Account Manager Phone (650) 488-8565 8…" at bounding box center [784, 439] width 1568 height 1940
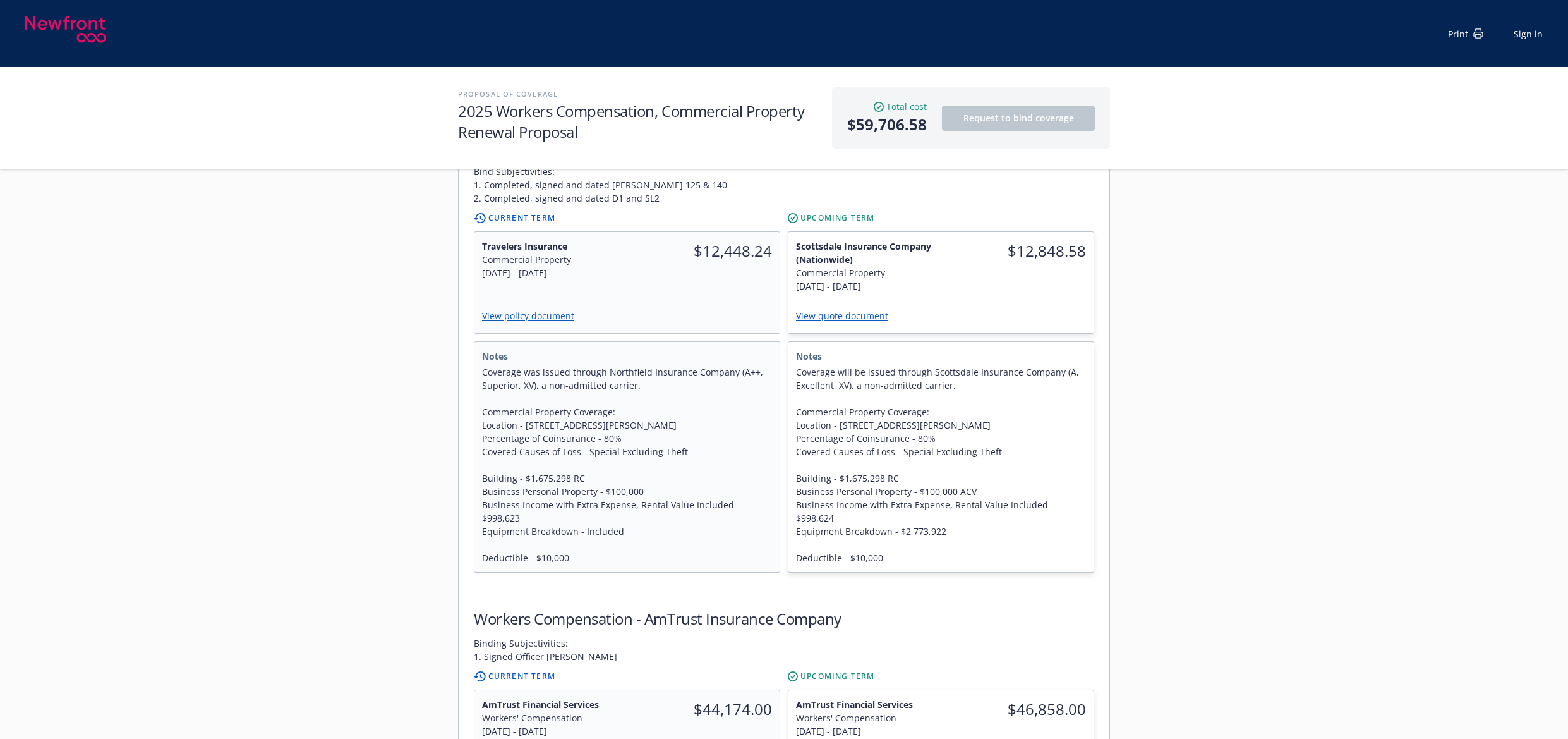
scroll to position [442, 0]
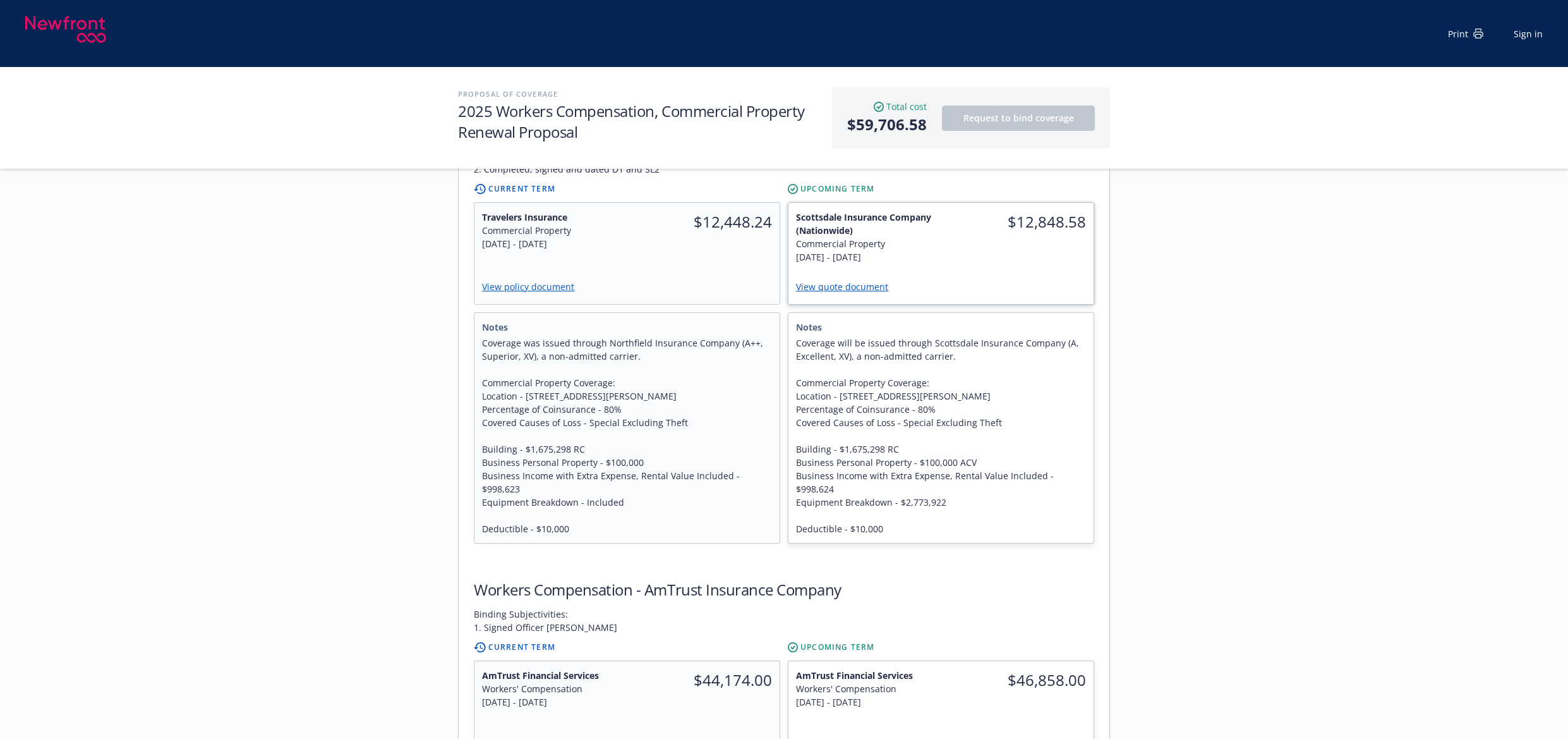
click at [984, 239] on div "$12,848.58" at bounding box center [1017, 237] width 153 height 68
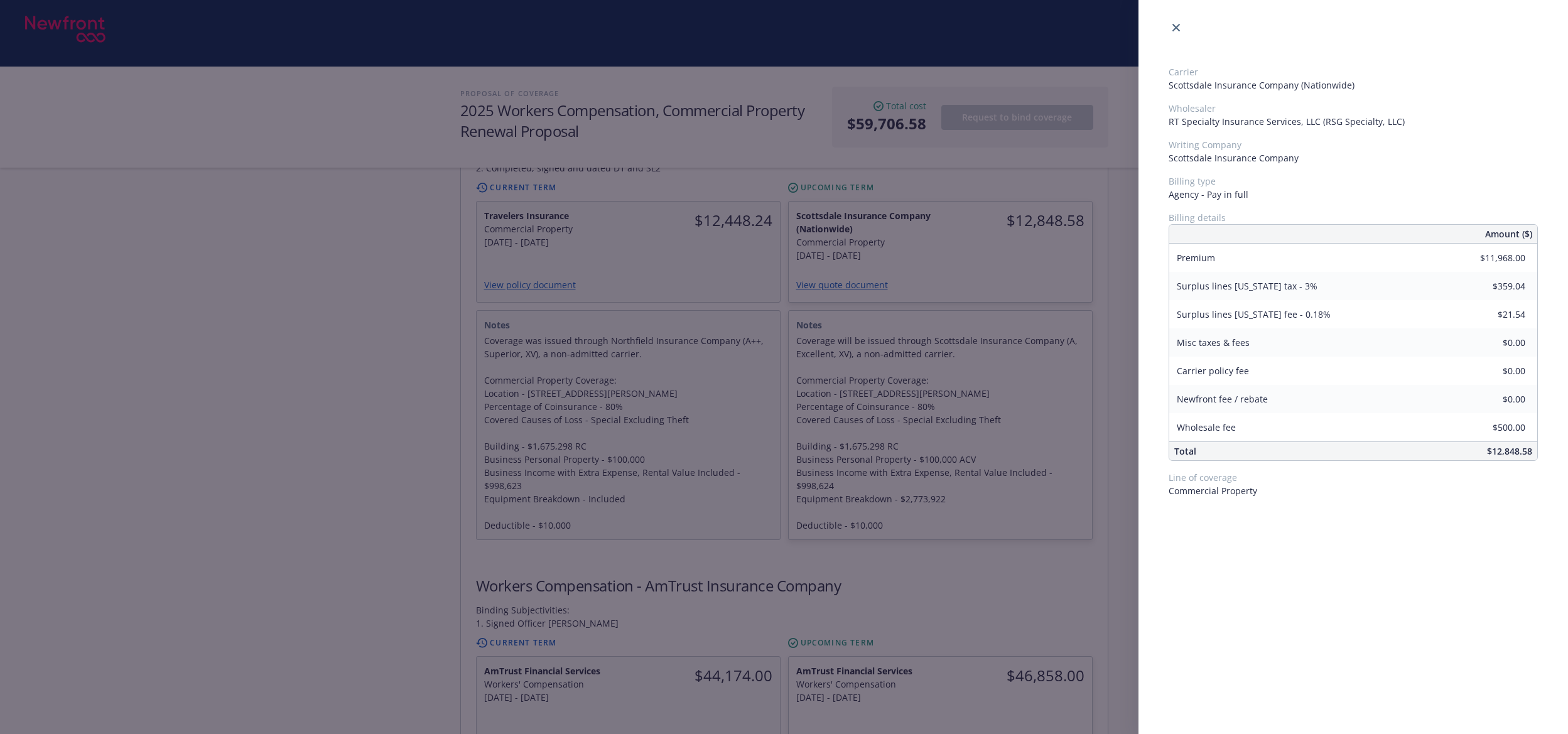
click at [687, 214] on div "Carrier Scottsdale Insurance Company (Nationwide) Wholesaler RT Specialty Insur…" at bounding box center [784, 367] width 1568 height 734
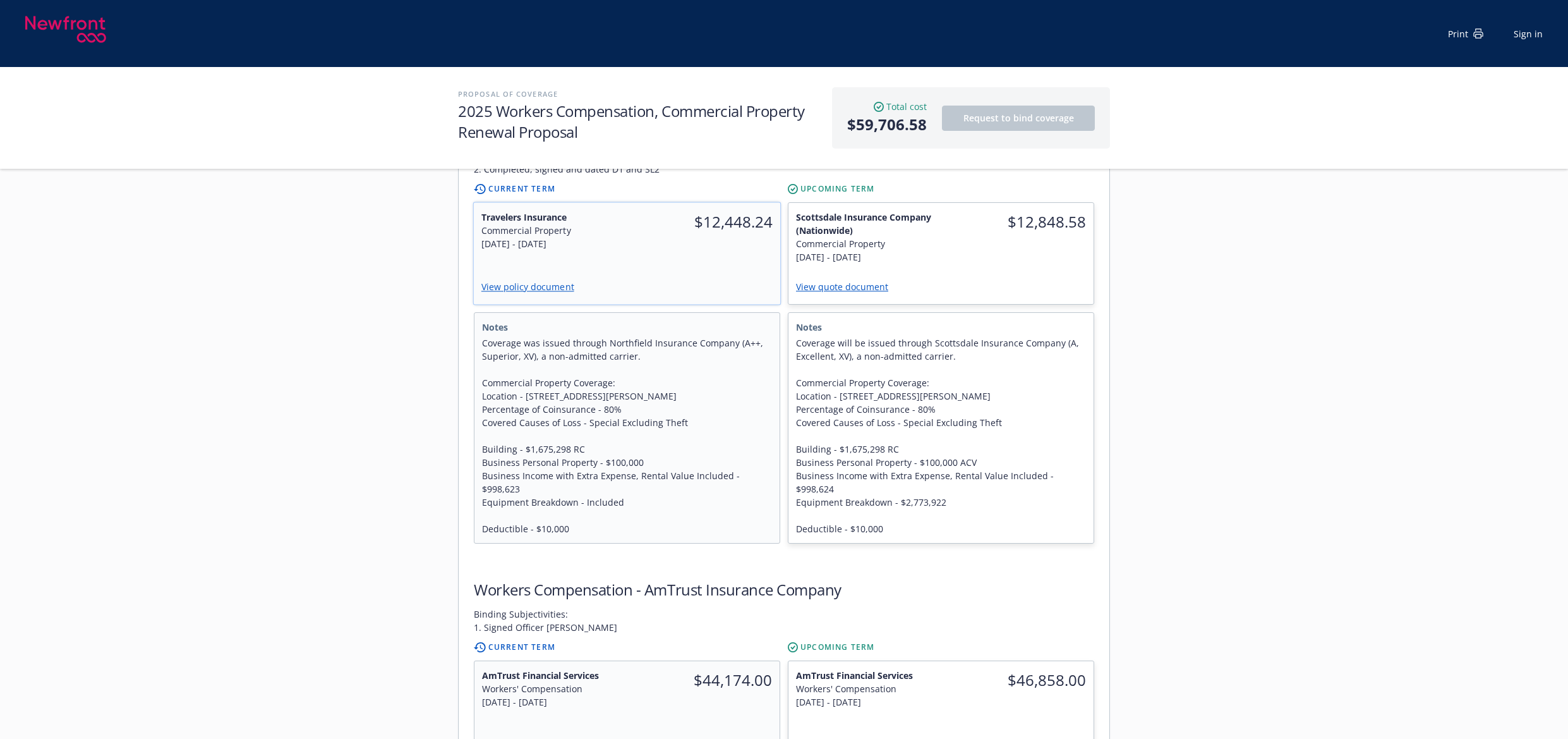
click at [680, 211] on span "$12,448.24" at bounding box center [703, 221] width 139 height 23
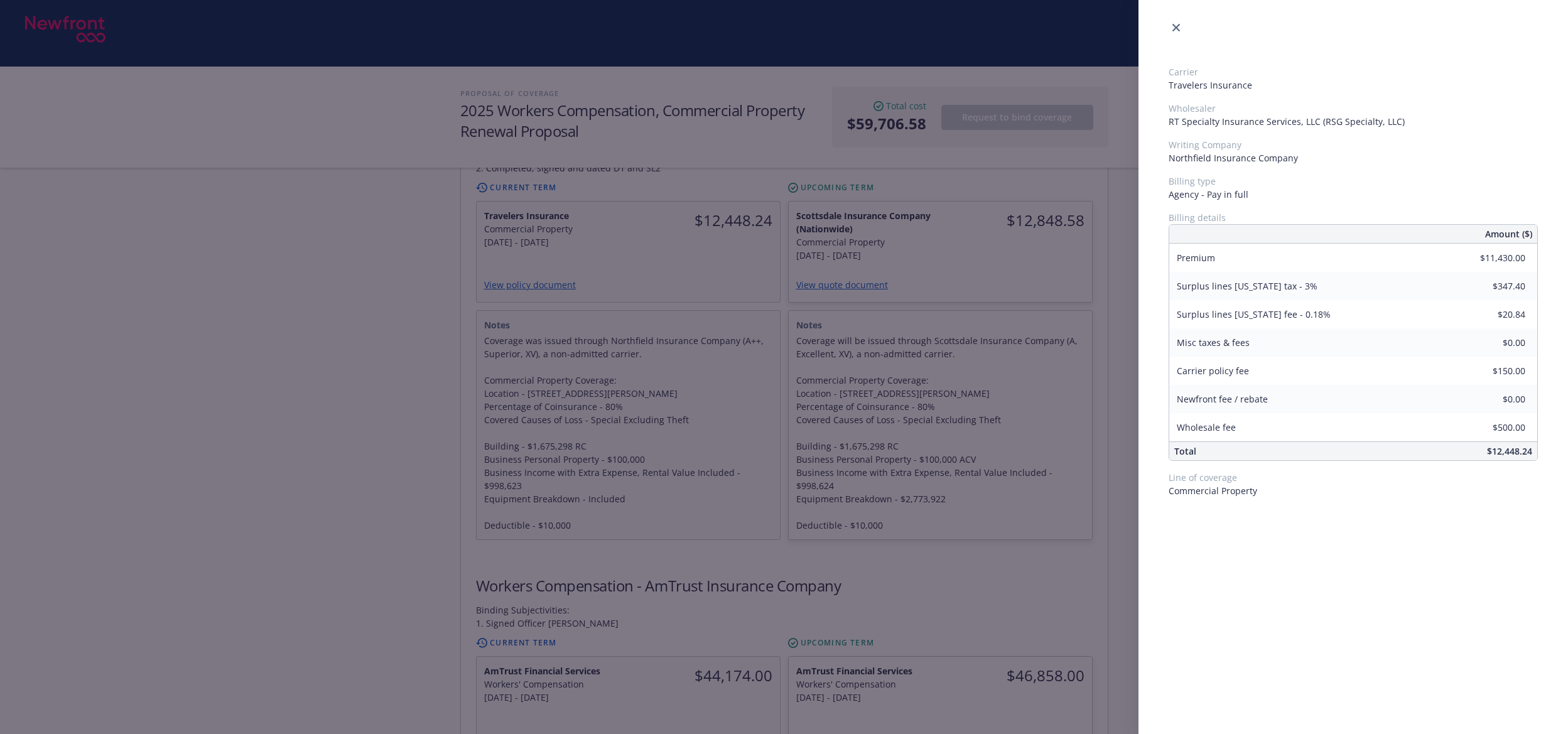
click at [1018, 219] on div "Carrier Travelers Insurance Wholesaler RT Specialty Insurance Services, LLC (RS…" at bounding box center [784, 367] width 1568 height 734
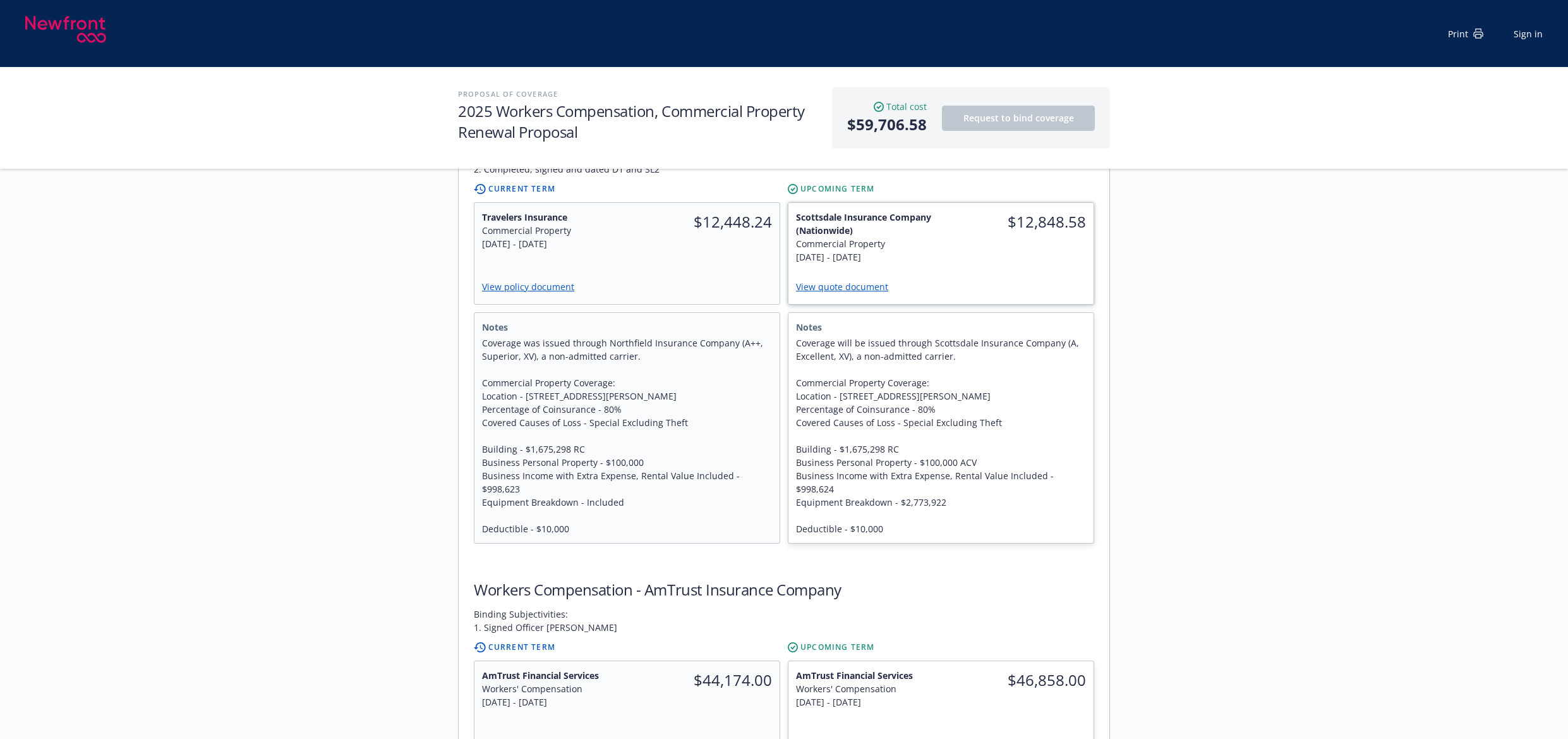
click at [1040, 219] on span "$12,848.58" at bounding box center [1018, 221] width 138 height 23
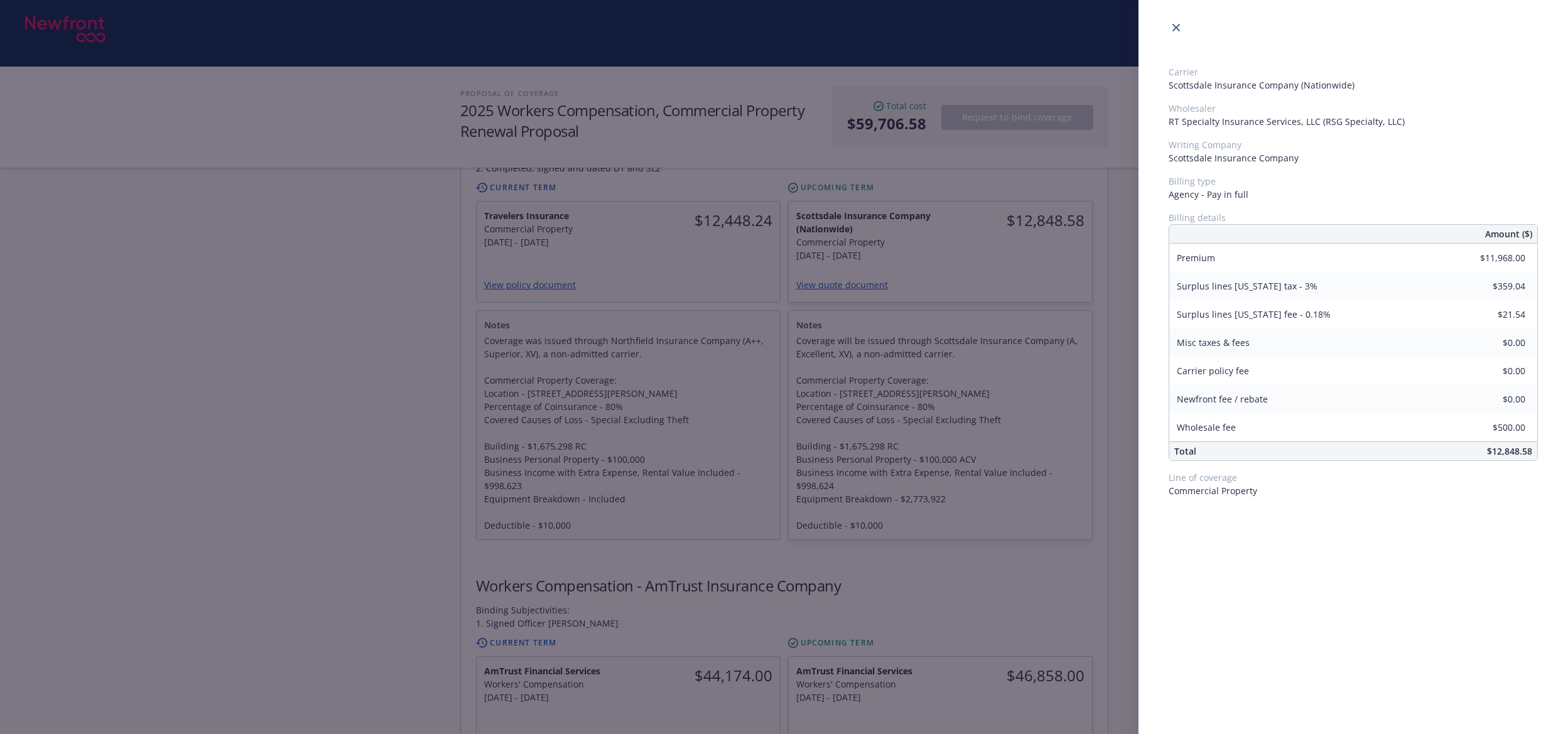
click at [473, 418] on div "Carrier Scottsdale Insurance Company (Nationwide) Wholesaler RT Specialty Insur…" at bounding box center [784, 367] width 1568 height 734
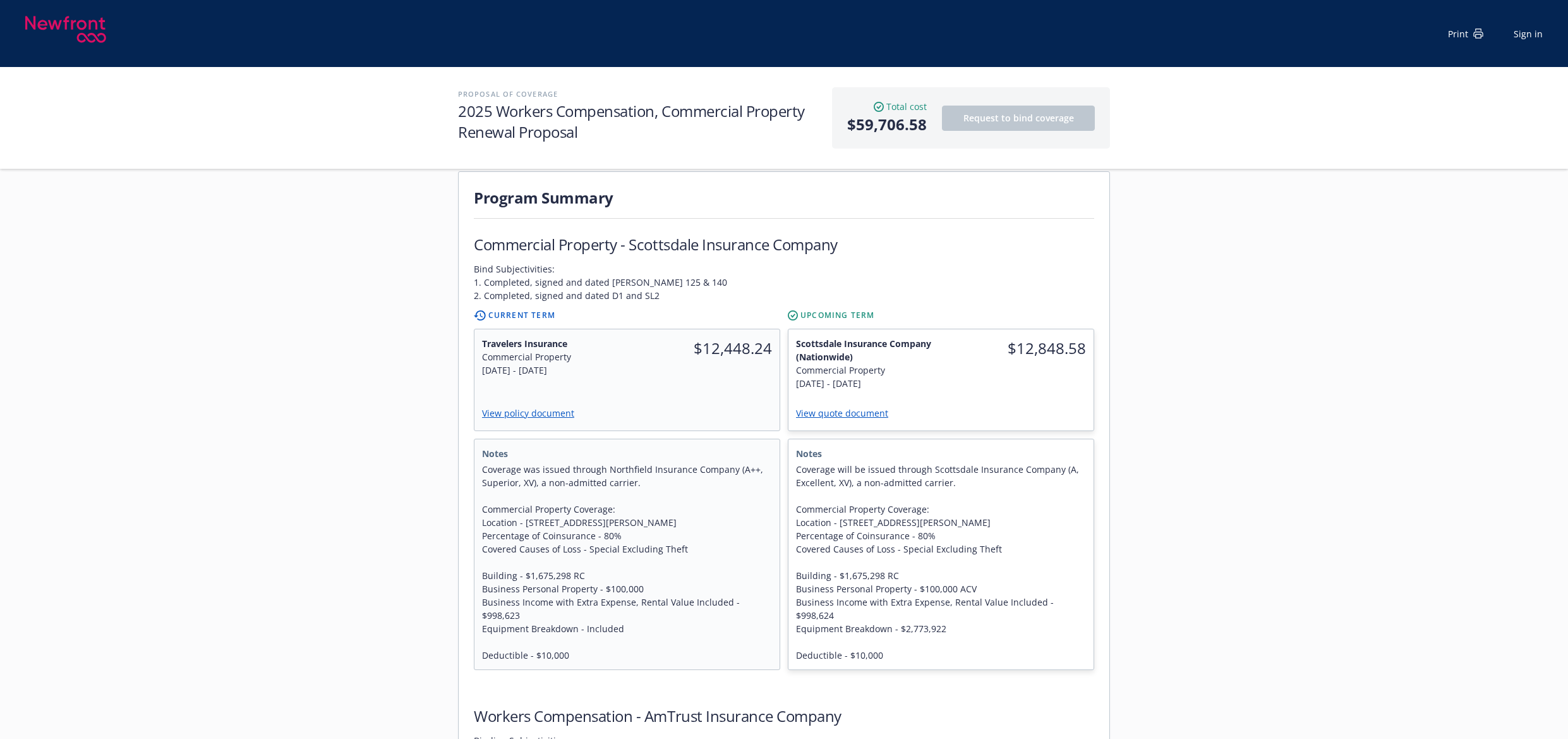
scroll to position [379, 0]
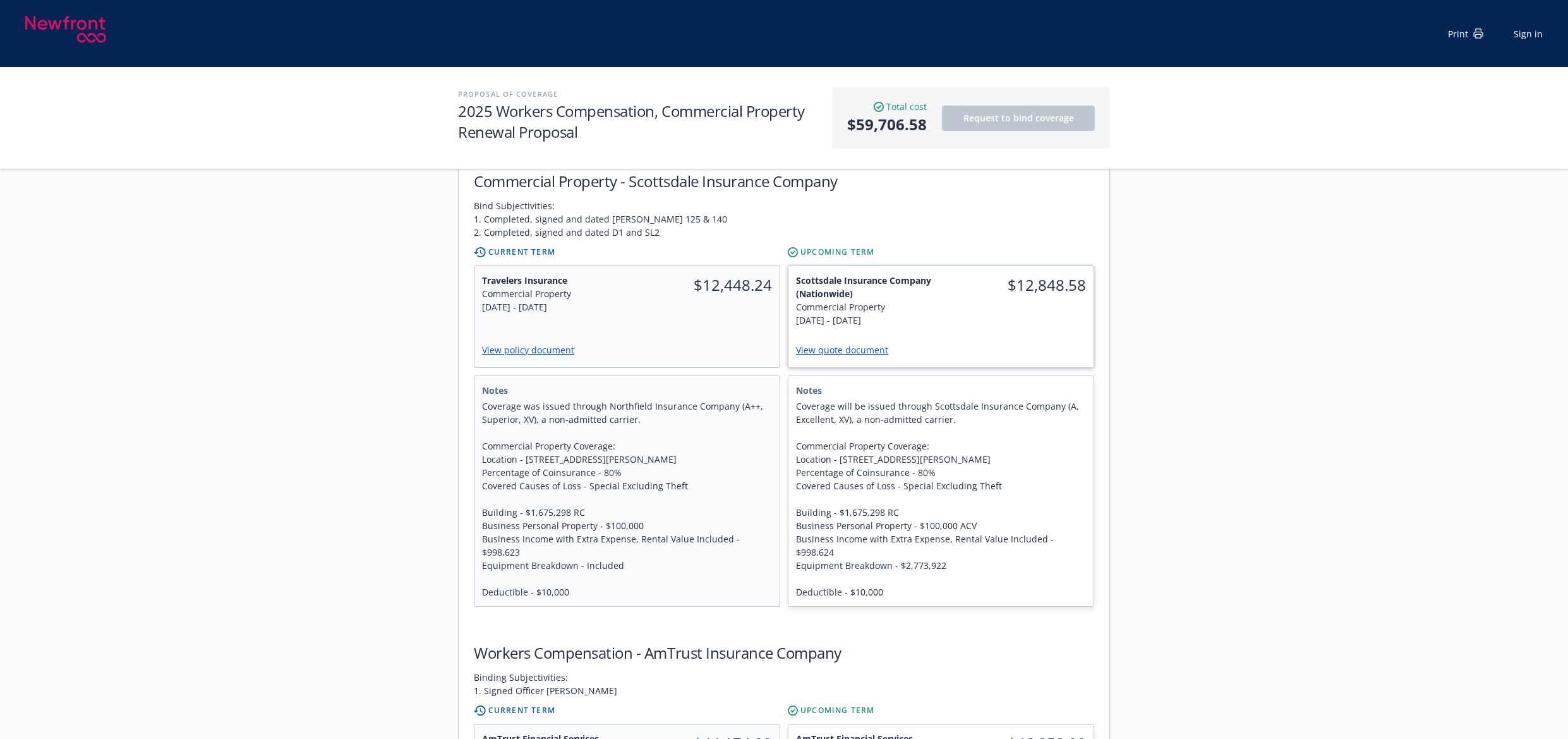
click at [864, 344] on link "View quote document" at bounding box center [847, 349] width 102 height 12
click at [527, 344] on link "View policy document" at bounding box center [533, 349] width 103 height 12
click at [832, 343] on div "View quote document" at bounding box center [941, 351] width 290 height 18
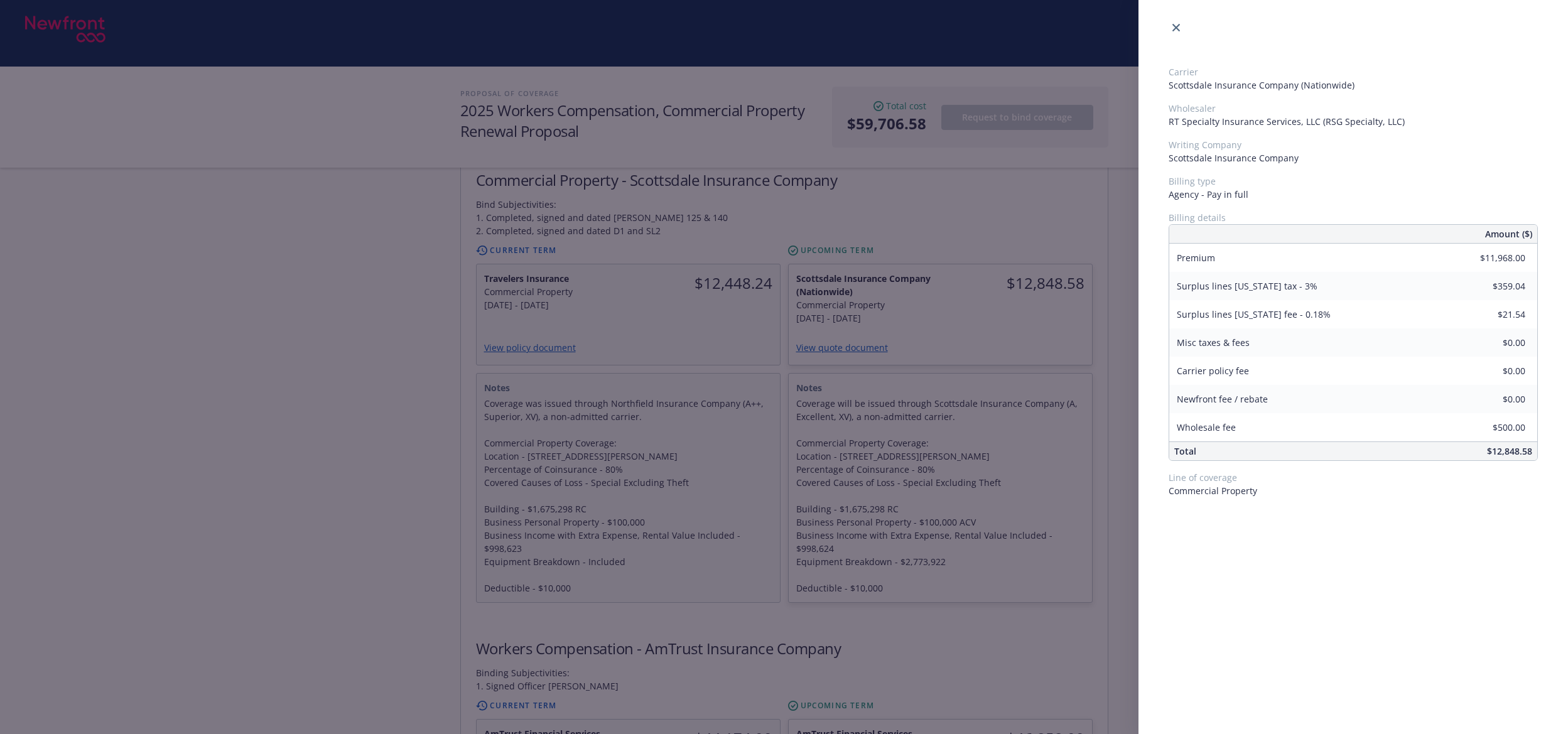
click at [836, 336] on div "Carrier Scottsdale Insurance Company (Nationwide) Wholesaler RT Specialty Insur…" at bounding box center [784, 367] width 1568 height 734
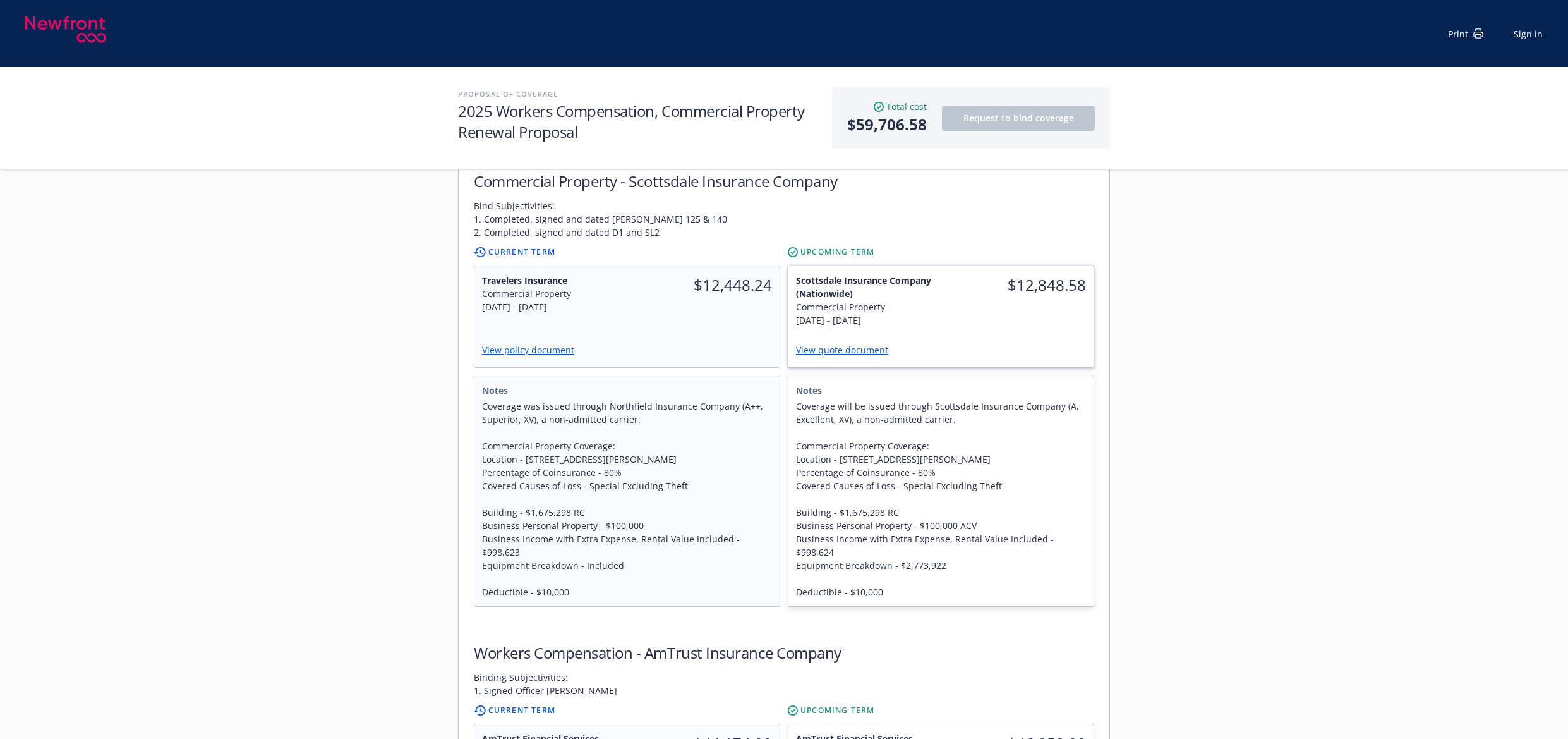
click at [861, 344] on link "View quote document" at bounding box center [847, 349] width 102 height 12
click at [557, 344] on link "View policy document" at bounding box center [533, 349] width 103 height 12
click at [852, 344] on link "View quote document" at bounding box center [847, 349] width 102 height 12
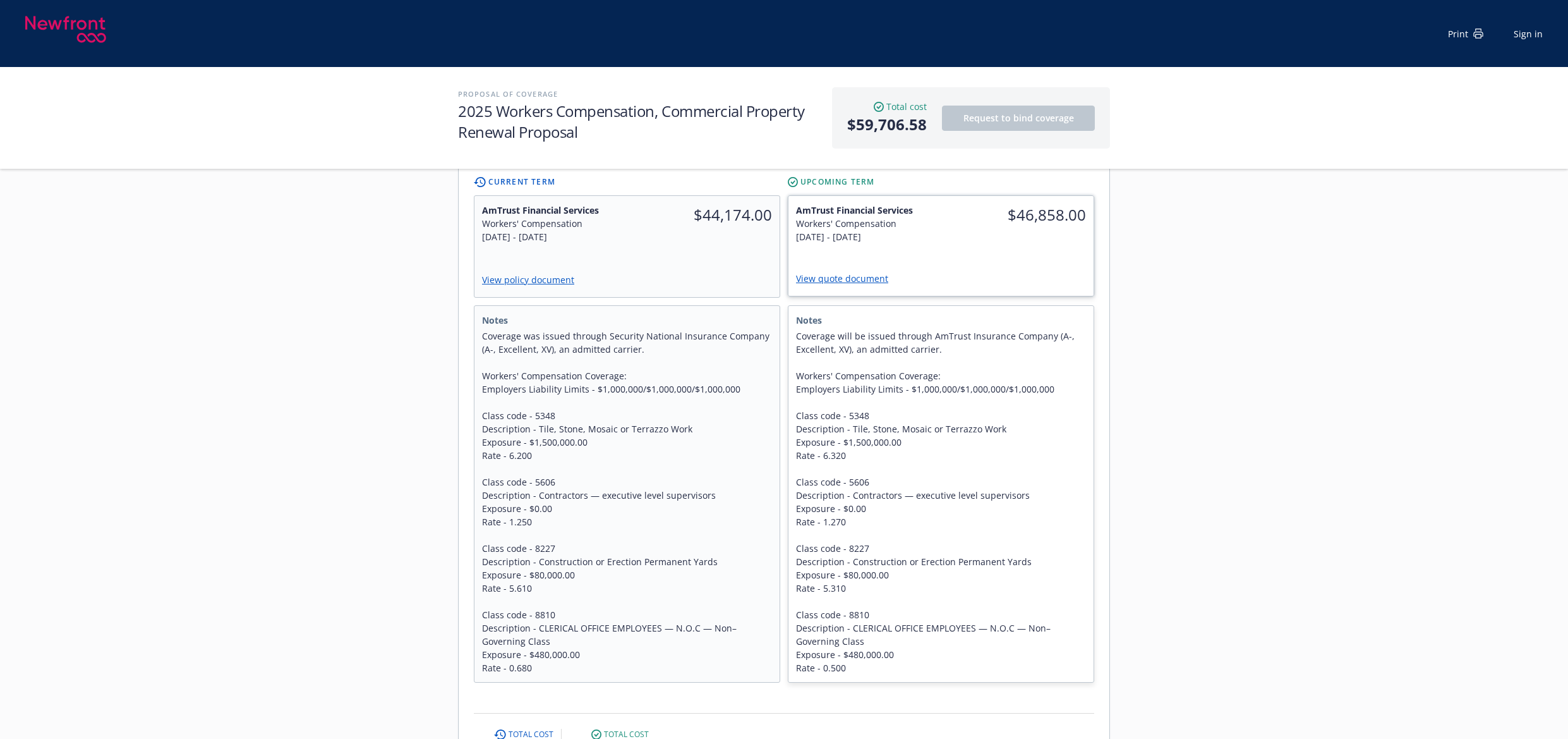
scroll to position [885, 0]
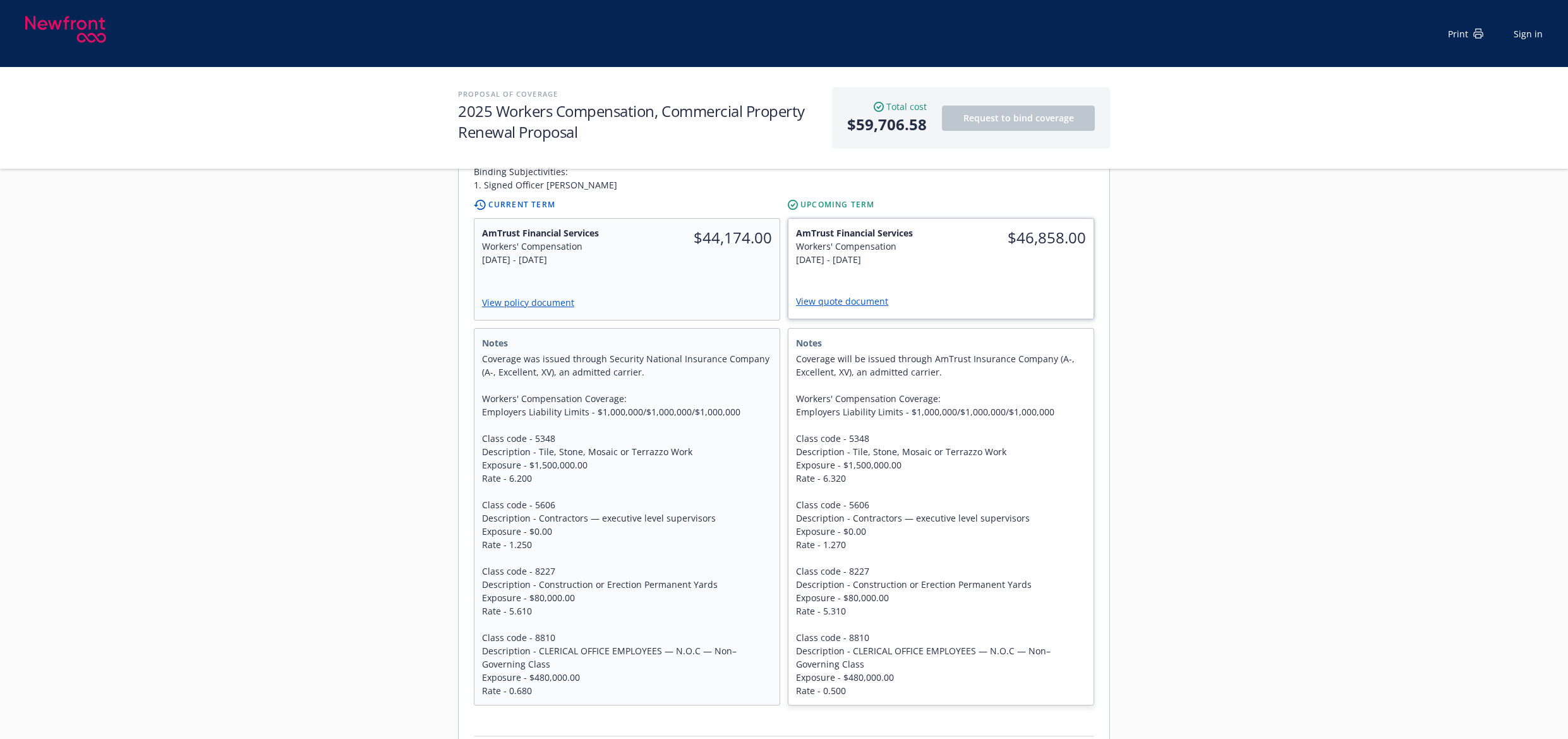
click at [830, 295] on link "View quote document" at bounding box center [847, 300] width 102 height 12
click at [493, 297] on link "View policy document" at bounding box center [533, 302] width 103 height 12
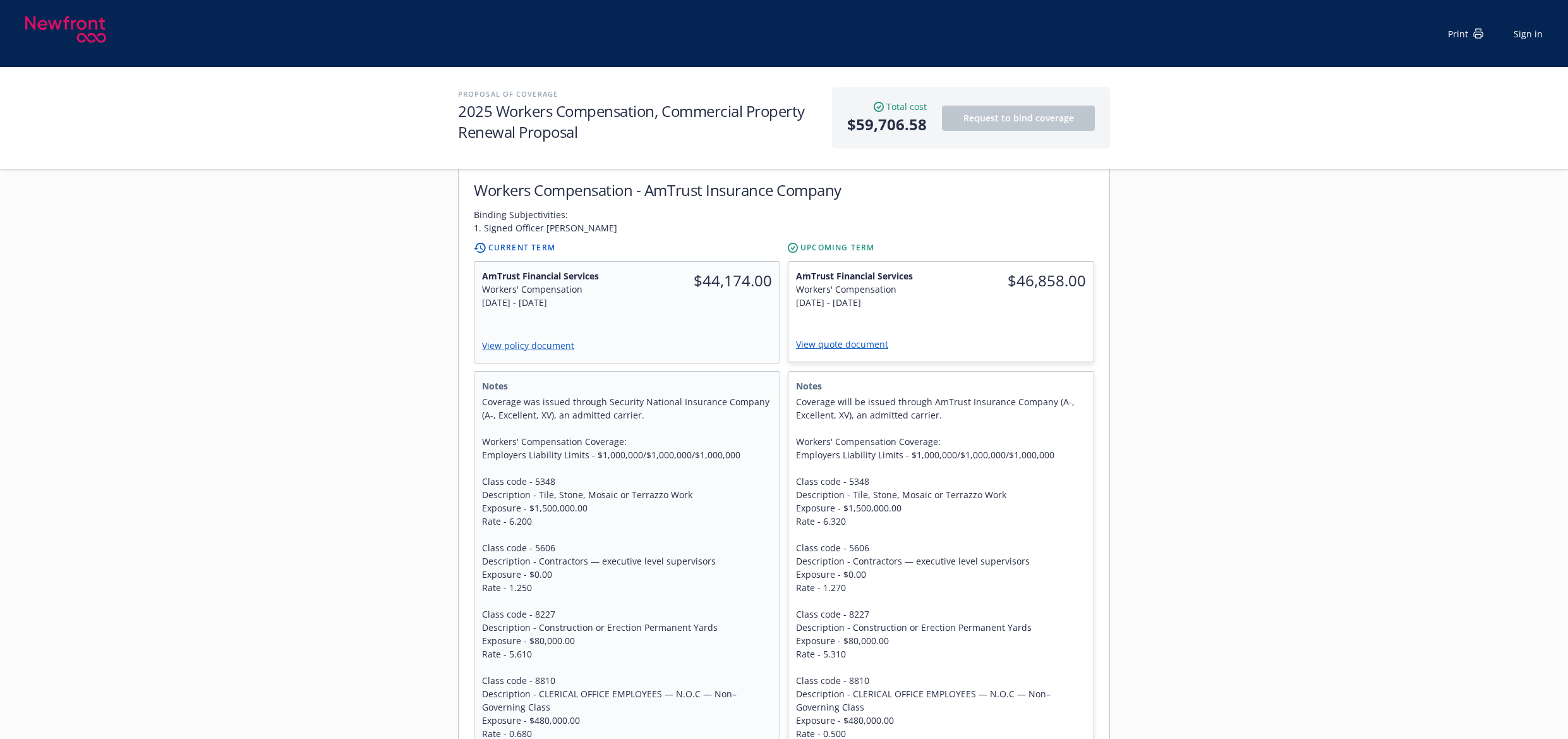
scroll to position [822, 0]
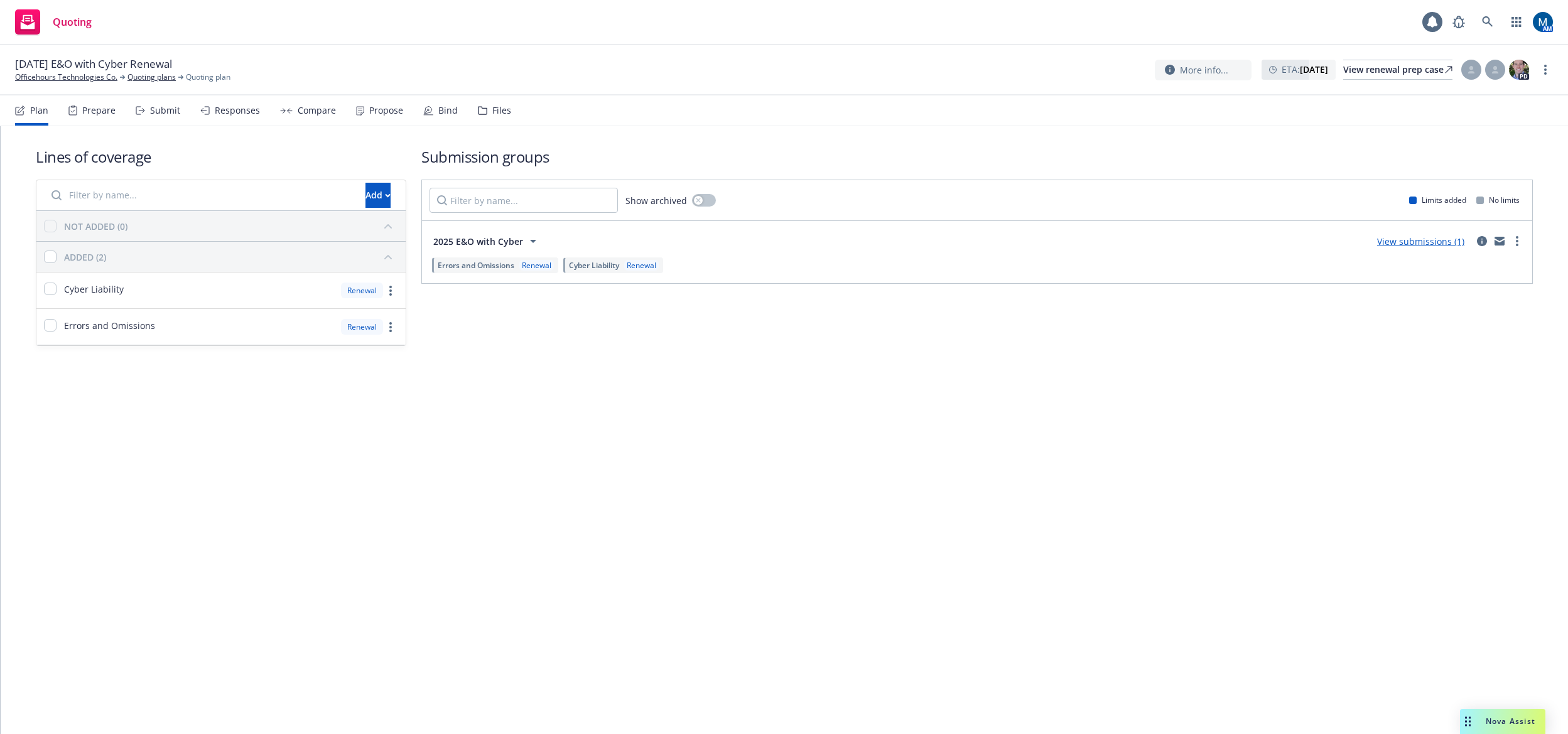
click at [369, 113] on div "Propose" at bounding box center [387, 110] width 34 height 10
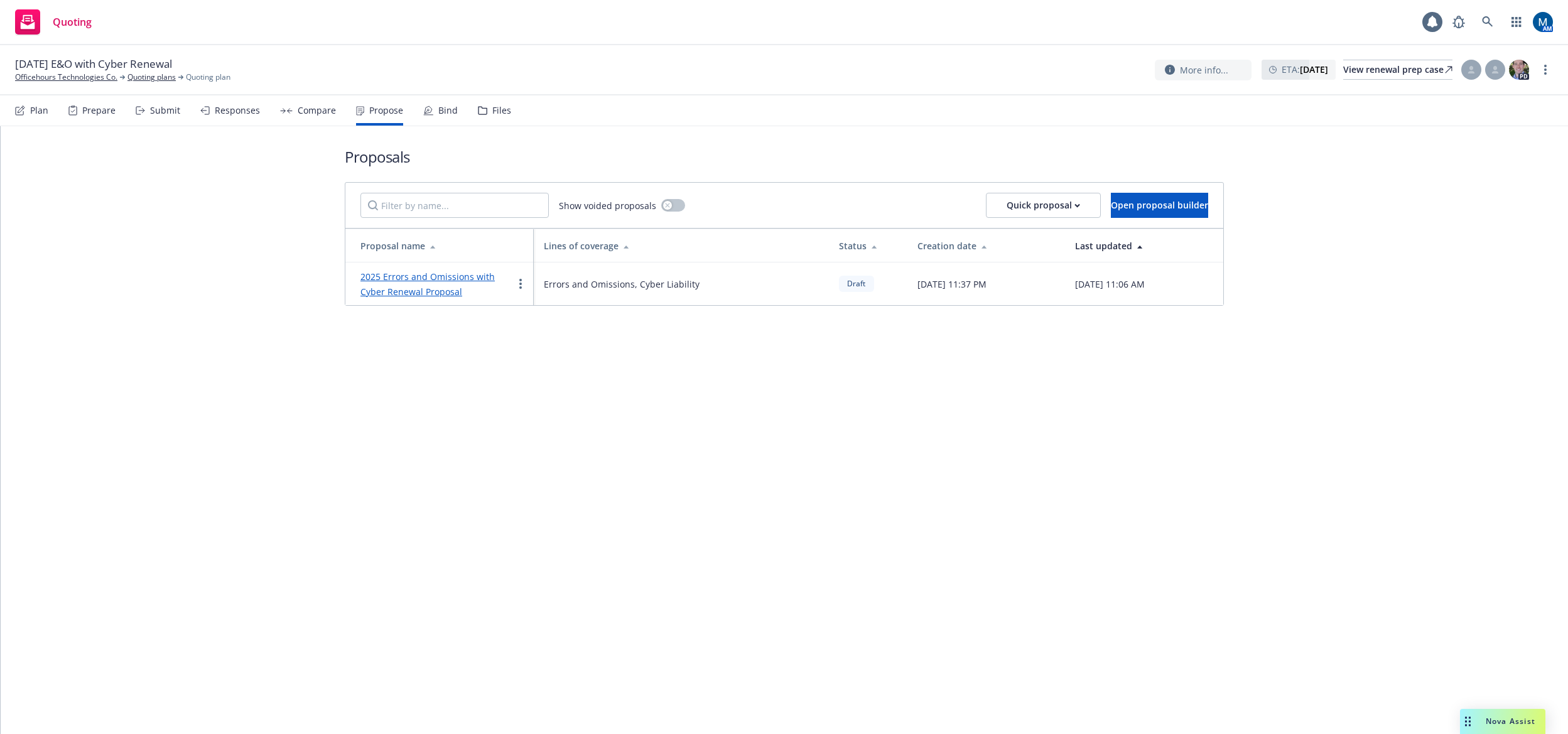
click at [434, 283] on div "2025 Errors and Omissions with Cyber Renewal Proposal" at bounding box center [436, 283] width 152 height 30
click at [434, 278] on link "2025 Errors and Omissions with Cyber Renewal Proposal" at bounding box center [427, 284] width 134 height 27
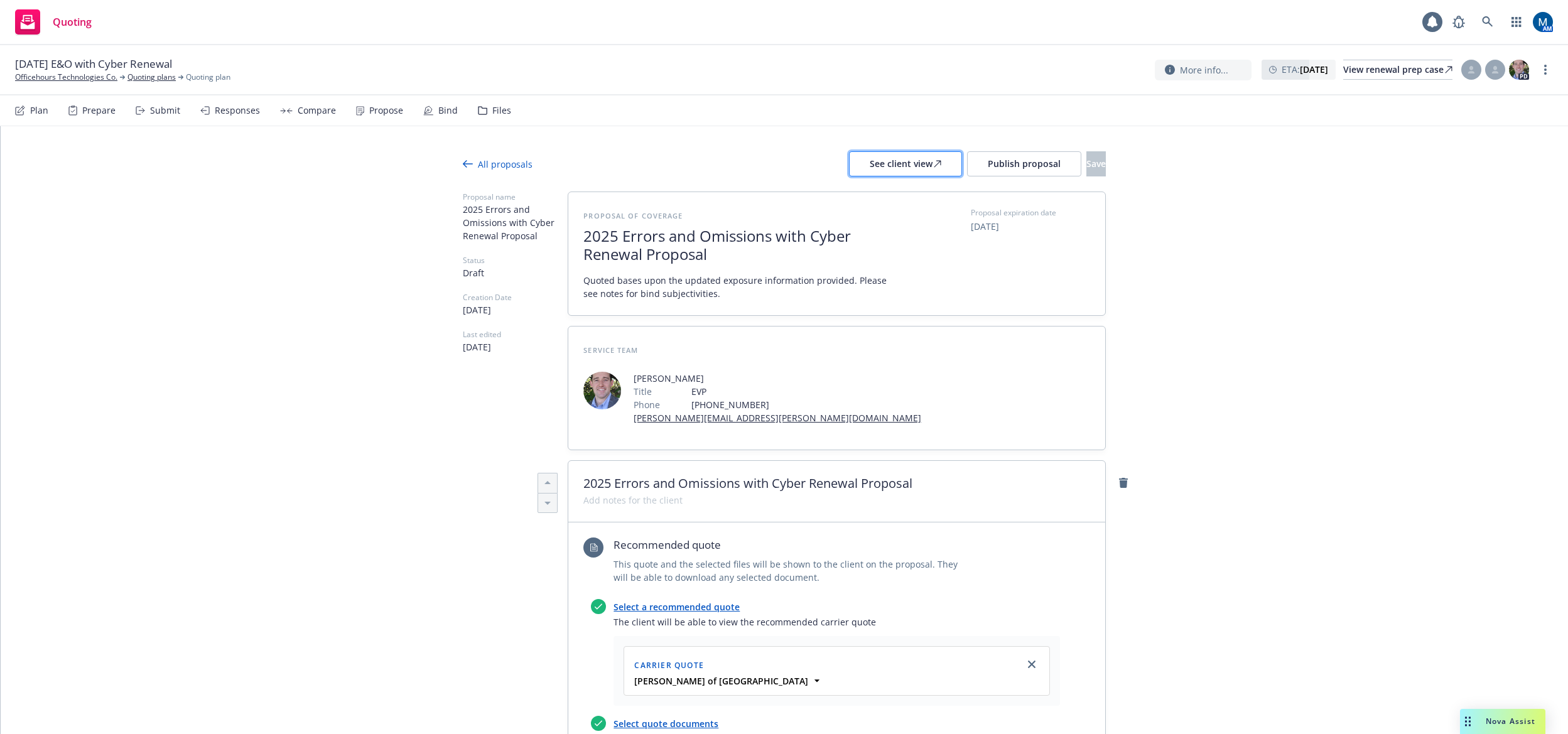
click at [870, 162] on div "See client view" at bounding box center [905, 164] width 71 height 23
type textarea "x"
click at [1500, 74] on div at bounding box center [1495, 69] width 20 height 20
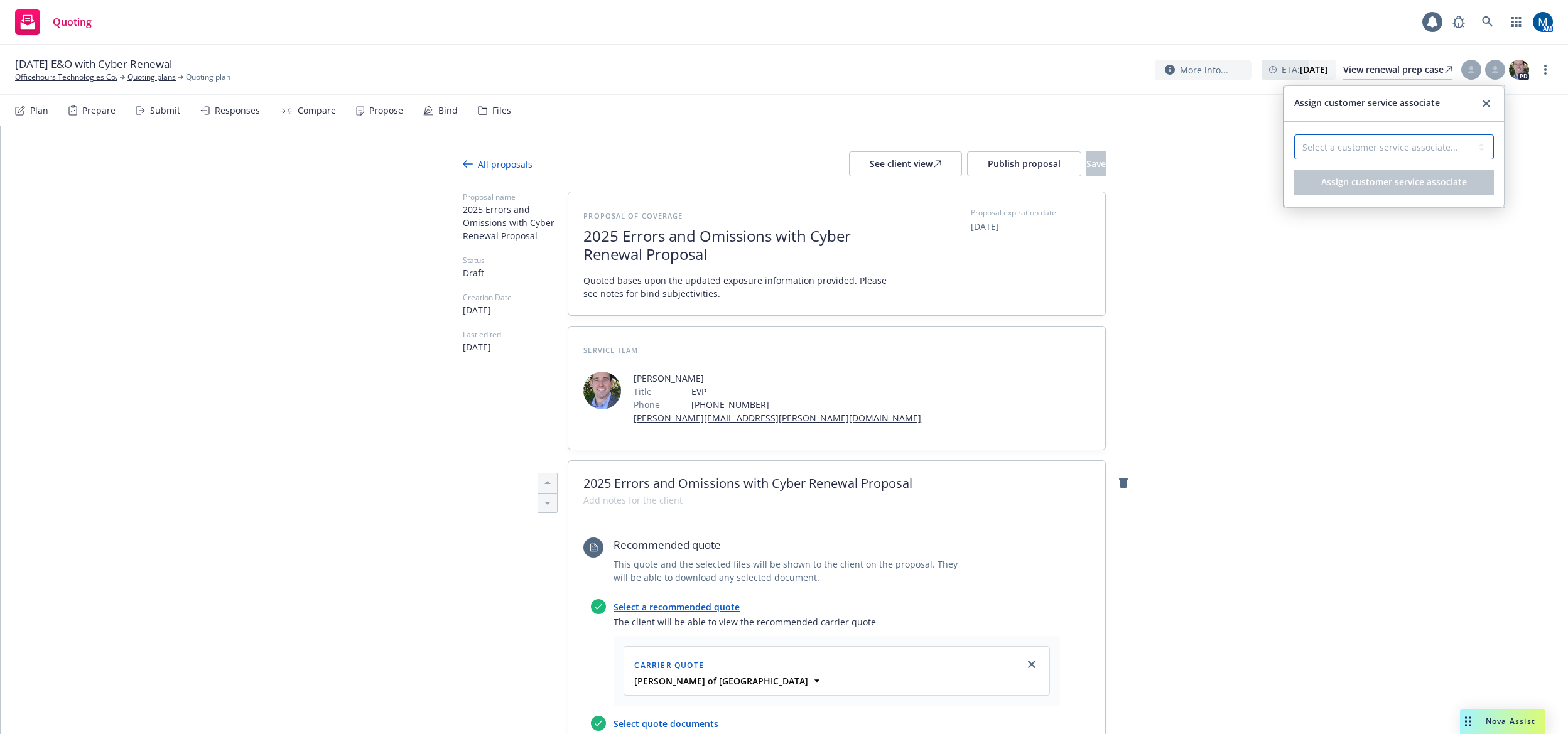
click at [1436, 148] on select "Select a customer service associate... [PERSON_NAME]" at bounding box center [1394, 147] width 200 height 25
select select "c779b0f1-a22e-41bd-a50a-b1711e2abe9c"
click at [1294, 134] on select "Select a customer service associate... [PERSON_NAME]" at bounding box center [1394, 147] width 200 height 25
click at [1372, 189] on button "Assign customer service associate" at bounding box center [1394, 182] width 200 height 25
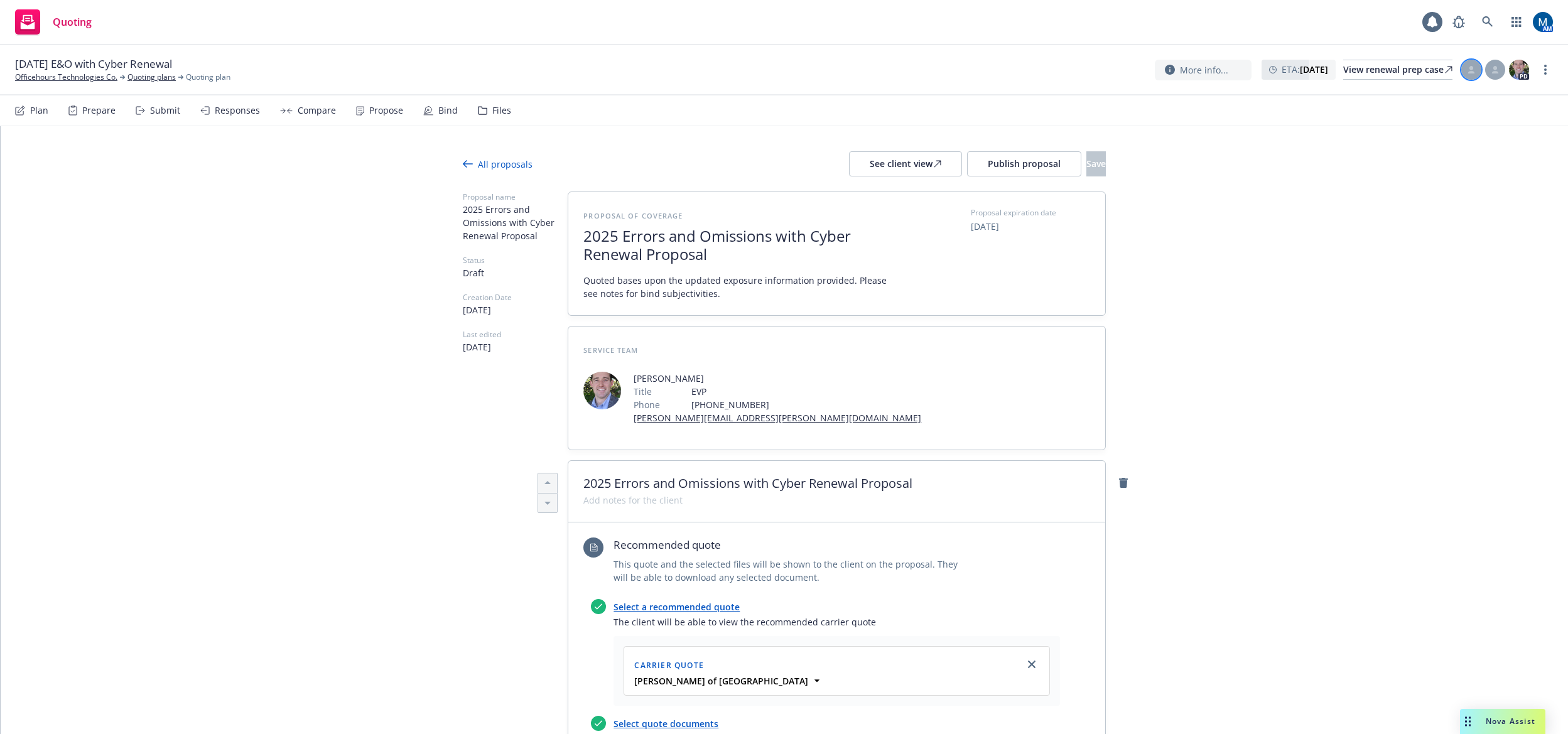
click at [1479, 74] on div at bounding box center [1472, 69] width 20 height 20
type textarea "x"
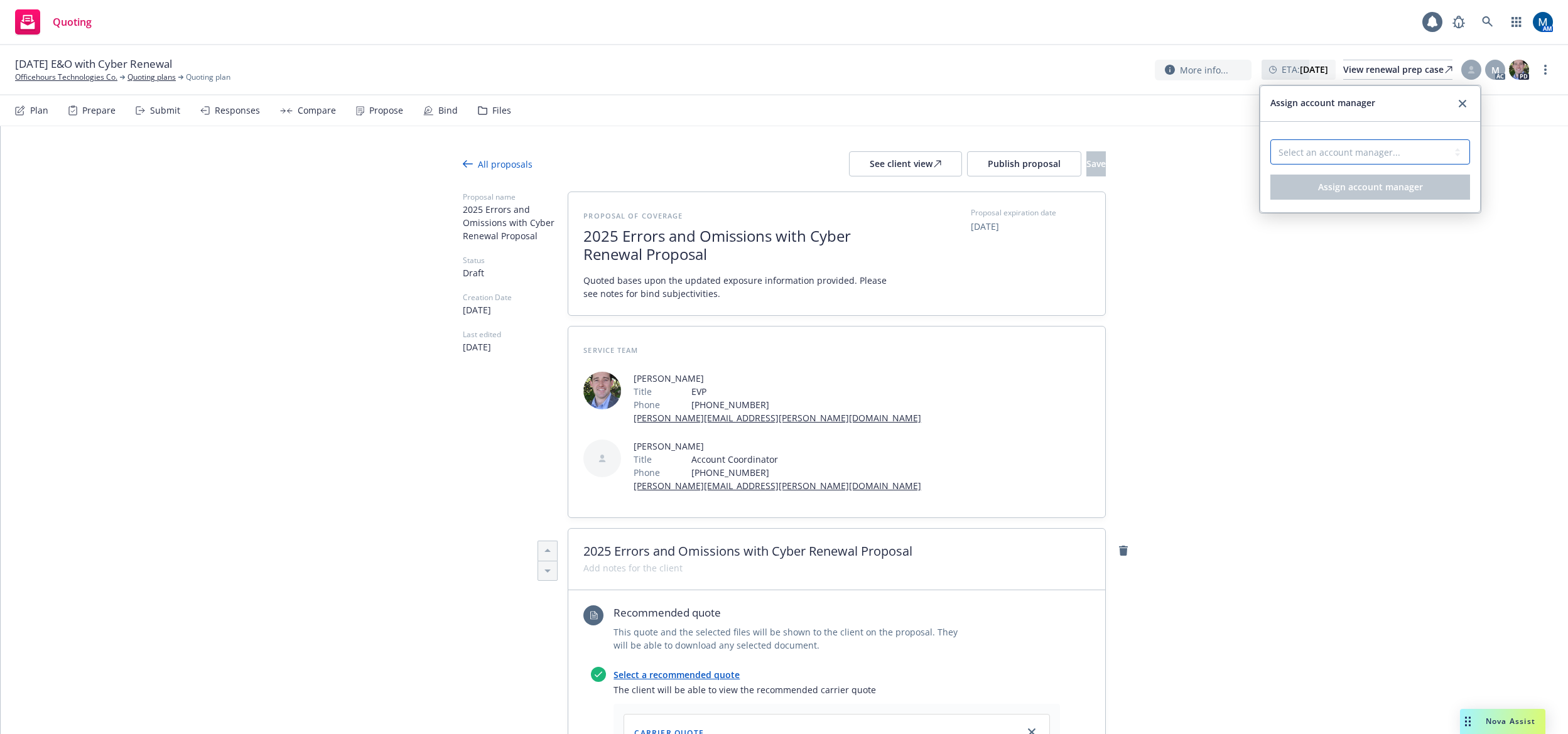
click at [1363, 143] on select "Select an account manager... [PERSON_NAME] [PERSON_NAME]" at bounding box center [1371, 152] width 200 height 25
select select "ef930200-823a-4c9a-b14d-3d30737a3658"
click at [1271, 140] on select "Select an account manager... [PERSON_NAME] [PERSON_NAME]" at bounding box center [1371, 152] width 200 height 25
click at [1345, 178] on button "Assign account manager" at bounding box center [1371, 187] width 200 height 25
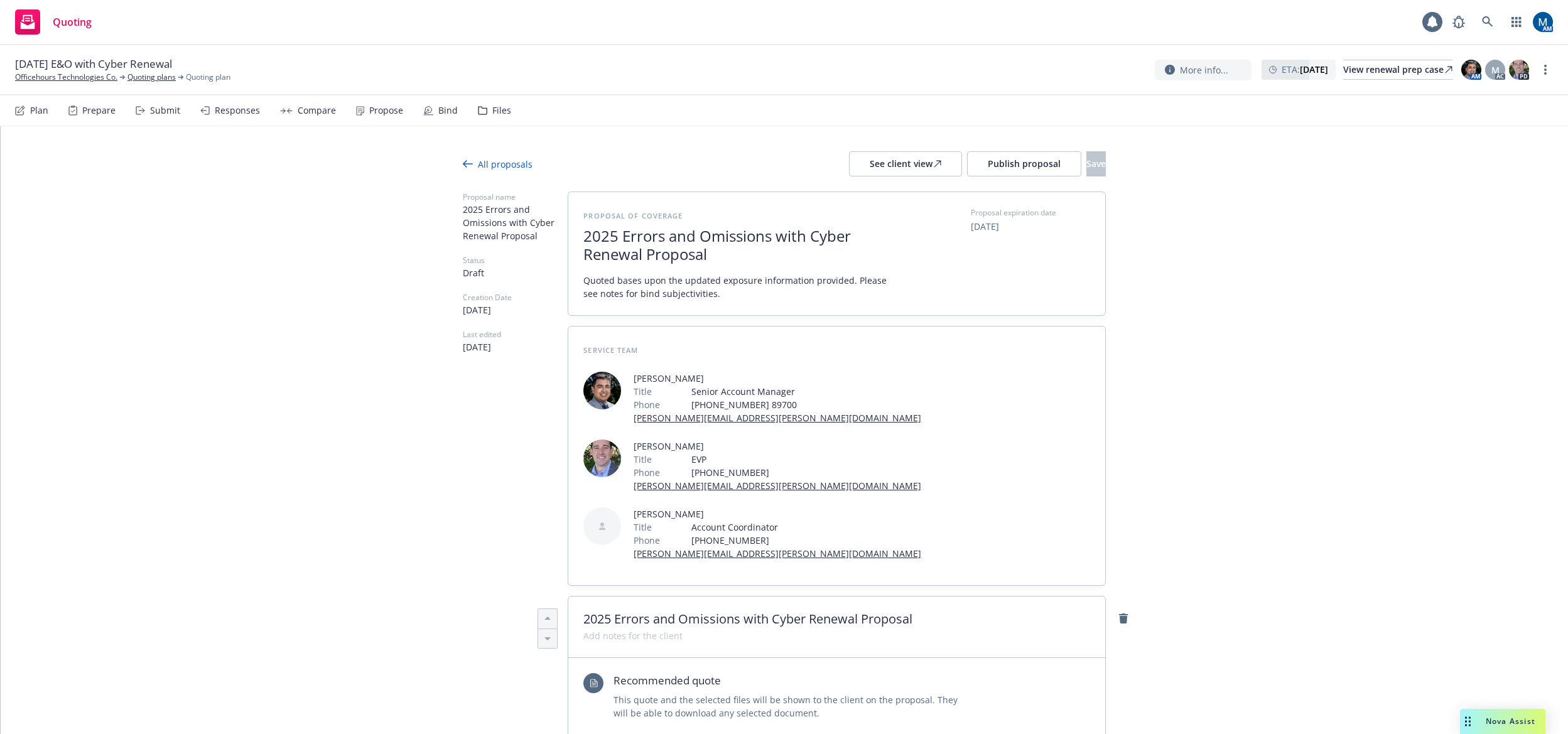
click at [401, 15] on div "Quoting 1 AM" at bounding box center [784, 23] width 1568 height 45
click at [1394, 71] on div "View renewal prep case" at bounding box center [1398, 69] width 109 height 19
type textarea "x"
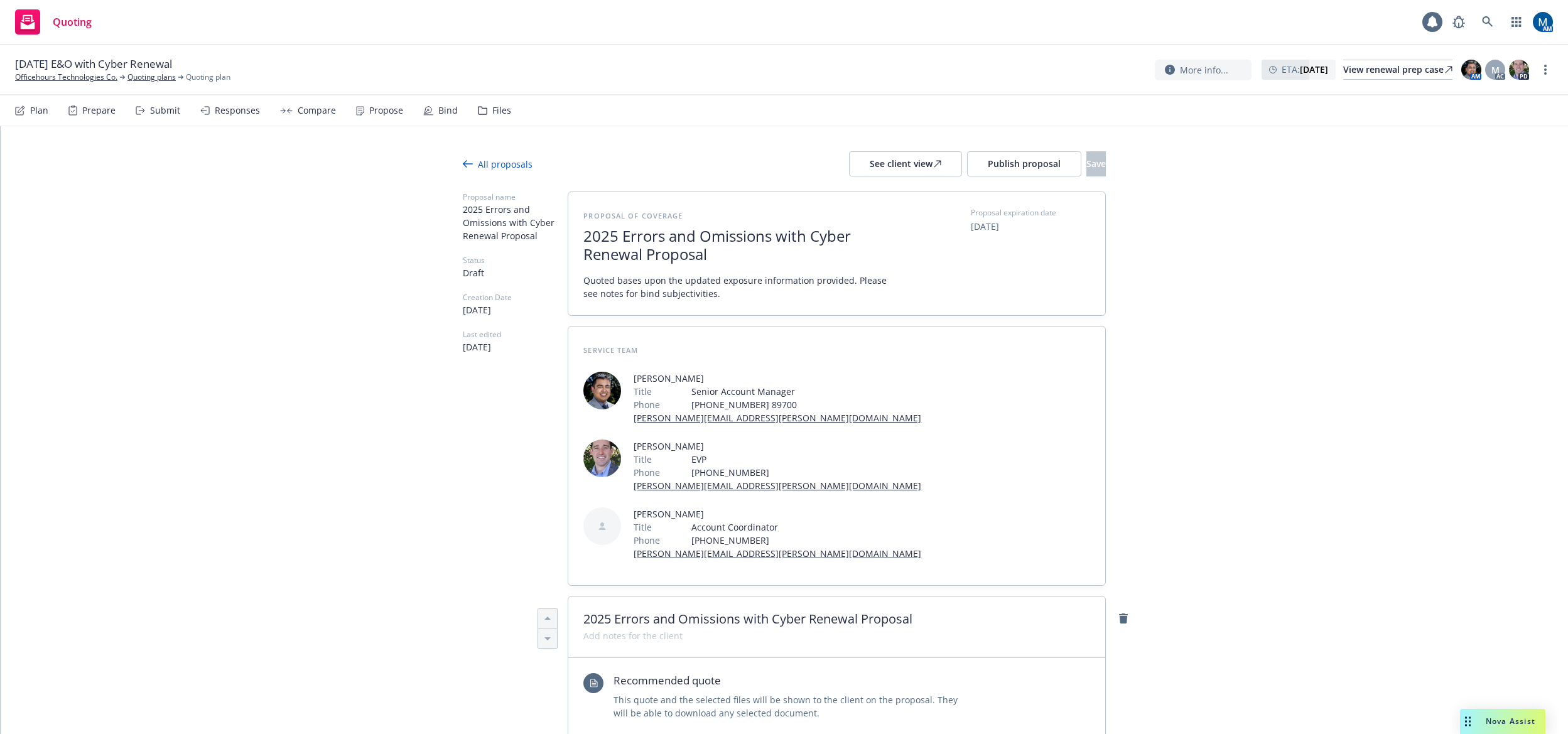
click at [481, 166] on div "All proposals" at bounding box center [497, 164] width 69 height 14
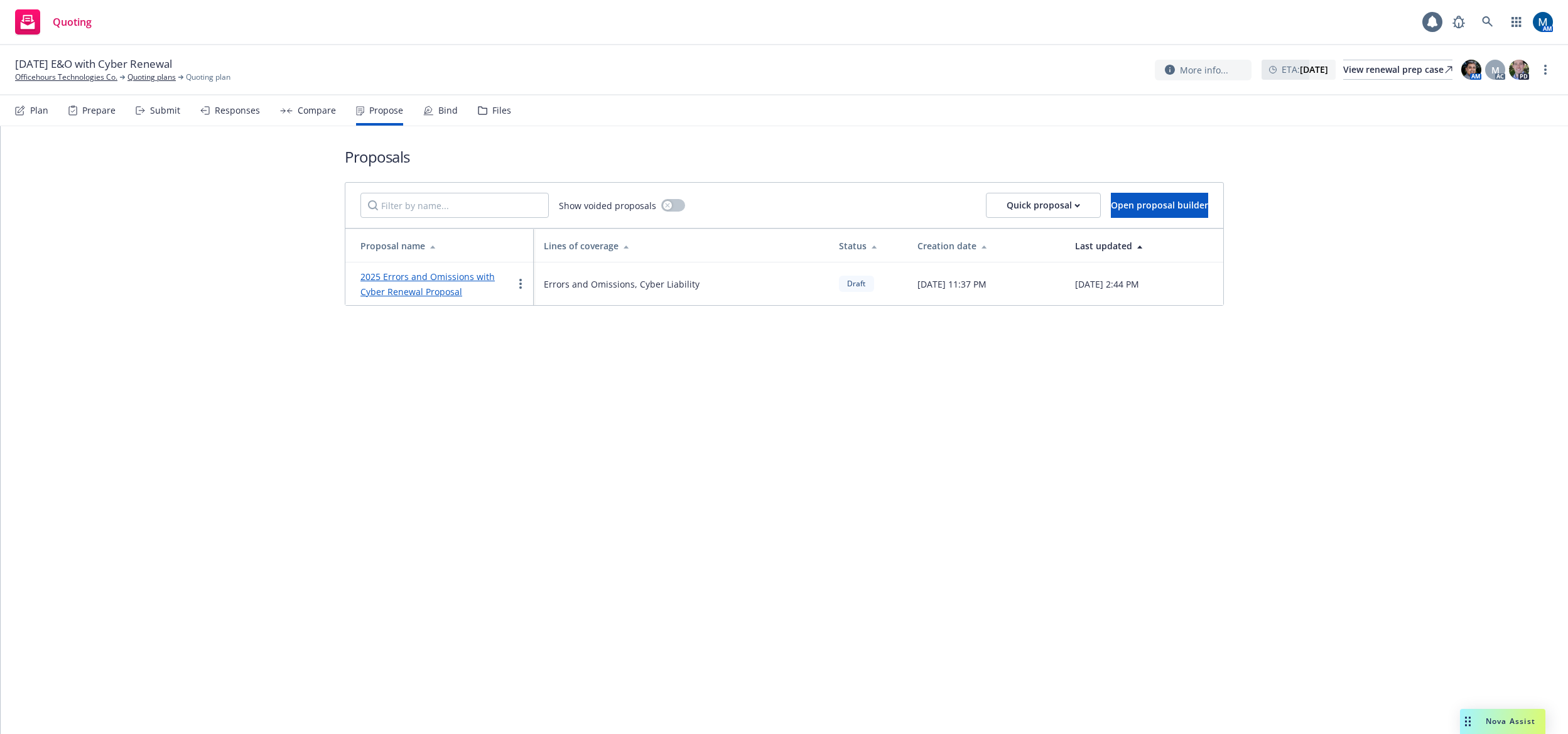
click at [285, 114] on div "Compare" at bounding box center [308, 110] width 56 height 30
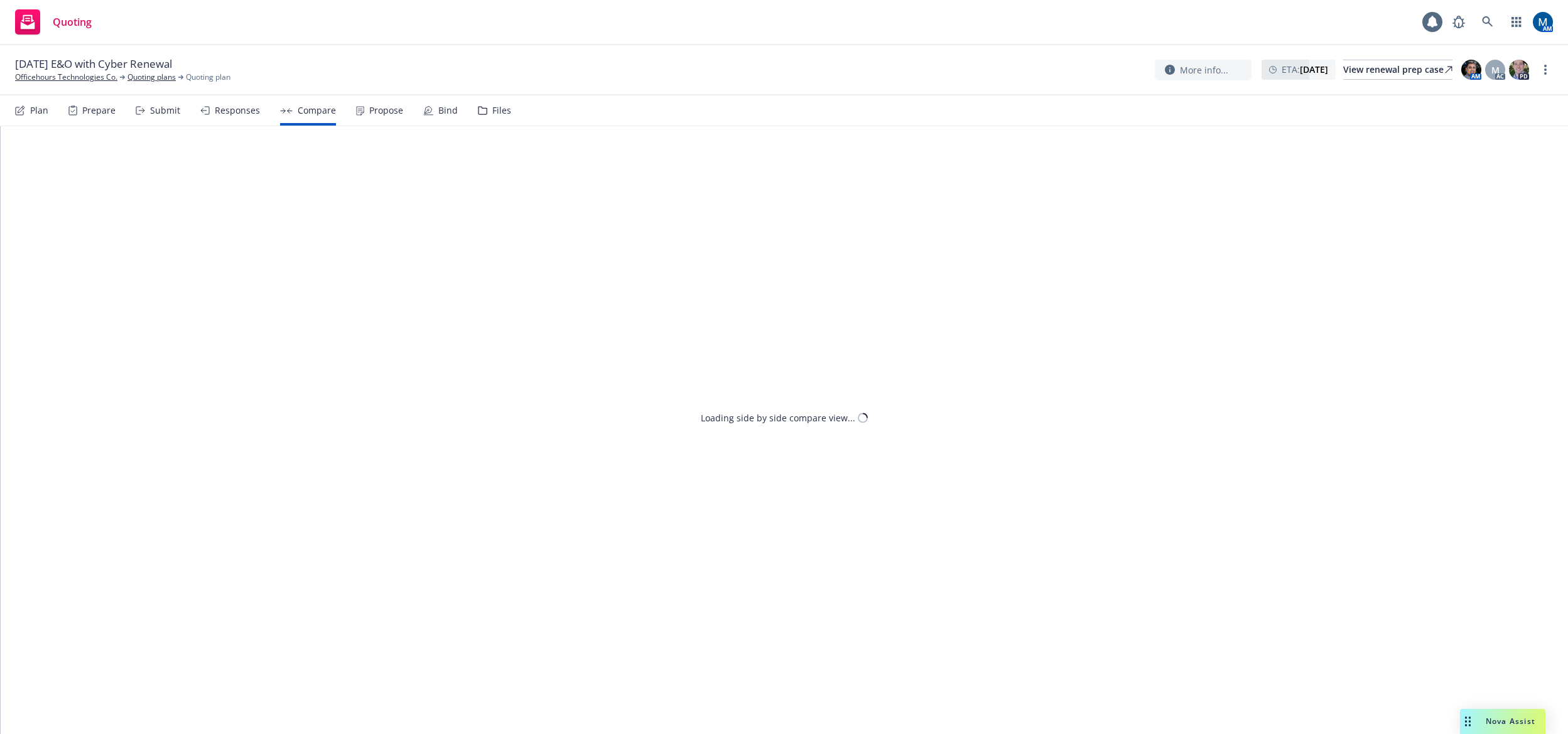
click at [497, 109] on div "Files" at bounding box center [501, 110] width 19 height 10
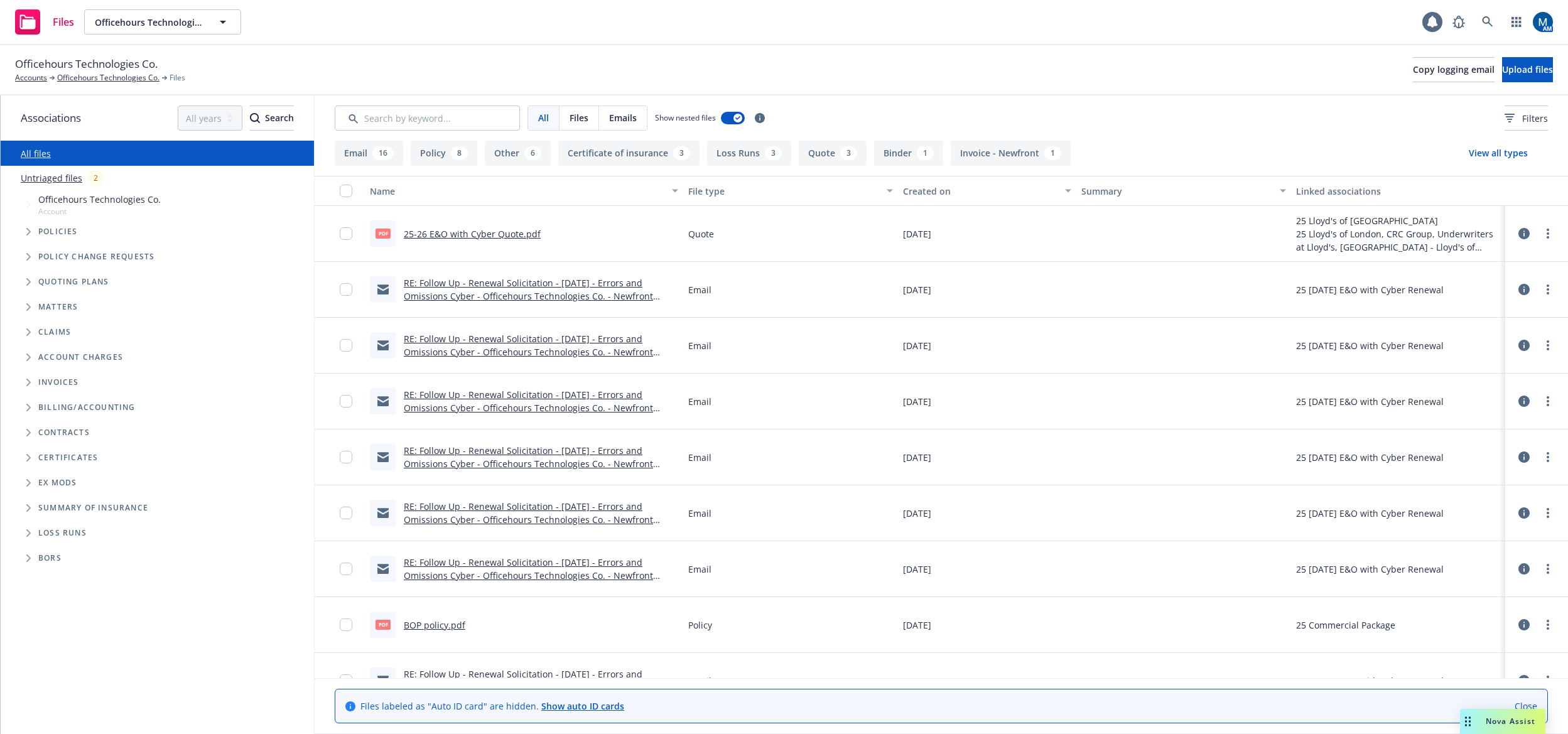
click at [598, 299] on link "RE: Follow Up - Renewal Solicitation - [DATE] - Errors and Omissions Cyber - Of…" at bounding box center [528, 295] width 250 height 39
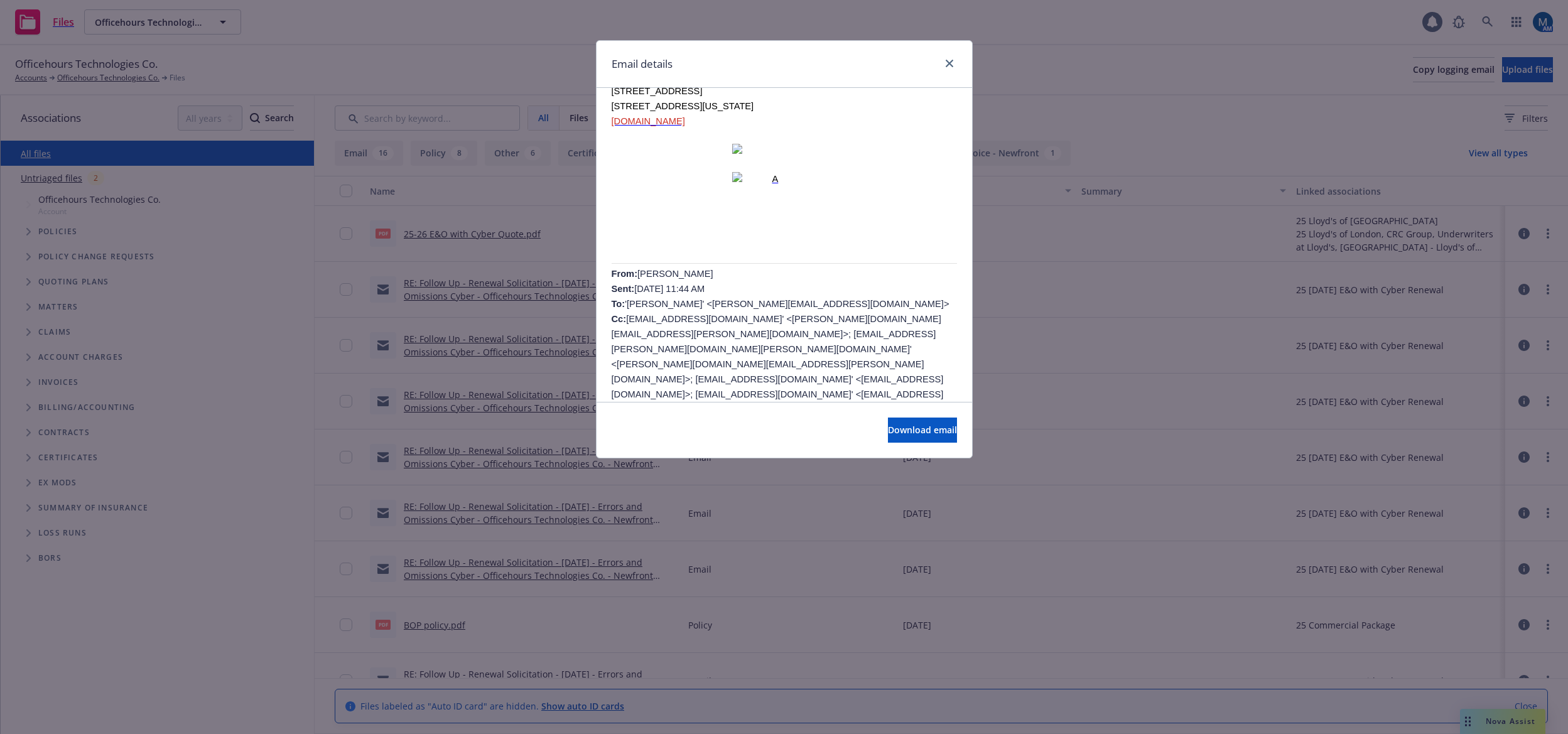
scroll to position [515, 0]
click at [712, 53] on div "Email details" at bounding box center [784, 64] width 376 height 47
click at [463, 52] on div "Email details RE: Follow Up - Renewal Solicitation - 10/10/25 - Errors and Omis…" at bounding box center [784, 367] width 1568 height 734
click at [948, 60] on link "close" at bounding box center [949, 63] width 15 height 15
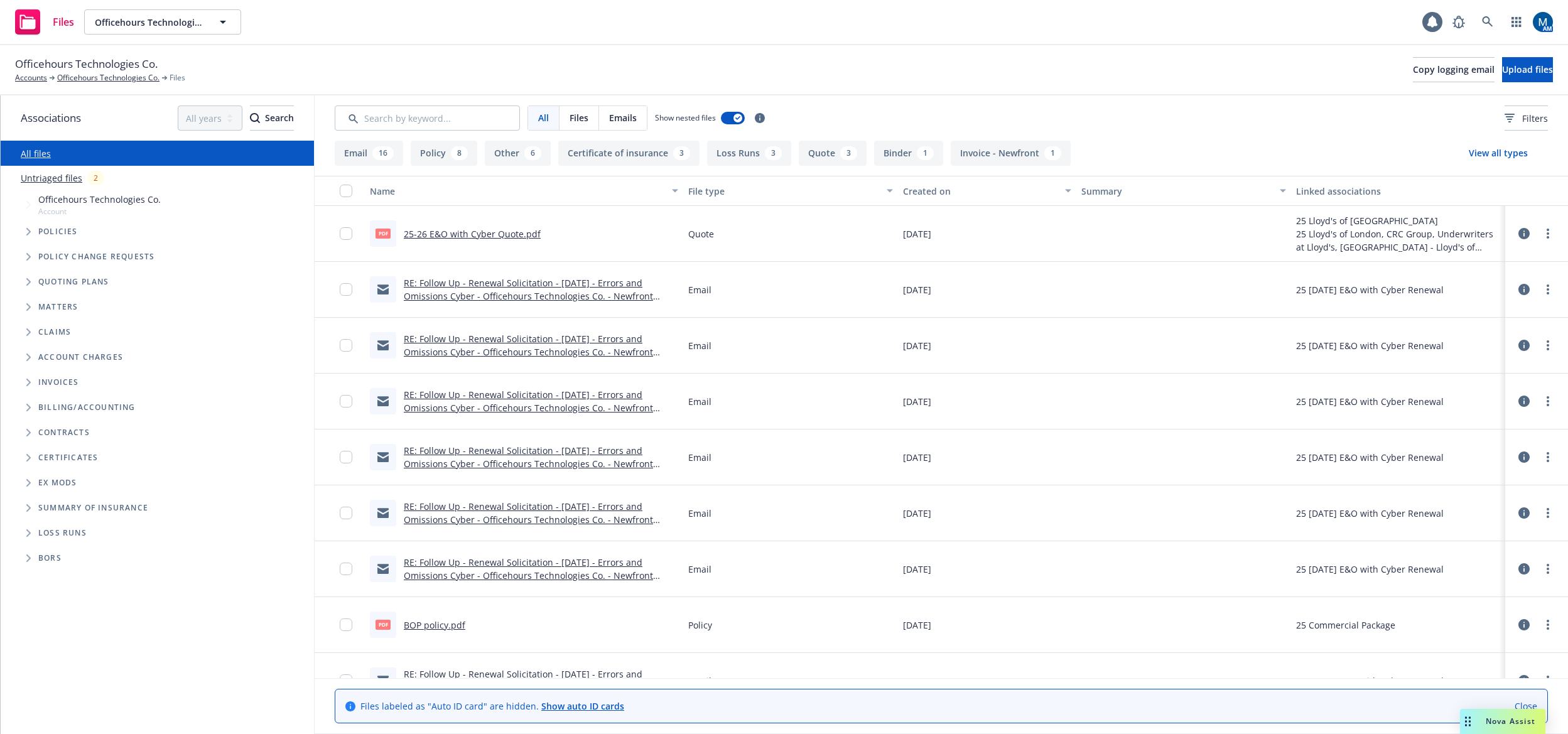
click at [405, 49] on div "Officehours Technologies Co. Accounts Officehours Technologies Co. Files Copy l…" at bounding box center [784, 70] width 1568 height 50
click at [354, 42] on div "Files Officehours Technologies Co. Officehours Technologies Co. 1 AM" at bounding box center [784, 23] width 1568 height 45
click at [527, 290] on link "RE: Follow Up - Renewal Solicitation - 10/10/25 - Errors and Omissions Cyber - …" at bounding box center [528, 295] width 250 height 39
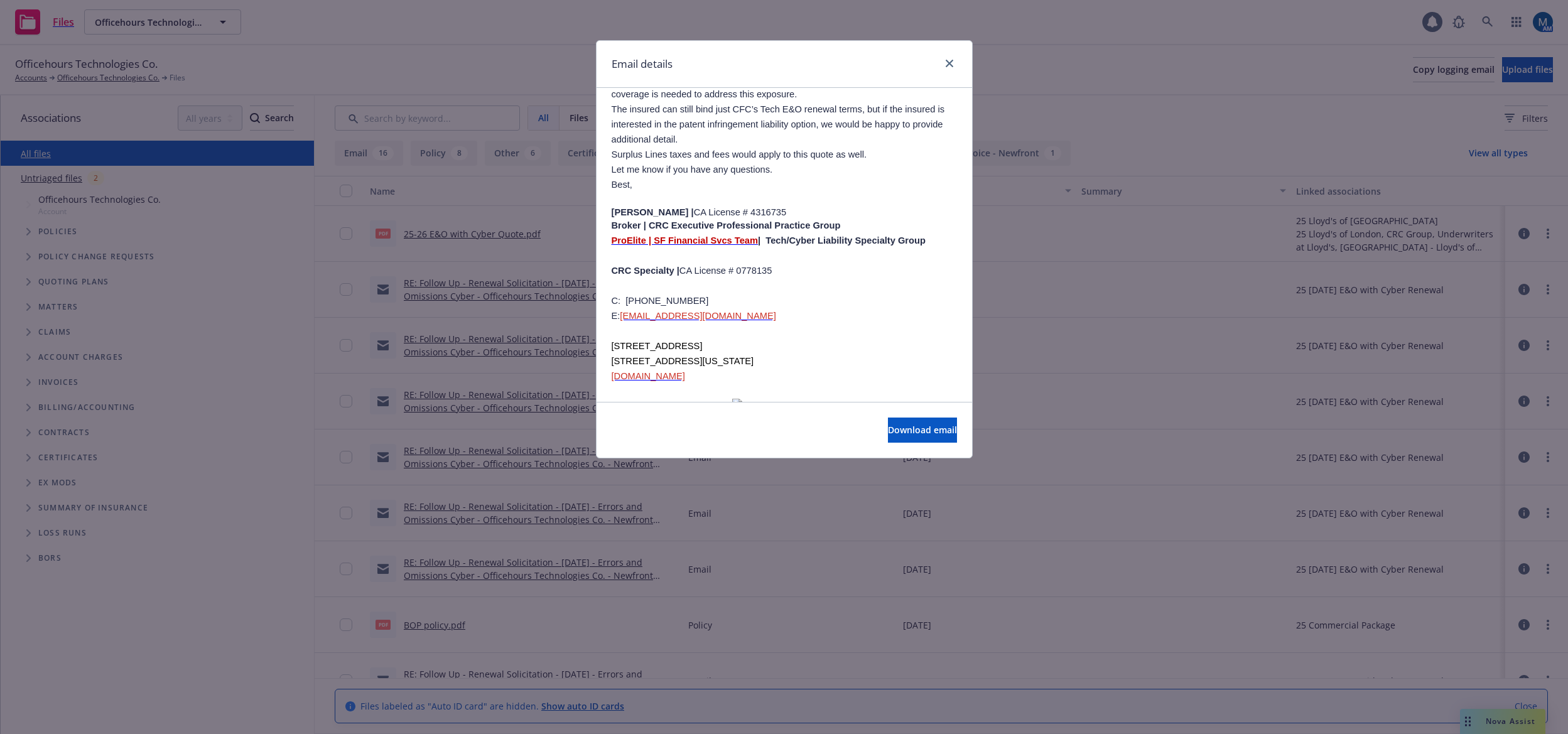
scroll to position [197, 0]
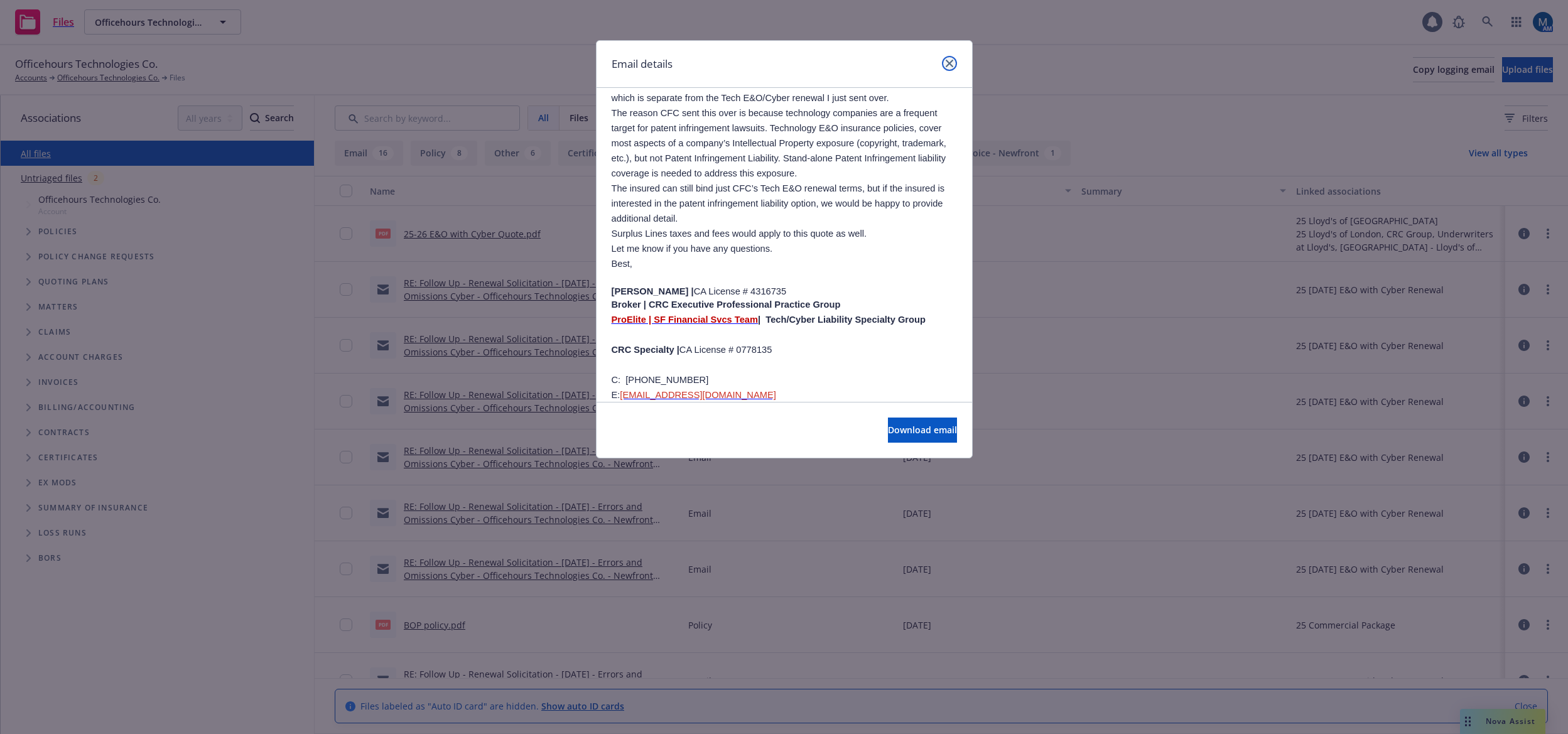
click at [946, 63] on icon "close" at bounding box center [950, 63] width 7 height 7
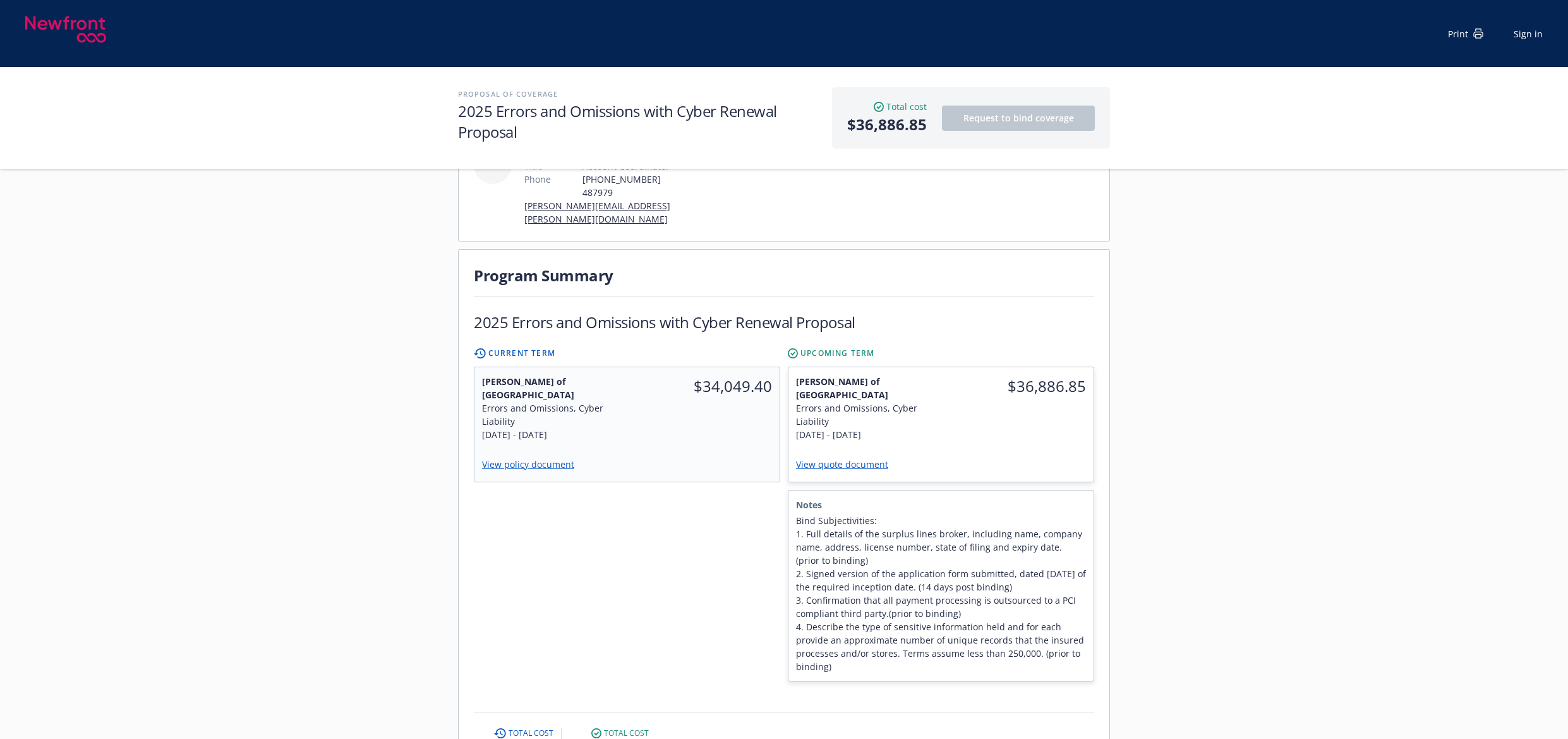
scroll to position [253, 0]
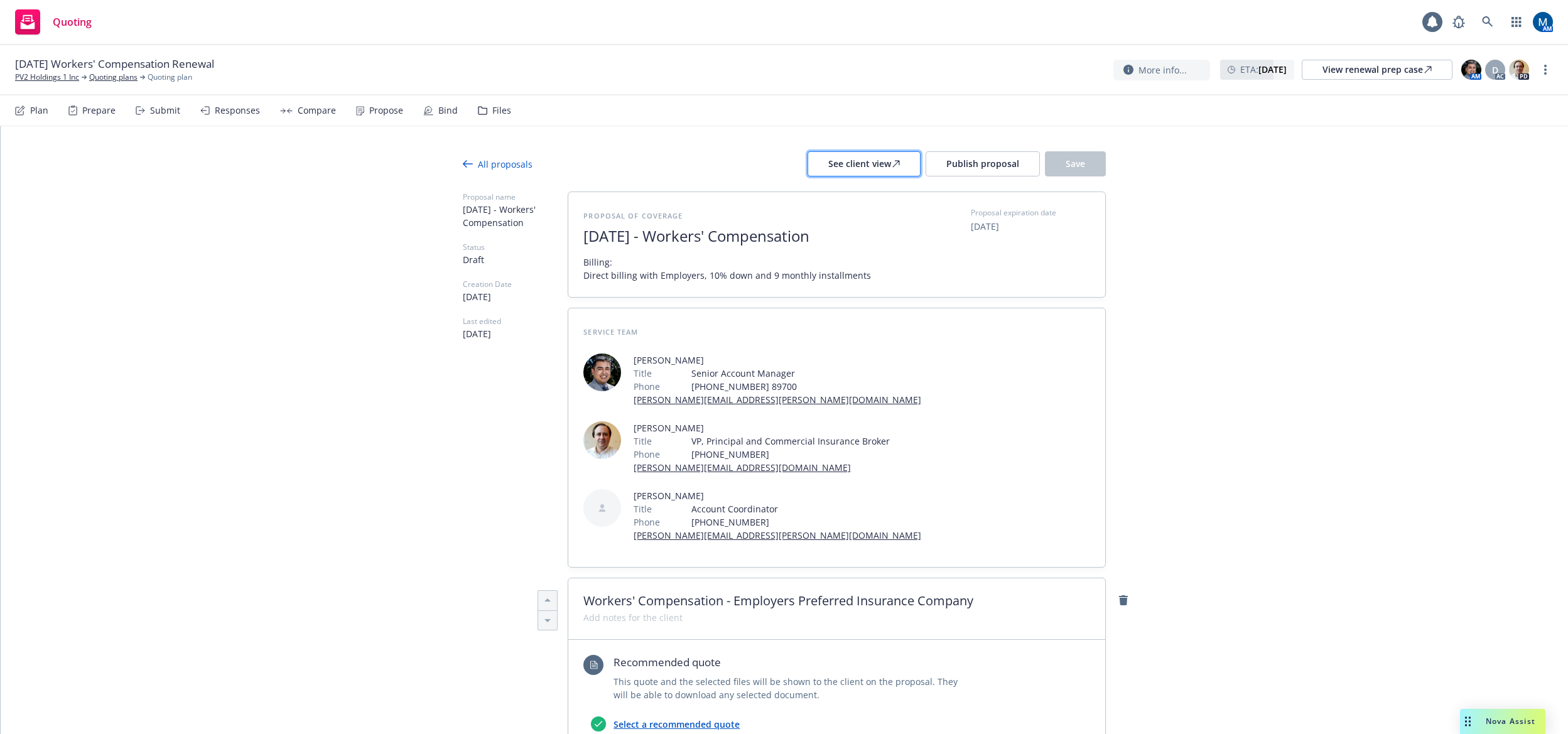
click at [846, 159] on div "See client view" at bounding box center [863, 164] width 71 height 23
type textarea "x"
click at [233, 109] on div "Responses" at bounding box center [237, 110] width 45 height 10
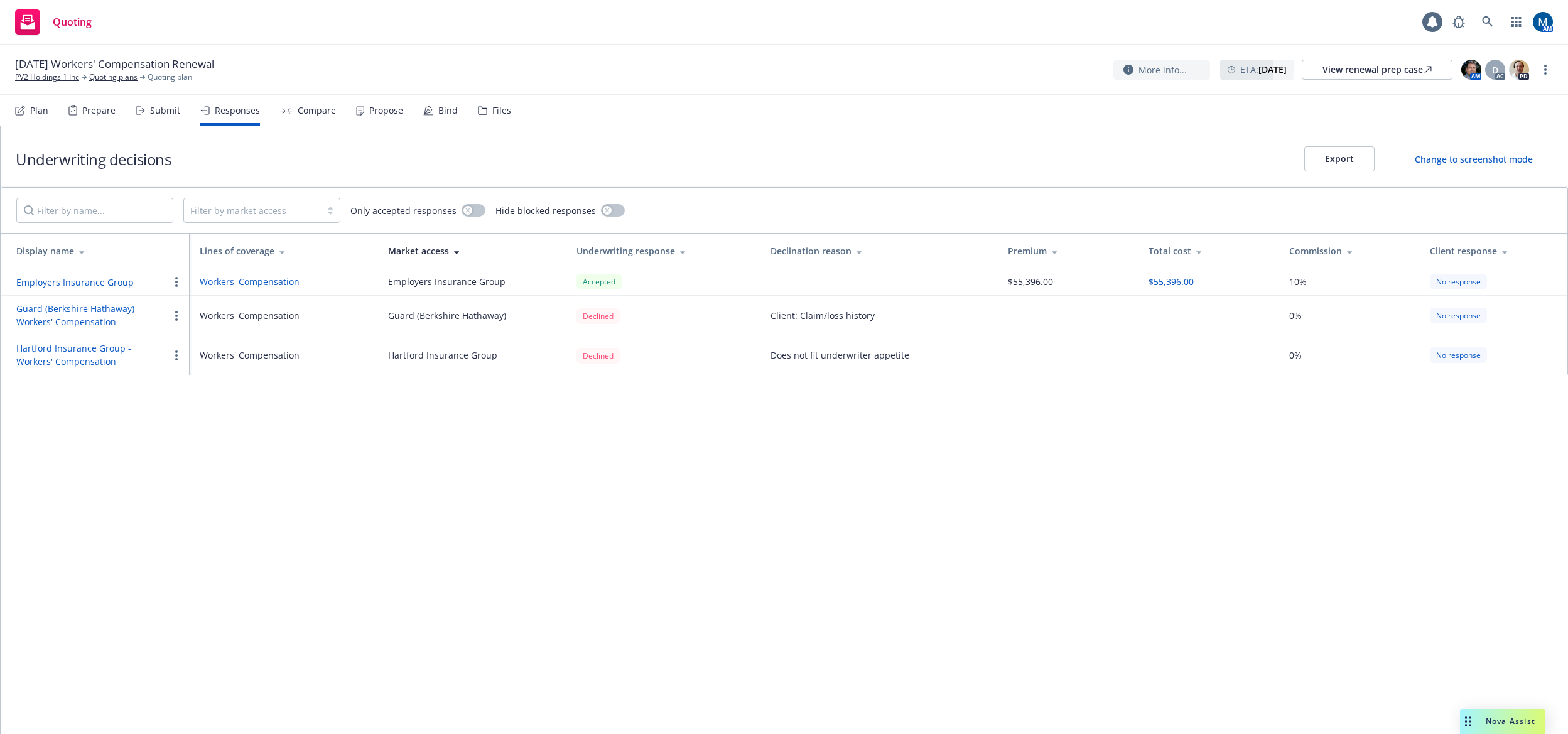
click at [154, 113] on div "Submit" at bounding box center [165, 110] width 30 height 10
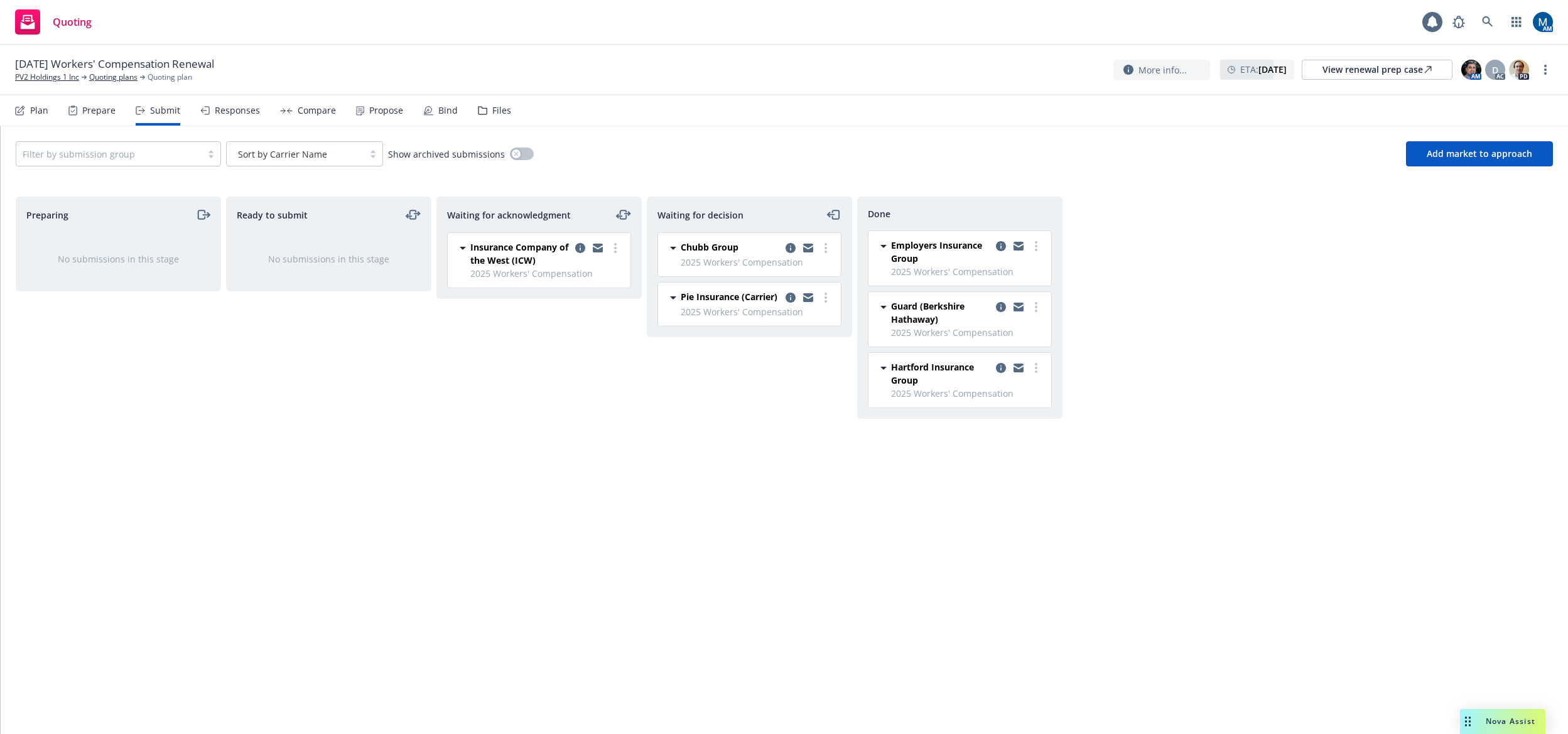
click at [219, 103] on div "Responses" at bounding box center [230, 110] width 59 height 30
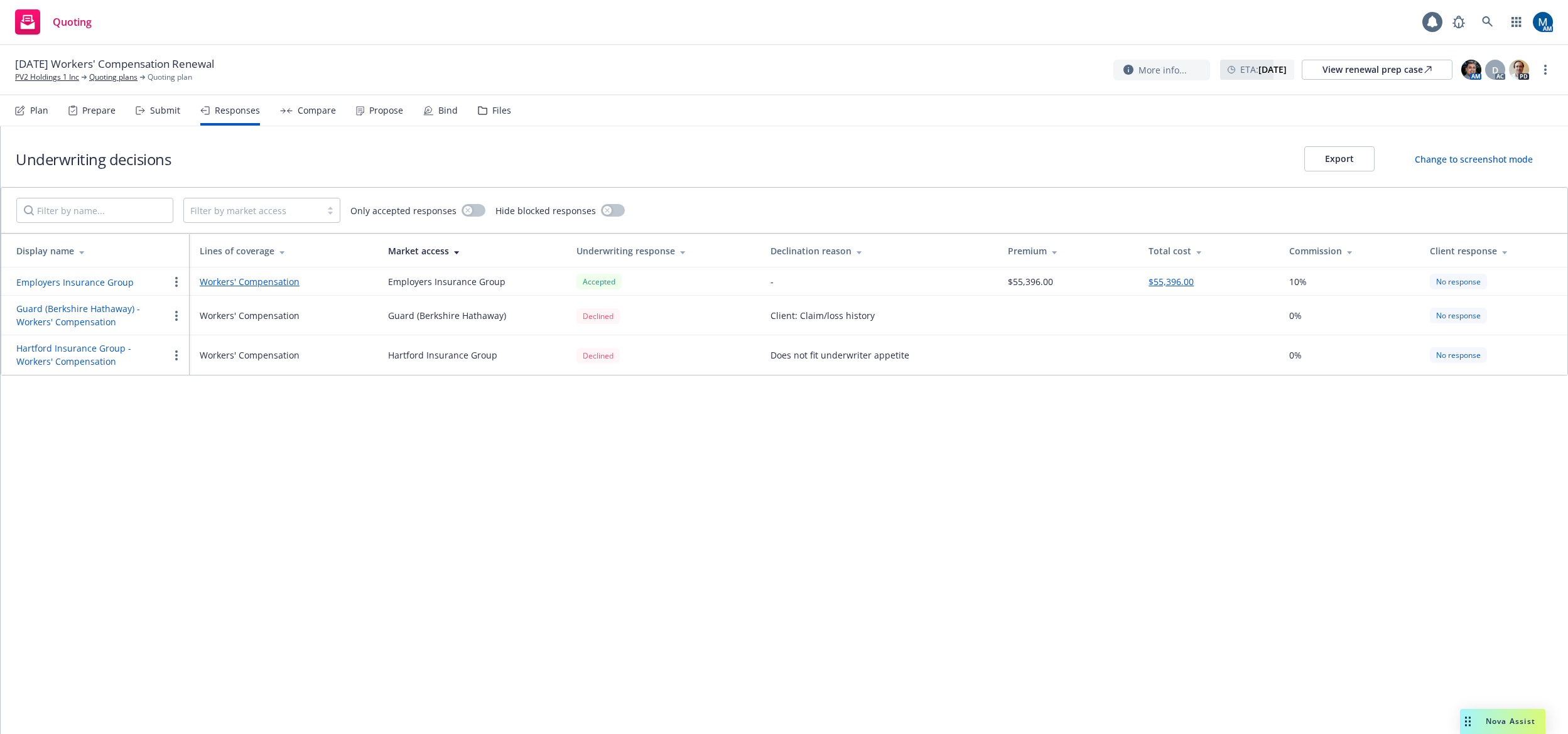
click at [152, 106] on div "Submit" at bounding box center [165, 110] width 30 height 10
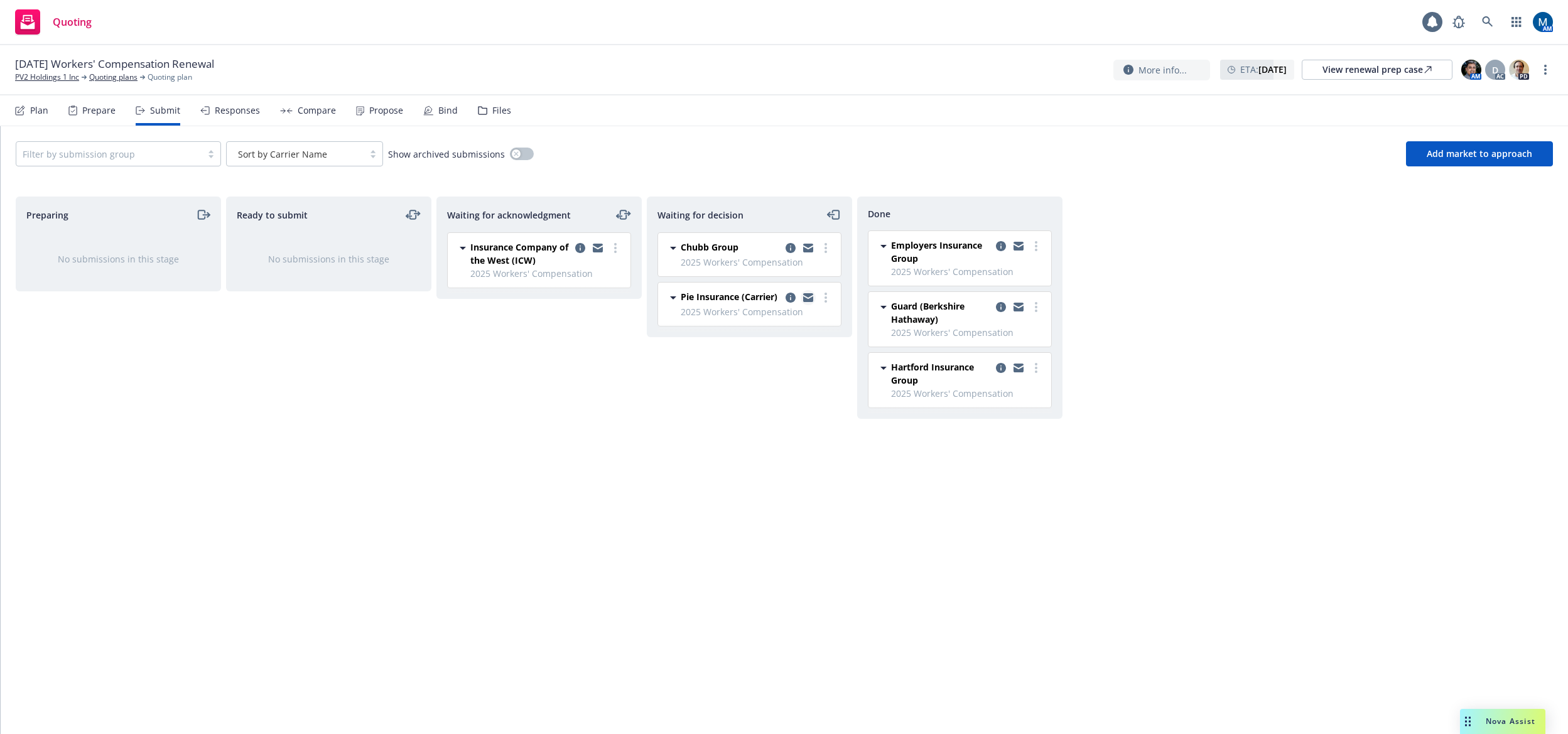
click at [807, 295] on icon "copy logging email" at bounding box center [807, 295] width 10 height 5
click at [809, 299] on icon "copy logging email" at bounding box center [807, 299] width 10 height 5
click at [670, 503] on div "Waiting for decision Chubb Group 2025 Workers' Compensation Wednesday, Septembe…" at bounding box center [750, 451] width 205 height 511
click at [814, 298] on link "copy logging email" at bounding box center [808, 297] width 15 height 15
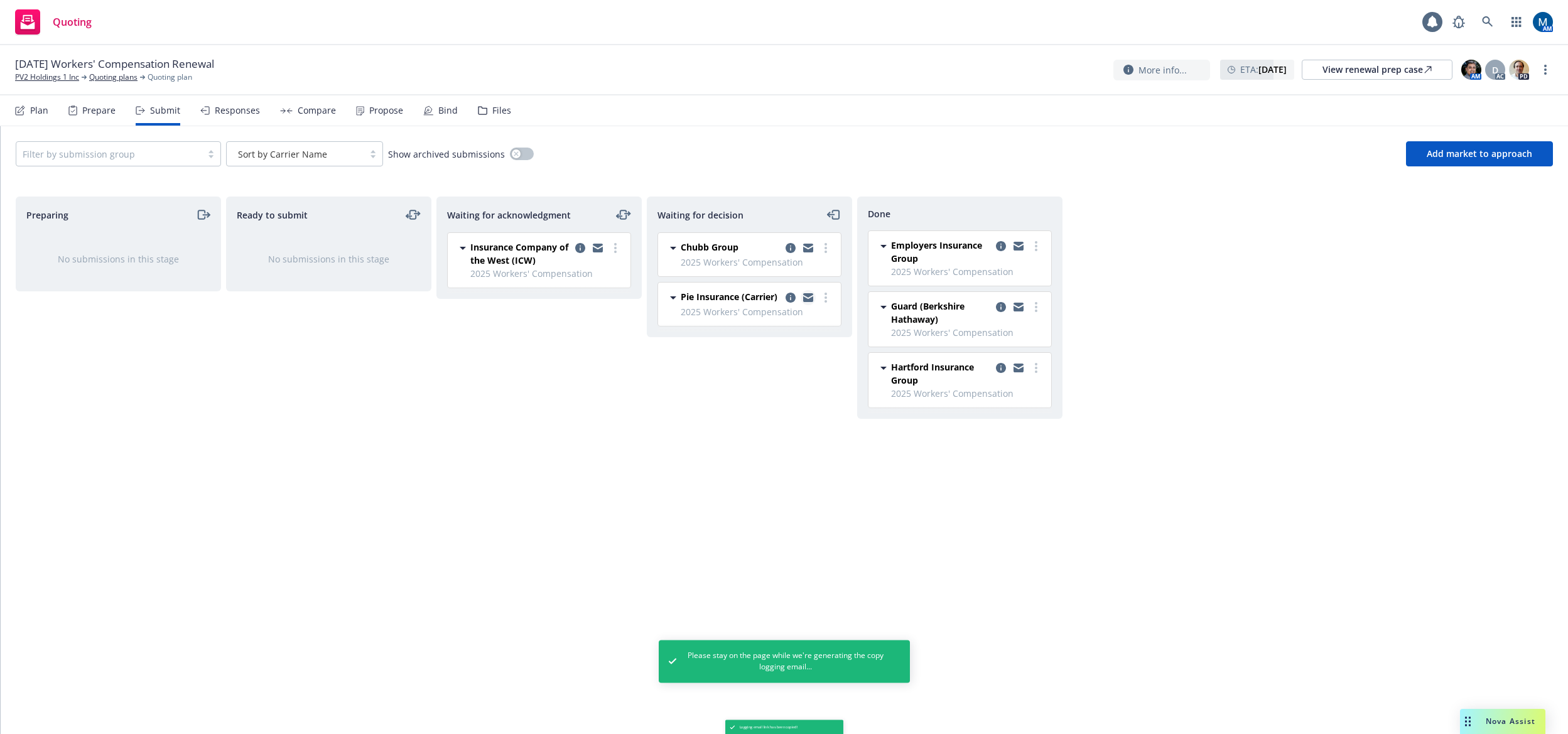
click at [811, 297] on icon "copy logging email" at bounding box center [807, 299] width 10 height 5
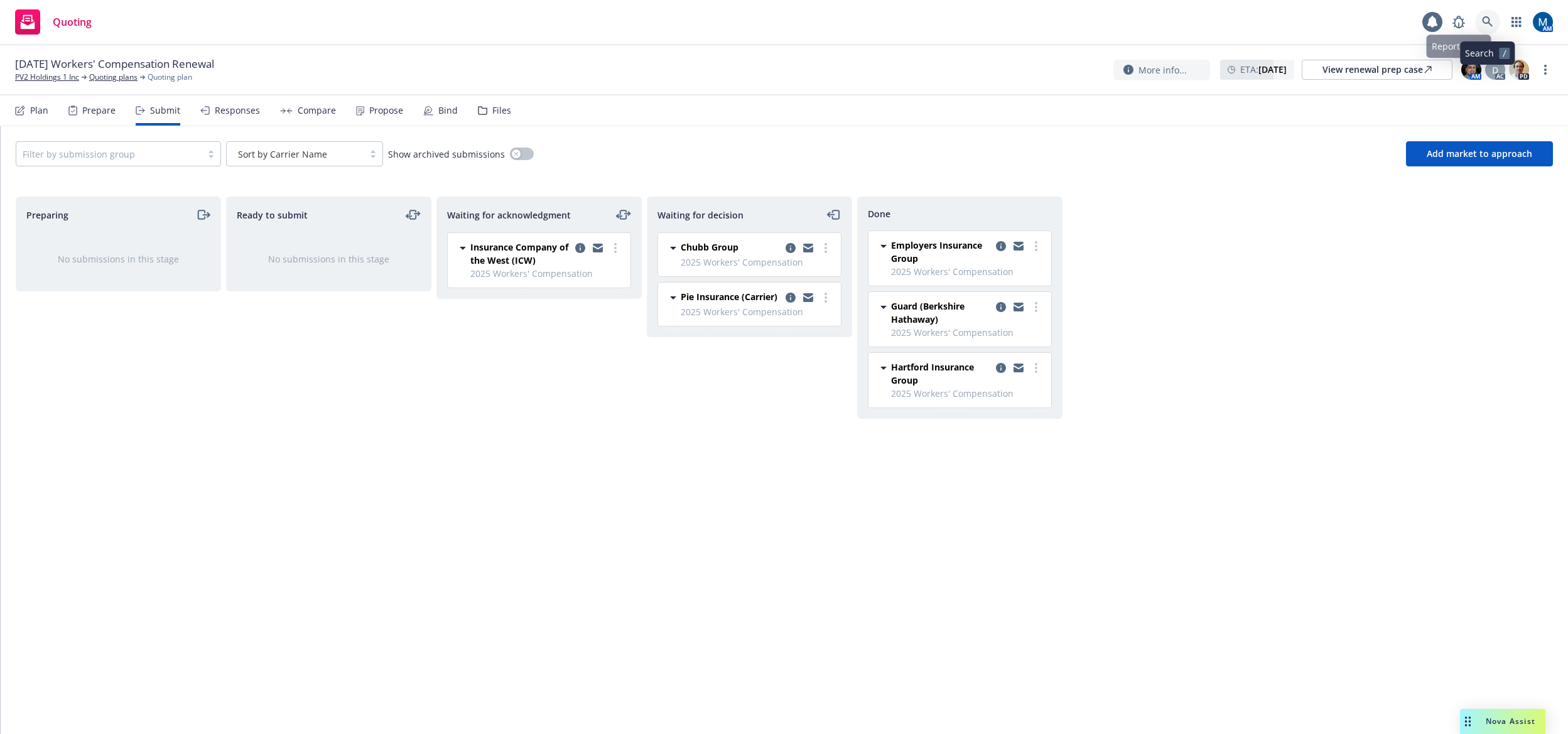
click at [1481, 17] on link at bounding box center [1488, 22] width 25 height 25
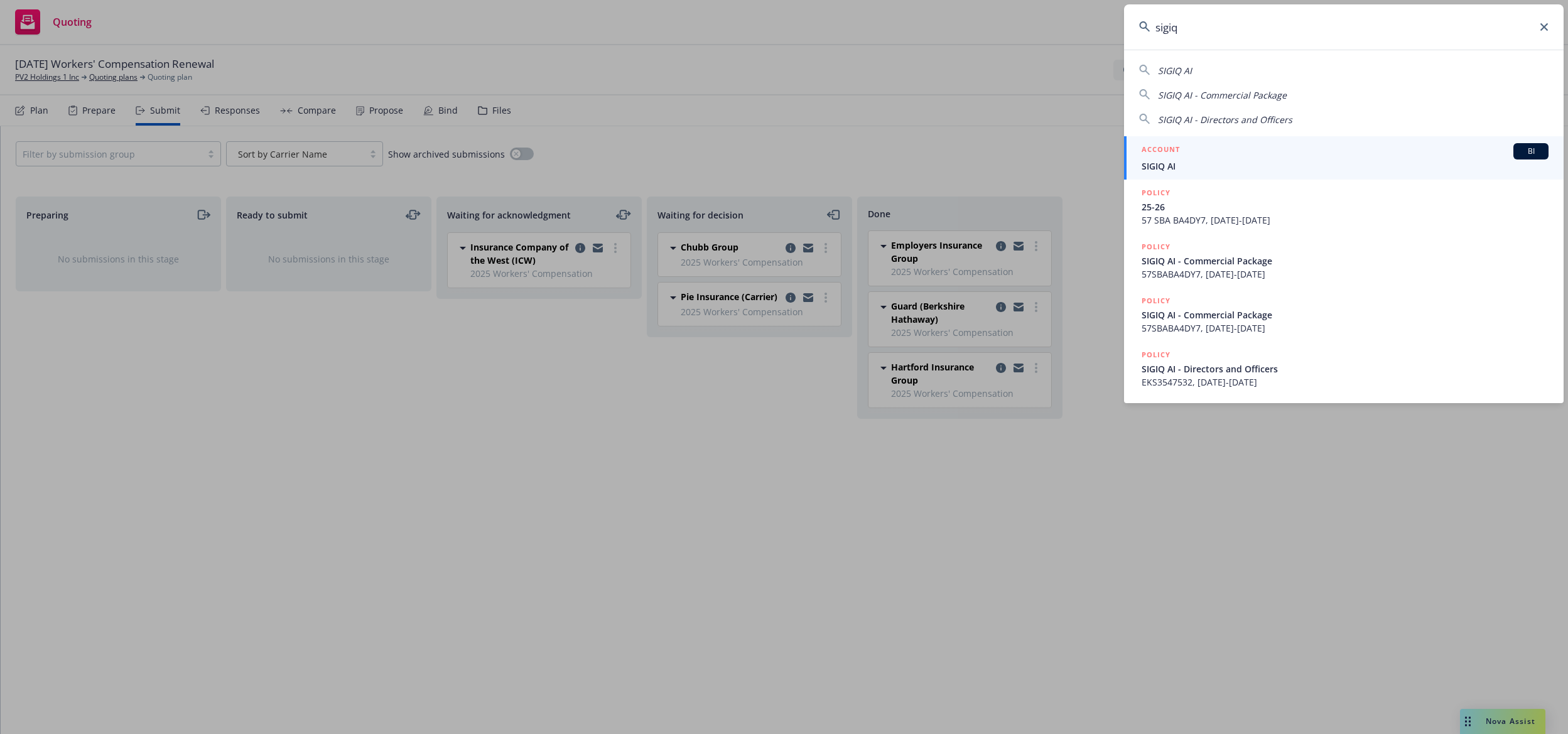
type input "sigiq"
click at [1290, 165] on span "SIGIQ AI" at bounding box center [1345, 166] width 407 height 14
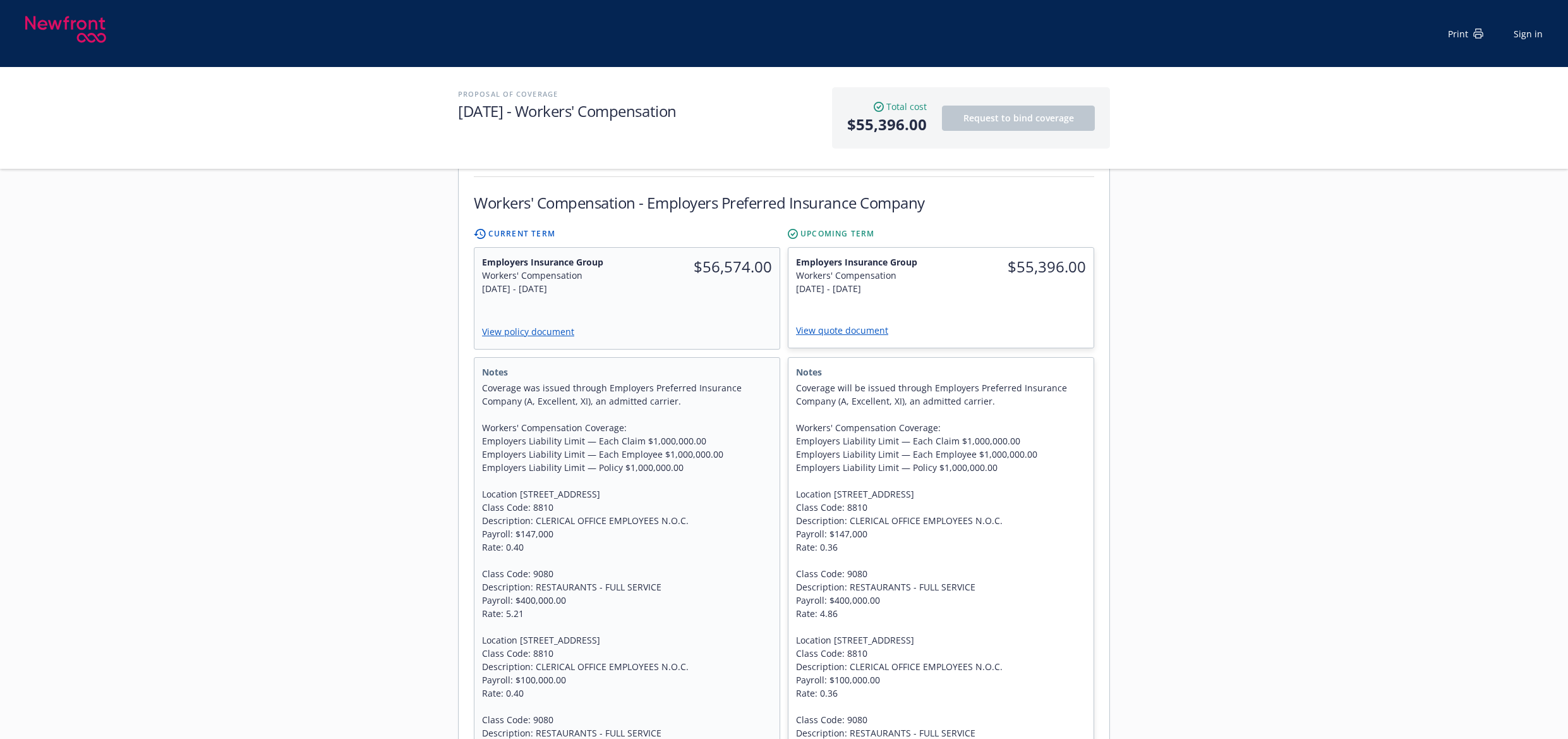
scroll to position [442, 0]
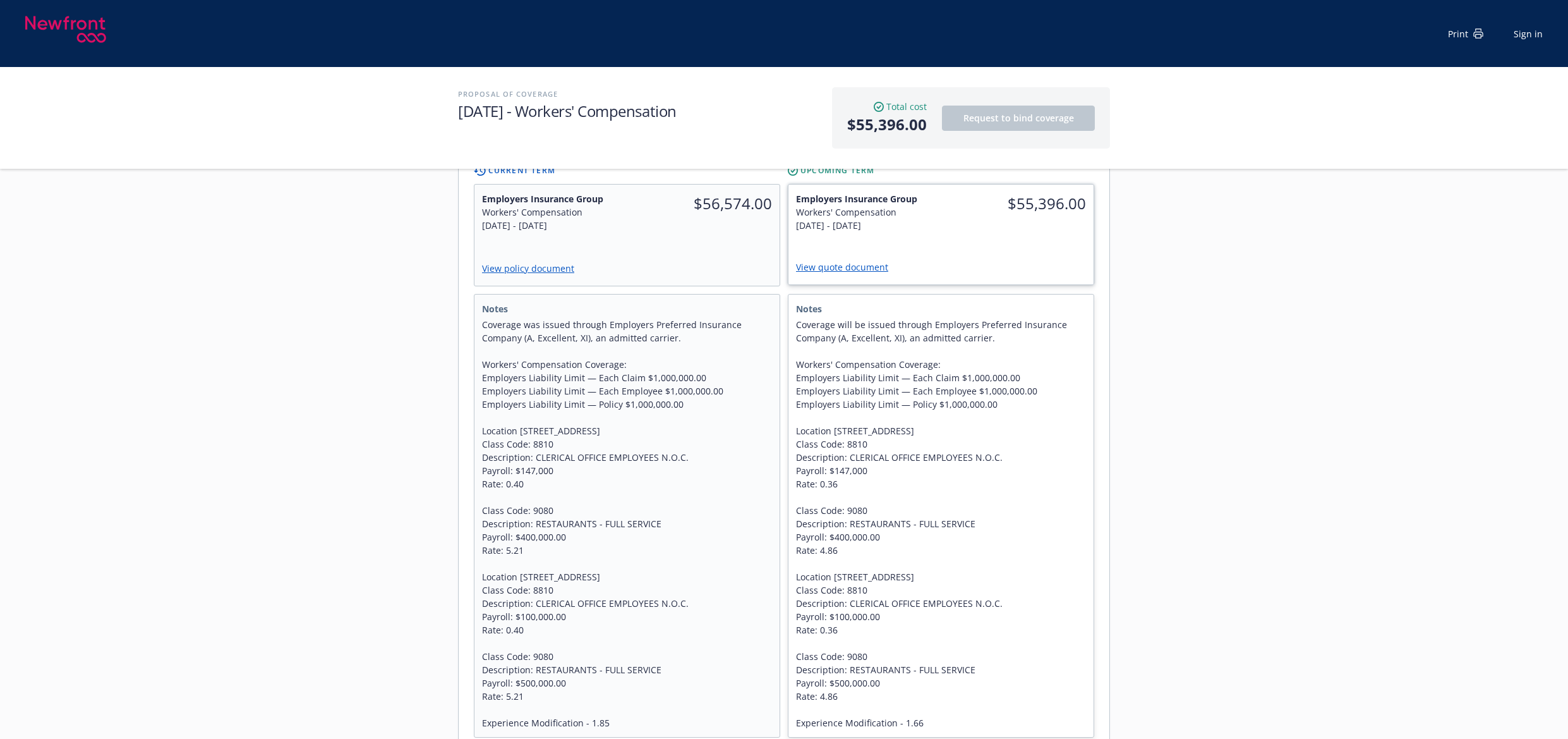
click at [815, 261] on link "View quote document" at bounding box center [847, 267] width 102 height 12
click at [530, 262] on link "View policy document" at bounding box center [533, 267] width 103 height 12
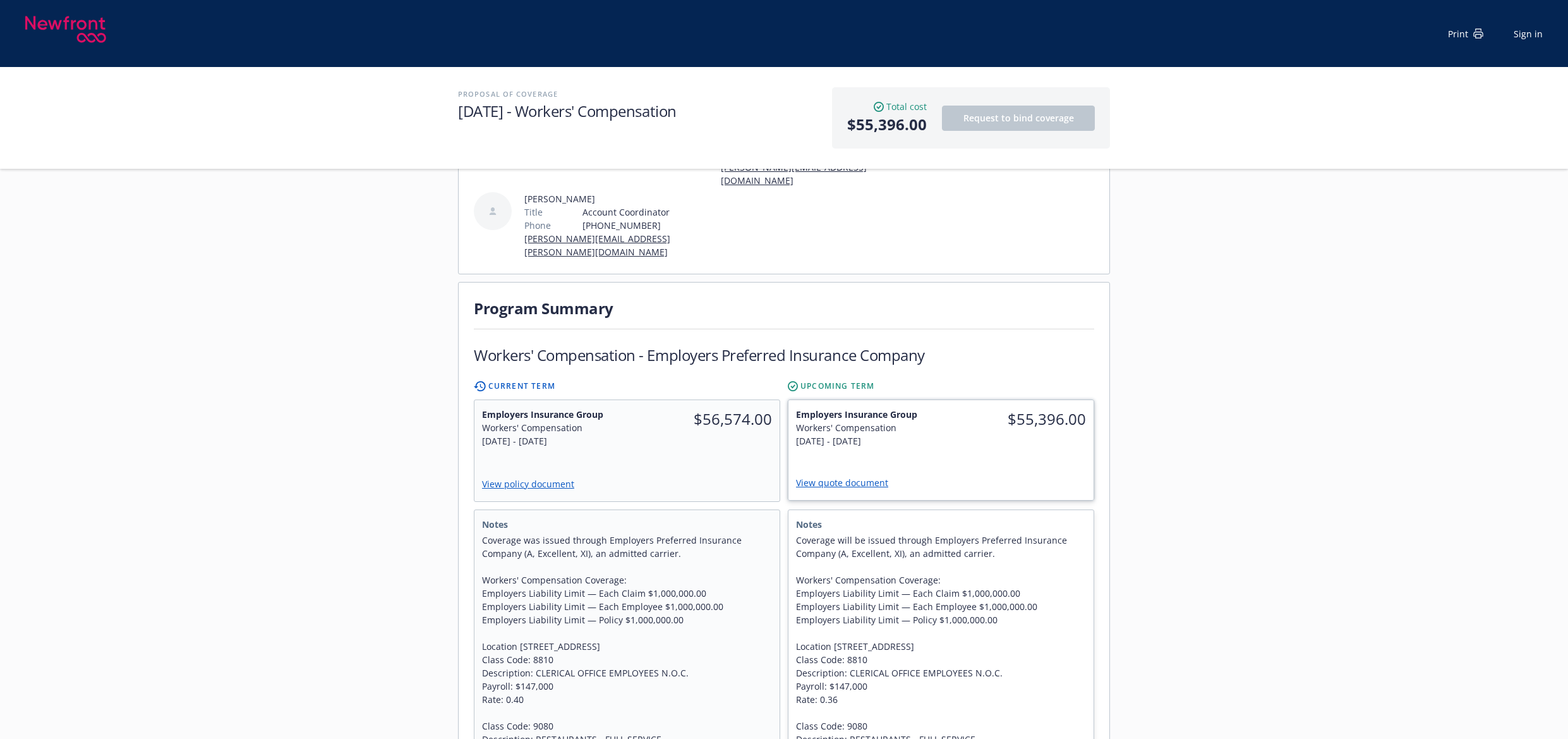
scroll to position [253, 0]
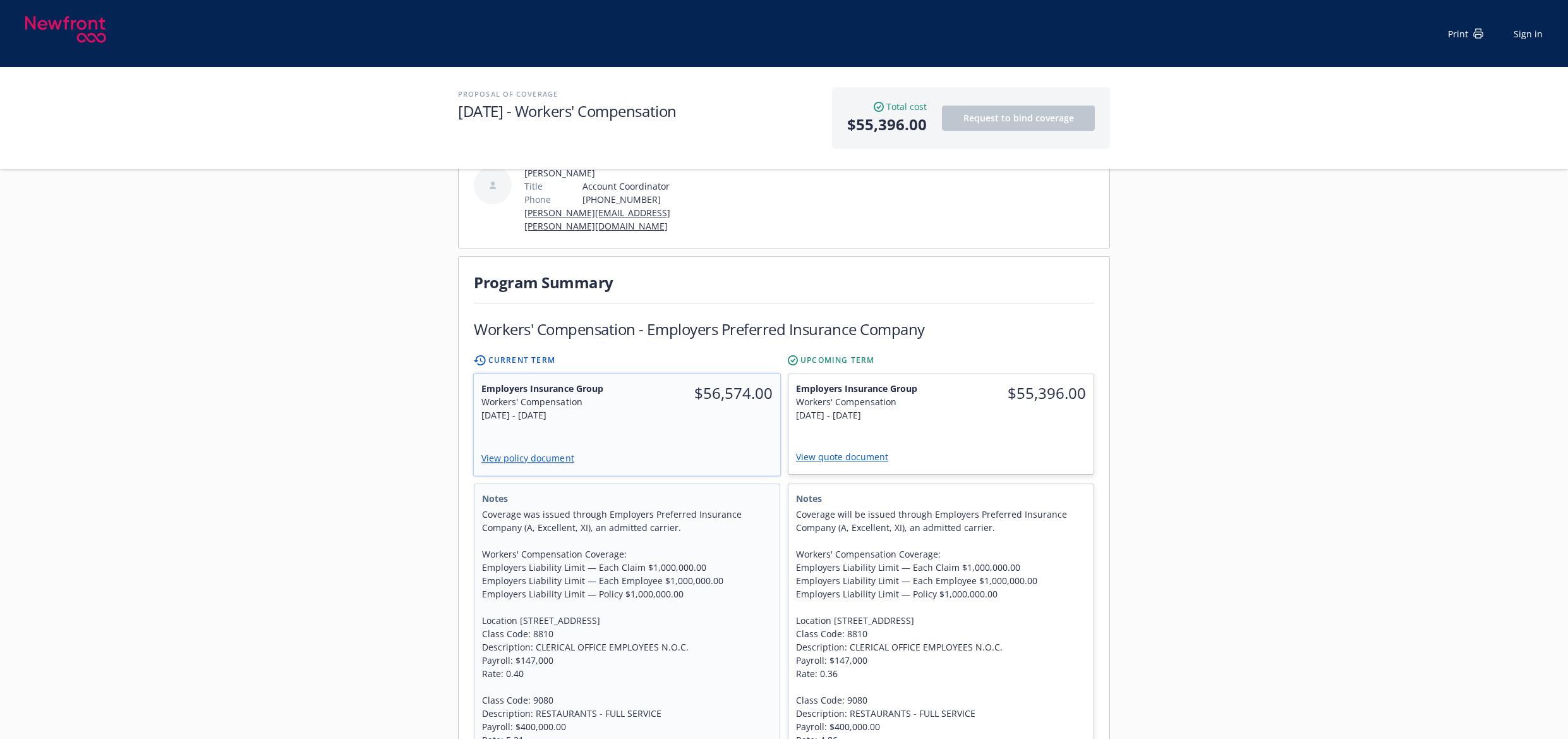
click at [726, 386] on div "$56,574.00" at bounding box center [703, 402] width 153 height 55
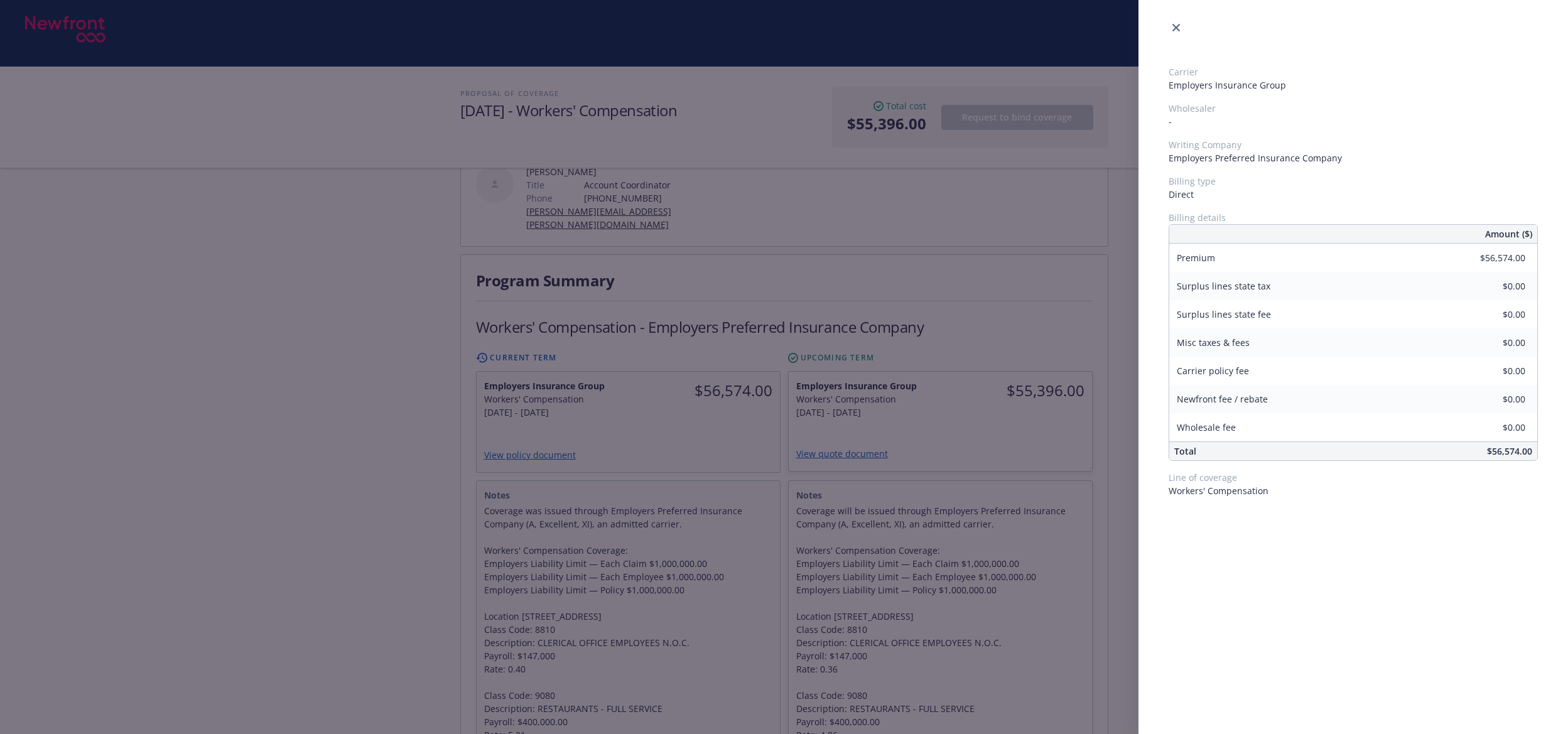
click at [333, 370] on div "Carrier Employers Insurance Group Wholesaler - Writing Company Employers Prefer…" at bounding box center [784, 367] width 1568 height 734
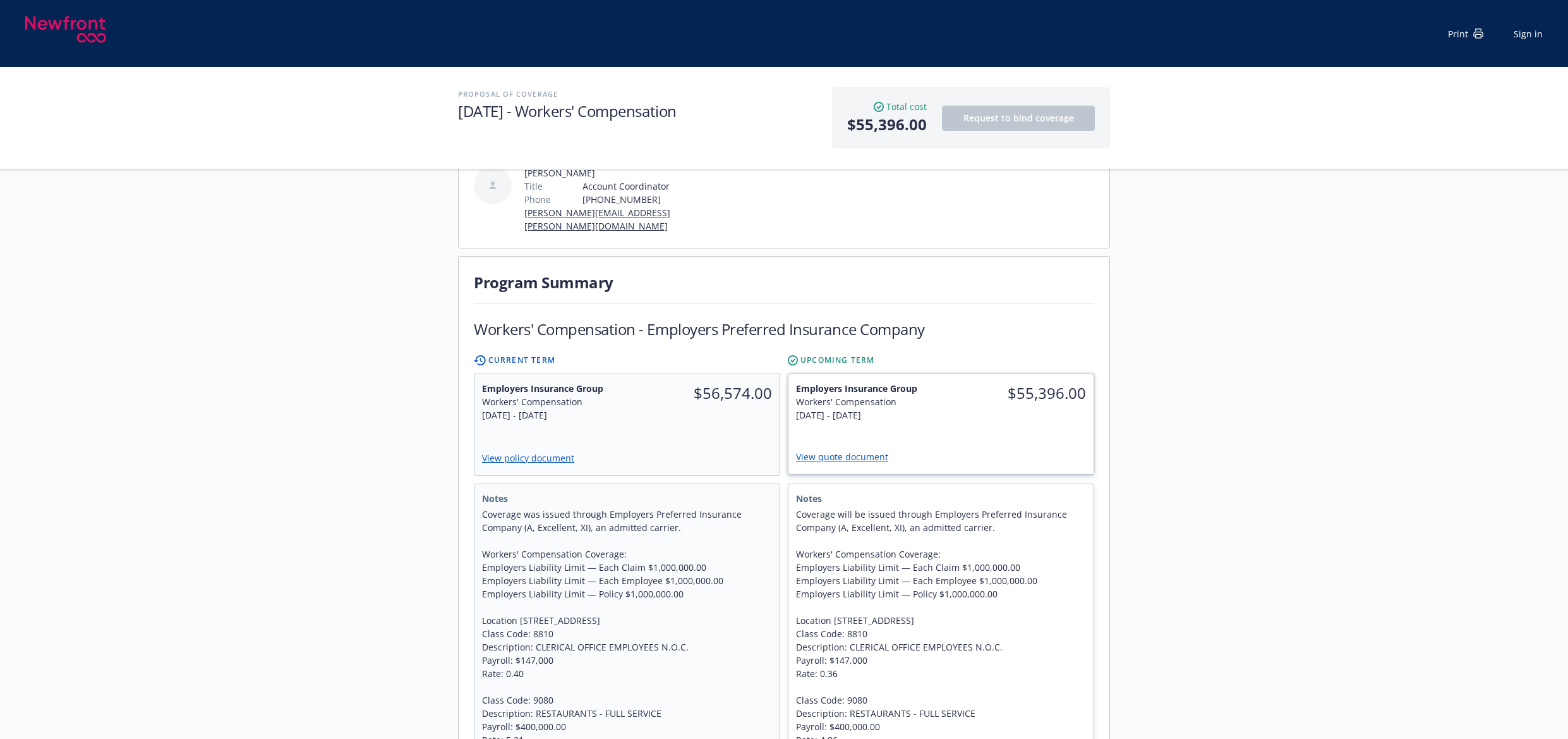
click at [878, 382] on span "Employers Insurance Group" at bounding box center [865, 388] width 138 height 14
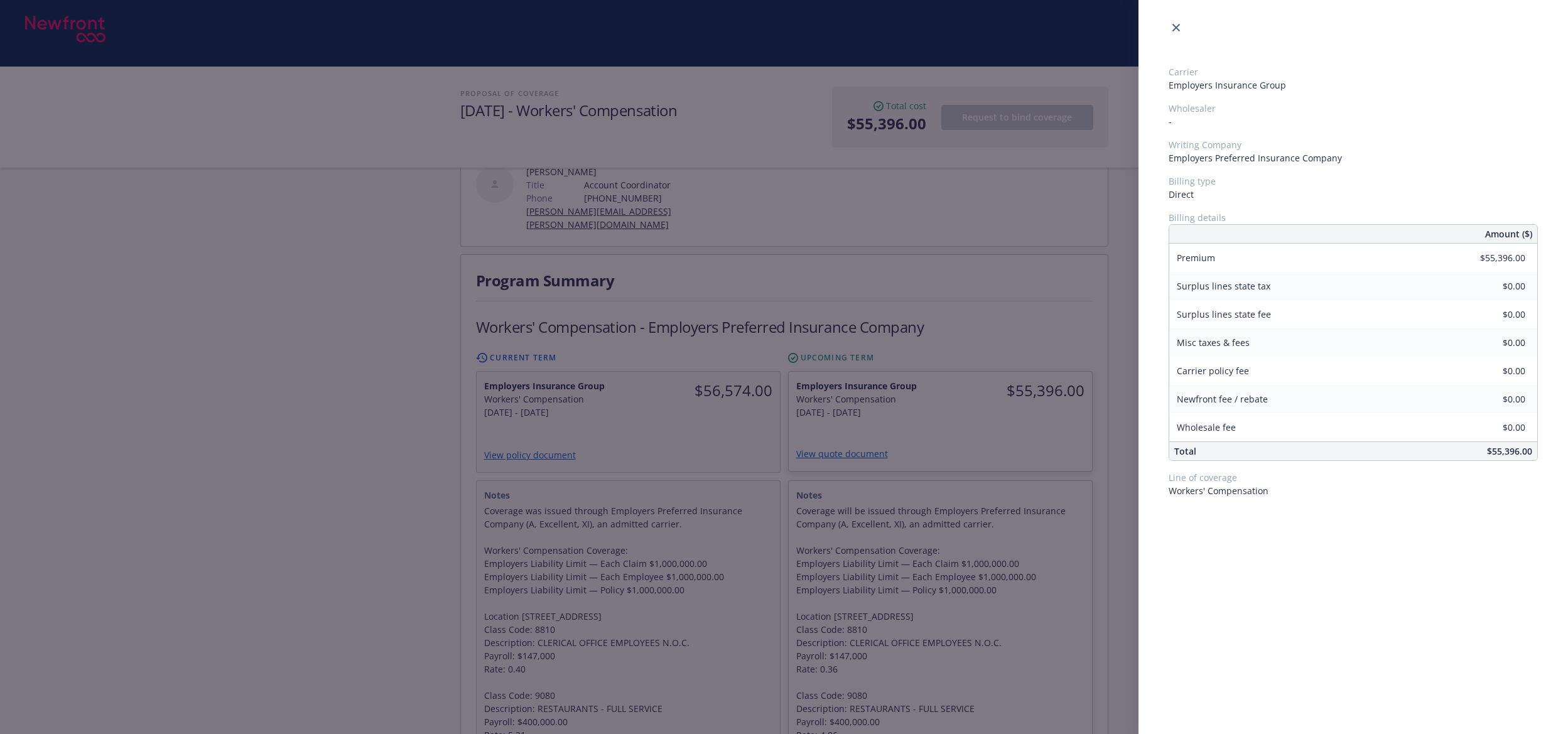
click at [333, 401] on div "Carrier Employers Insurance Group Wholesaler - Writing Company Employers Prefer…" at bounding box center [784, 367] width 1568 height 734
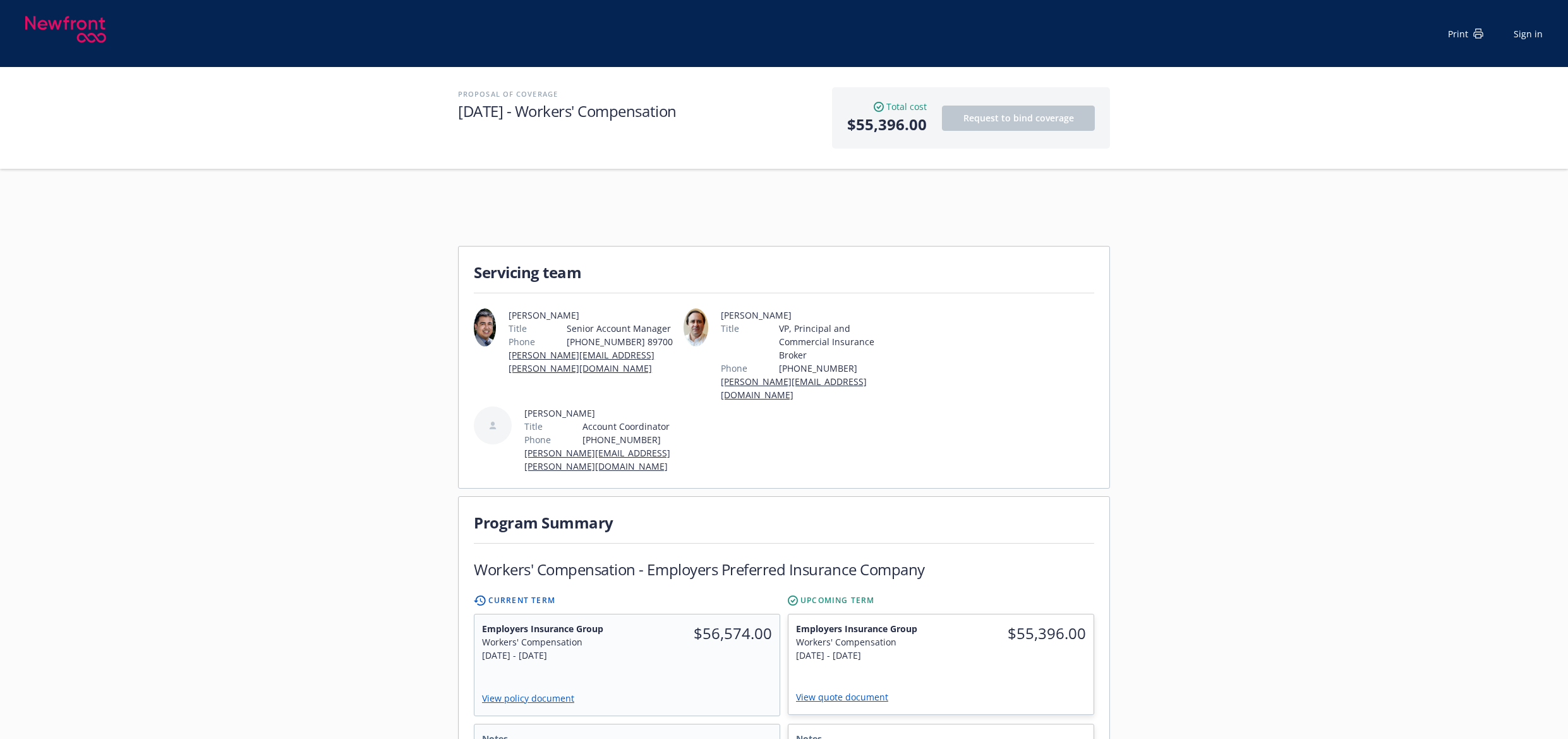
scroll to position [0, 0]
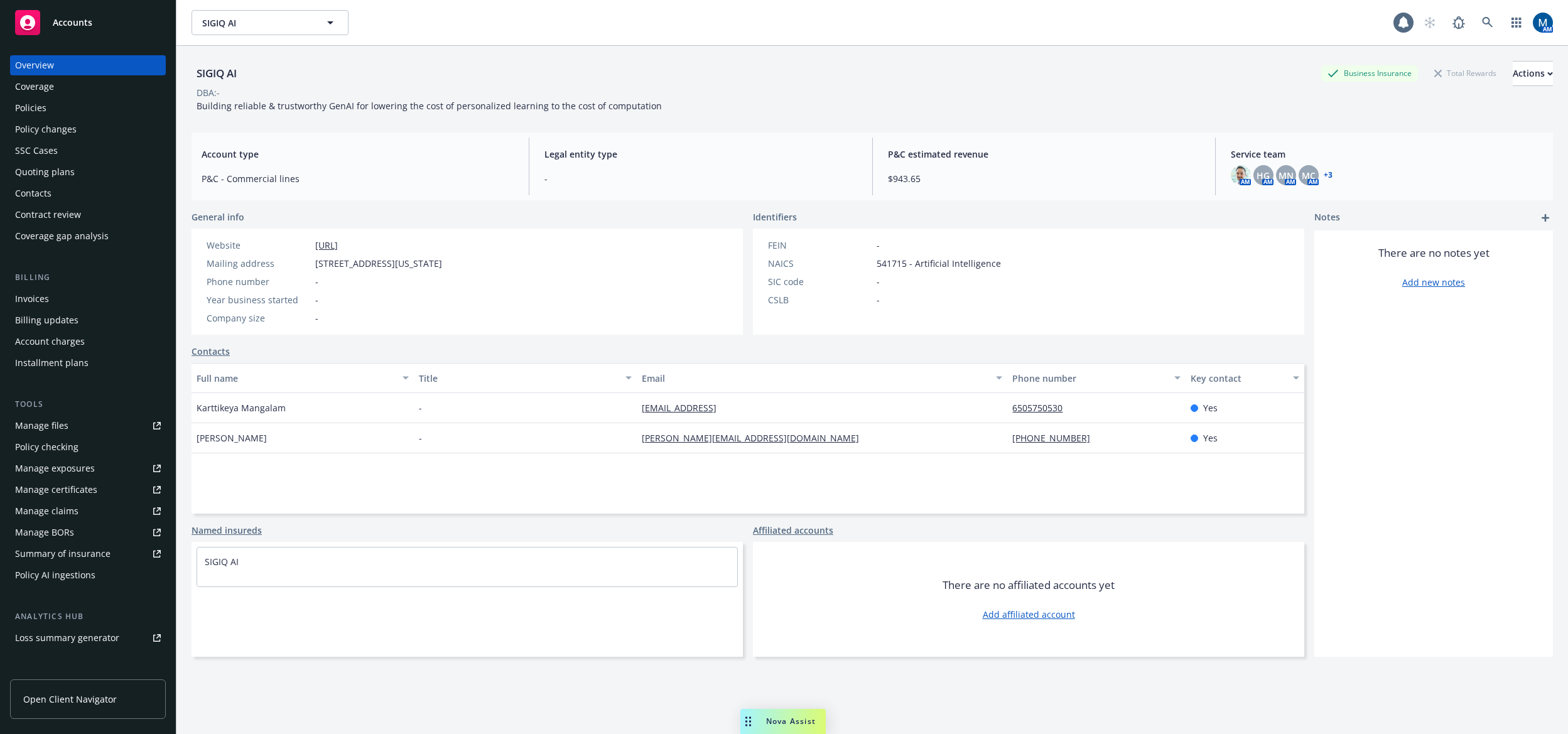
click at [94, 111] on div "Policies" at bounding box center [88, 108] width 146 height 20
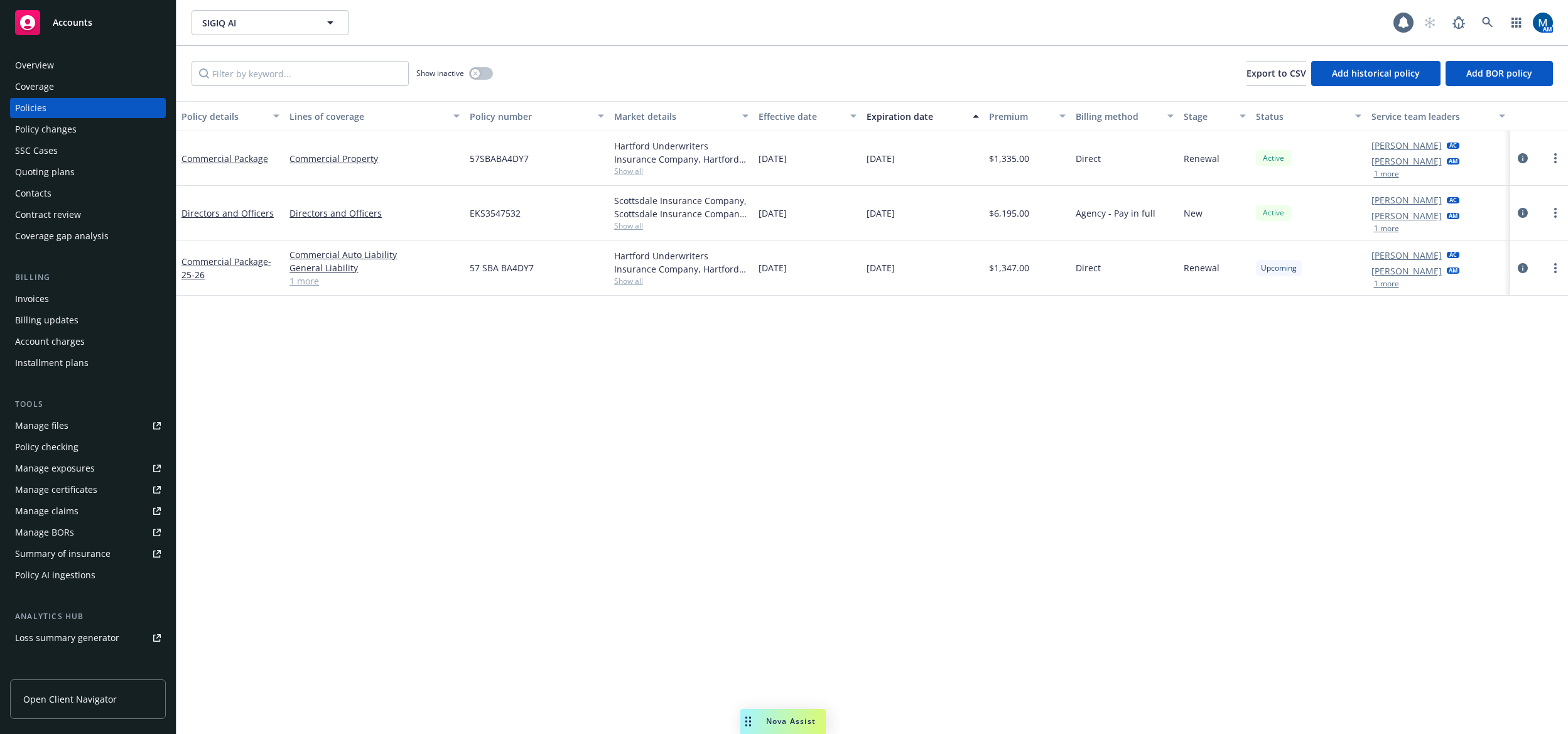
click at [81, 175] on div "Quoting plans" at bounding box center [88, 172] width 146 height 20
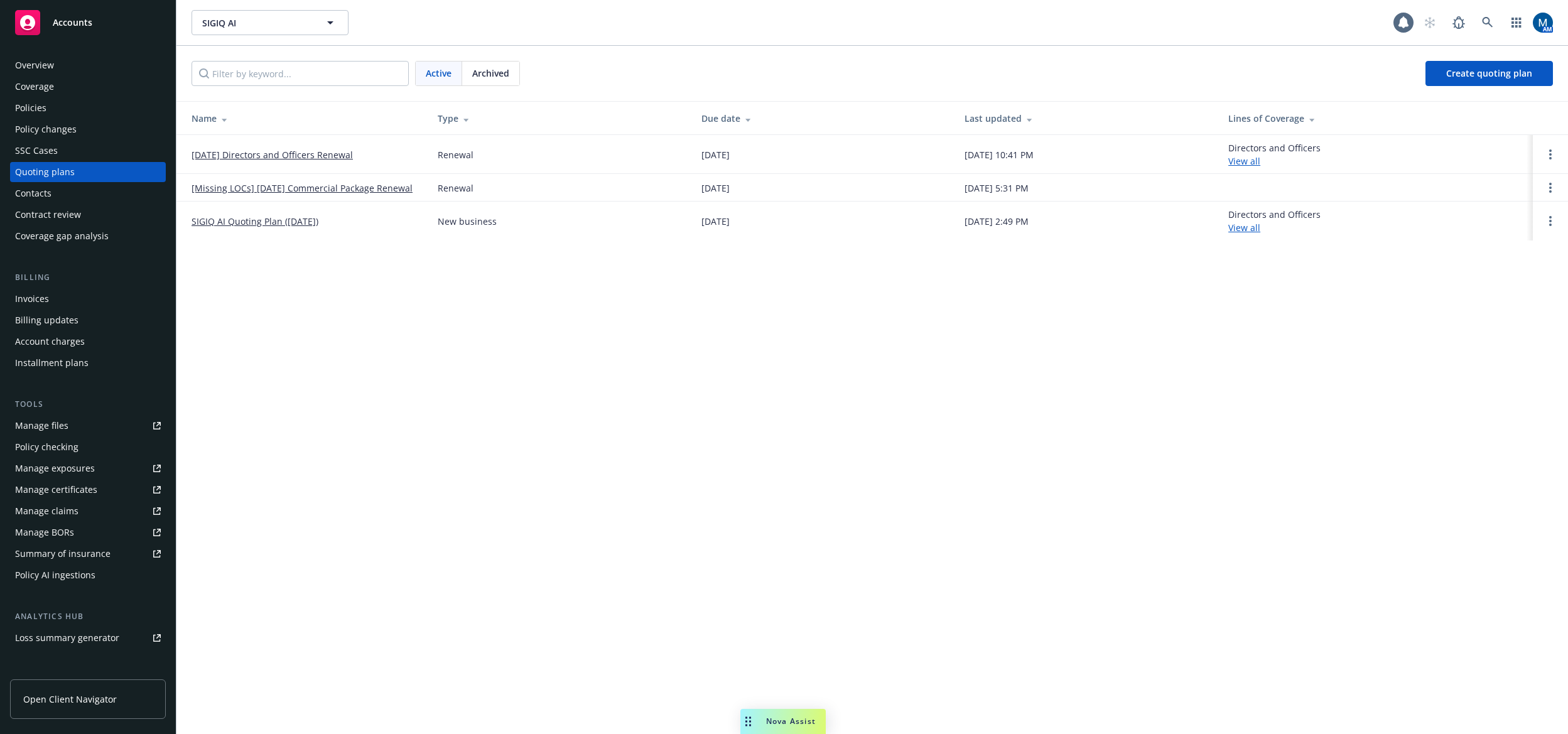
click at [34, 103] on div "Policies" at bounding box center [31, 108] width 32 height 20
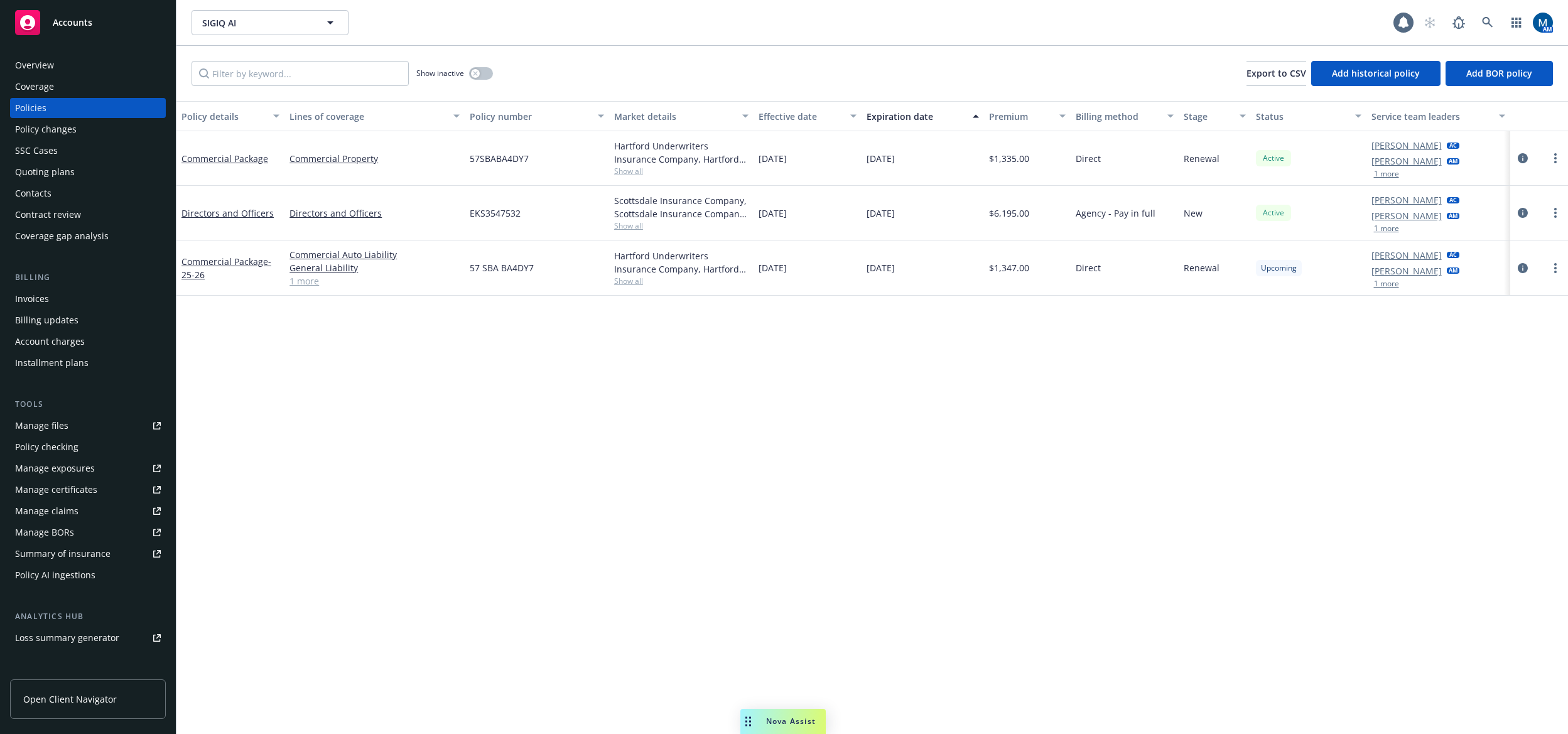
click at [75, 169] on div "Quoting plans" at bounding box center [88, 172] width 146 height 20
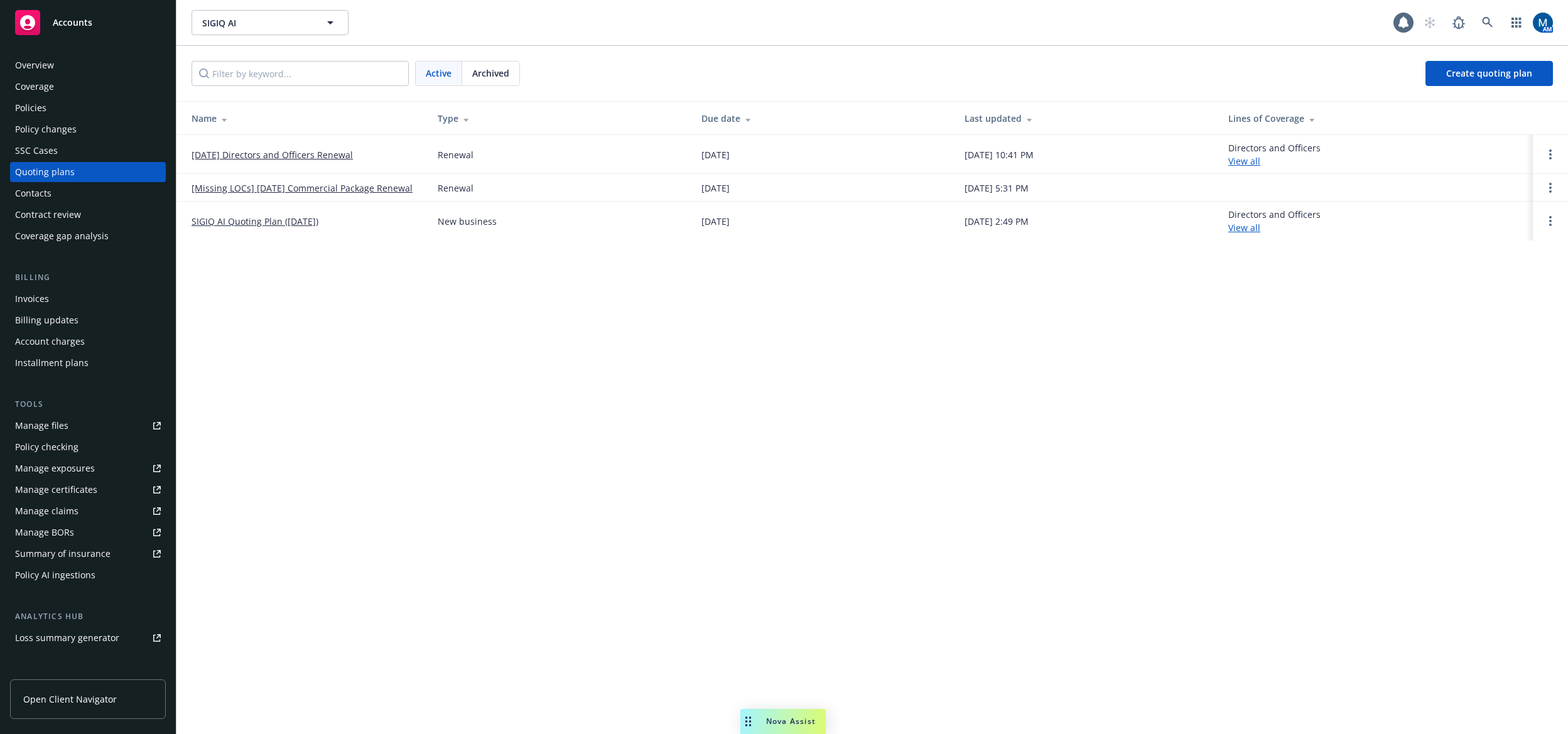
click at [281, 150] on link "[DATE] Directors and Officers Renewal" at bounding box center [272, 154] width 161 height 14
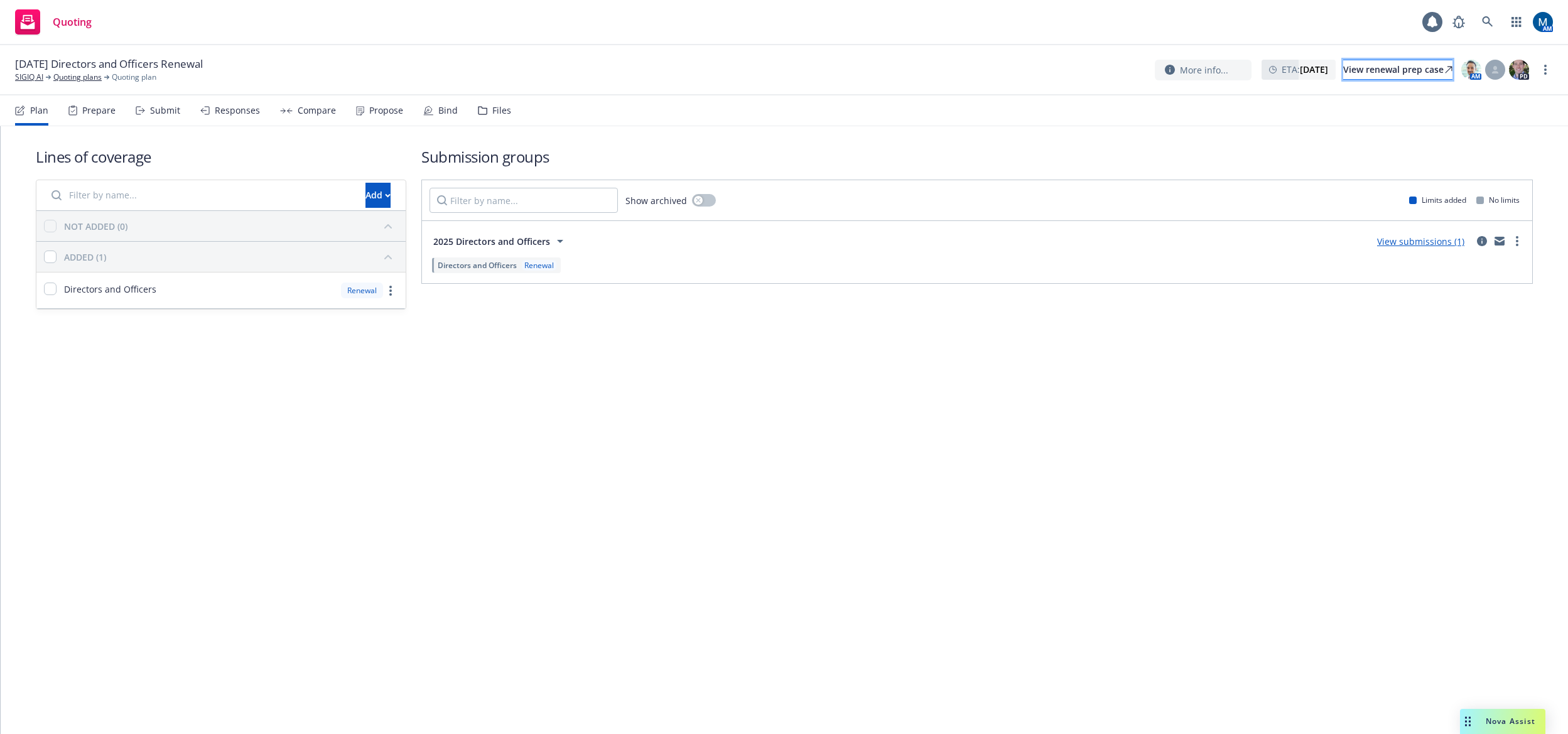
click at [1413, 66] on div "View renewal prep case" at bounding box center [1398, 69] width 109 height 19
drag, startPoint x: 643, startPoint y: 48, endPoint x: 886, endPoint y: 66, distance: 243.7
click at [643, 48] on div "[DATE] Directors and Officers Renewal SIGIQ AI Quoting plans Quoting plan More …" at bounding box center [784, 70] width 1568 height 50
click at [1492, 68] on icon at bounding box center [1495, 69] width 7 height 7
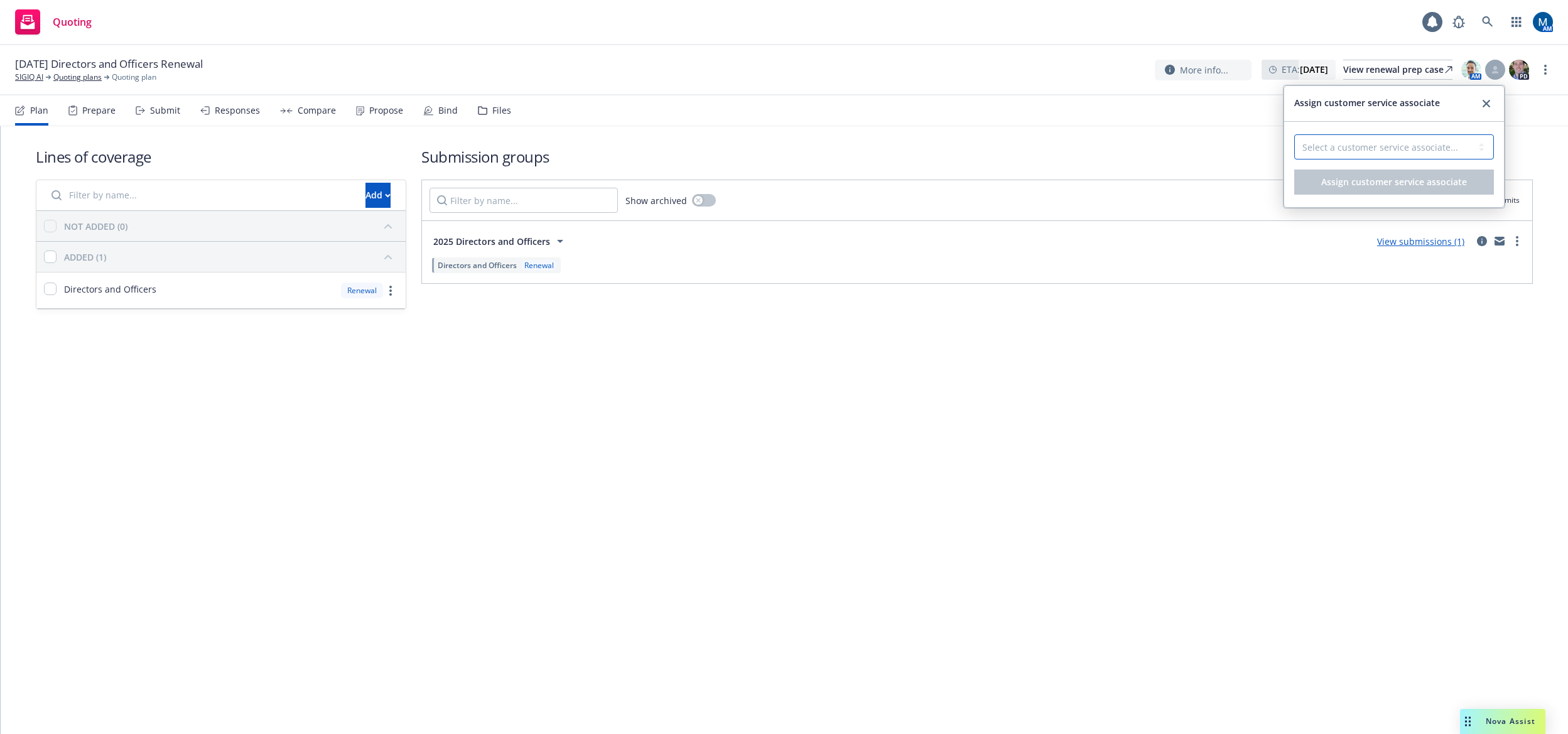
click at [1402, 140] on select "Select a customer service associate... [PERSON_NAME] [PERSON_NAME] [PERSON_NAME]" at bounding box center [1394, 147] width 200 height 25
select select "c779b0f1-a22e-41bd-a50a-b1711e2abe9c"
click at [1294, 134] on select "Select a customer service associate... [PERSON_NAME] [PERSON_NAME] [PERSON_NAME]" at bounding box center [1394, 147] width 200 height 25
click at [1372, 188] on button "Assign customer service associate" at bounding box center [1394, 182] width 200 height 25
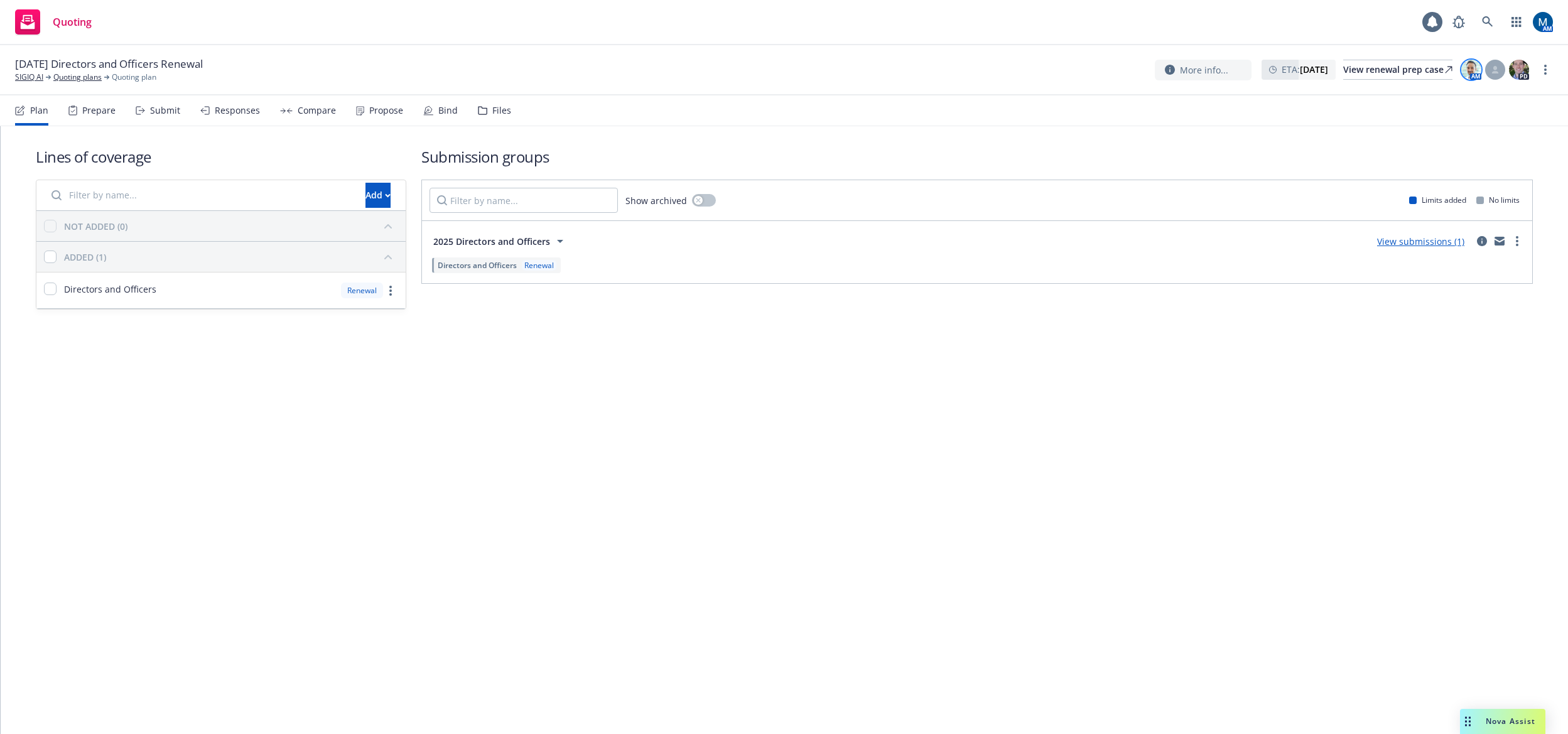
click at [1476, 70] on img at bounding box center [1472, 69] width 20 height 20
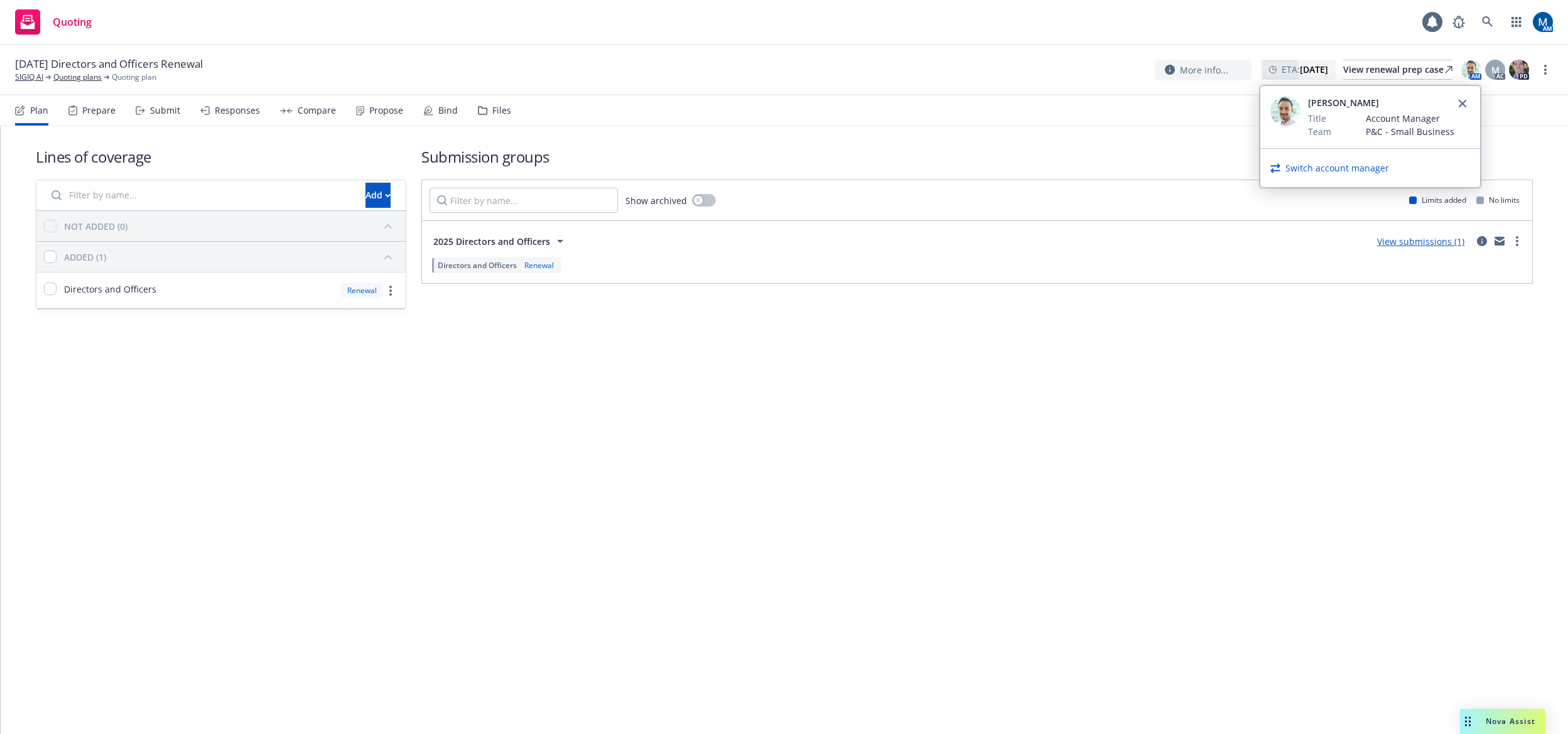
click at [1373, 175] on div "Switch account manager" at bounding box center [1371, 168] width 220 height 39
click at [1372, 171] on link "Switch account manager" at bounding box center [1337, 168] width 104 height 14
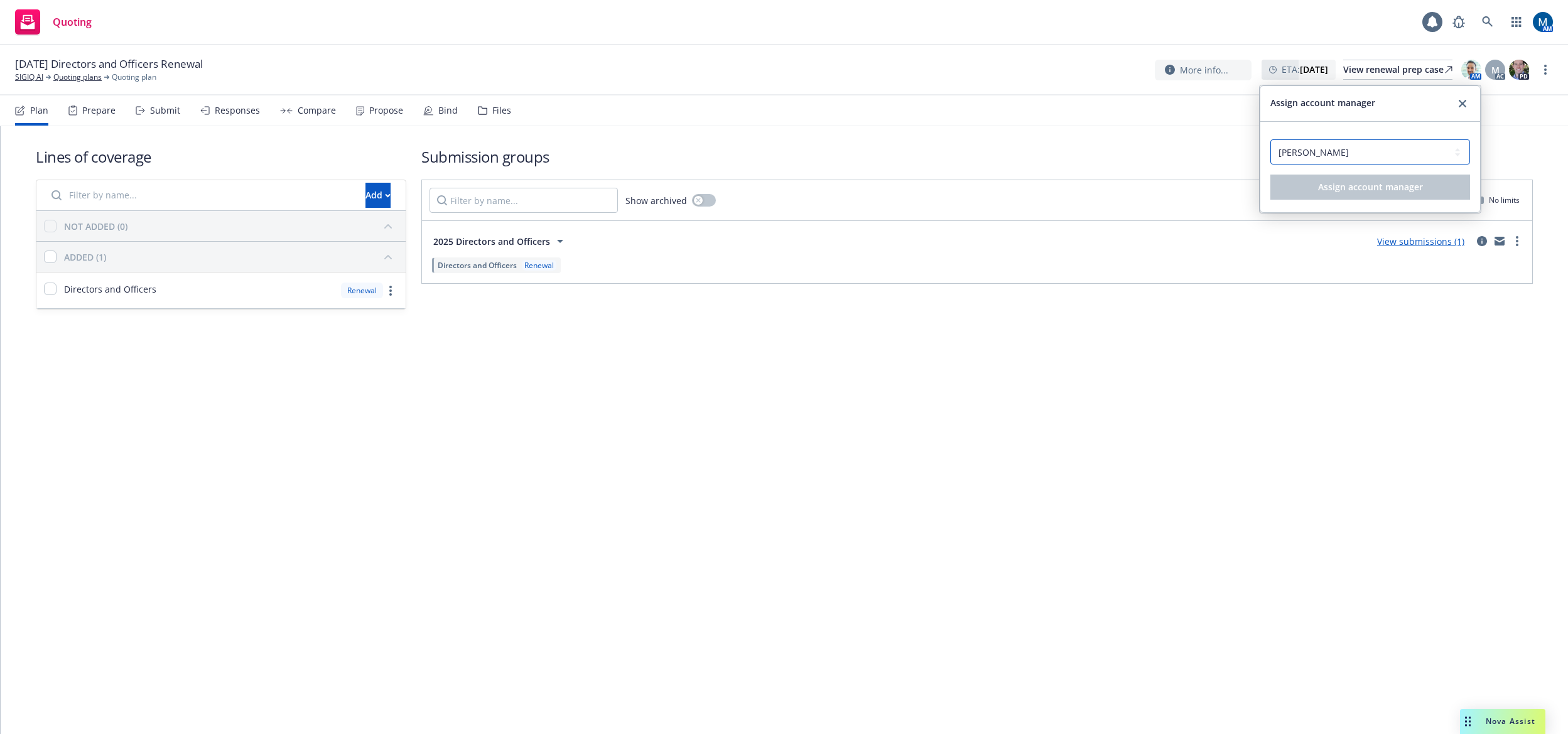
click at [1360, 158] on select "Select an account manager... [PERSON_NAME] [PERSON_NAME]" at bounding box center [1371, 152] width 200 height 25
select select "a52e3f2c-ac61-4146-8260-2c17acac4edc"
click at [1271, 140] on select "Select an account manager... [PERSON_NAME] [PERSON_NAME]" at bounding box center [1371, 152] width 200 height 25
click at [1309, 194] on button "Assign account manager" at bounding box center [1371, 187] width 200 height 25
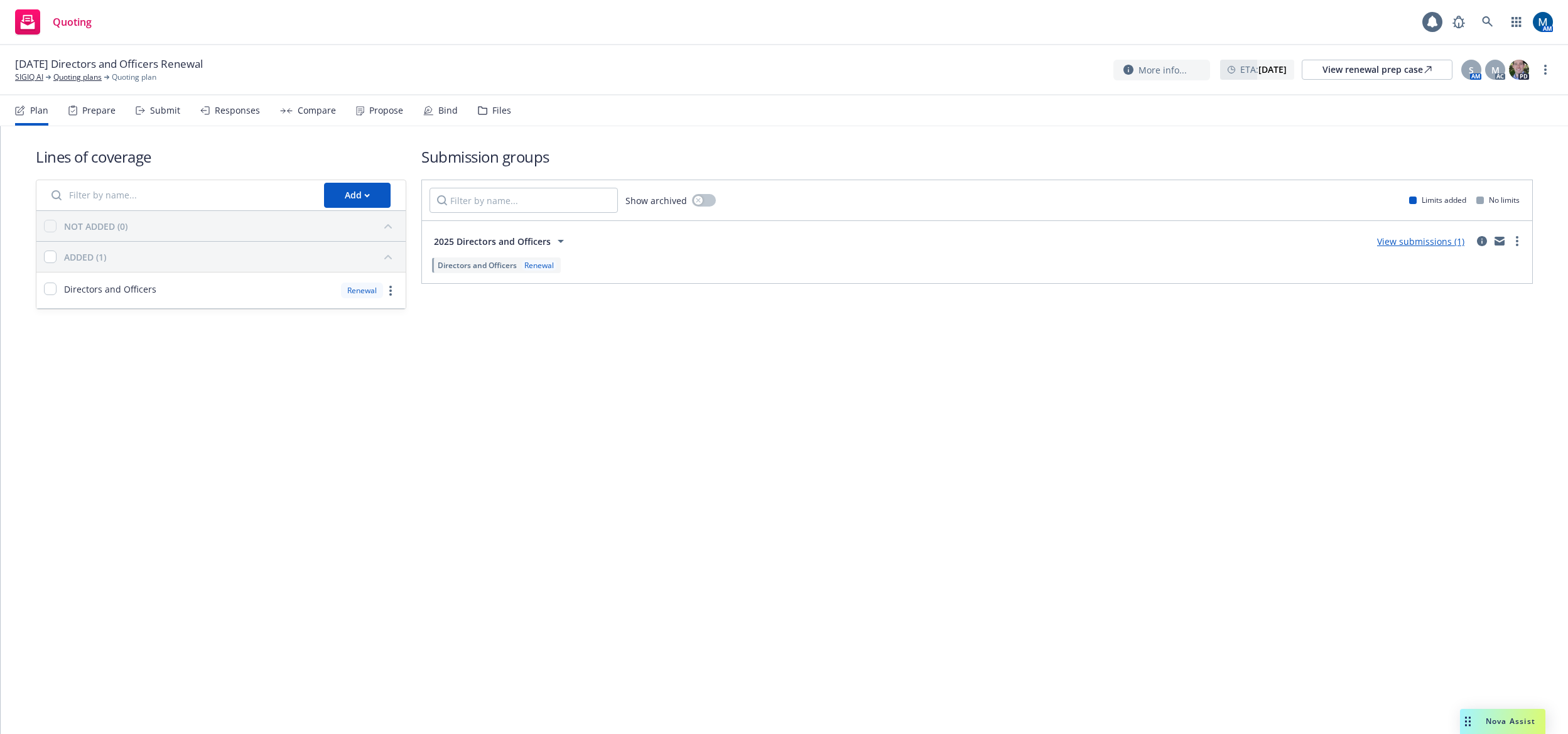
click at [361, 106] on div "Propose" at bounding box center [379, 110] width 47 height 30
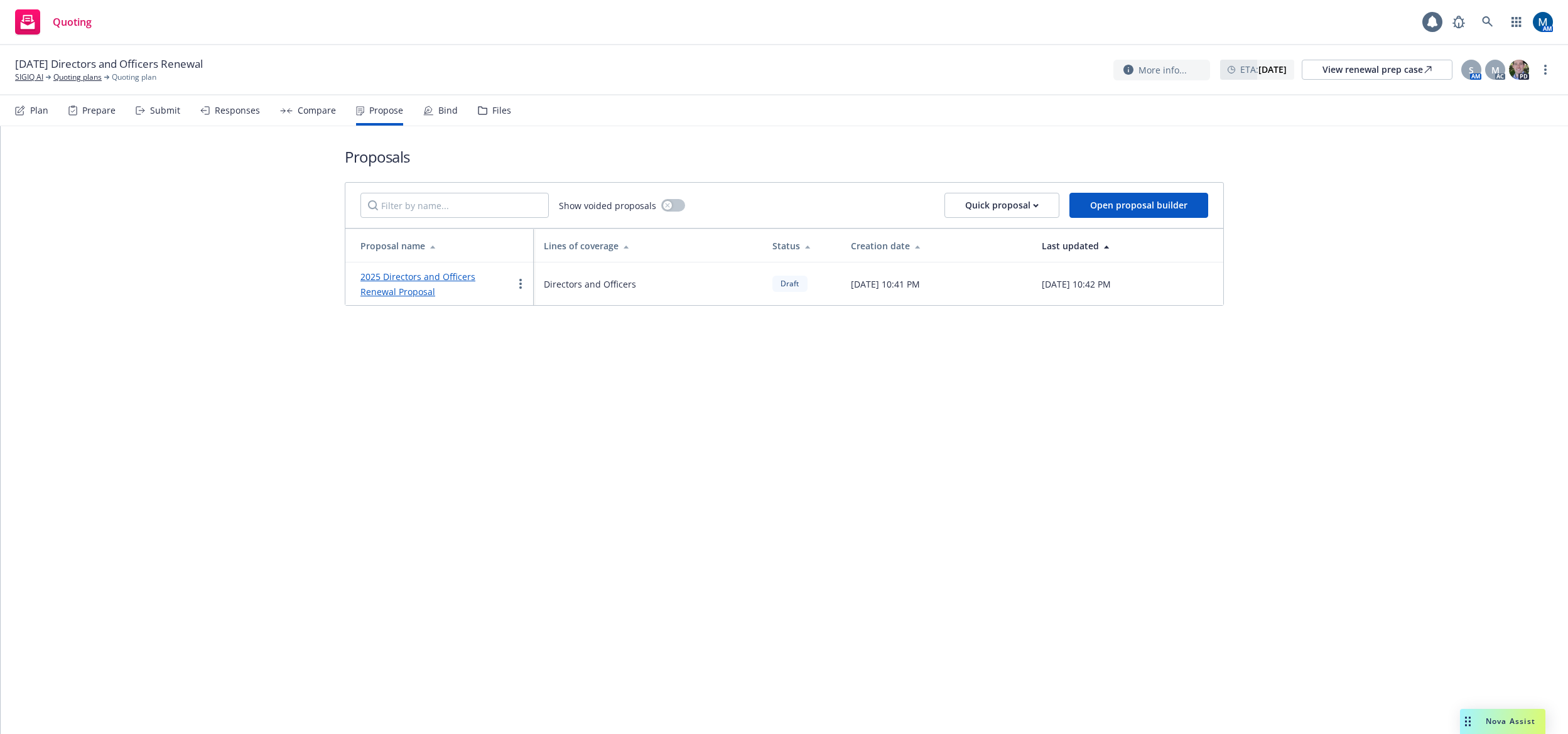
click at [430, 276] on link "2025 Directors and Officers Renewal Proposal" at bounding box center [418, 284] width 115 height 27
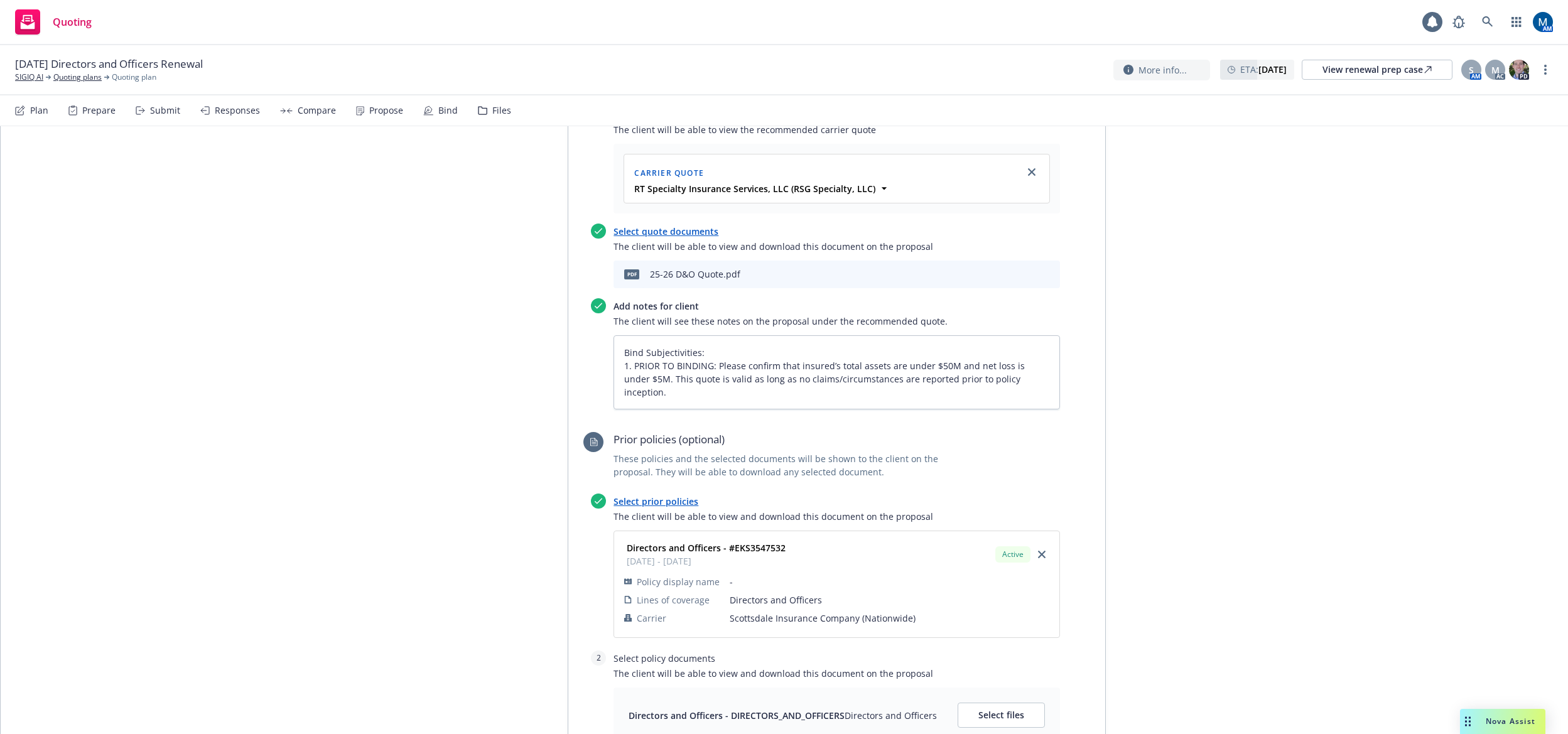
scroll to position [753, 0]
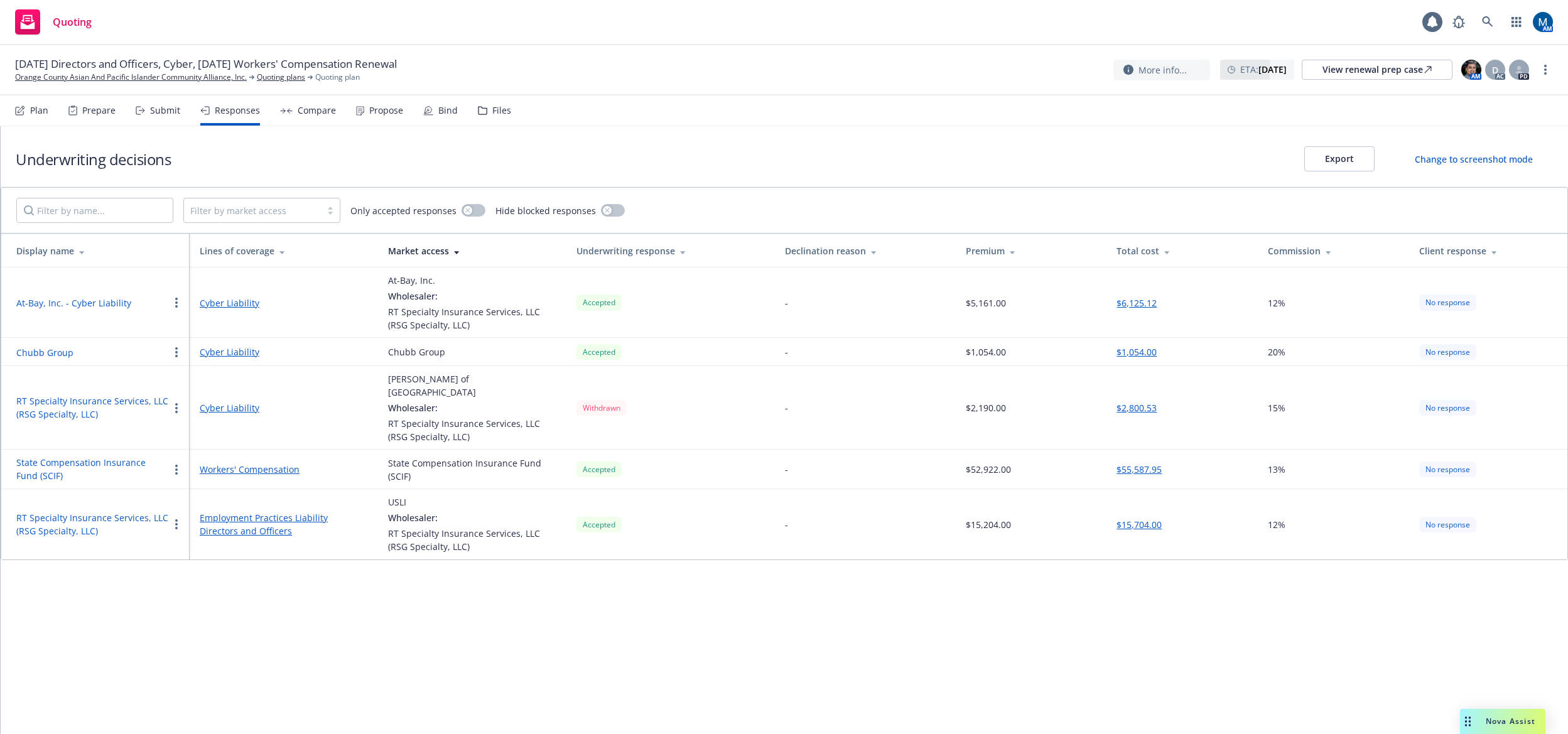
click at [851, 63] on div "[DATE] Directors and Officers, Cyber, [DATE] Workers' Compensation Renewal Oran…" at bounding box center [784, 69] width 1538 height 26
click at [359, 109] on icon at bounding box center [360, 109] width 4 height 0
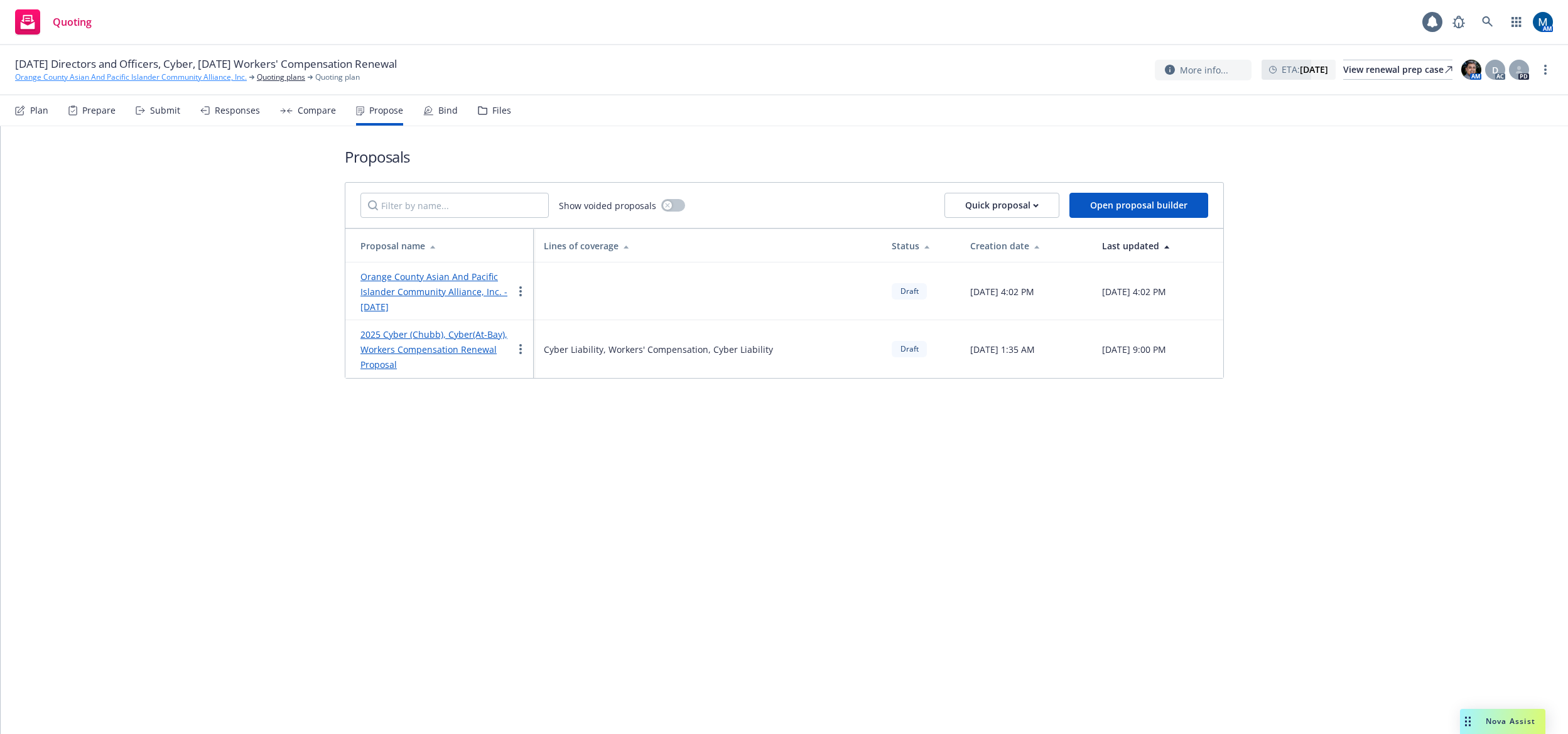
click at [119, 76] on link "Orange County Asian And Pacific Islander Community Alliance, Inc." at bounding box center [131, 77] width 232 height 12
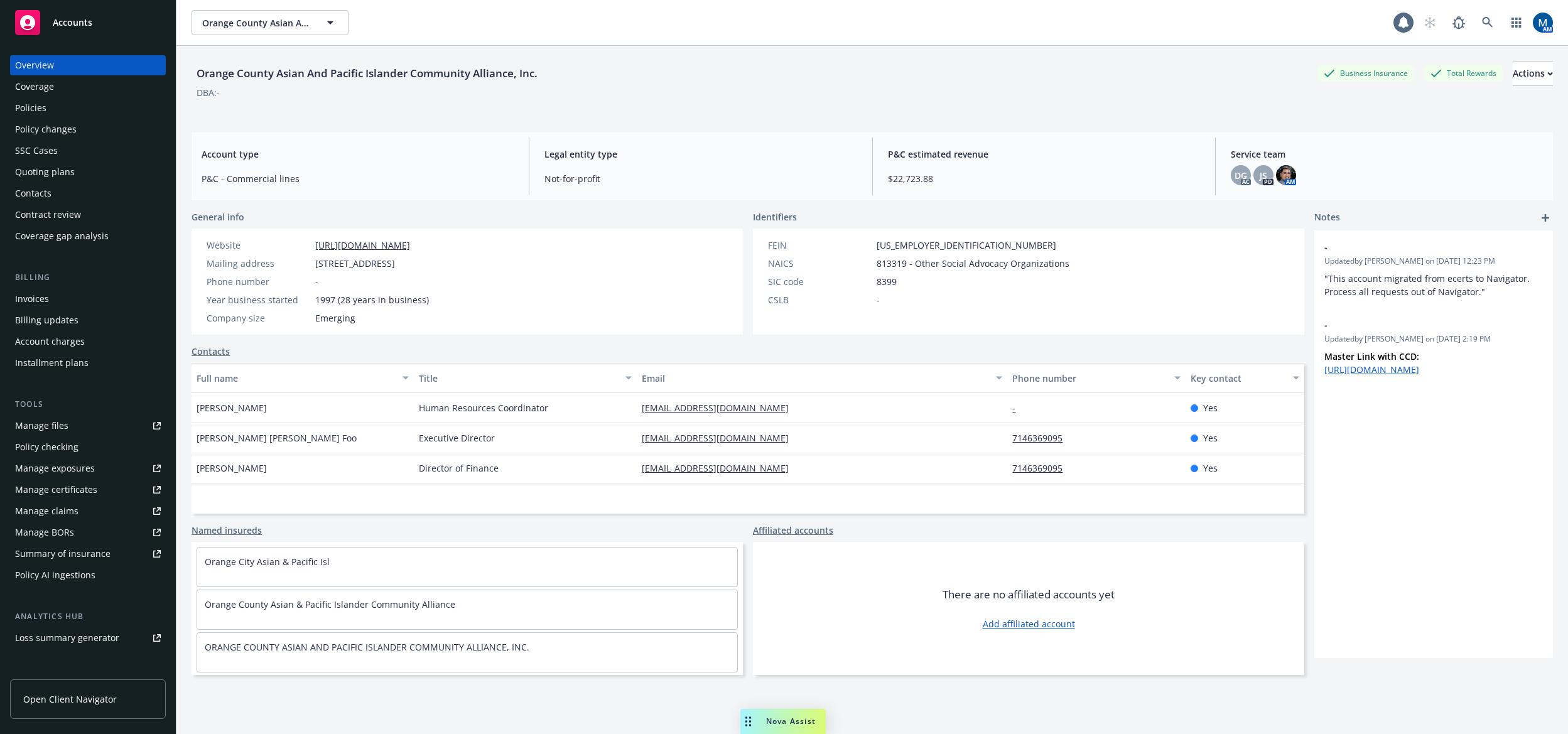
click at [55, 104] on div "Policies" at bounding box center [88, 108] width 146 height 20
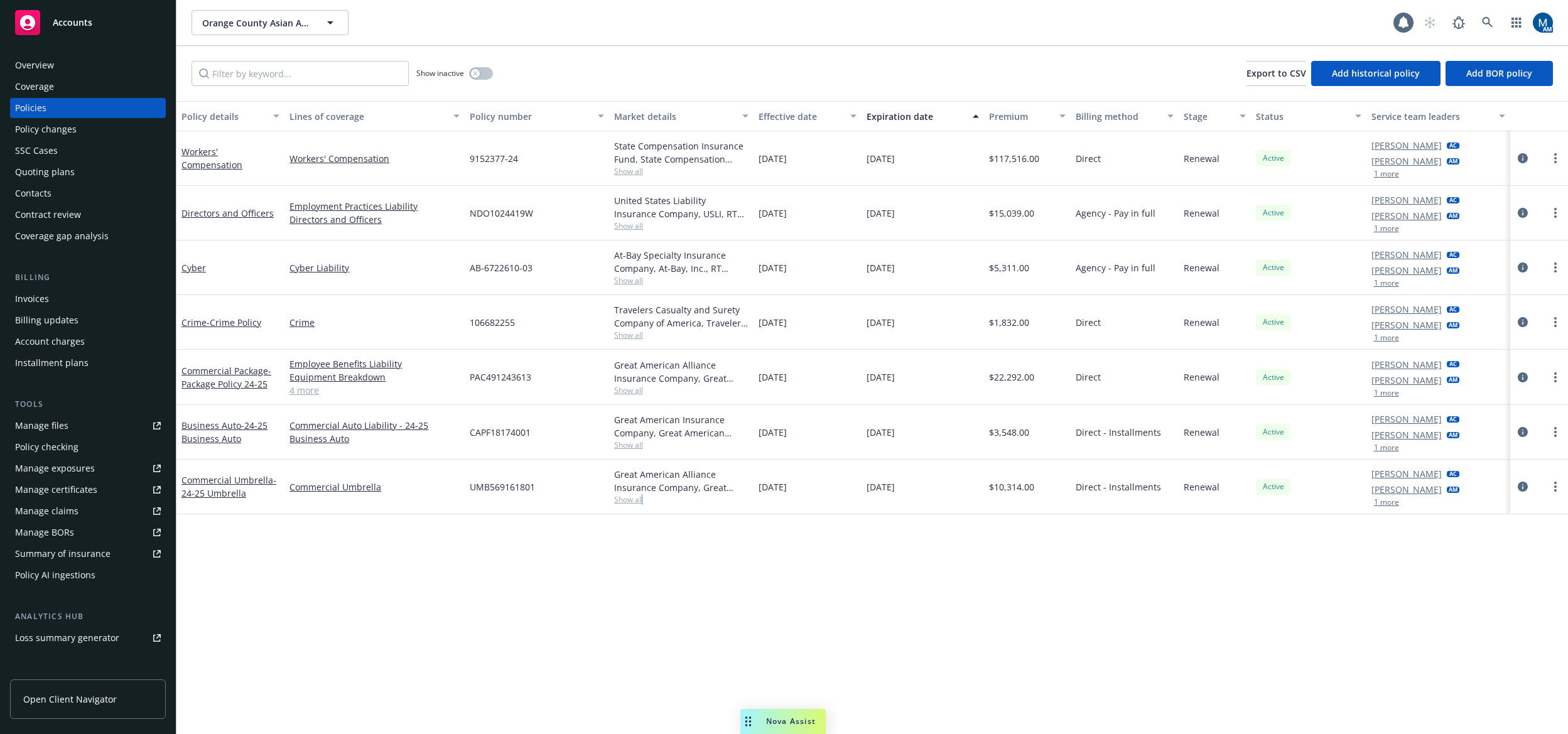
click at [643, 594] on div "Policy details Lines of coverage Policy number Market details Effective date Ex…" at bounding box center [872, 417] width 1391 height 632
